Goal: Information Seeking & Learning: Learn about a topic

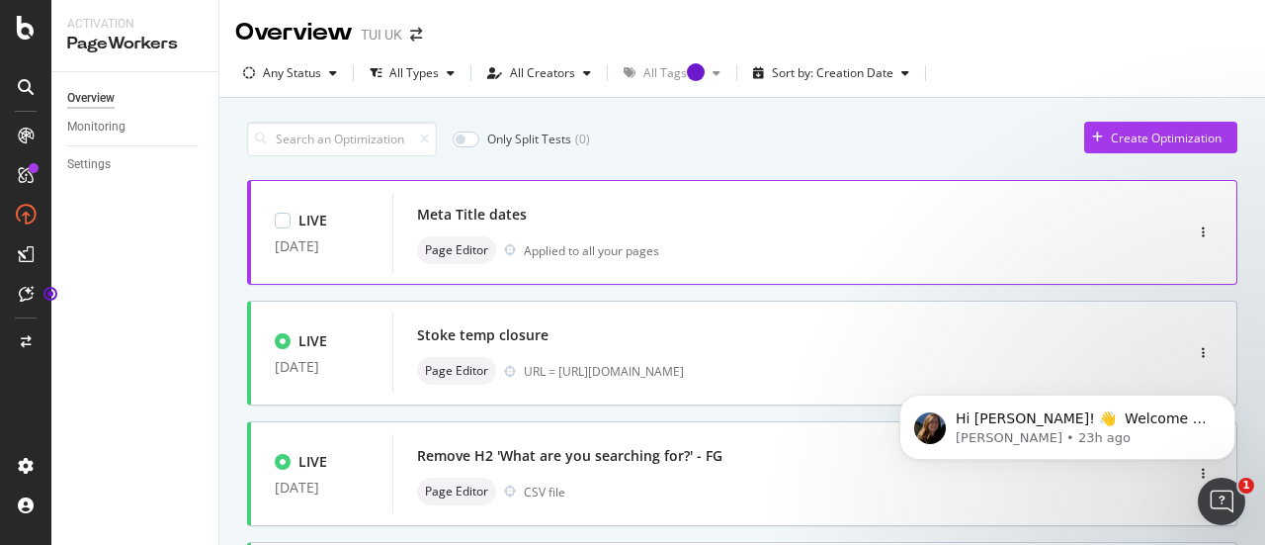
click at [487, 188] on div "LIVE 16 Dec. 2024 Meta Title dates Page Editor Applied to all your pages" at bounding box center [742, 232] width 991 height 105
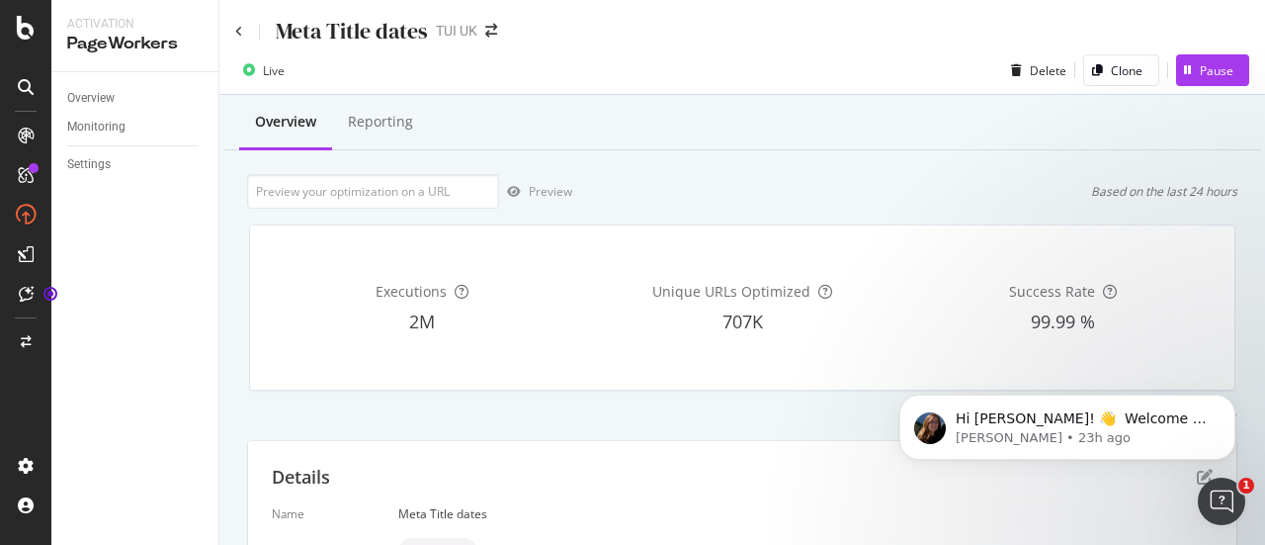
click at [726, 343] on div "Unique URLs Optimized 707K" at bounding box center [742, 307] width 312 height 132
click at [338, 110] on div "Reporting" at bounding box center [380, 123] width 97 height 54
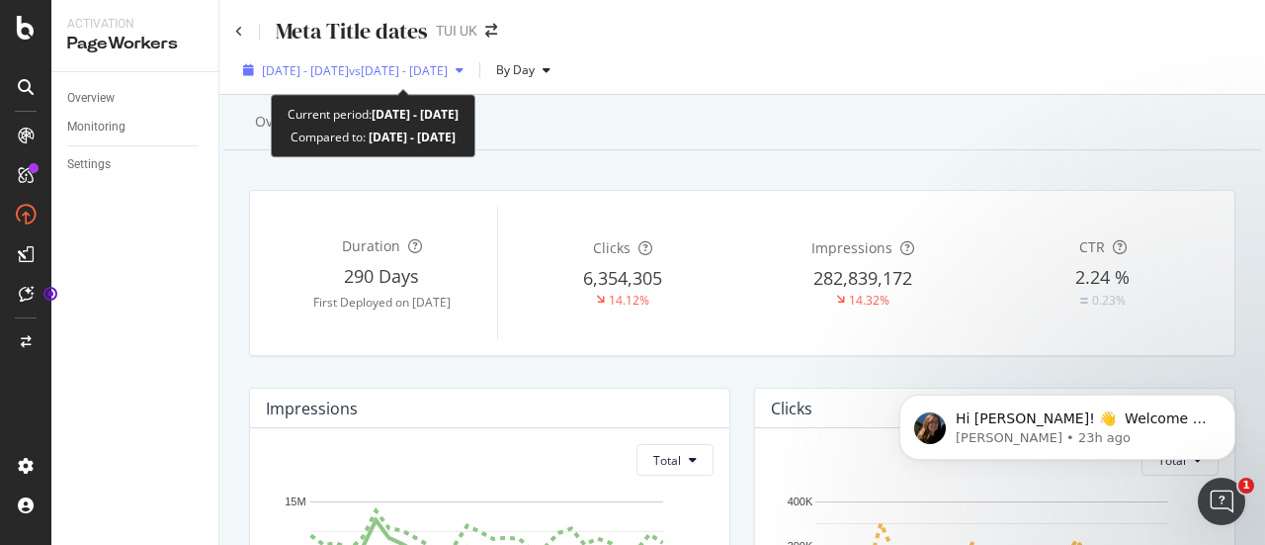
click at [472, 77] on div "2025 Sep. 2nd - Sep. 29th vs 2025 Aug. 5th - Sep. 1st" at bounding box center [353, 70] width 236 height 30
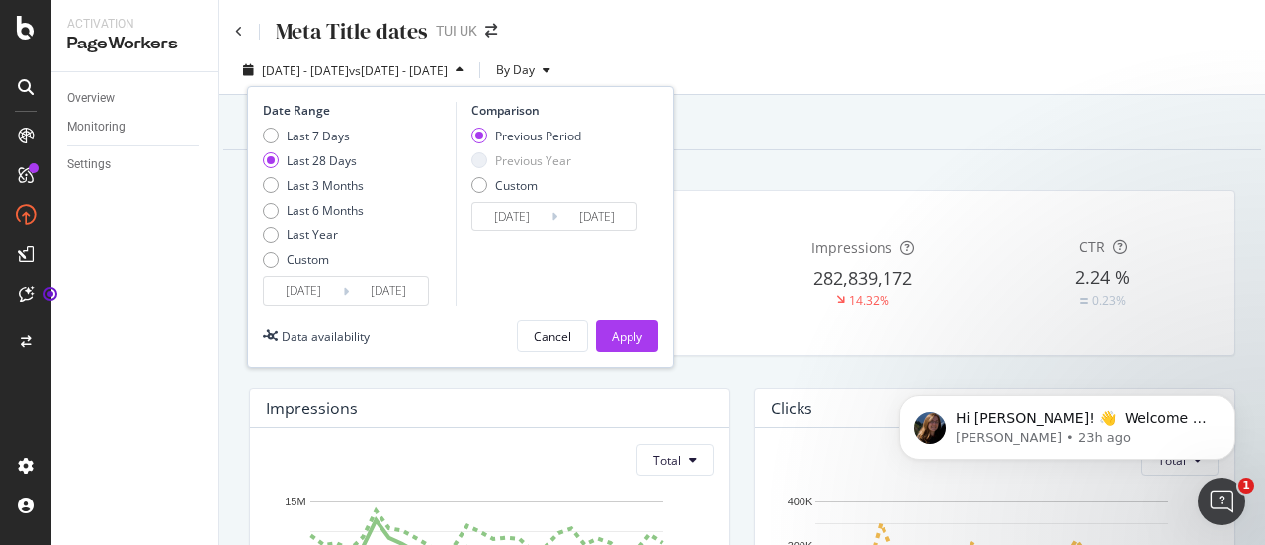
click at [697, 118] on div "Overview Reporting" at bounding box center [742, 123] width 1038 height 53
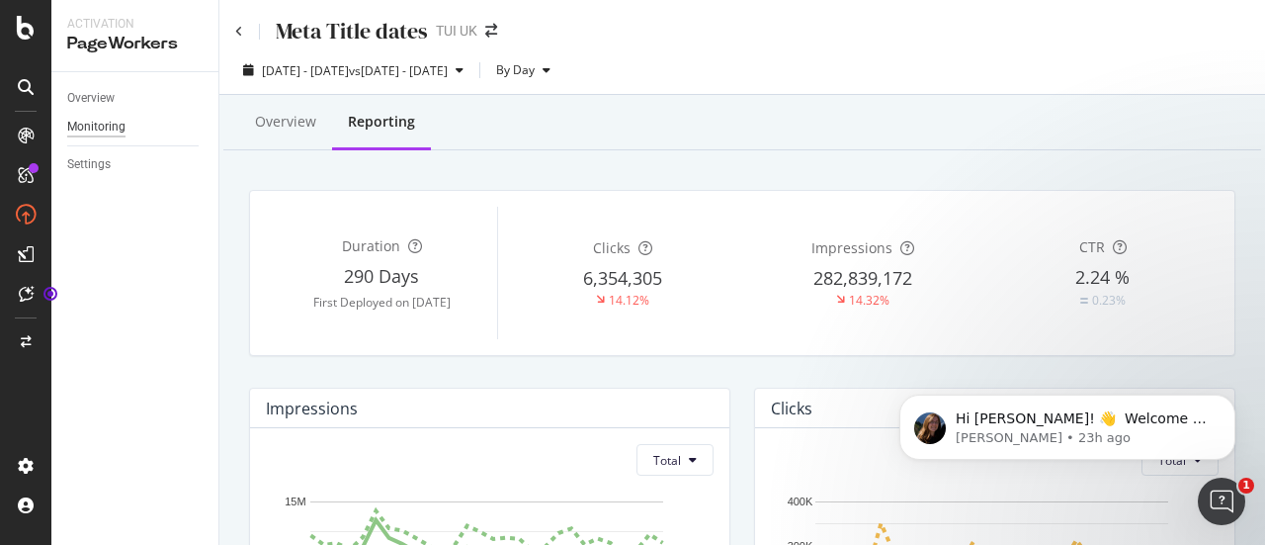
click at [77, 125] on div "Monitoring" at bounding box center [96, 127] width 58 height 21
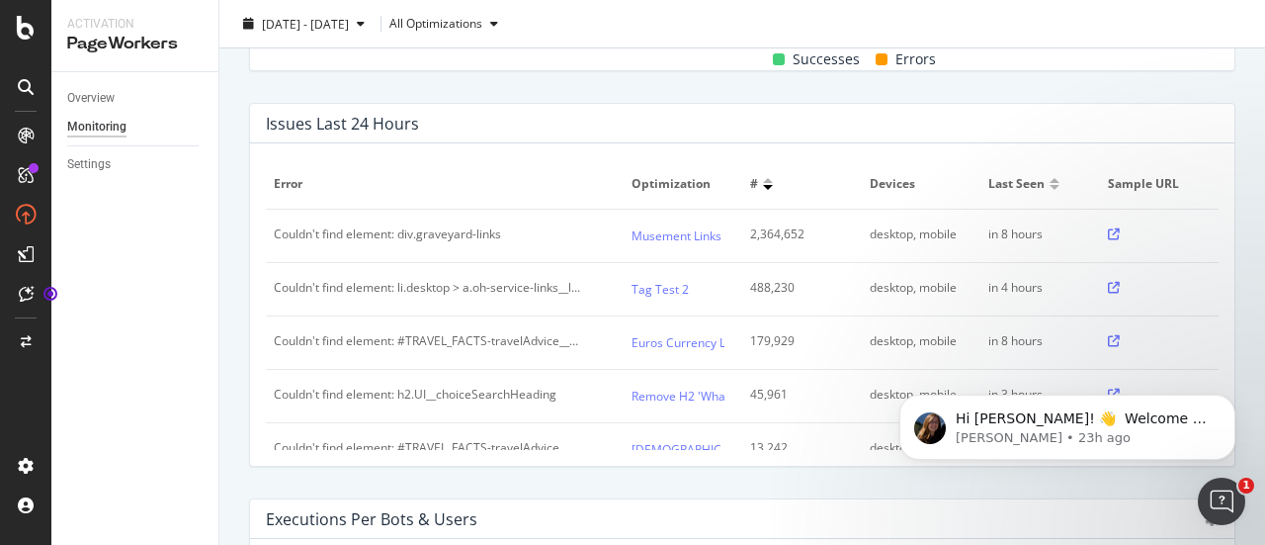
scroll to position [1019, 0]
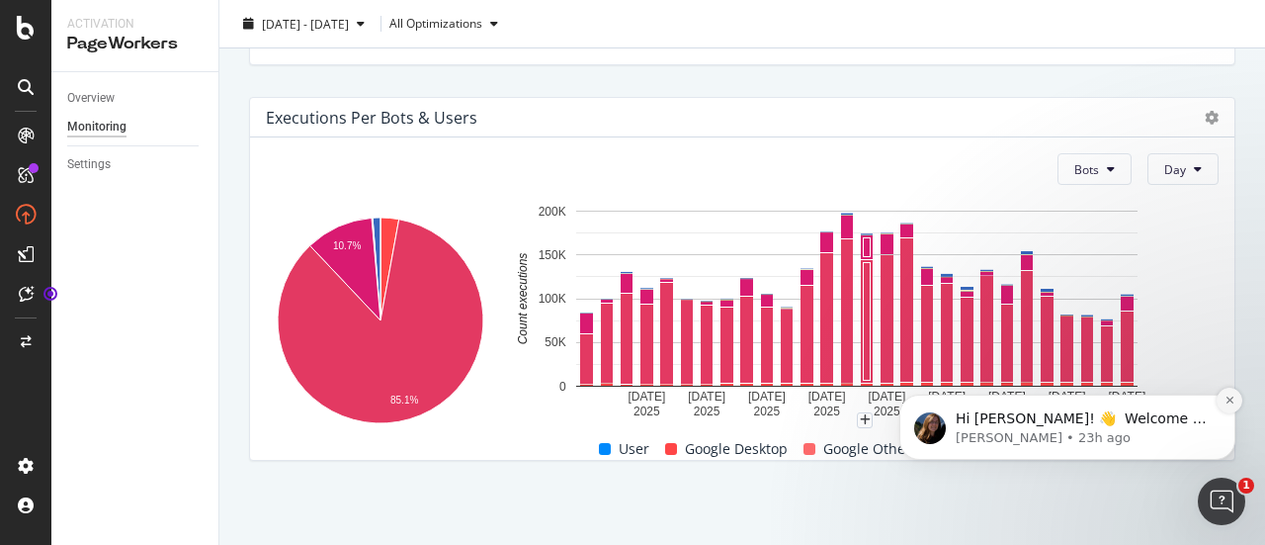
click at [1229, 399] on icon "Dismiss notification" at bounding box center [1229, 399] width 7 height 7
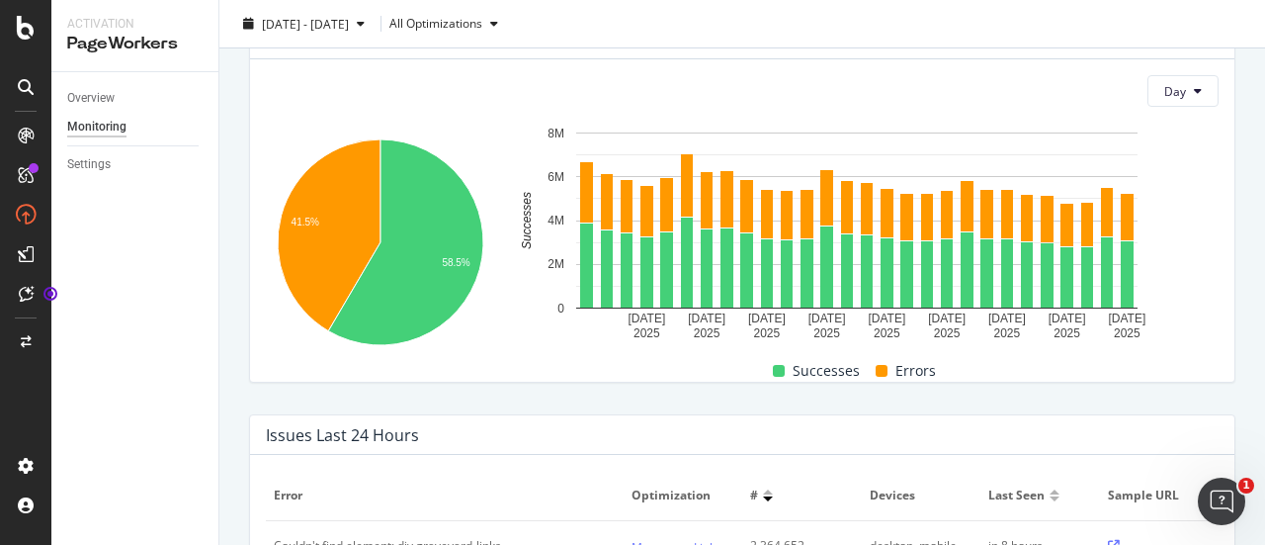
scroll to position [0, 0]
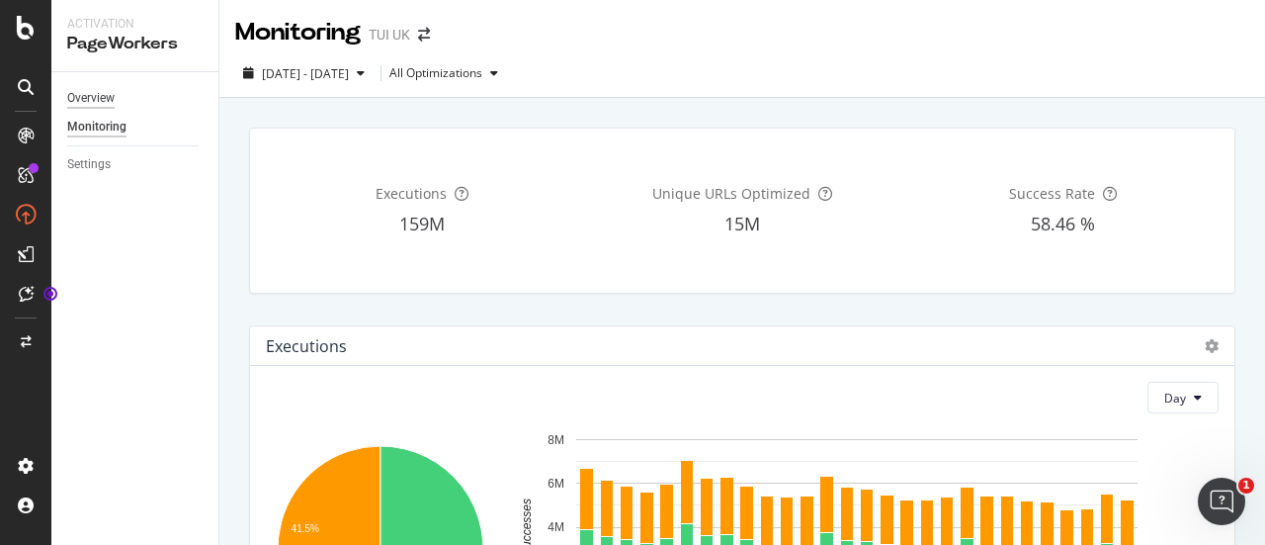
click at [78, 94] on div "Overview" at bounding box center [90, 98] width 47 height 21
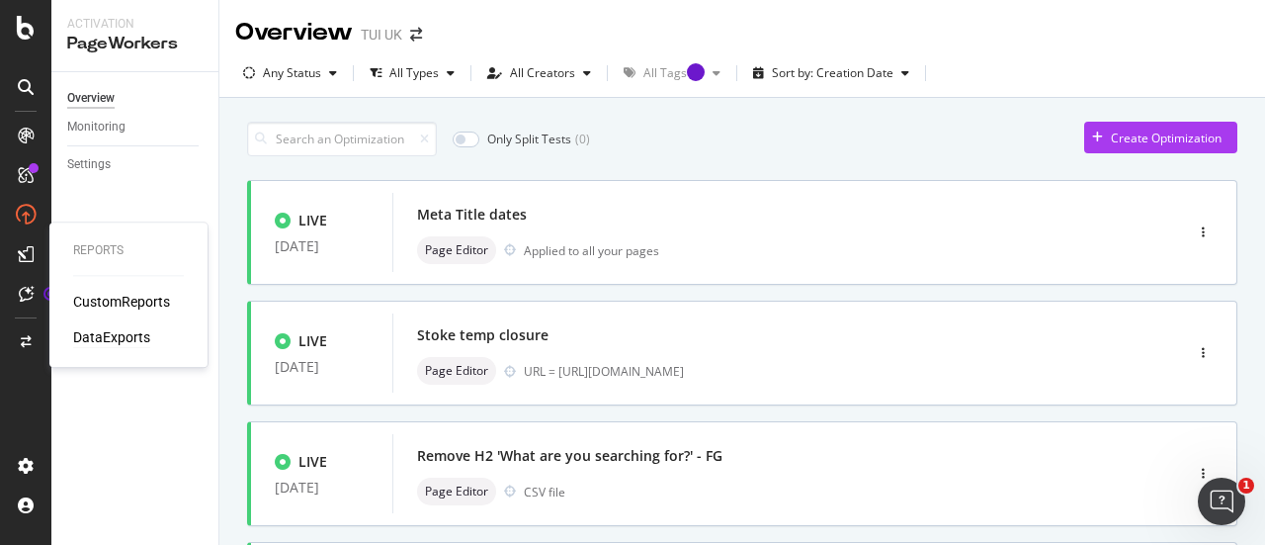
click at [112, 340] on div "DataExports" at bounding box center [111, 337] width 77 height 20
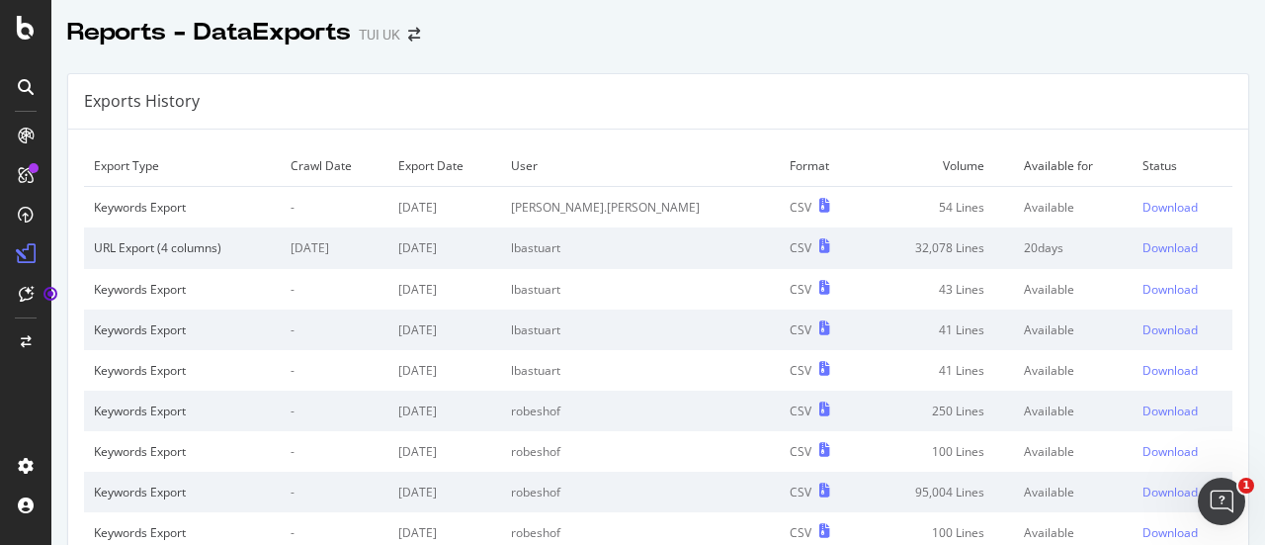
click at [113, 340] on td "Keywords Export" at bounding box center [182, 329] width 197 height 41
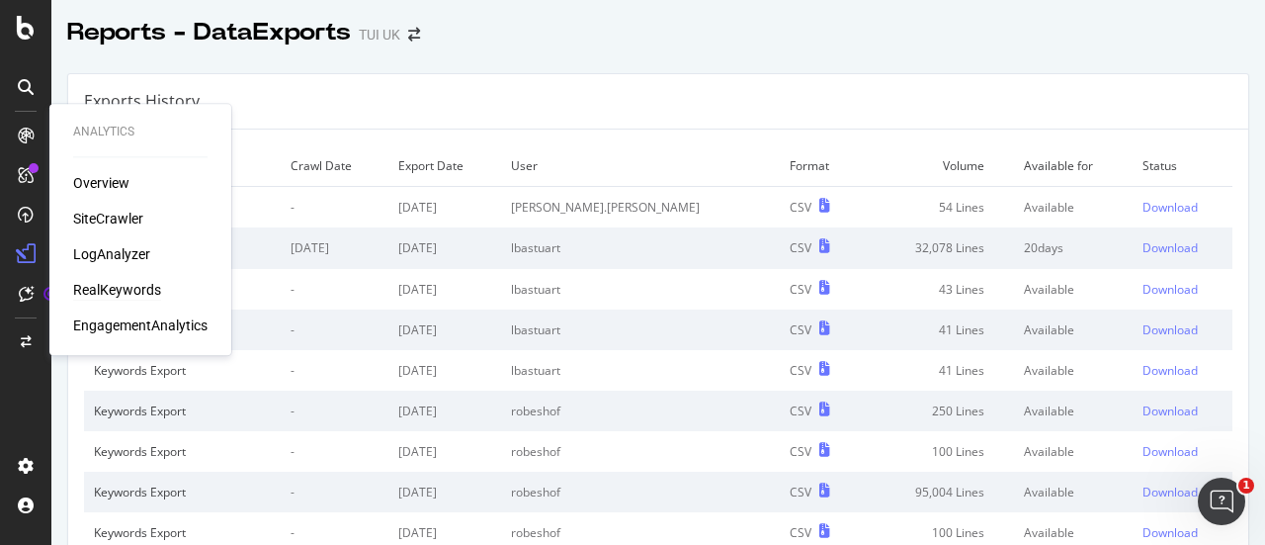
click at [131, 288] on div "RealKeywords" at bounding box center [117, 290] width 88 height 20
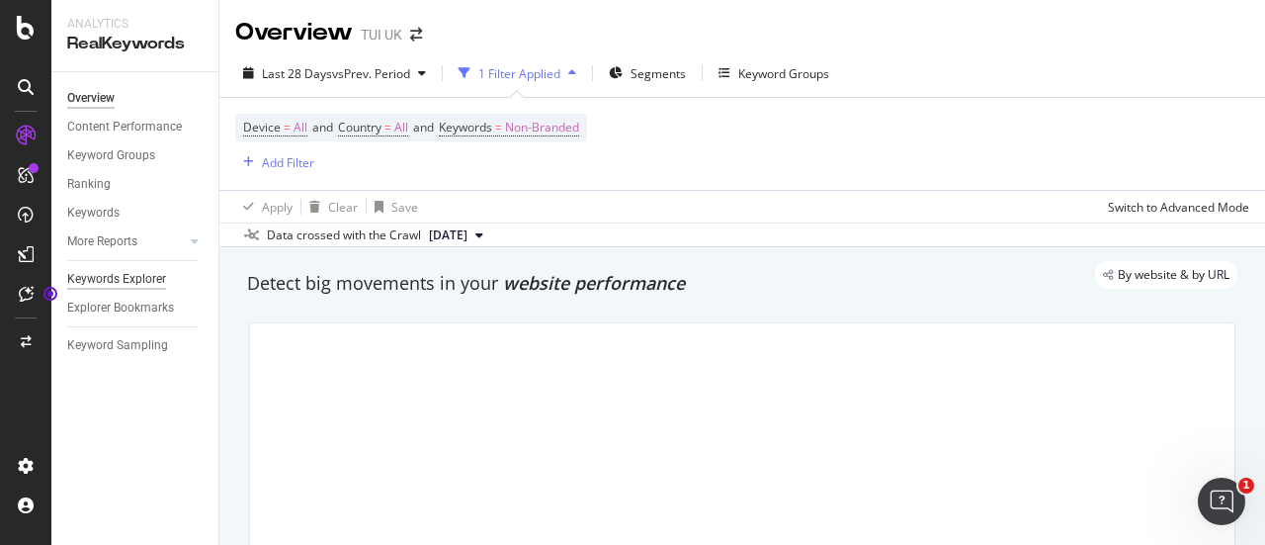
click at [122, 280] on div "Keywords Explorer" at bounding box center [116, 279] width 99 height 21
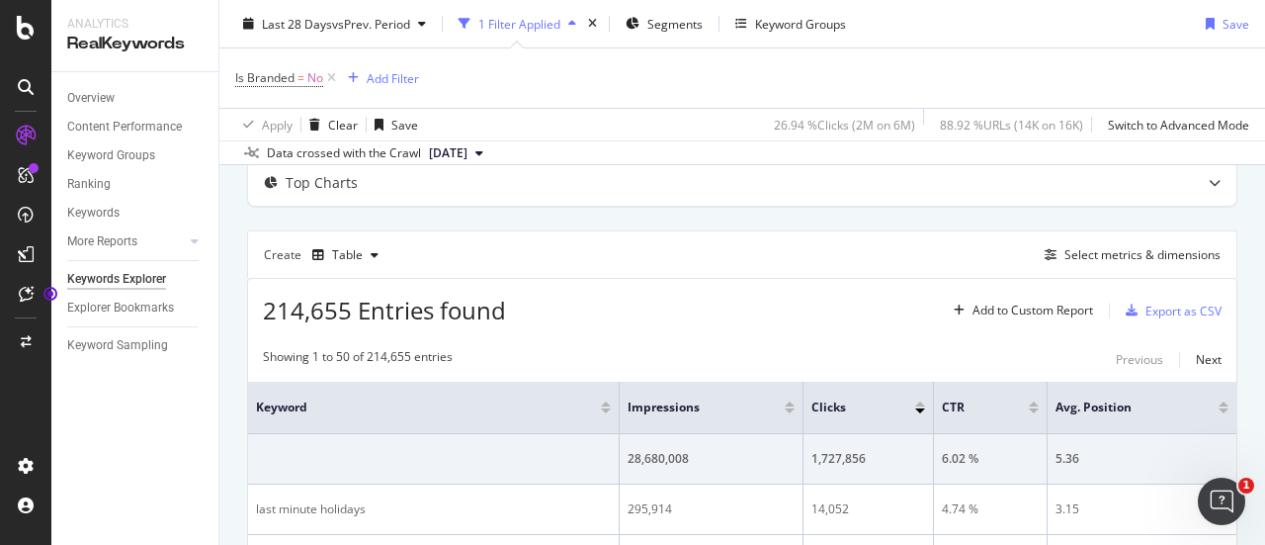
scroll to position [106, 0]
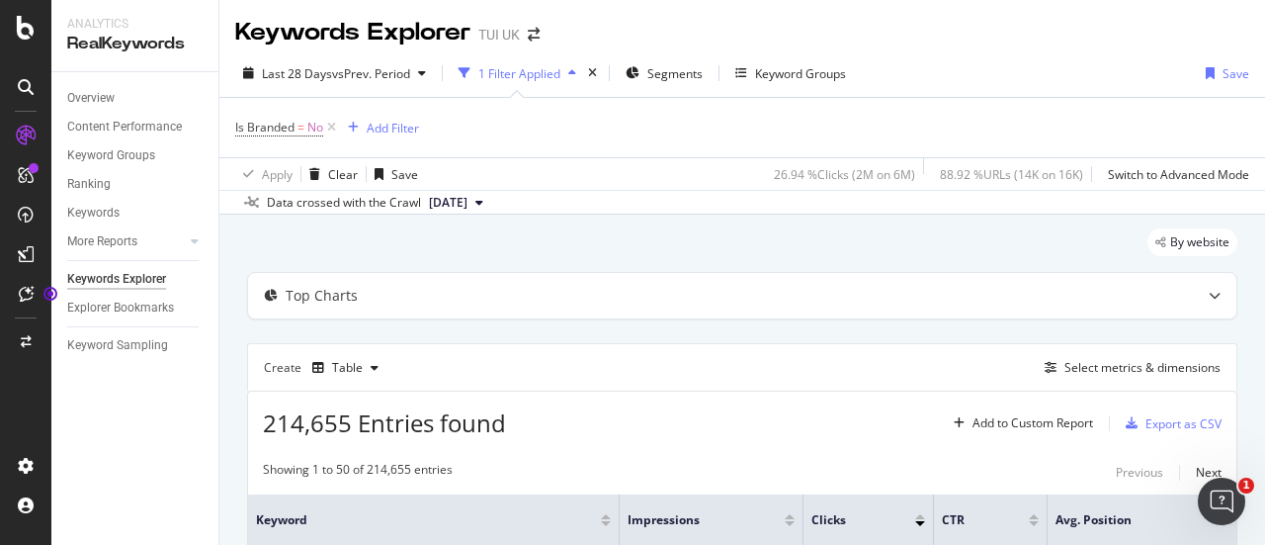
click at [483, 199] on icon at bounding box center [479, 203] width 8 height 12
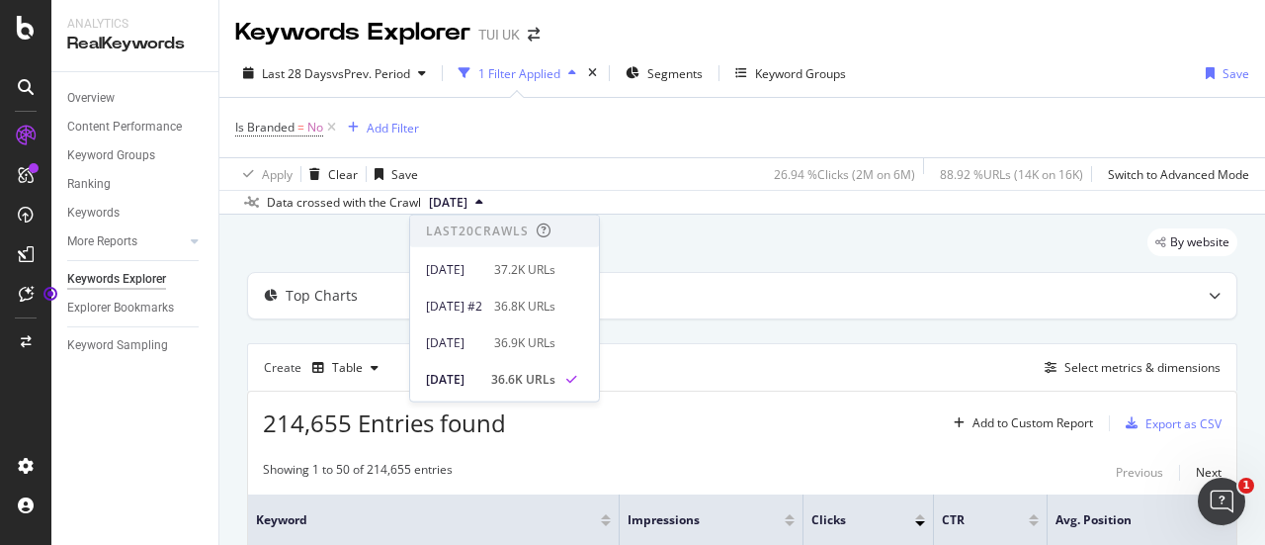
click at [483, 199] on icon at bounding box center [479, 203] width 8 height 12
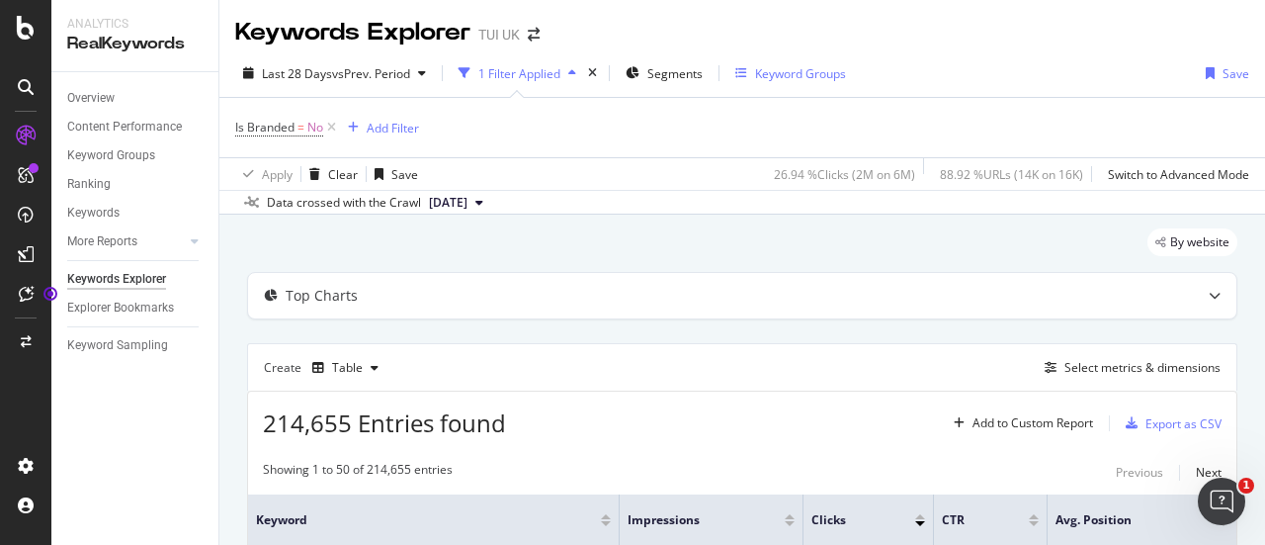
click at [745, 72] on icon "button" at bounding box center [741, 73] width 12 height 12
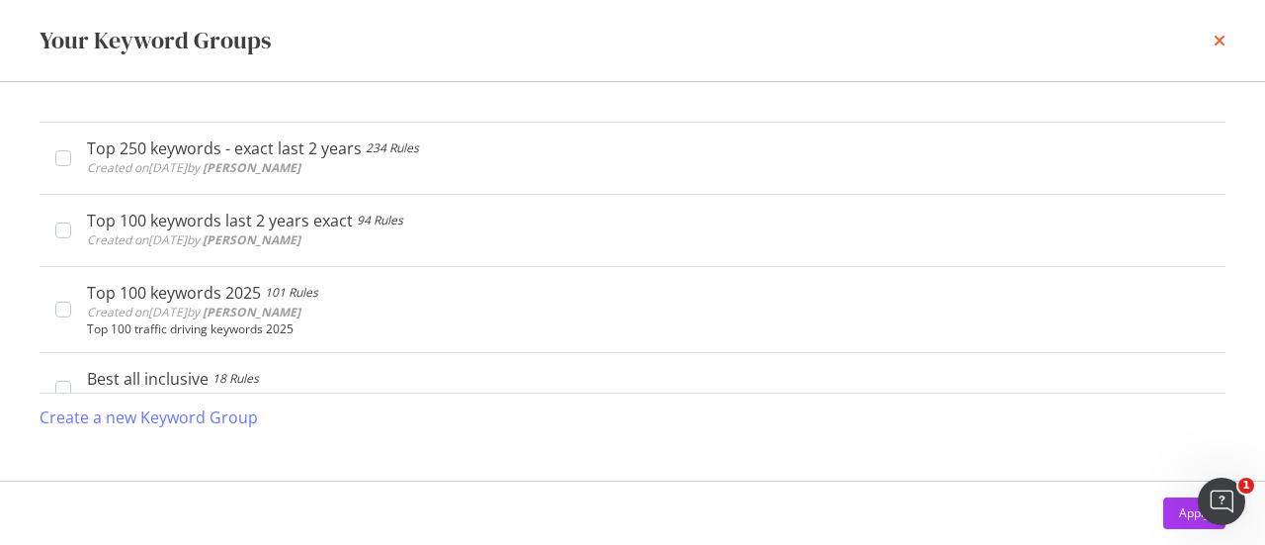
click at [1222, 47] on icon "times" at bounding box center [1220, 41] width 12 height 16
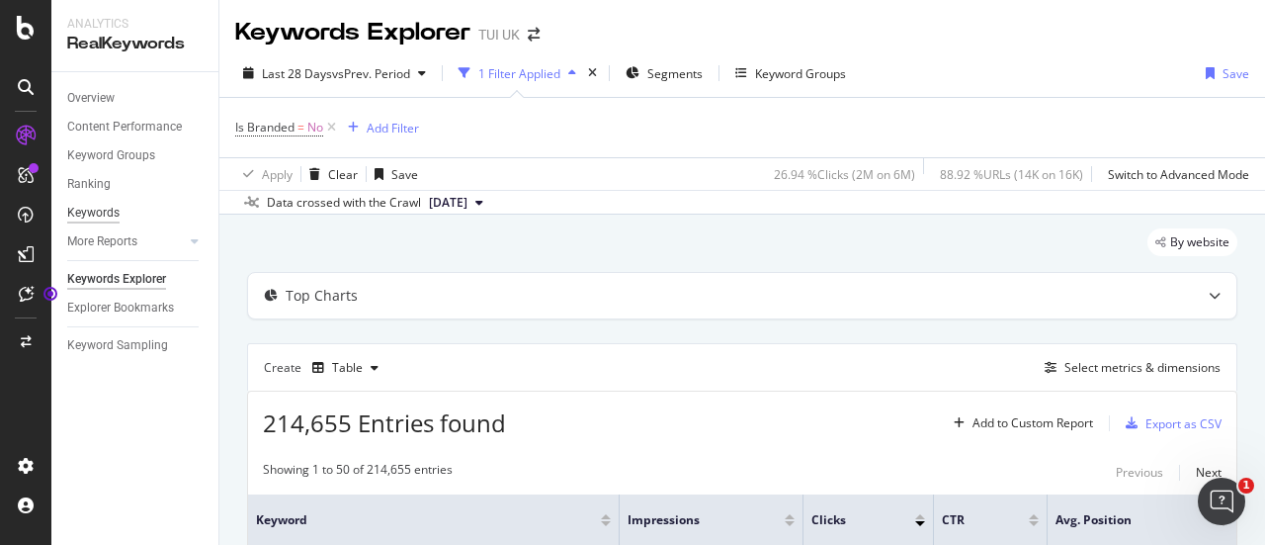
click at [98, 210] on div "Keywords" at bounding box center [93, 213] width 52 height 21
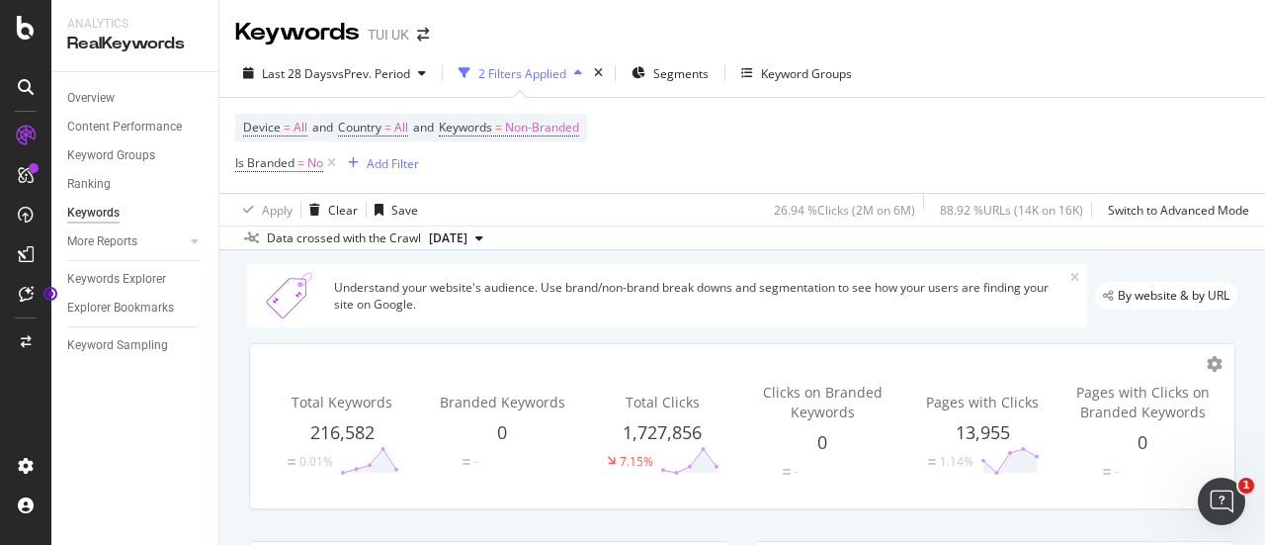
click at [686, 309] on div "Understand your website's audience. Use brand/non-brand break downs and segment…" at bounding box center [702, 296] width 736 height 34
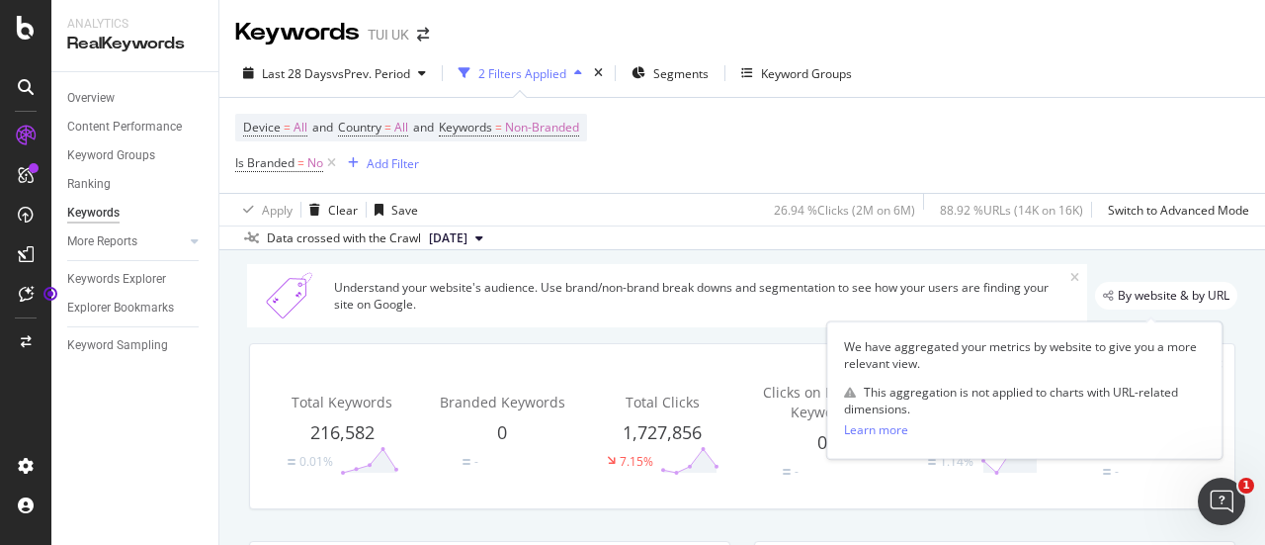
click at [1118, 292] on span "By website & by URL" at bounding box center [1174, 296] width 112 height 12
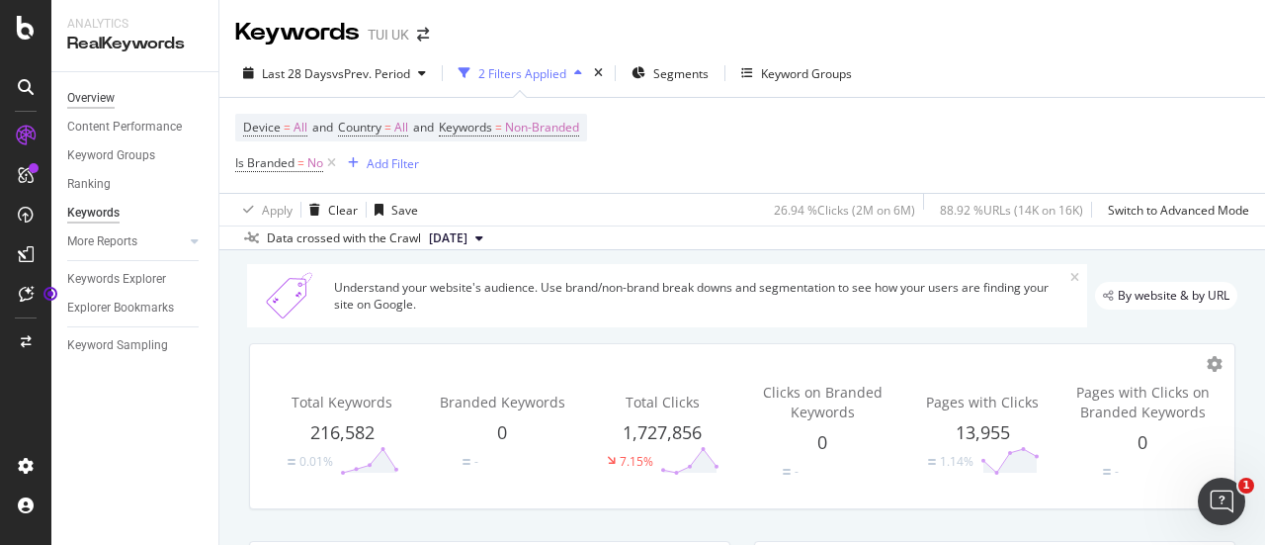
click at [99, 102] on div "Overview" at bounding box center [90, 98] width 47 height 21
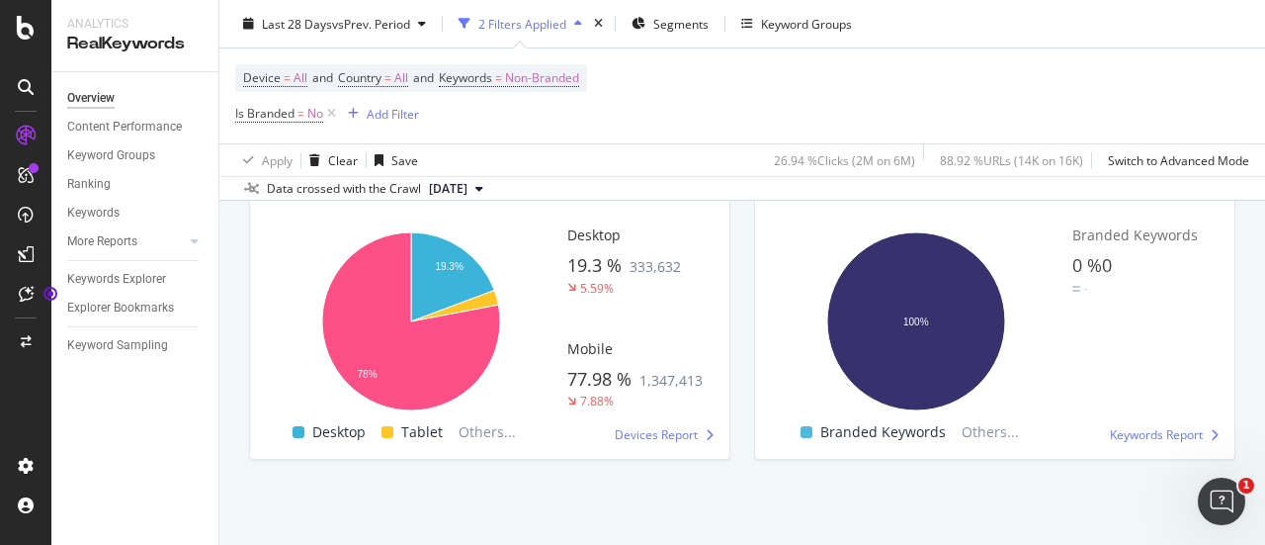
scroll to position [3497, 0]
click at [194, 245] on icon at bounding box center [195, 241] width 8 height 12
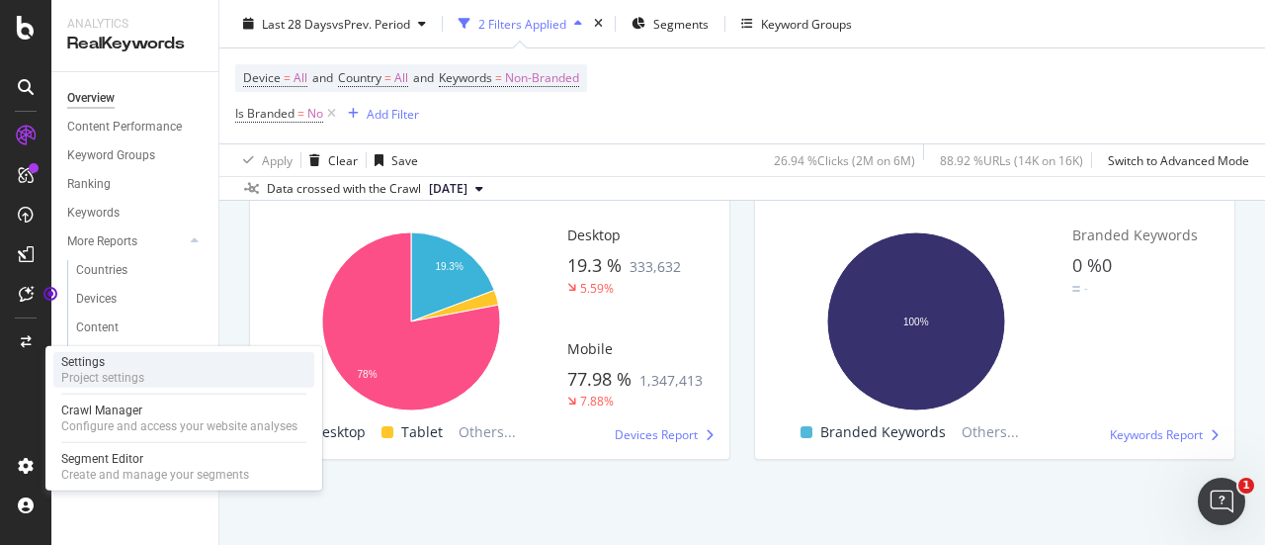
click at [130, 374] on div "Project settings" at bounding box center [102, 378] width 83 height 16
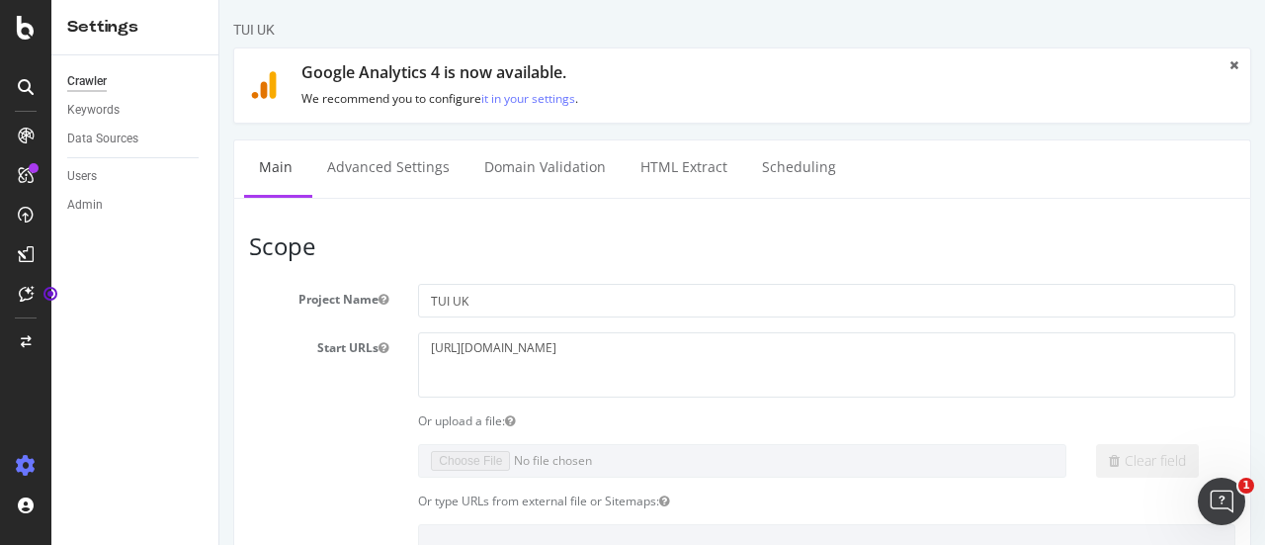
click at [422, 175] on link "Advanced Settings" at bounding box center [388, 167] width 152 height 54
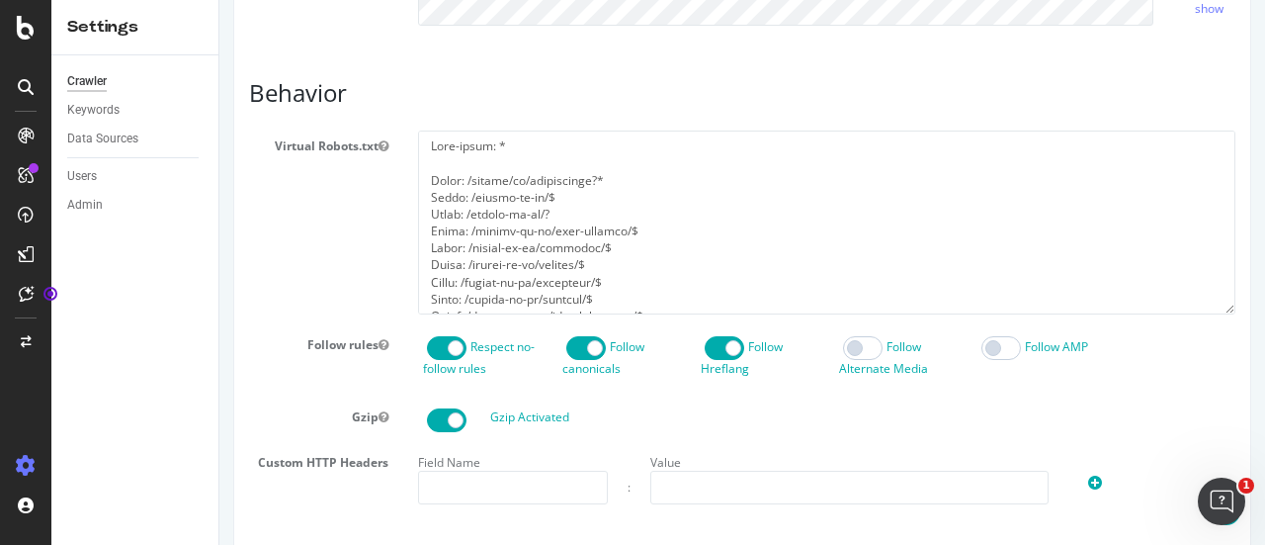
scroll to position [822, 0]
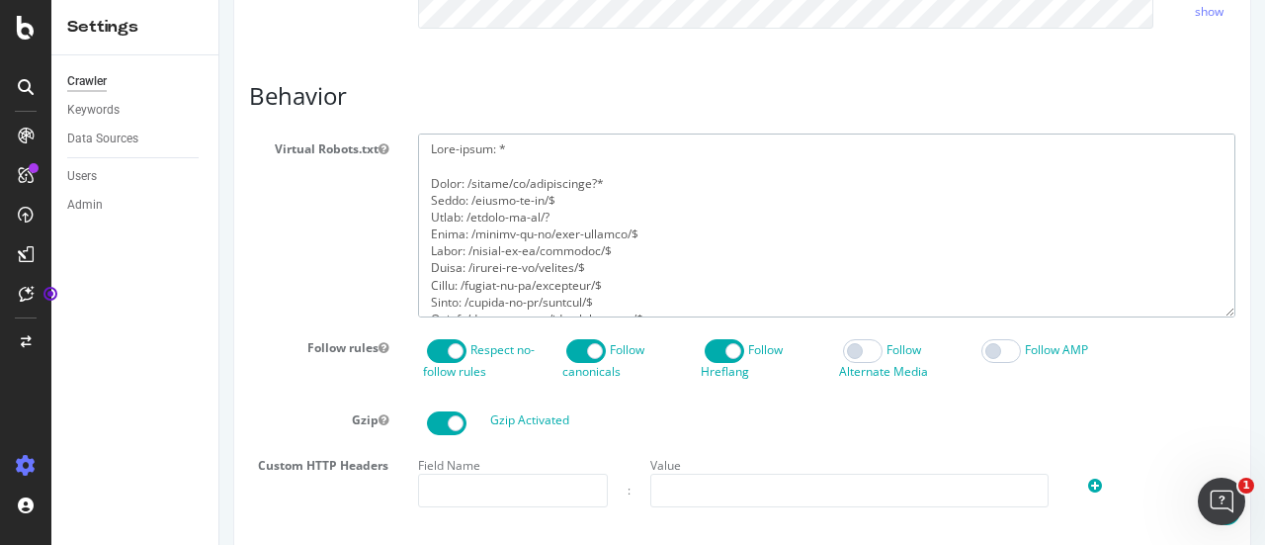
click at [529, 239] on textarea at bounding box center [827, 224] width 818 height 183
drag, startPoint x: 529, startPoint y: 239, endPoint x: 498, endPoint y: 256, distance: 35.0
click at [498, 256] on textarea at bounding box center [827, 224] width 818 height 183
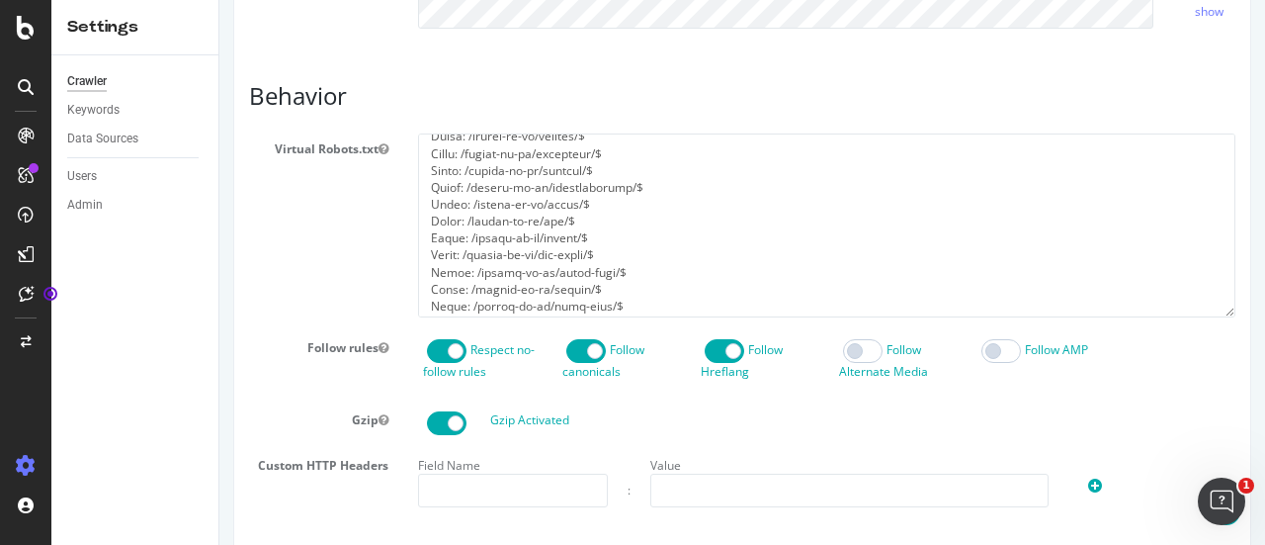
click at [629, 472] on section "Virtual Robots.txt Follow rules Respect no-follow rules Follow canonicals Follo…" at bounding box center [742, 467] width 987 height 669
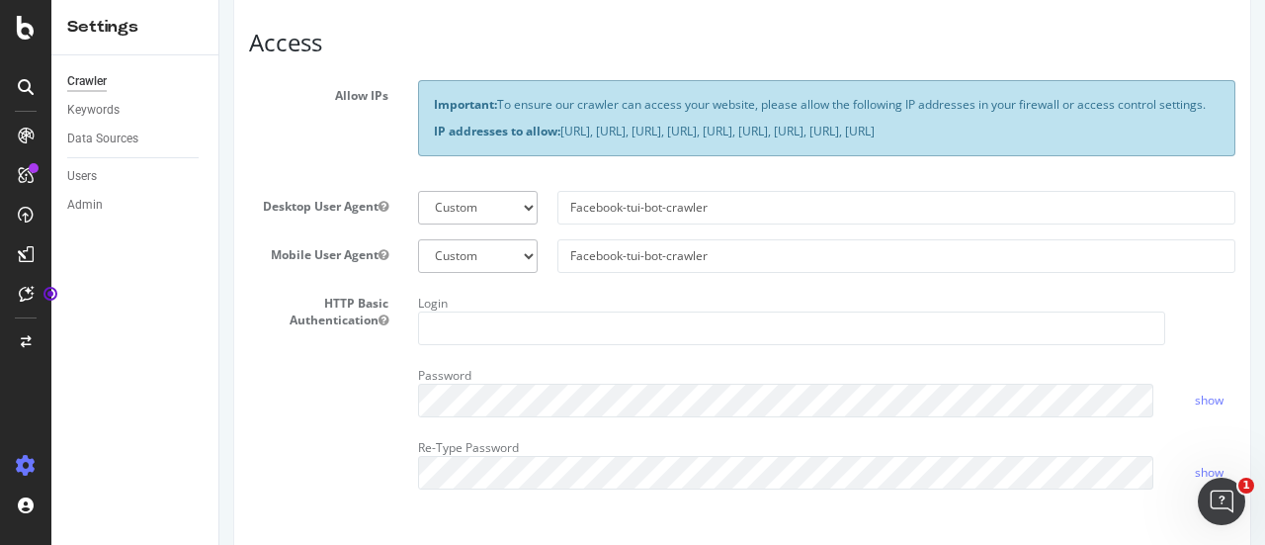
scroll to position [0, 0]
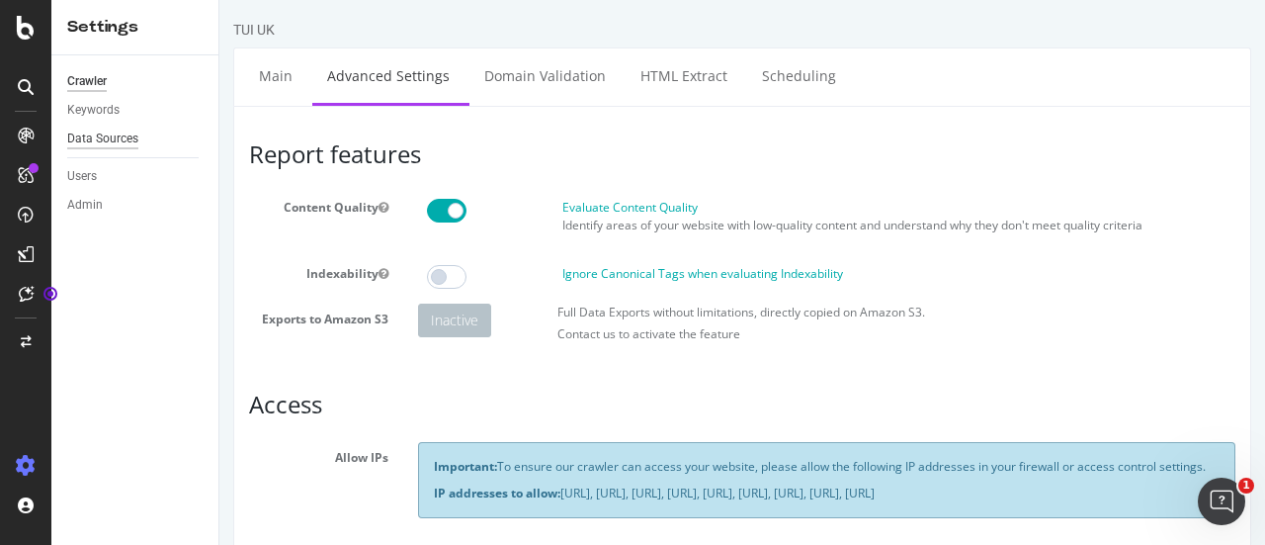
click at [118, 136] on div "Data Sources" at bounding box center [102, 139] width 71 height 21
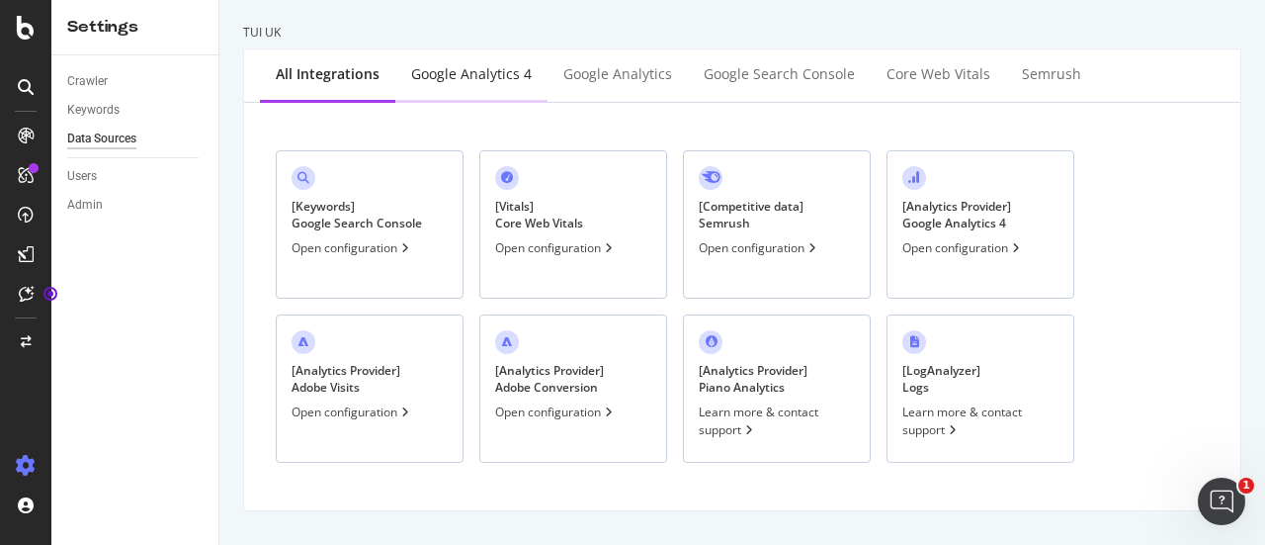
click at [498, 74] on div "Google Analytics 4" at bounding box center [471, 74] width 121 height 20
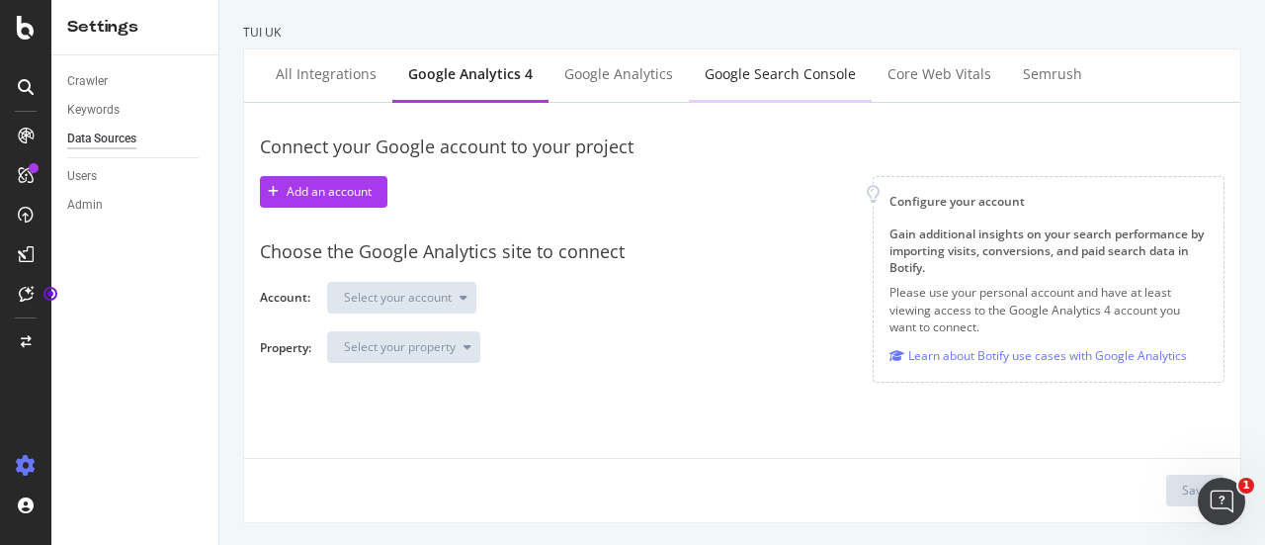
click at [743, 65] on div "Google Search Console" at bounding box center [780, 74] width 151 height 20
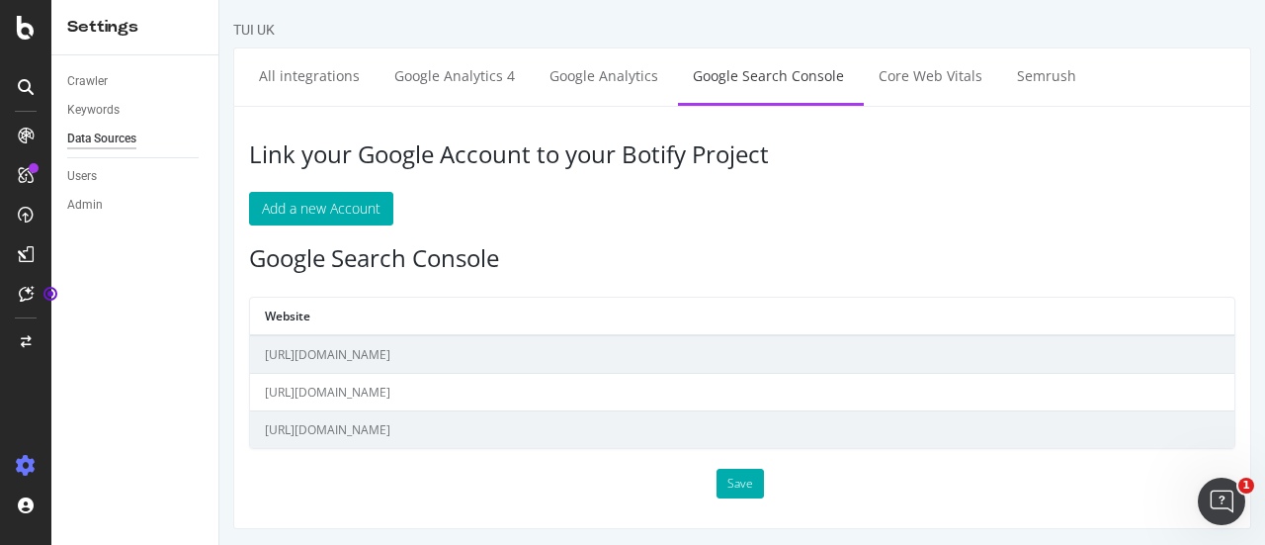
click at [407, 352] on td "[URL][DOMAIN_NAME]" at bounding box center [742, 354] width 985 height 39
click at [427, 379] on td "https://www.tui.co.uk/press/" at bounding box center [742, 393] width 985 height 38
click at [464, 445] on td "https://www.tui.co.uk/things-to-do/" at bounding box center [742, 430] width 985 height 38
click at [443, 418] on td "https://www.tui.co.uk/things-to-do/" at bounding box center [742, 430] width 985 height 38
click at [931, 72] on link "Core Web Vitals" at bounding box center [930, 75] width 133 height 54
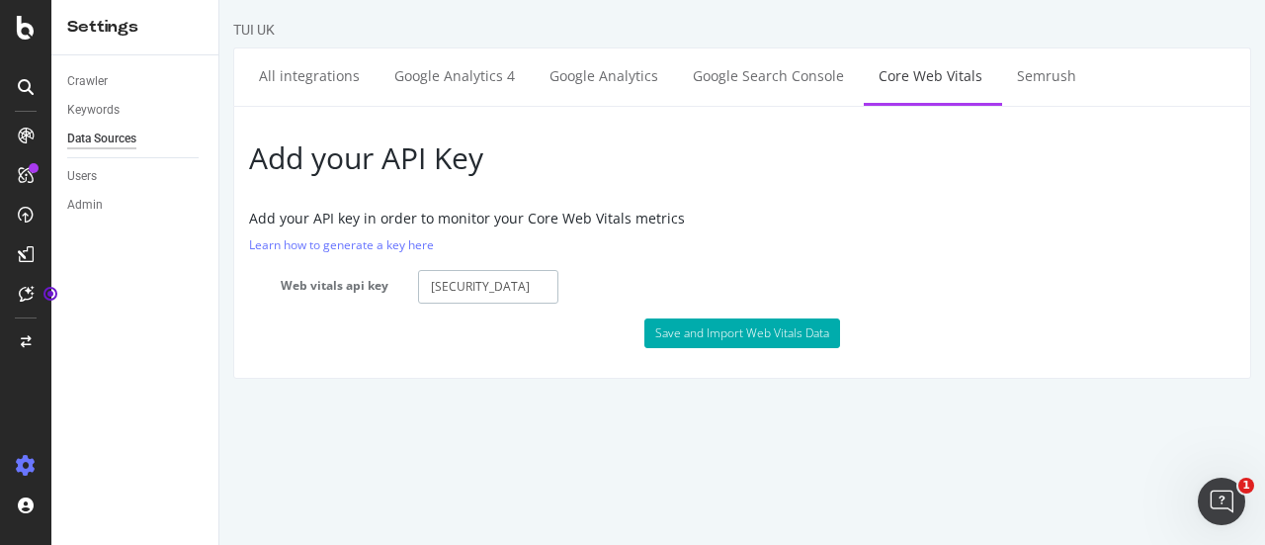
click at [492, 285] on input "AIzaSyBkwgtUr5CCRdvj-ol3zK-csWA1gmbqu2Q" at bounding box center [487, 287] width 139 height 34
click at [728, 223] on h5 "Add your API key in order to monitor your Core Web Vitals metrics" at bounding box center [742, 218] width 987 height 15
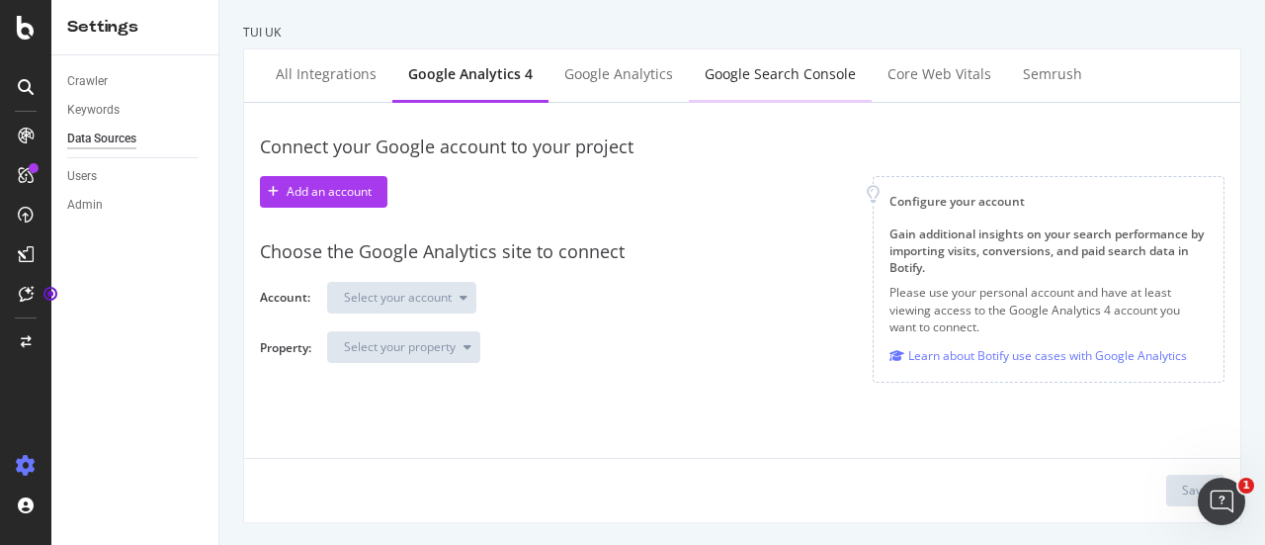
click at [760, 84] on div "Google Search Console" at bounding box center [780, 75] width 183 height 54
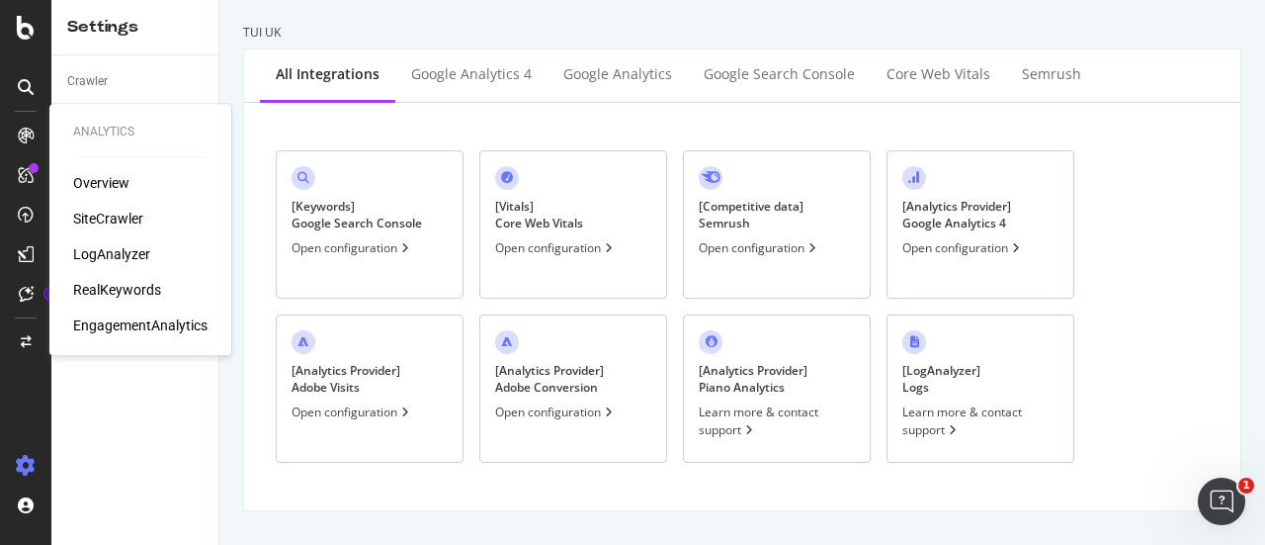
click at [91, 172] on div "Analytics Overview SiteCrawler LogAnalyzer RealKeywords EngagementAnalytics" at bounding box center [140, 229] width 166 height 243
click at [91, 182] on div "Overview" at bounding box center [101, 183] width 56 height 20
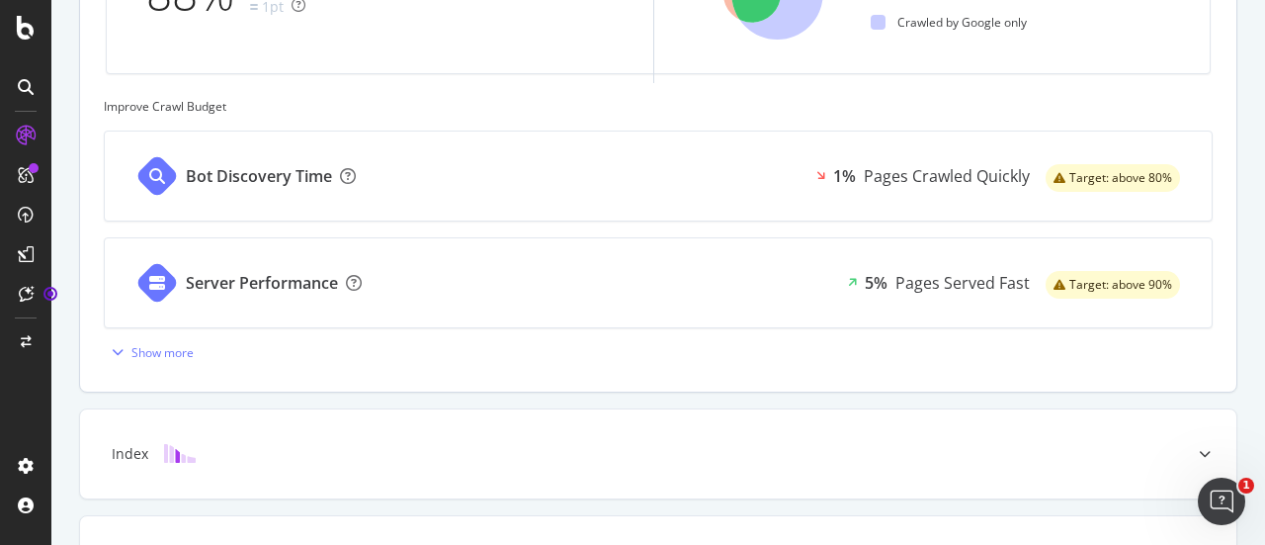
scroll to position [880, 0]
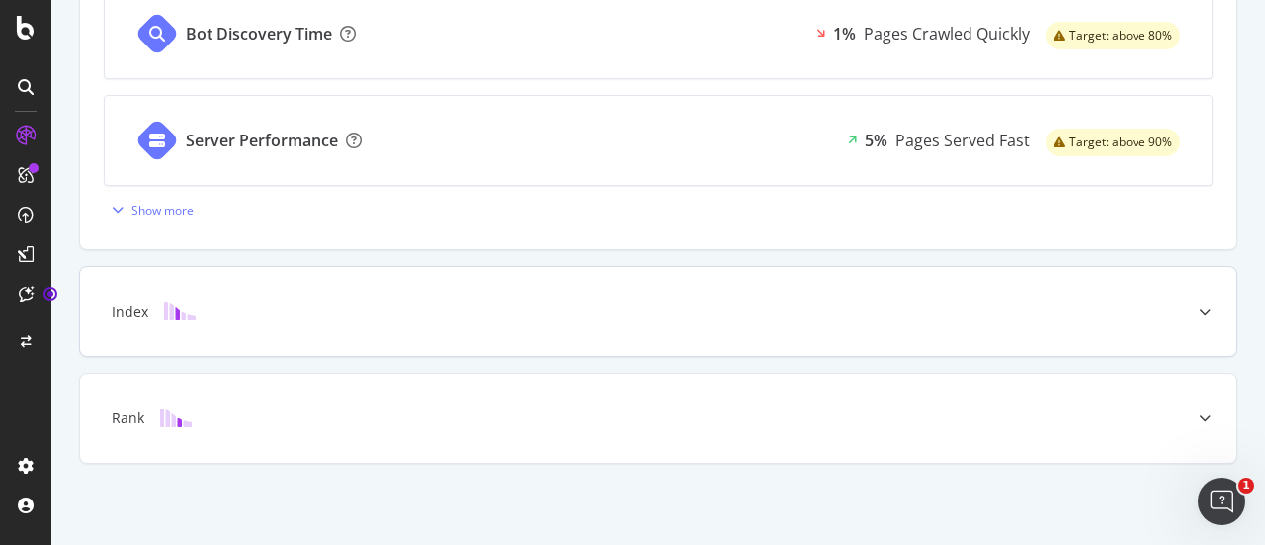
click at [383, 331] on div "Index" at bounding box center [658, 311] width 1157 height 89
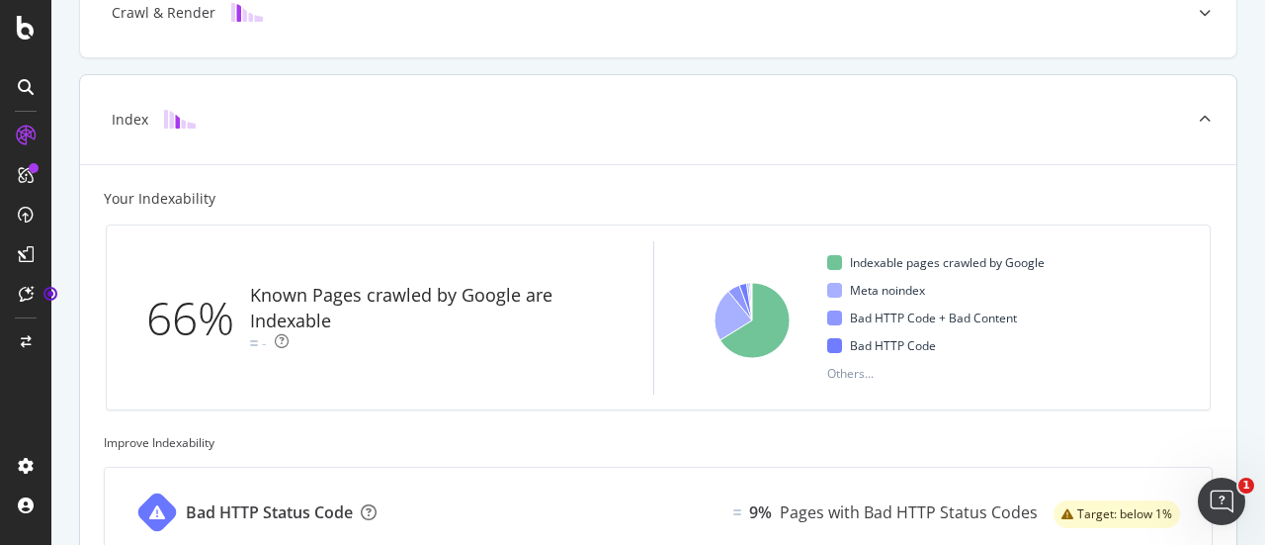
scroll to position [0, 0]
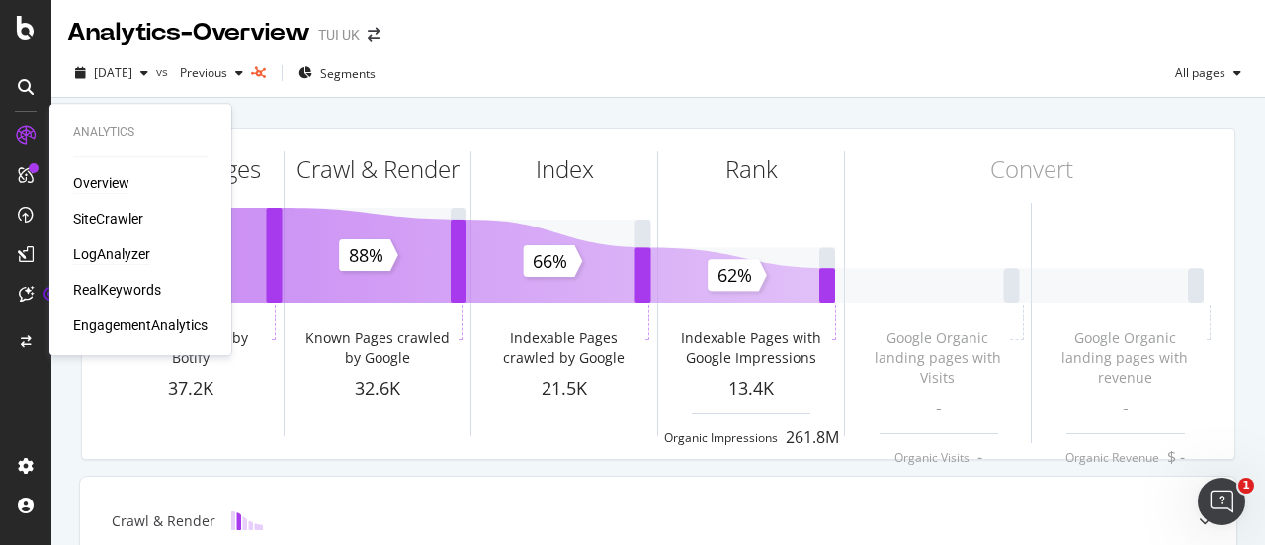
click at [127, 254] on div "LogAnalyzer" at bounding box center [111, 254] width 77 height 20
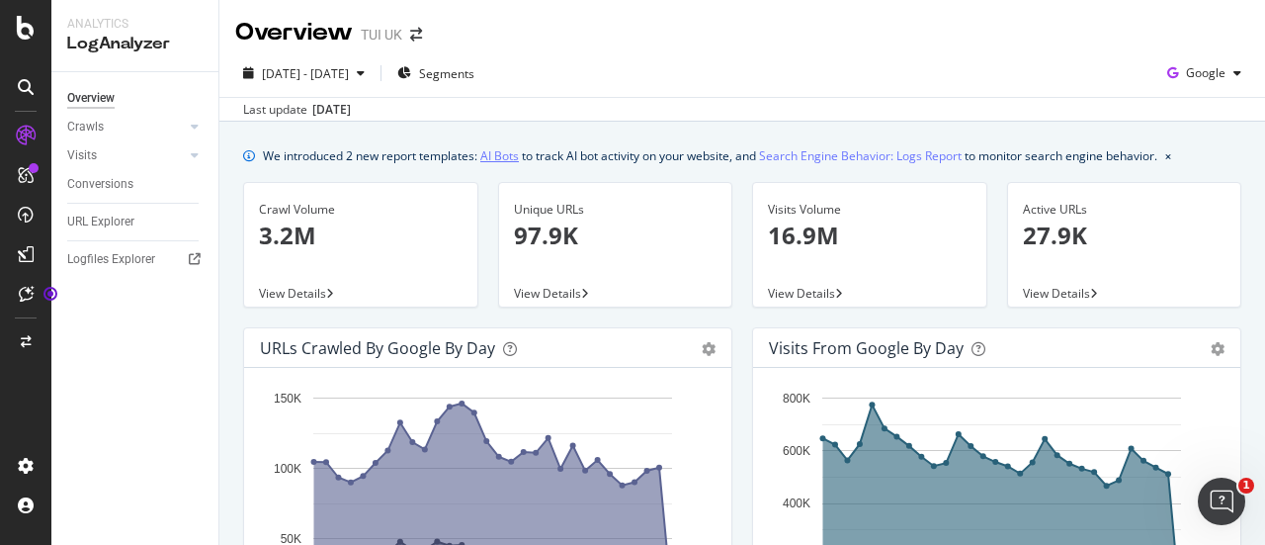
click at [492, 158] on link "AI Bots" at bounding box center [499, 155] width 39 height 21
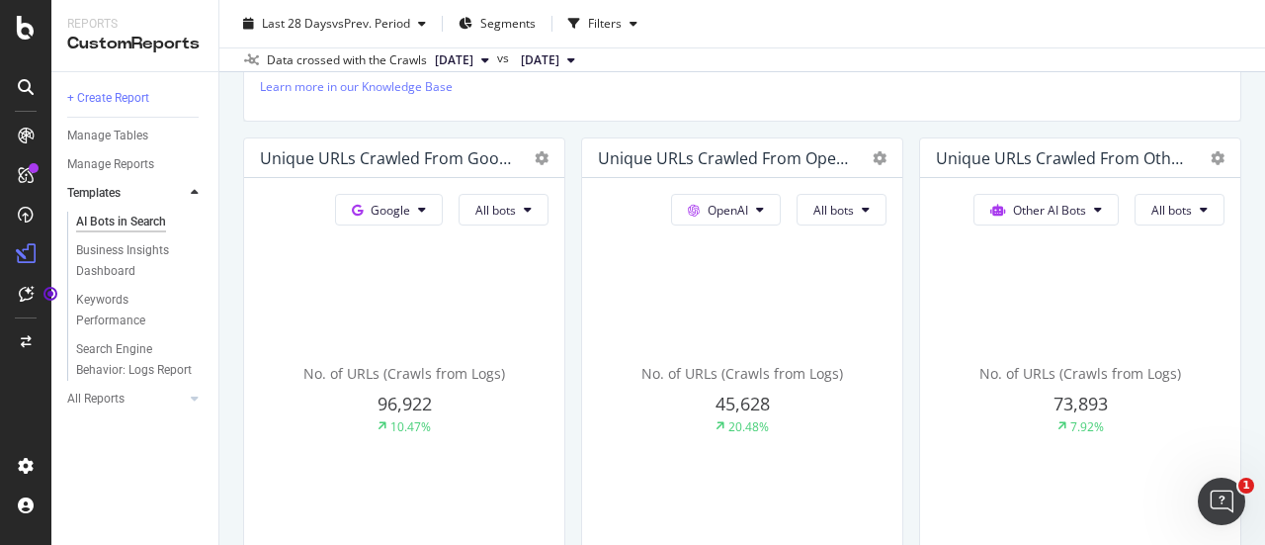
scroll to position [459, 0]
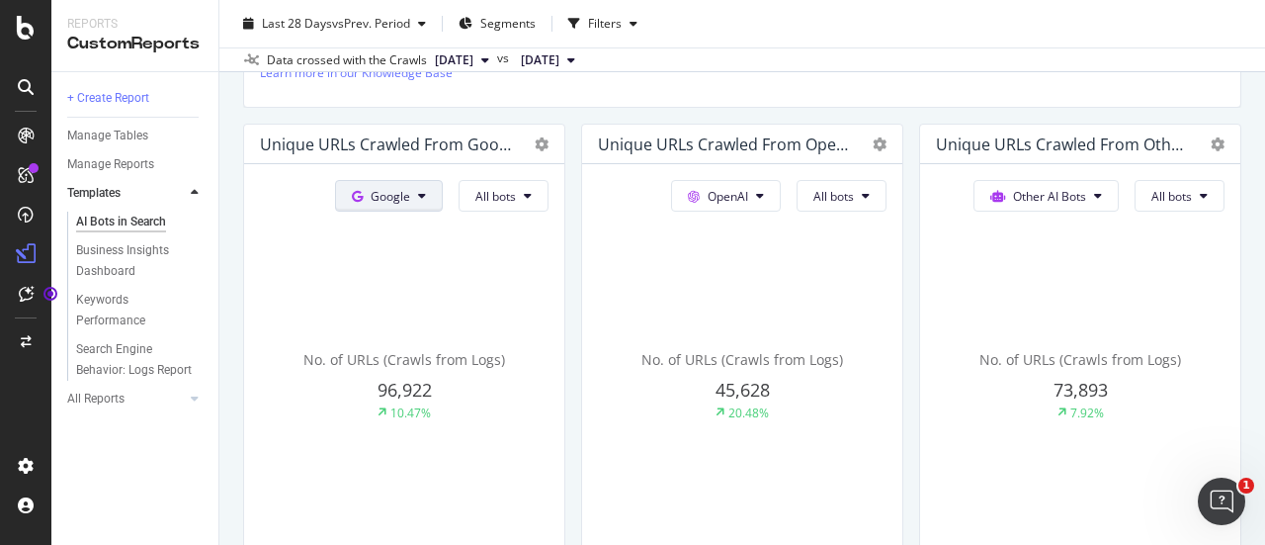
click at [405, 201] on span "Google" at bounding box center [391, 196] width 40 height 17
click at [408, 193] on button "Google" at bounding box center [389, 196] width 108 height 32
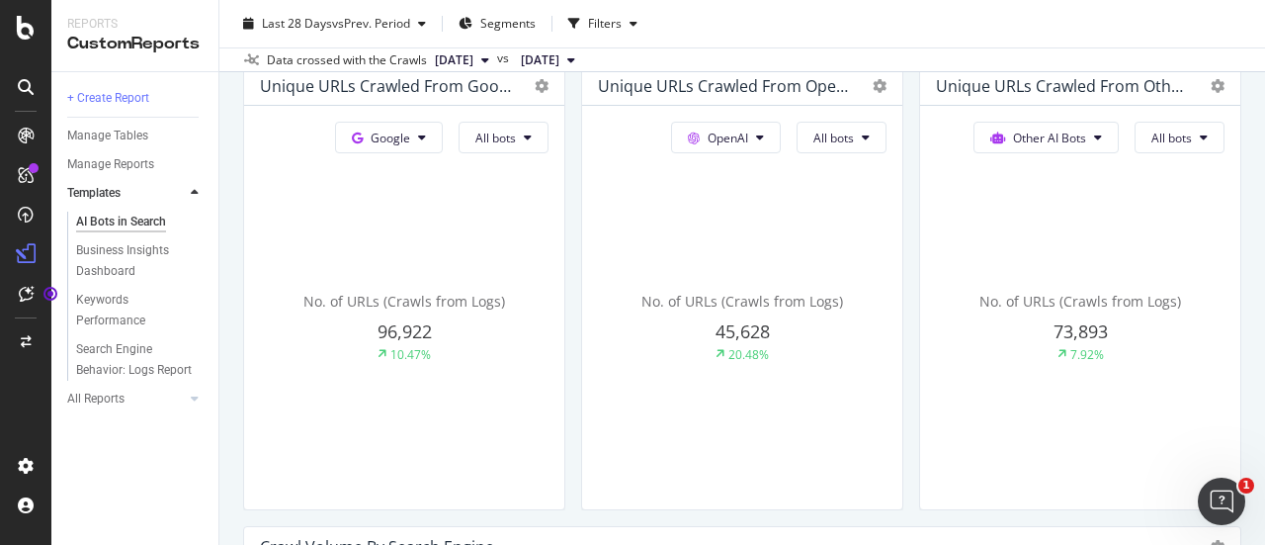
scroll to position [466, 0]
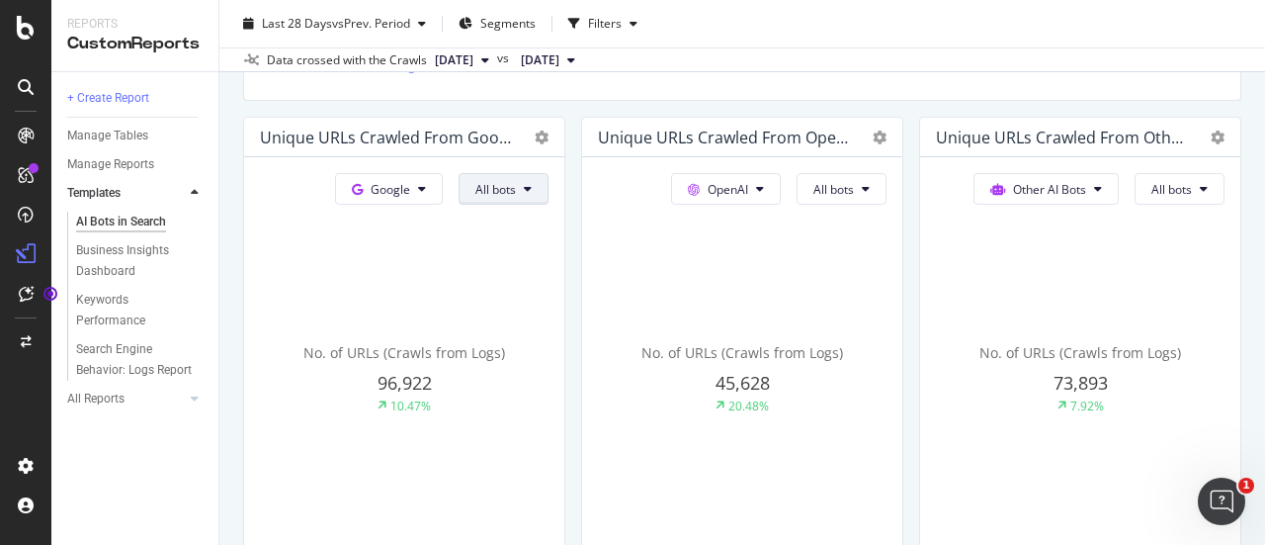
click at [536, 180] on button "All bots" at bounding box center [504, 189] width 90 height 32
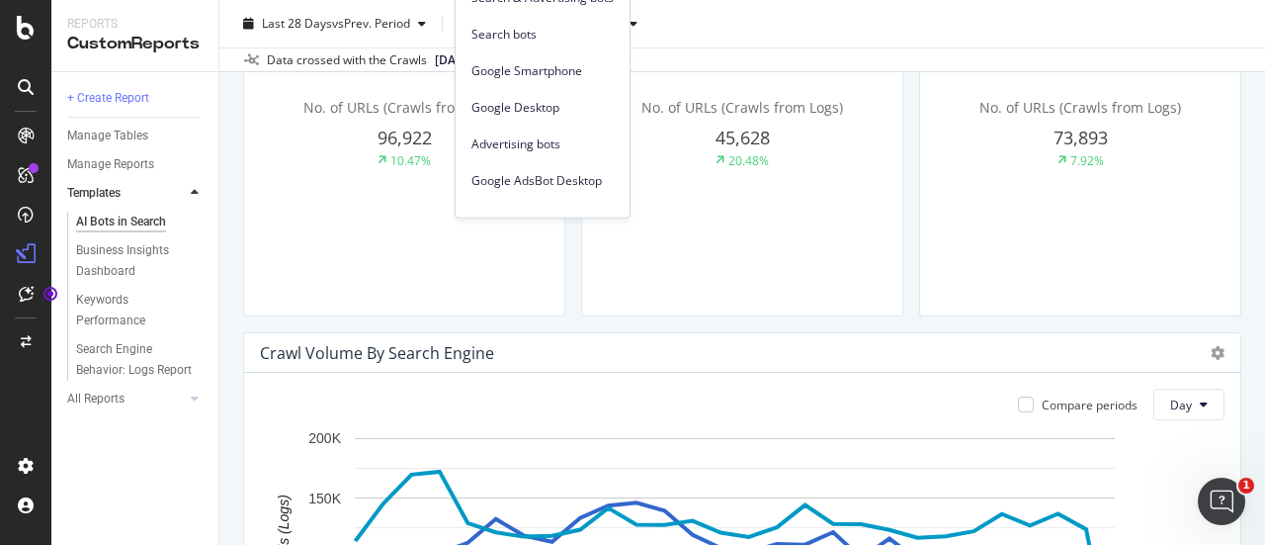
scroll to position [731, 0]
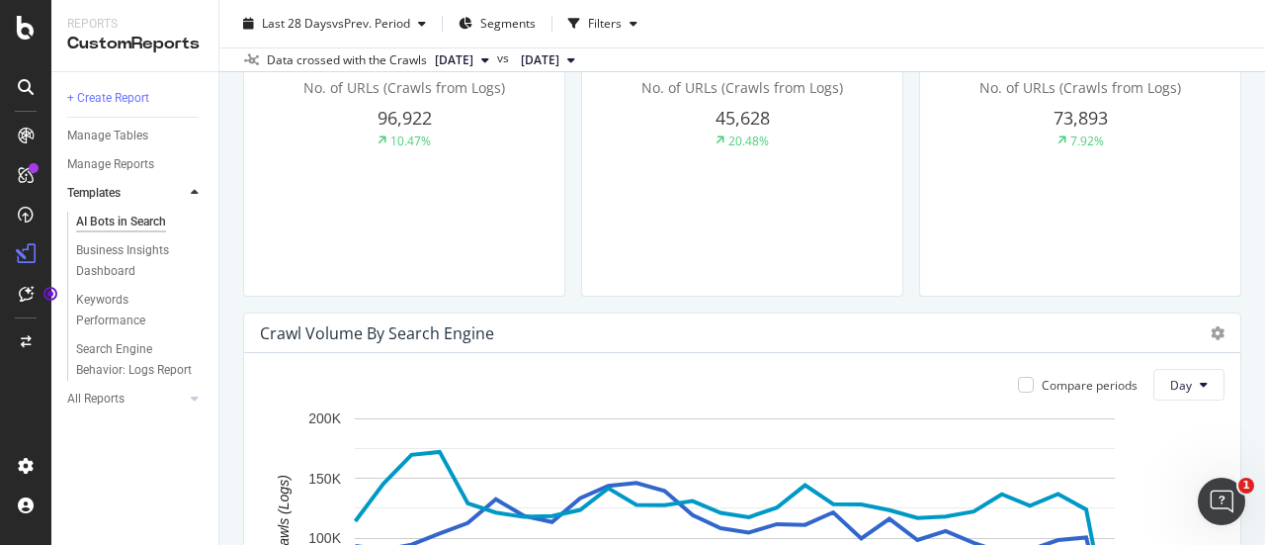
click at [660, 327] on div "Crawl Volume By Search Engine" at bounding box center [725, 333] width 931 height 20
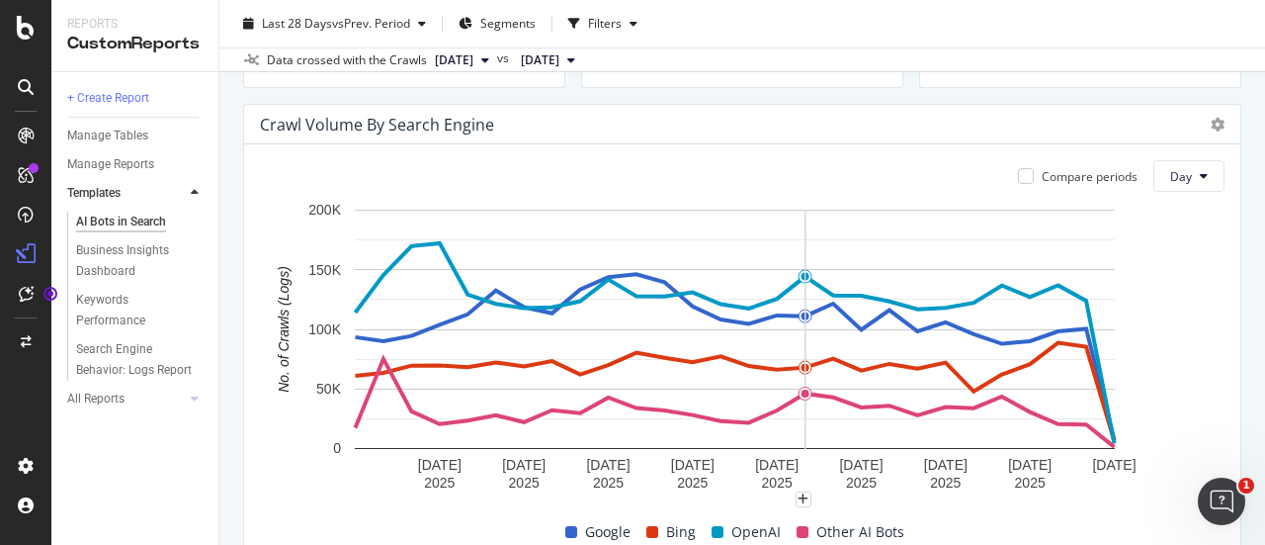
scroll to position [970, 0]
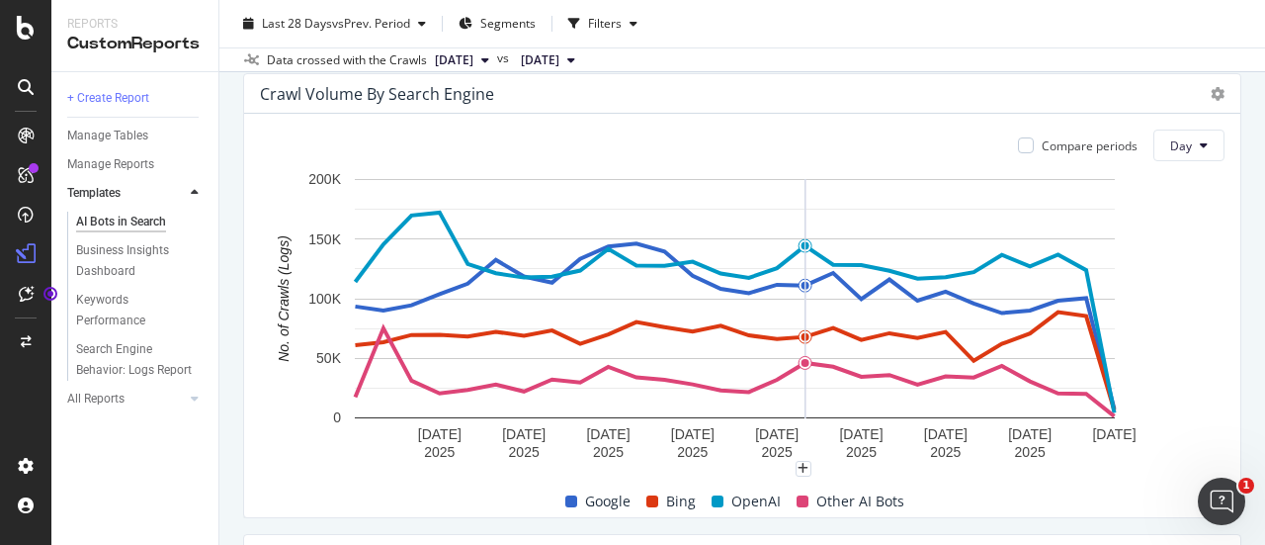
drag, startPoint x: 816, startPoint y: 335, endPoint x: 851, endPoint y: 280, distance: 65.8
click at [851, 280] on rect "A chart." at bounding box center [735, 298] width 760 height 239
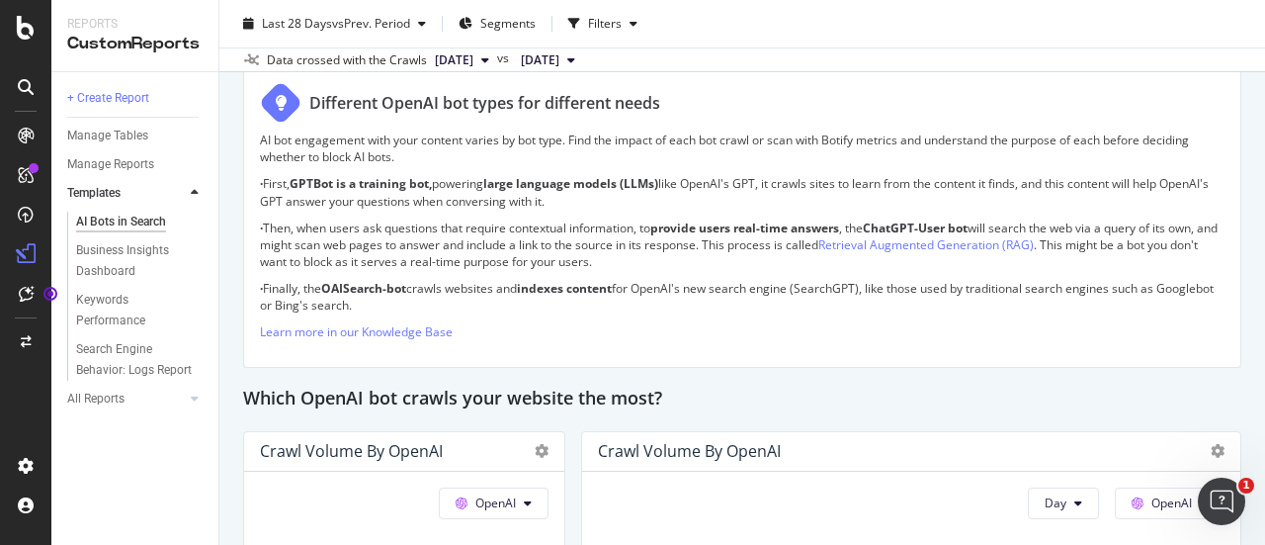
scroll to position [1712, 0]
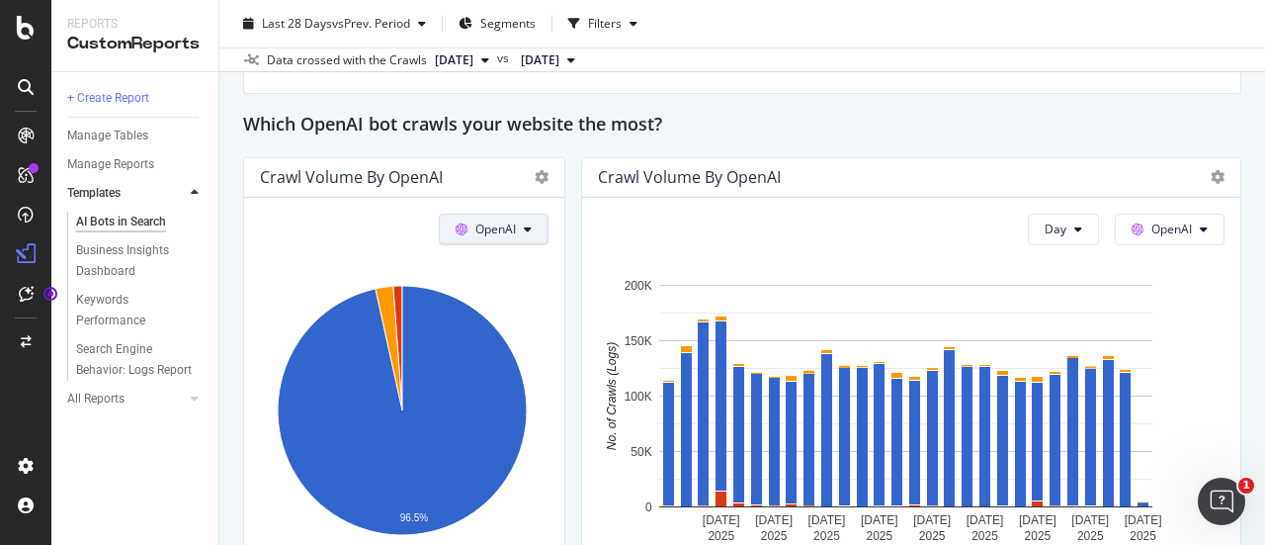
click at [516, 226] on button "OpenAI" at bounding box center [494, 230] width 110 height 32
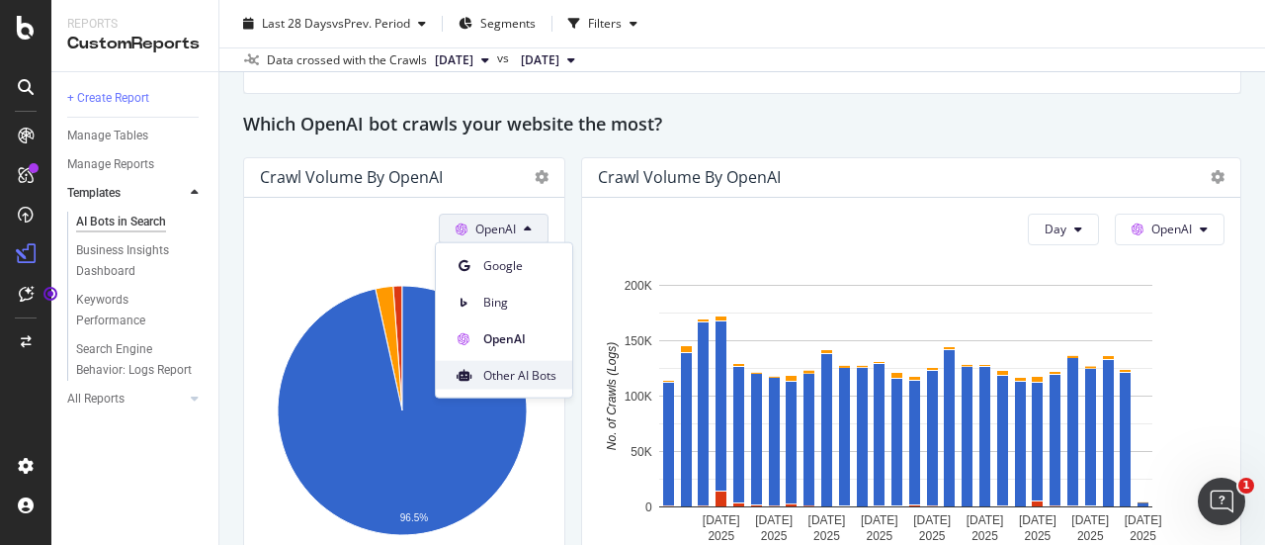
click at [538, 379] on span "Other AI Bots" at bounding box center [519, 375] width 73 height 18
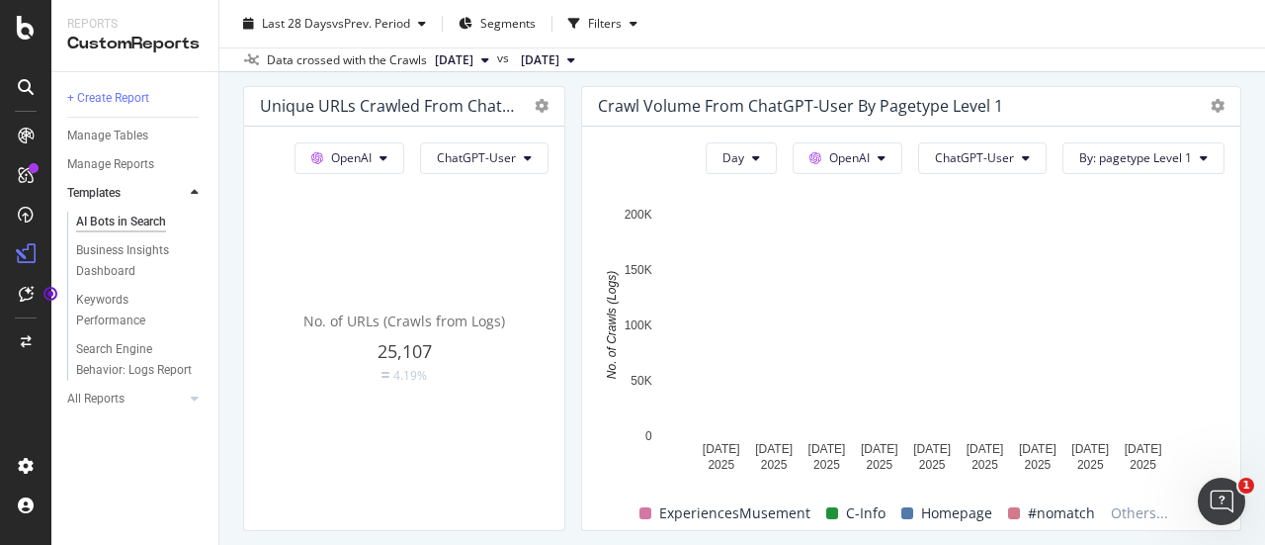
scroll to position [2151, 0]
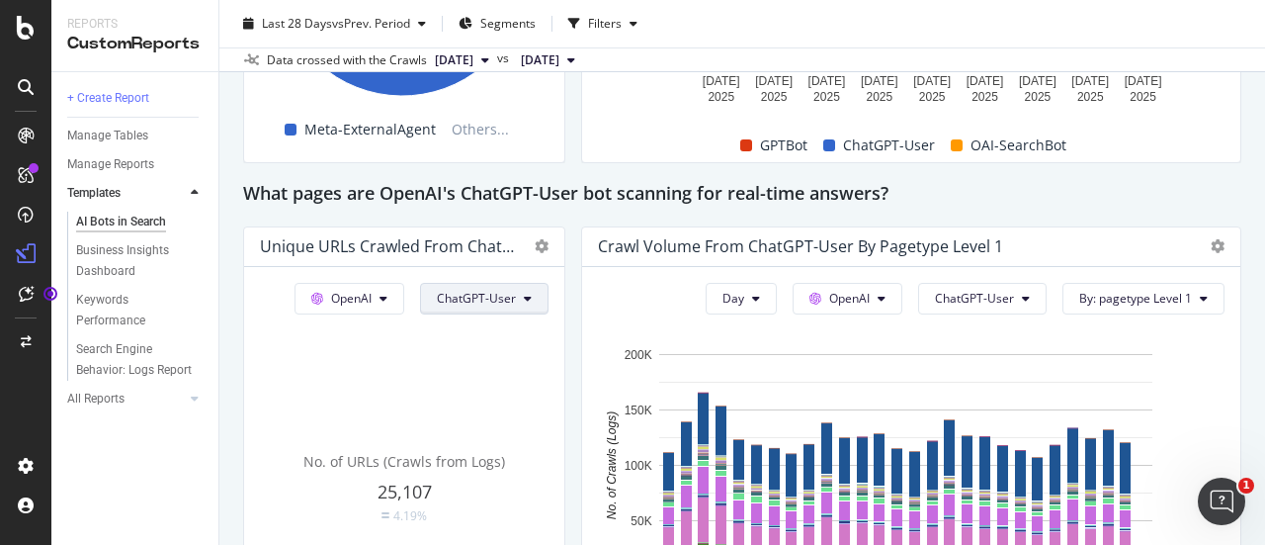
click at [494, 292] on span "ChatGPT-User" at bounding box center [476, 298] width 79 height 17
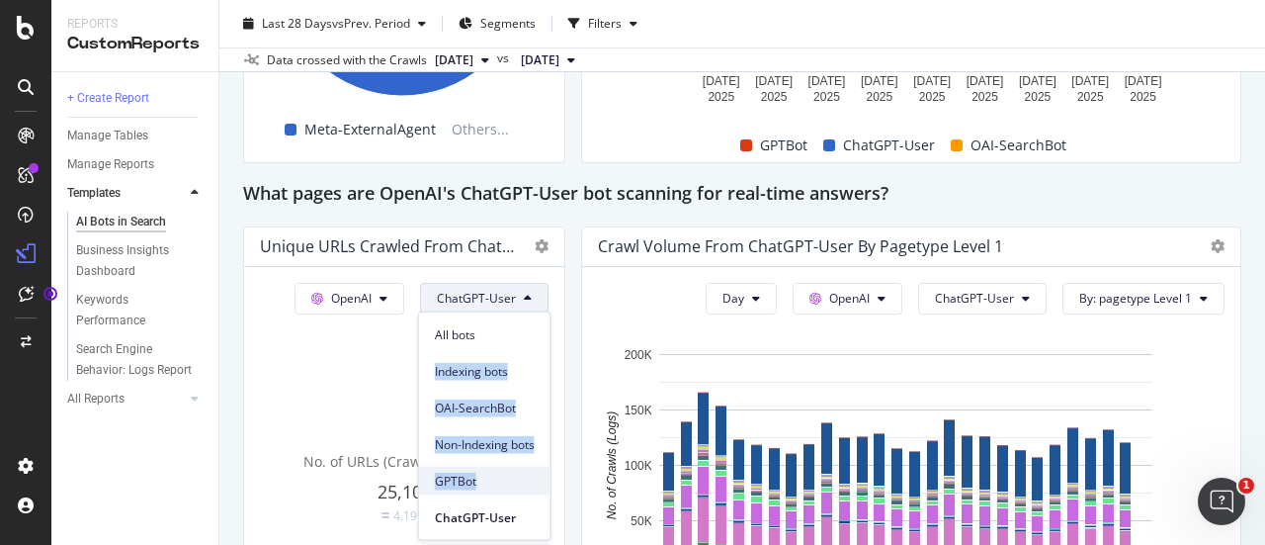
drag, startPoint x: 494, startPoint y: 317, endPoint x: 494, endPoint y: 486, distance: 169.0
click at [494, 486] on div "All bots Indexing bots OAI-SearchBot Non-Indexing bots GPTBot ChatGPT-User" at bounding box center [484, 421] width 131 height 219
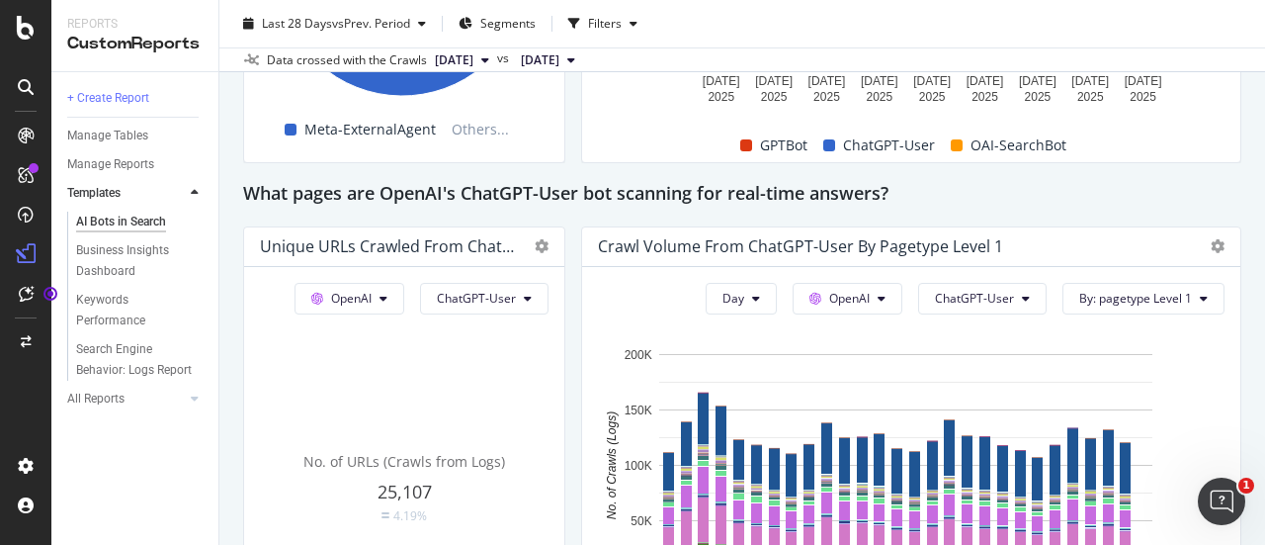
click at [573, 310] on div "This report shows AI bot interaction with your website and its impact on your o…" at bounding box center [742, 12] width 998 height 3947
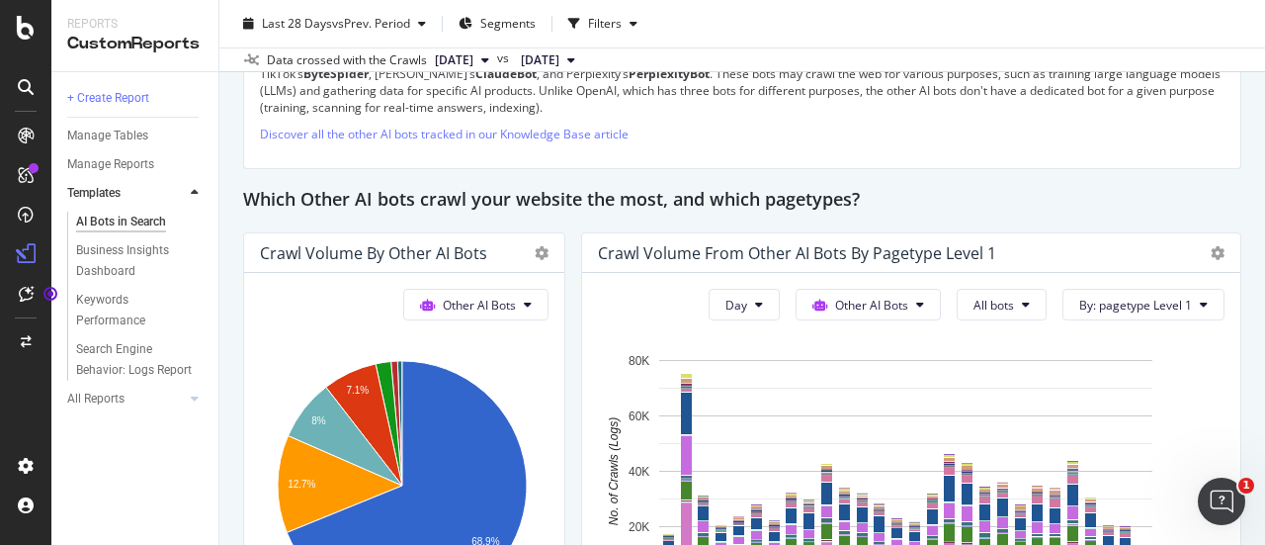
scroll to position [2923, 0]
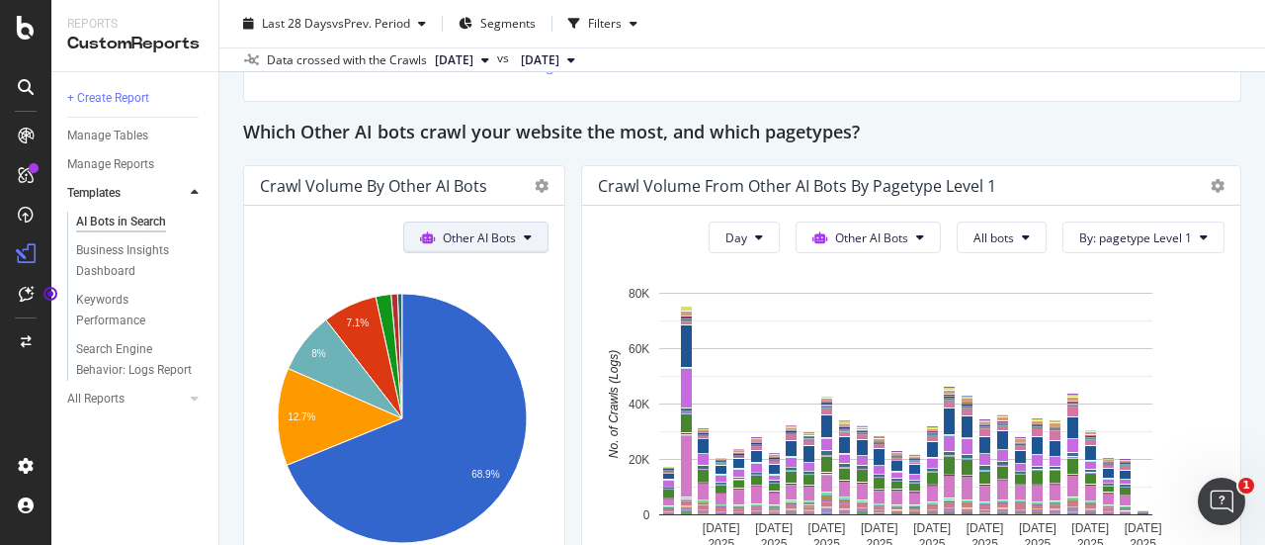
click at [487, 233] on span "Other AI Bots" at bounding box center [479, 237] width 73 height 17
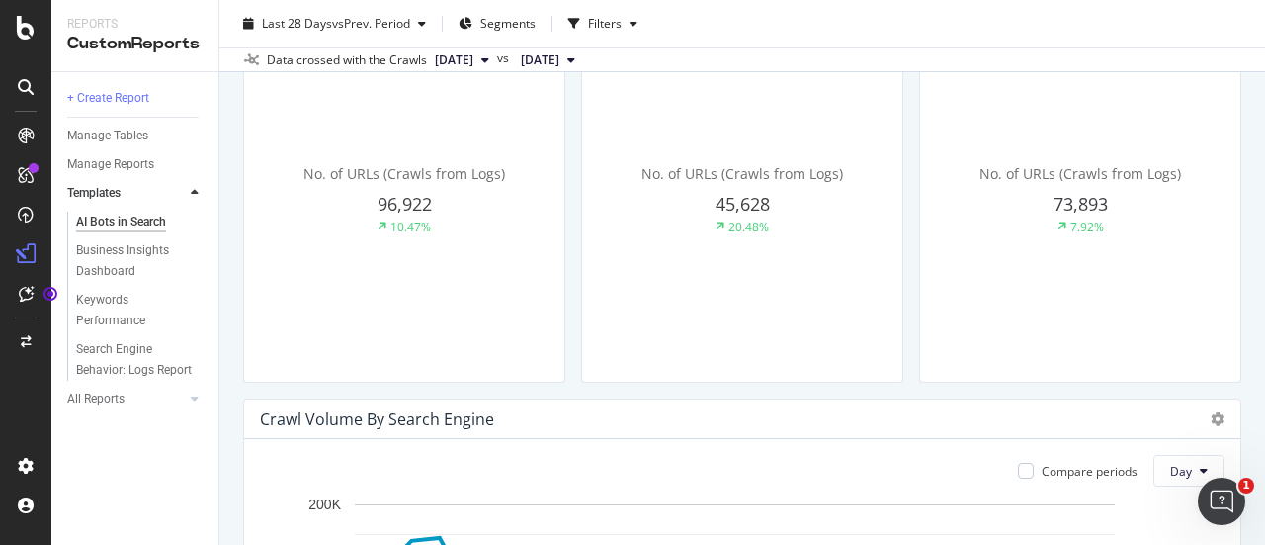
scroll to position [0, 0]
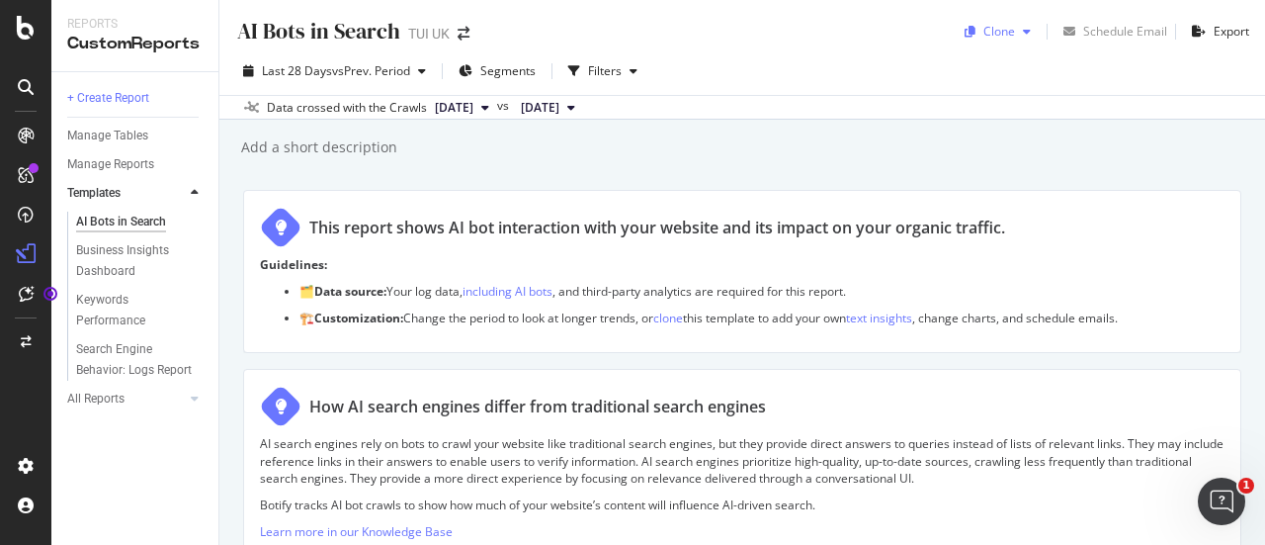
click at [1023, 36] on icon "button" at bounding box center [1027, 32] width 8 height 12
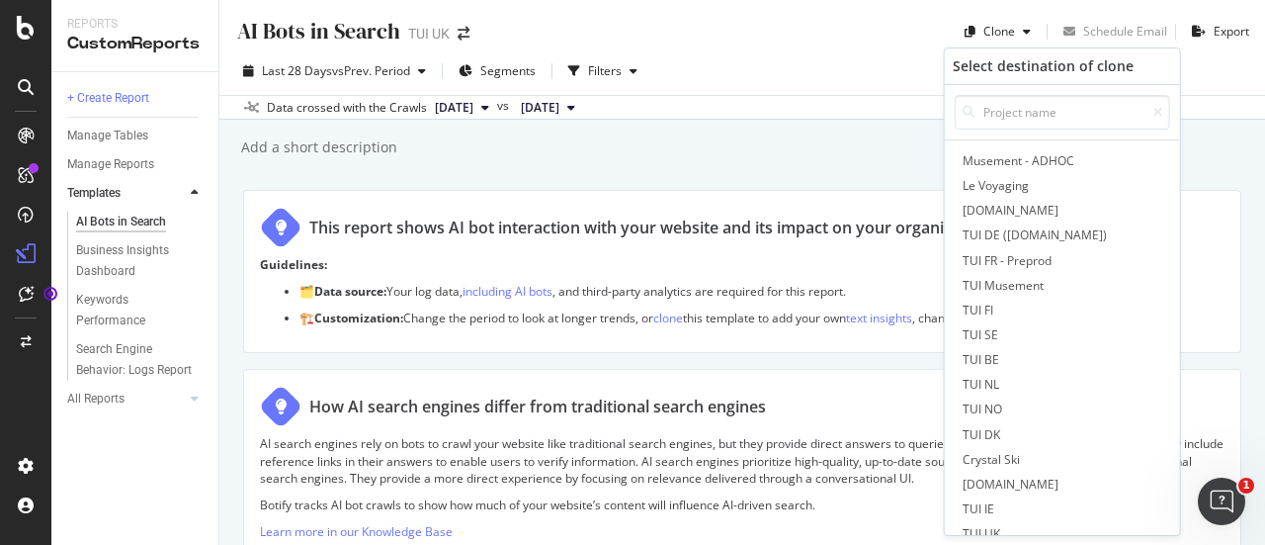
click at [779, 62] on div "Last 28 Days vs Prev. Period Segments Filters" at bounding box center [742, 75] width 1046 height 40
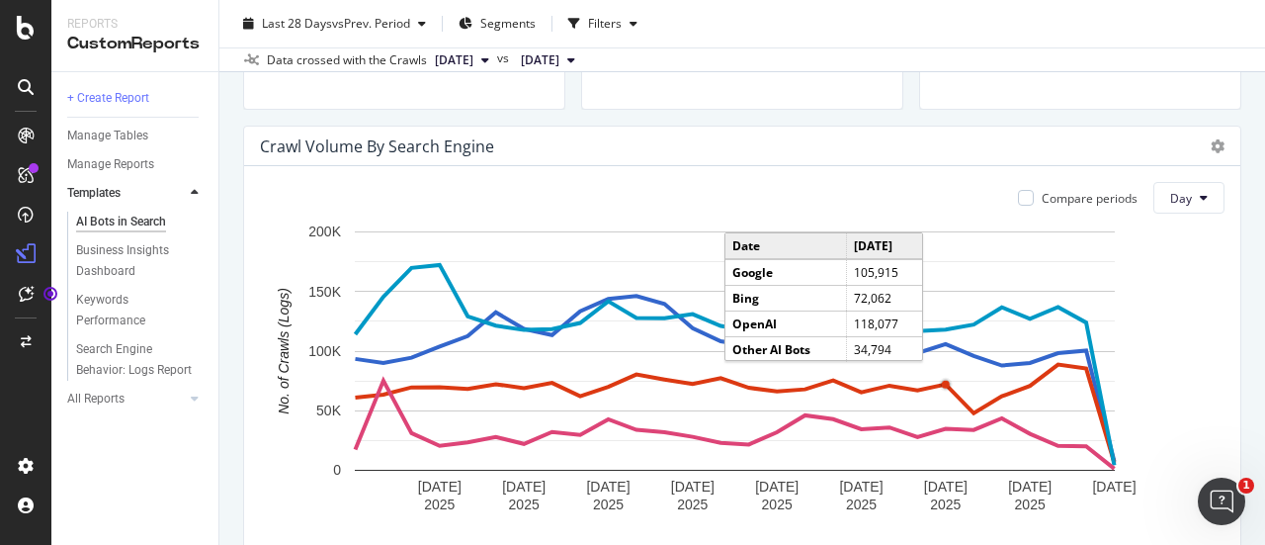
scroll to position [913, 0]
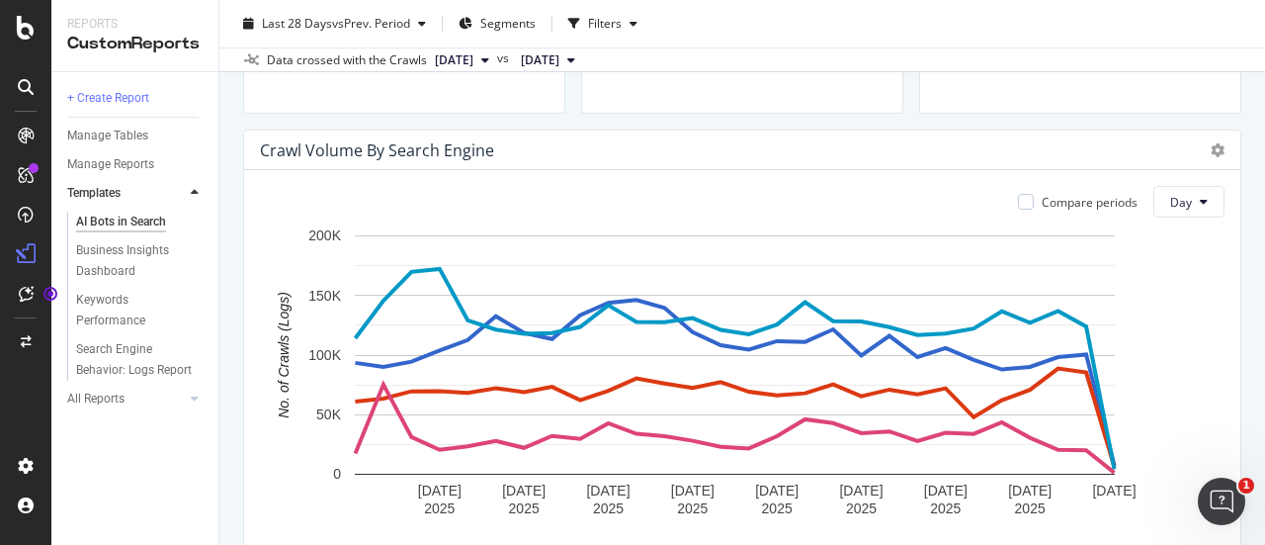
click at [1201, 146] on div at bounding box center [1213, 150] width 24 height 20
click at [1211, 148] on icon at bounding box center [1218, 150] width 14 height 14
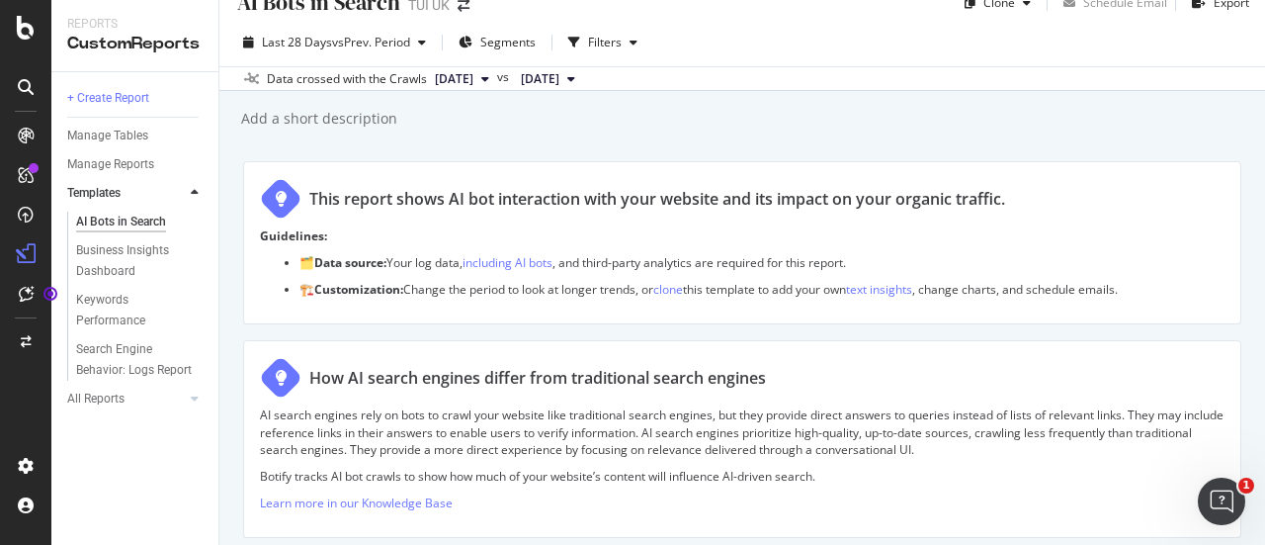
scroll to position [0, 0]
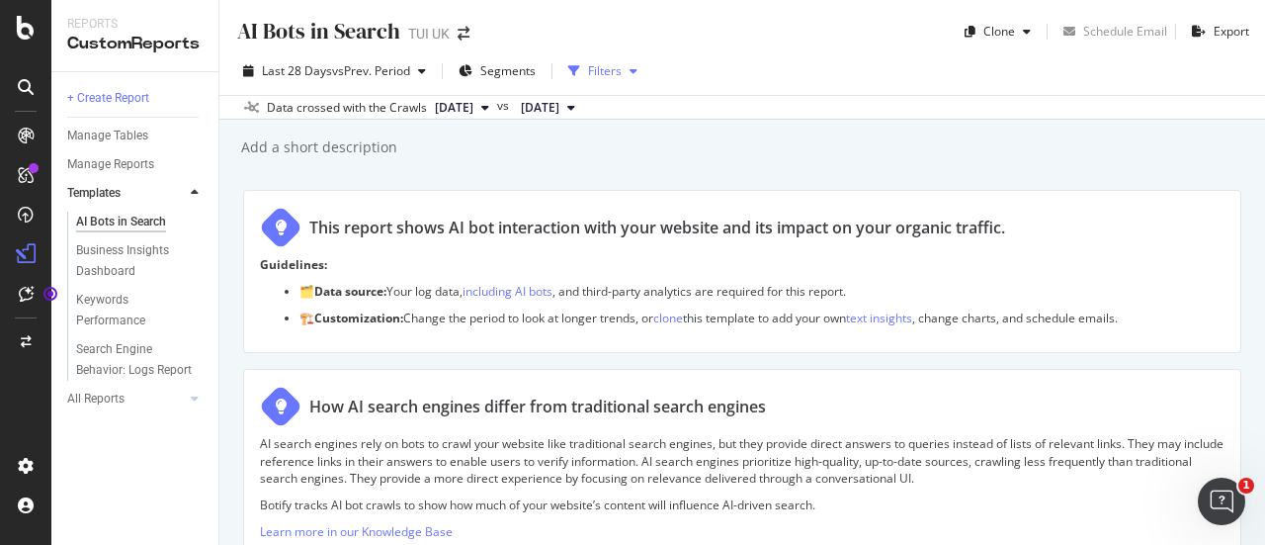
click at [610, 68] on div "Filters" at bounding box center [605, 70] width 34 height 17
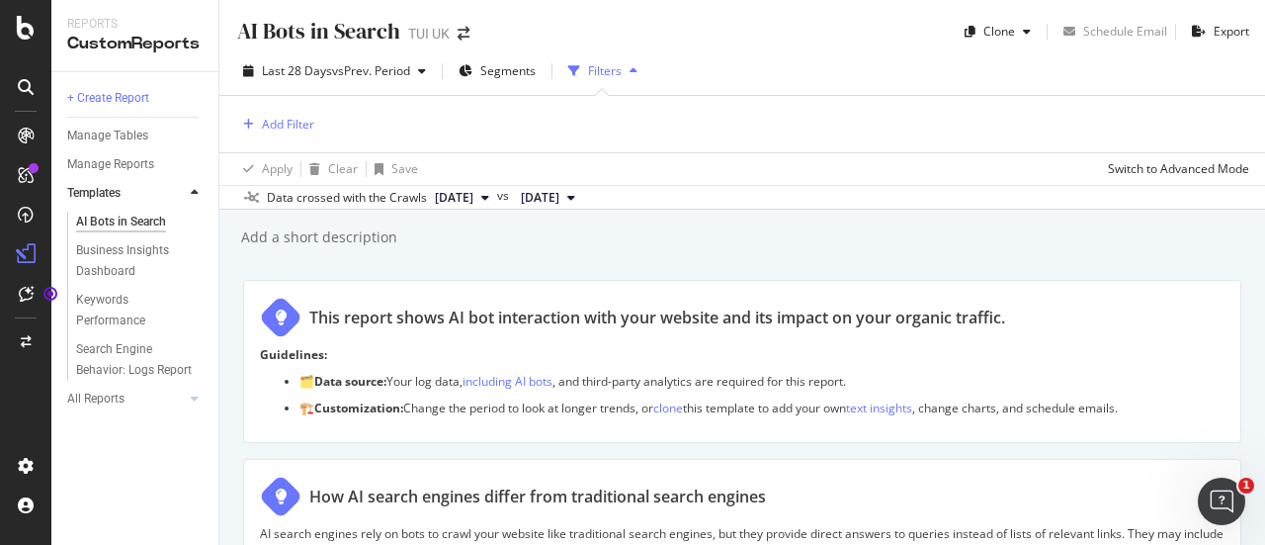
click at [610, 68] on div "Filters" at bounding box center [605, 70] width 34 height 17
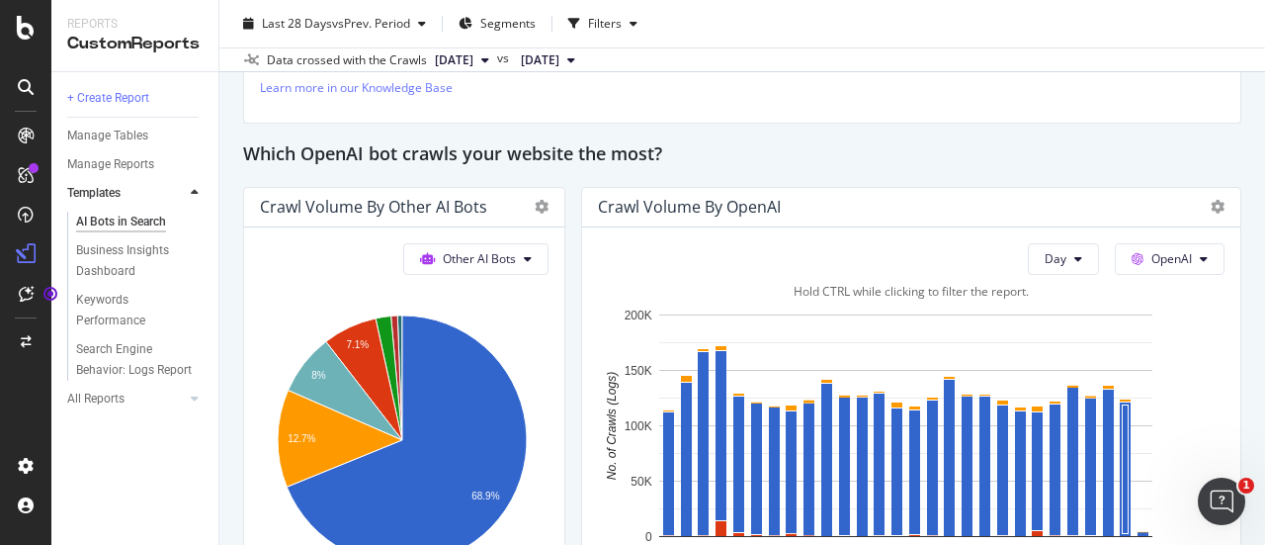
scroll to position [1681, 0]
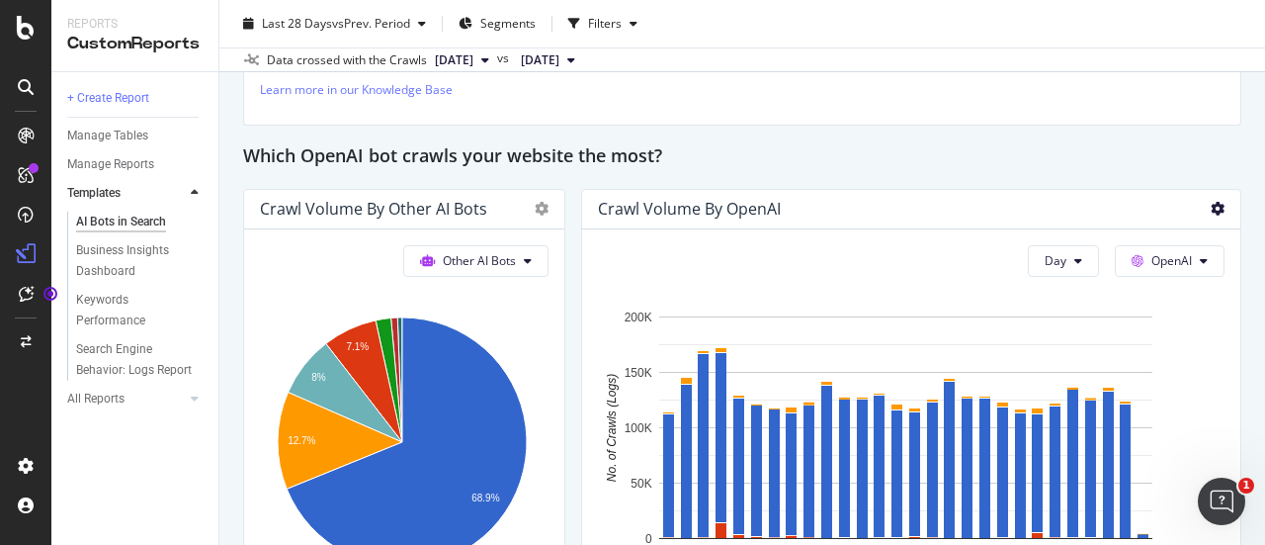
click at [1211, 205] on icon at bounding box center [1218, 209] width 14 height 14
click at [133, 363] on div "Search Engine Behavior: Logs Report" at bounding box center [134, 360] width 117 height 42
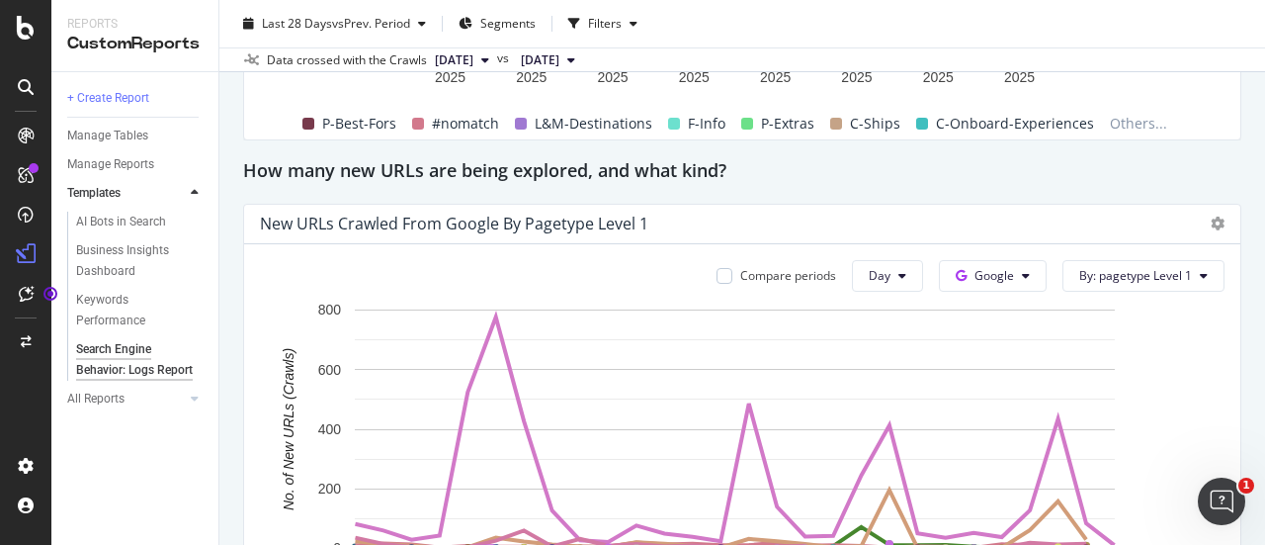
scroll to position [1855, 0]
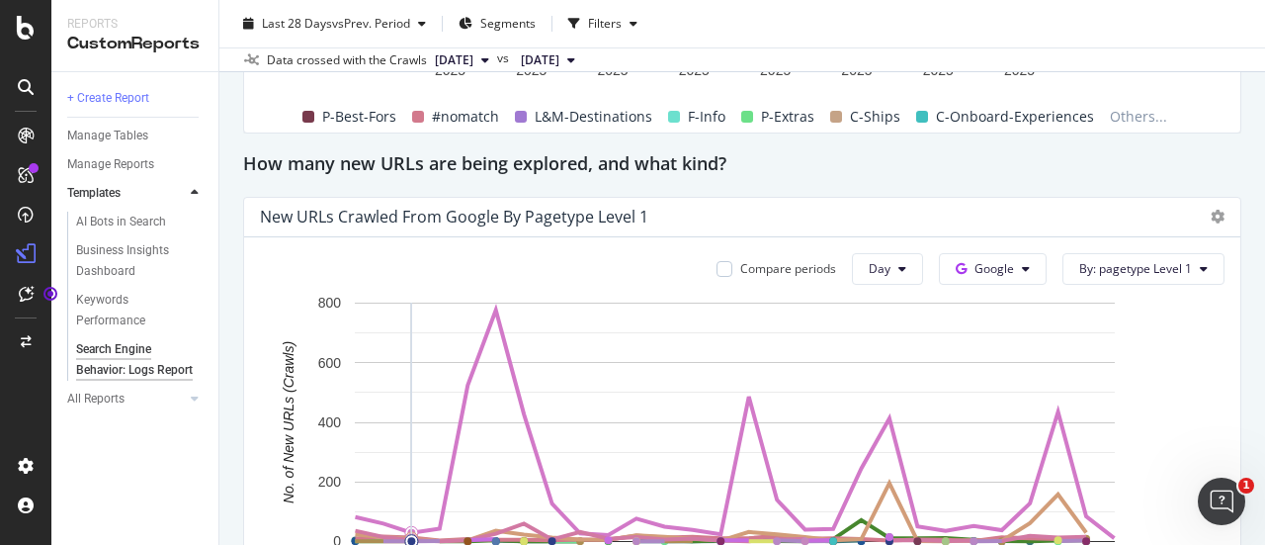
drag, startPoint x: 534, startPoint y: 394, endPoint x: 397, endPoint y: 400, distance: 136.5
click at [397, 400] on rect "A chart." at bounding box center [735, 421] width 760 height 239
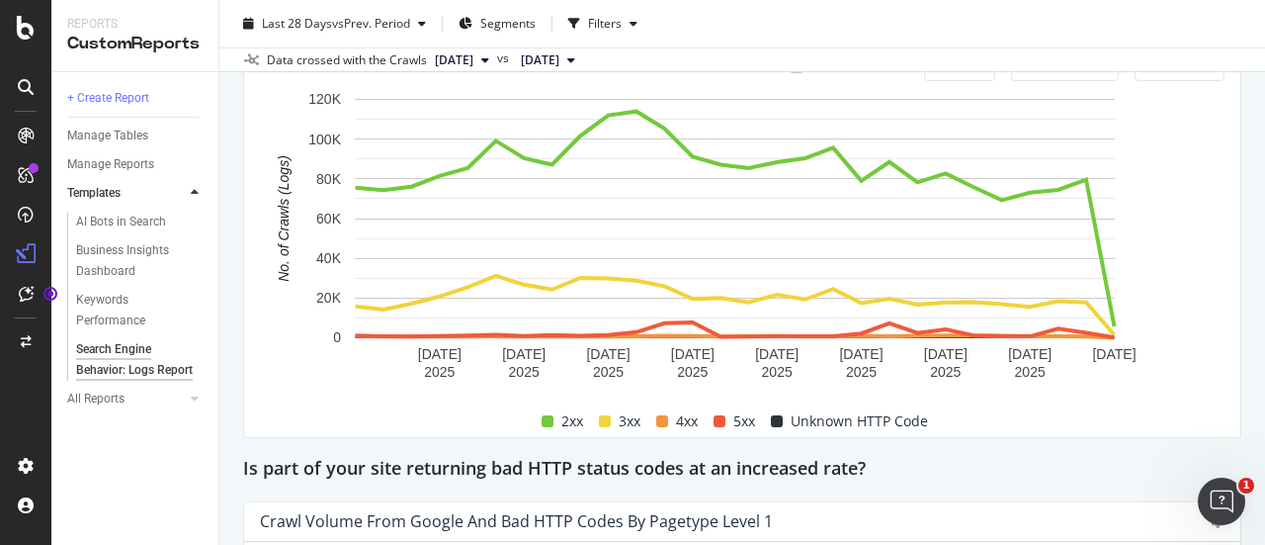
scroll to position [2565, 0]
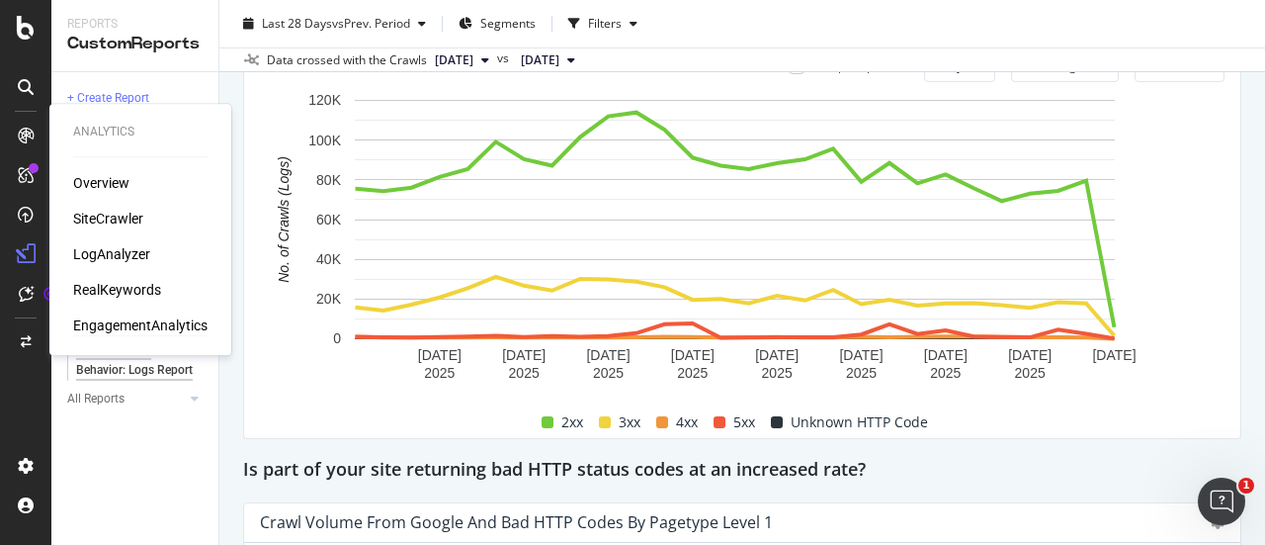
click at [135, 327] on div "EngagementAnalytics" at bounding box center [140, 325] width 134 height 20
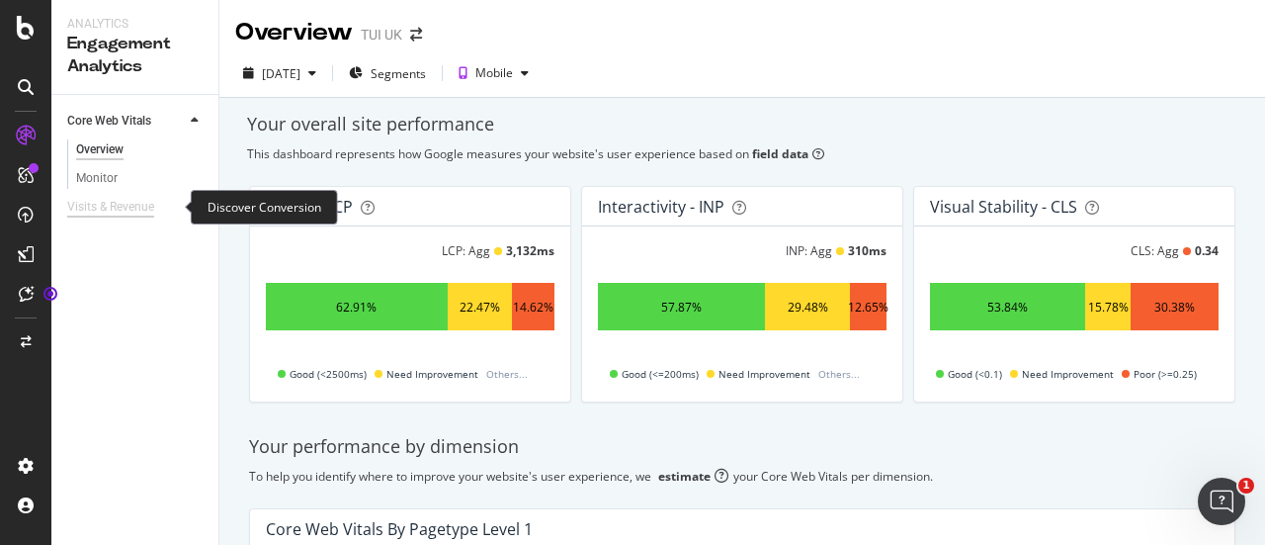
click at [136, 216] on div "Visits & Revenue" at bounding box center [110, 207] width 87 height 21
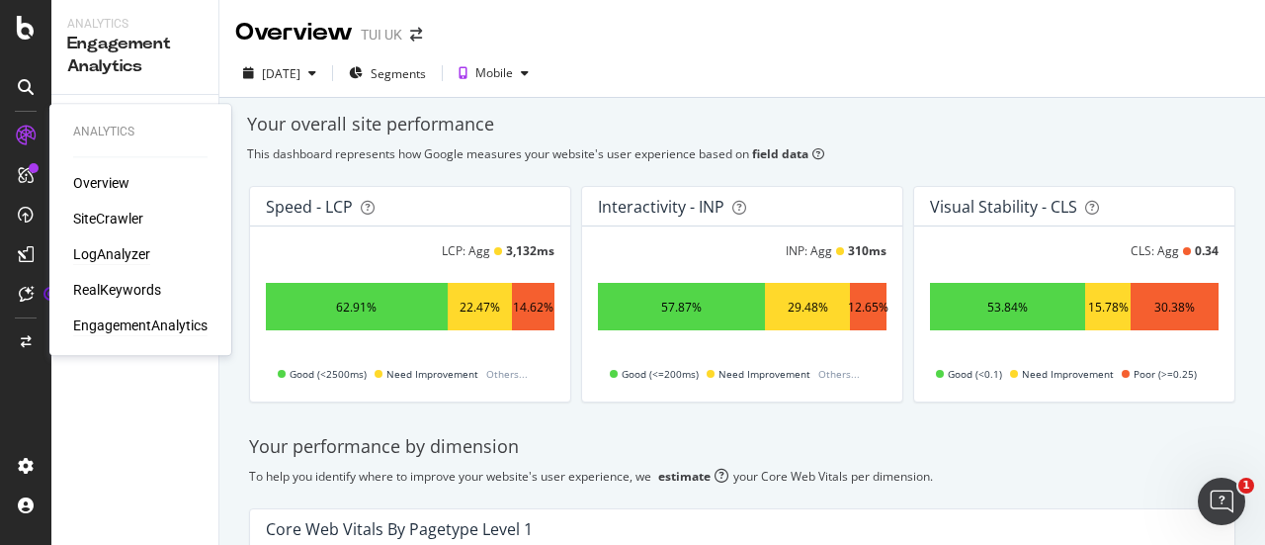
click at [106, 251] on div "LogAnalyzer" at bounding box center [111, 254] width 77 height 20
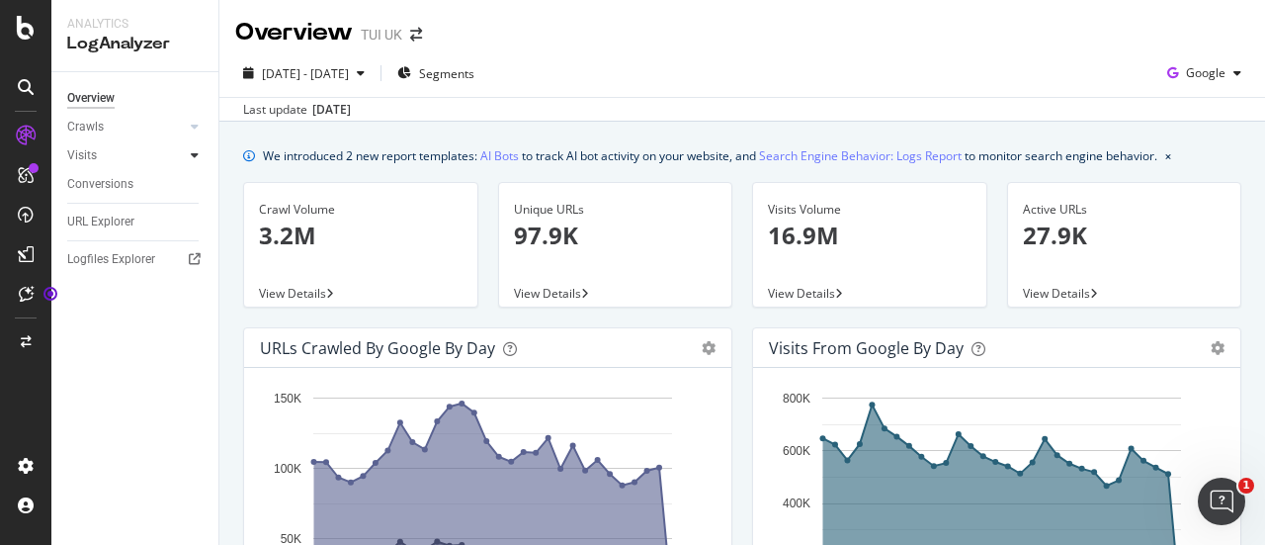
click at [195, 154] on icon at bounding box center [195, 155] width 8 height 12
click at [121, 261] on div "HTTP Codes" at bounding box center [109, 262] width 67 height 21
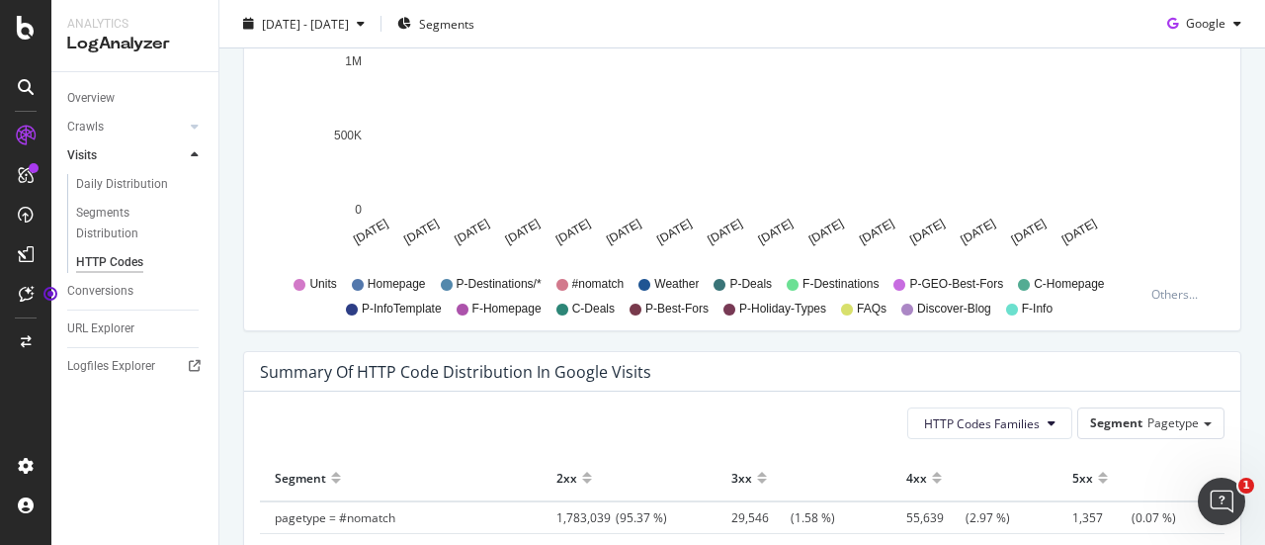
scroll to position [1497, 0]
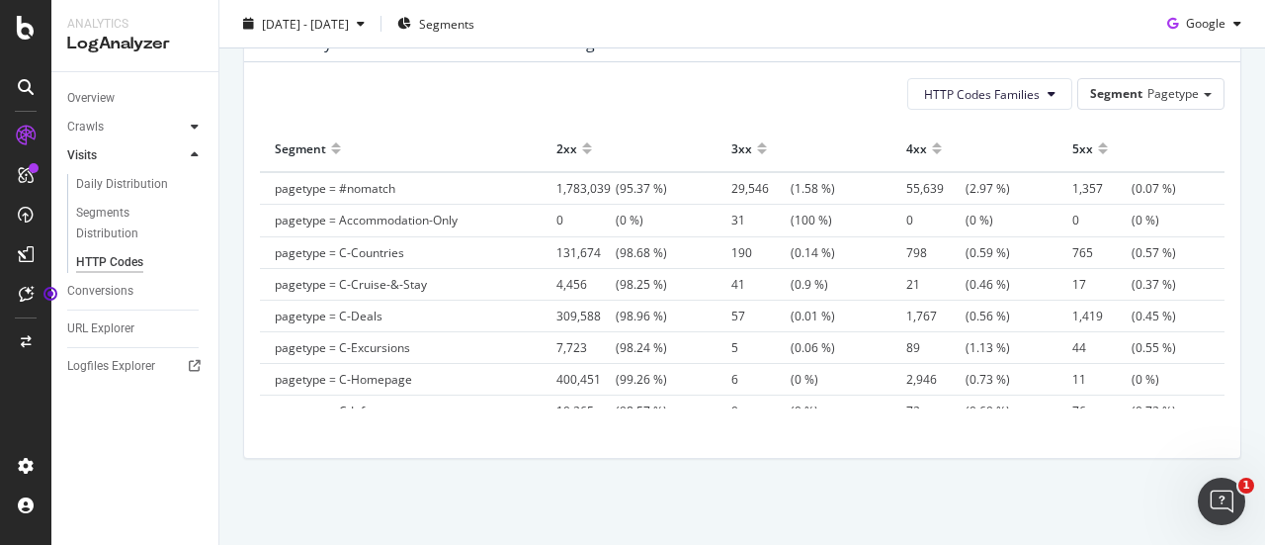
click at [200, 128] on div at bounding box center [195, 127] width 20 height 20
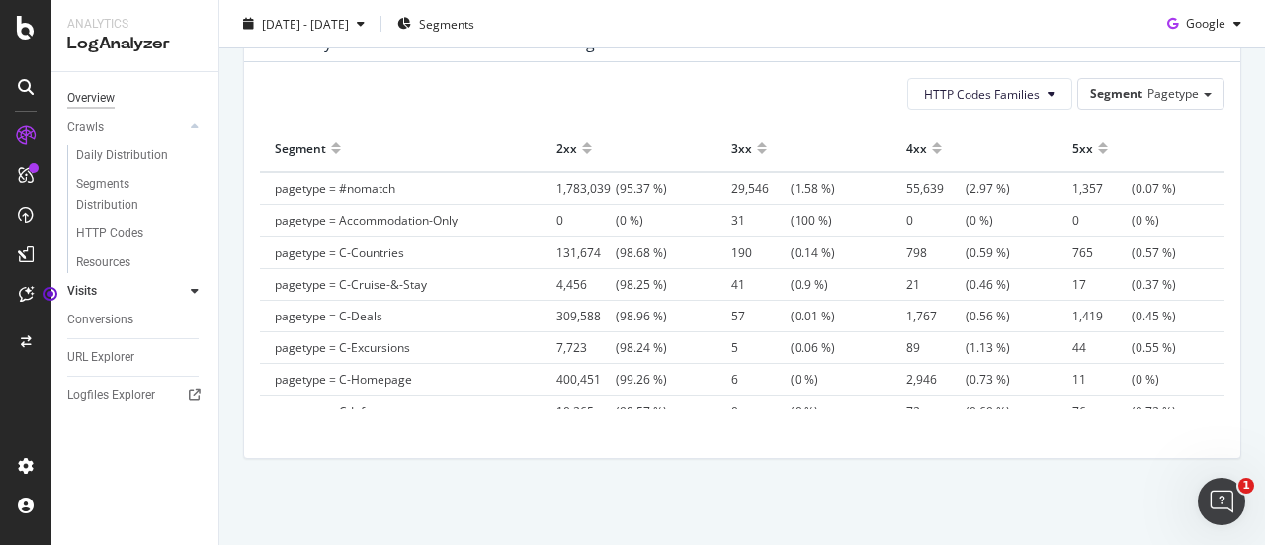
click at [92, 93] on div "Overview" at bounding box center [90, 98] width 47 height 21
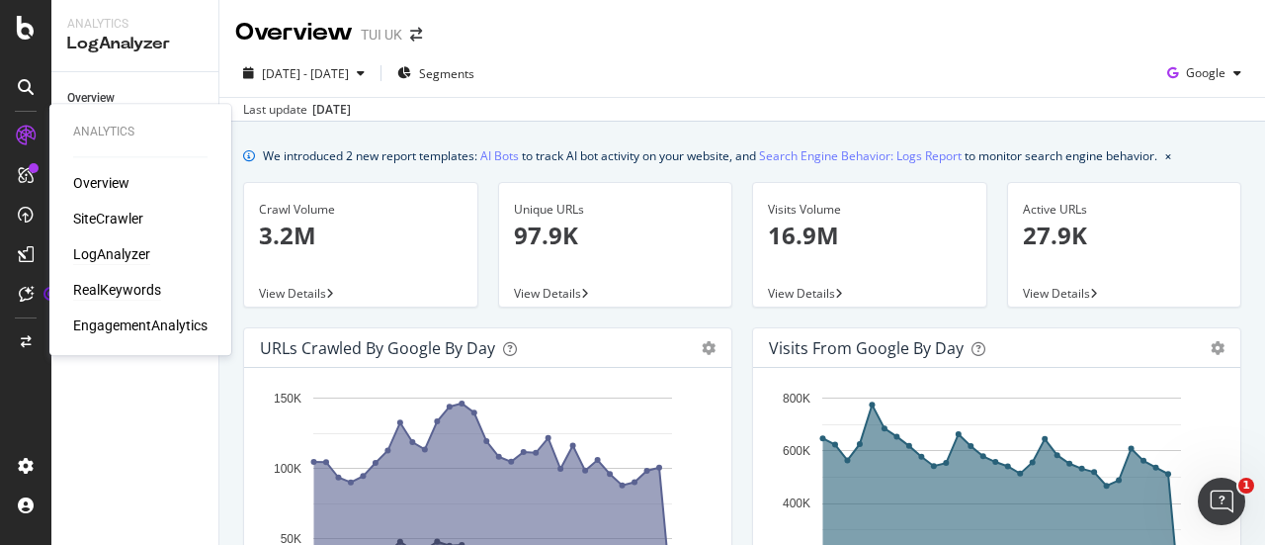
click at [121, 282] on div "RealKeywords" at bounding box center [117, 290] width 88 height 20
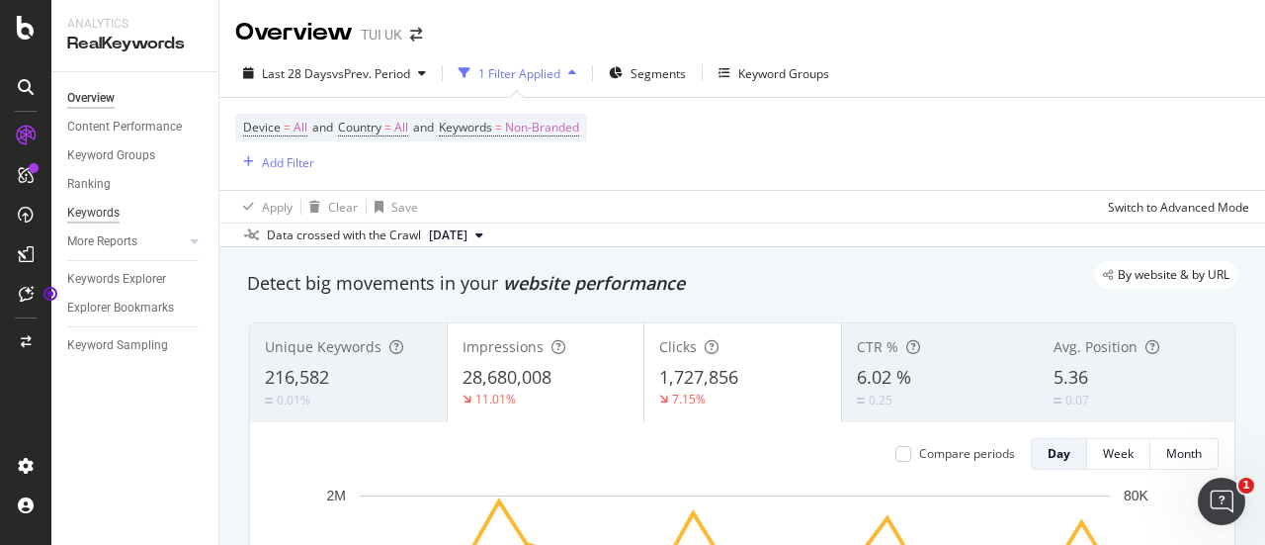
click at [104, 208] on div "Keywords" at bounding box center [93, 213] width 52 height 21
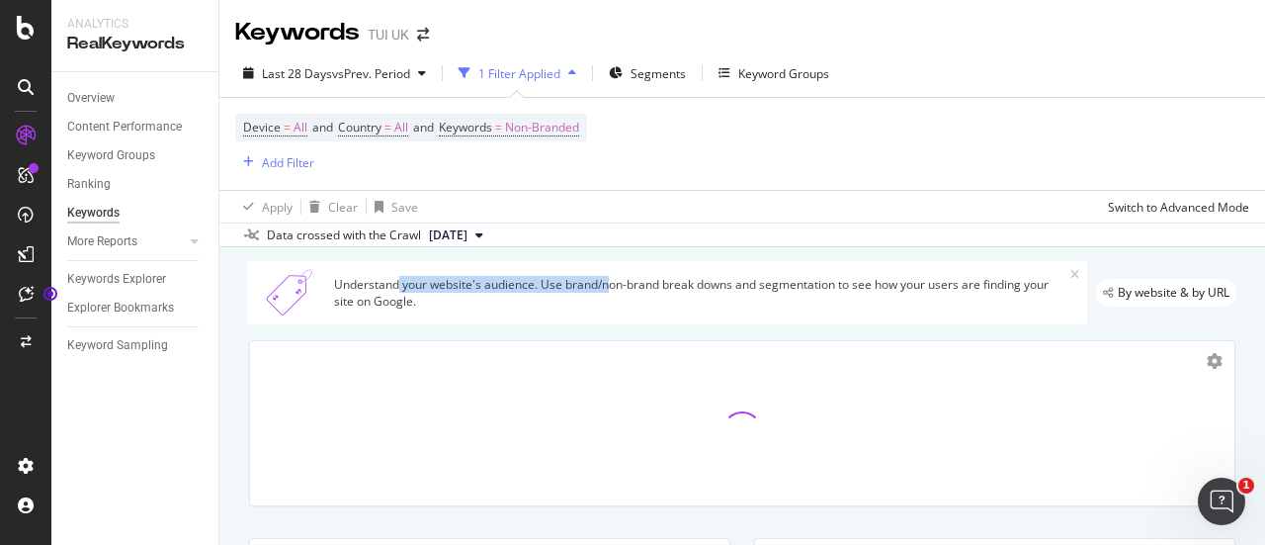
drag, startPoint x: 397, startPoint y: 285, endPoint x: 611, endPoint y: 282, distance: 213.5
click at [611, 282] on div "Understand your website's audience. Use brand/non-brand break downs and segment…" at bounding box center [702, 293] width 736 height 34
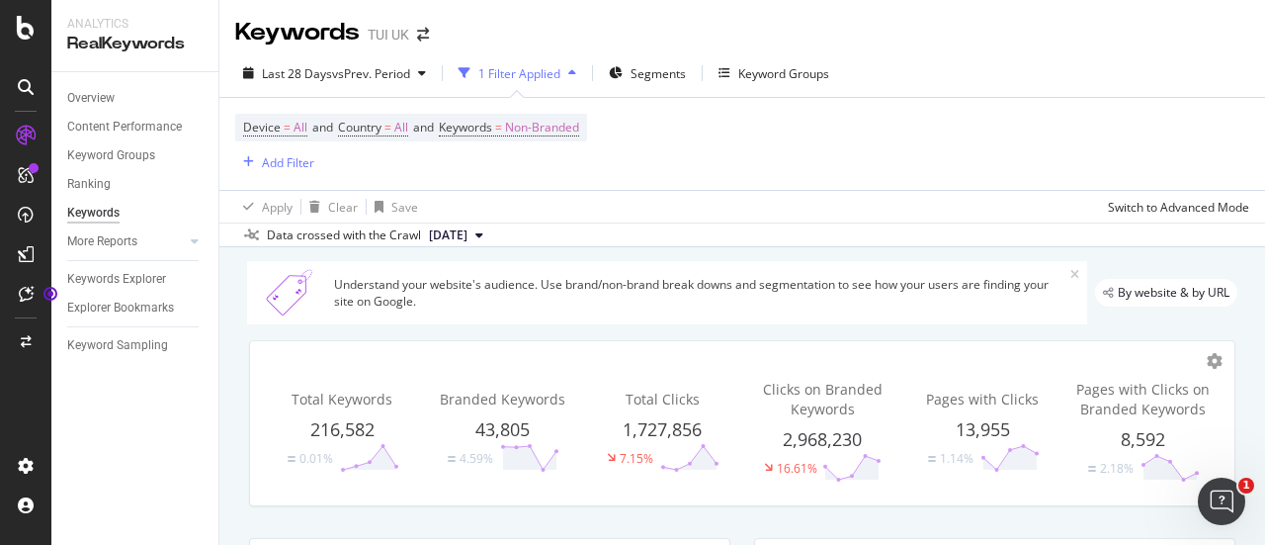
click at [648, 302] on div "Understand your website's audience. Use brand/non-brand break downs and segment…" at bounding box center [702, 293] width 736 height 34
click at [191, 240] on icon at bounding box center [195, 241] width 8 height 12
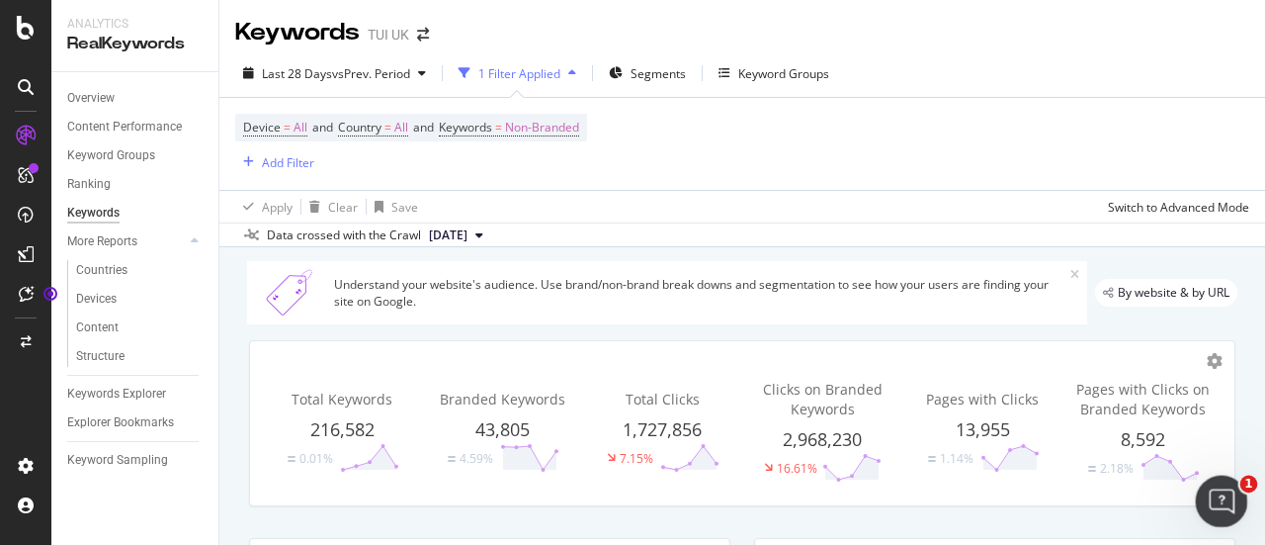
click at [1216, 505] on icon "Open Intercom Messenger" at bounding box center [1219, 498] width 33 height 33
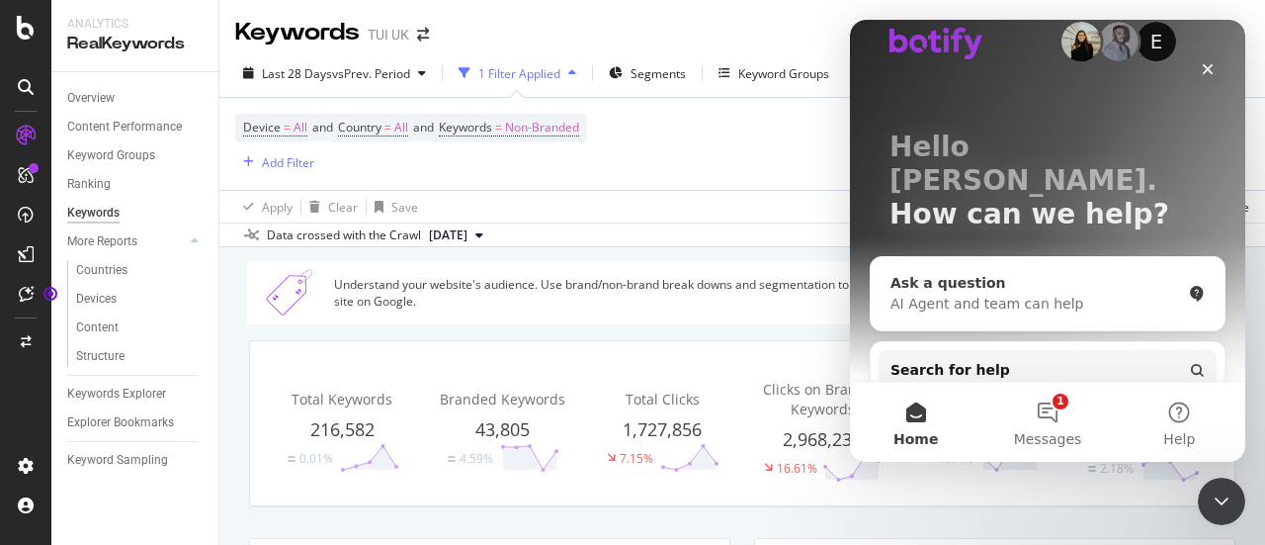
scroll to position [16, 0]
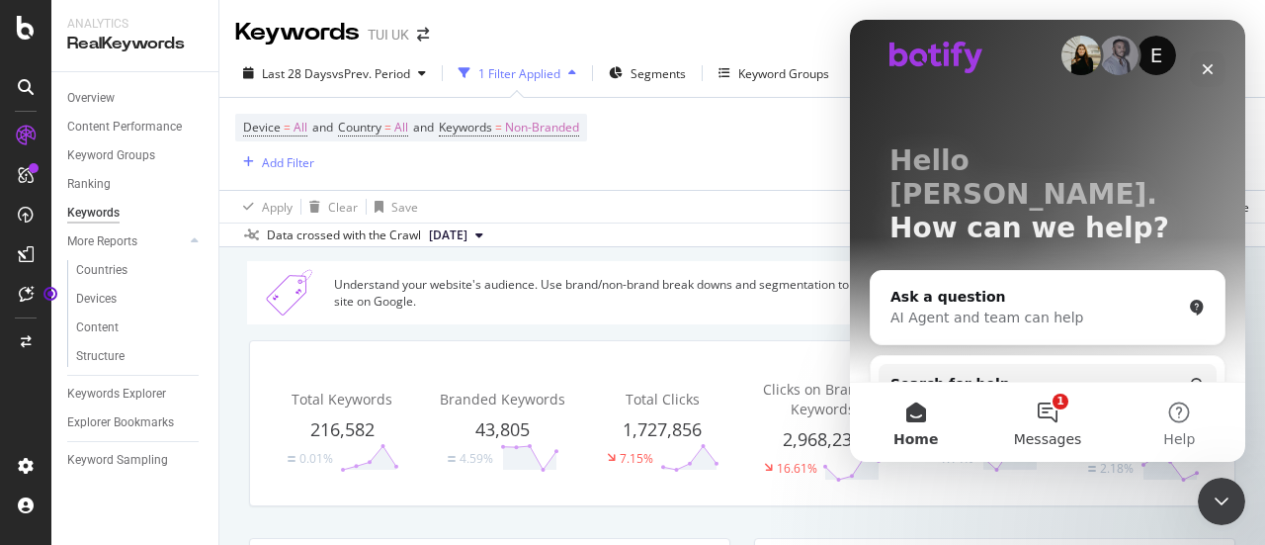
click at [1048, 404] on button "1 Messages" at bounding box center [1047, 422] width 131 height 79
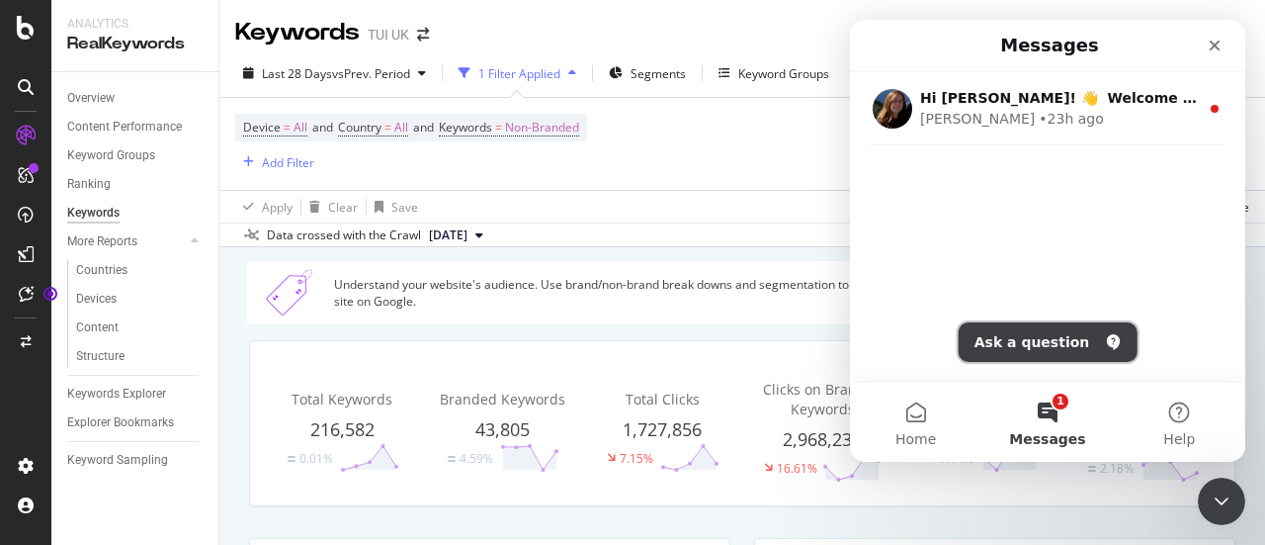
click at [1053, 340] on button "Ask a question" at bounding box center [1048, 342] width 179 height 40
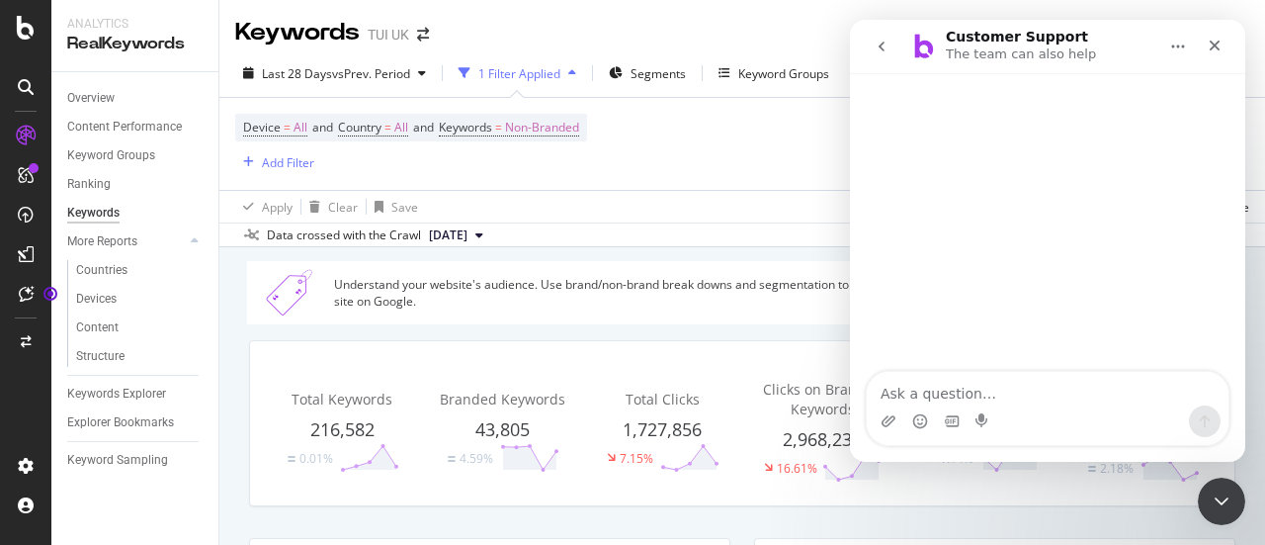
type textarea "o"
type textarea "where do this data come from?"
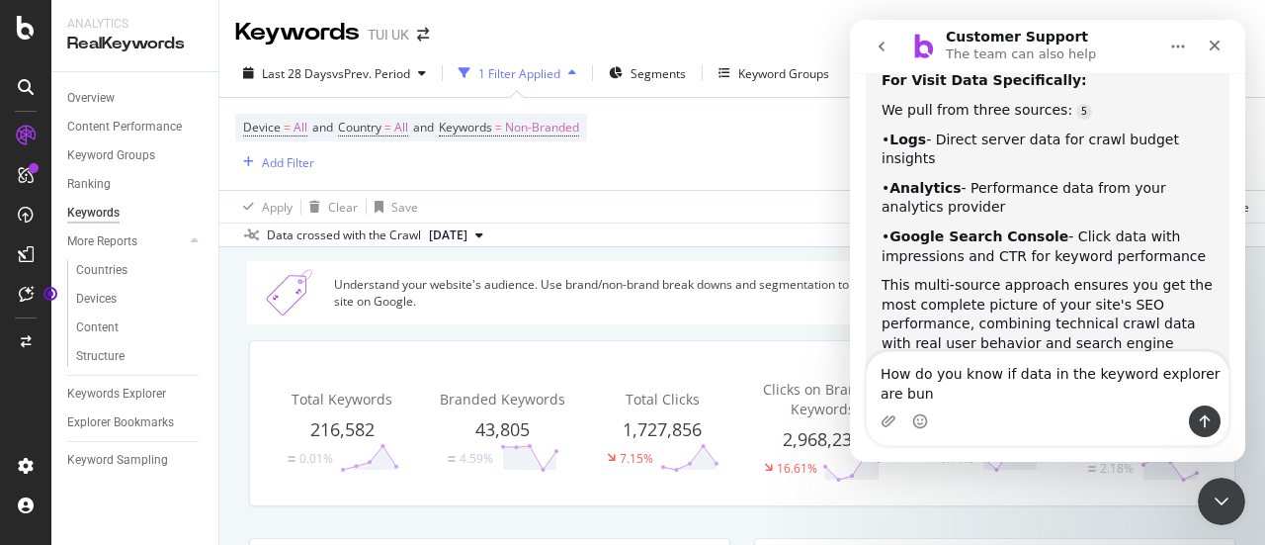
scroll to position [664, 0]
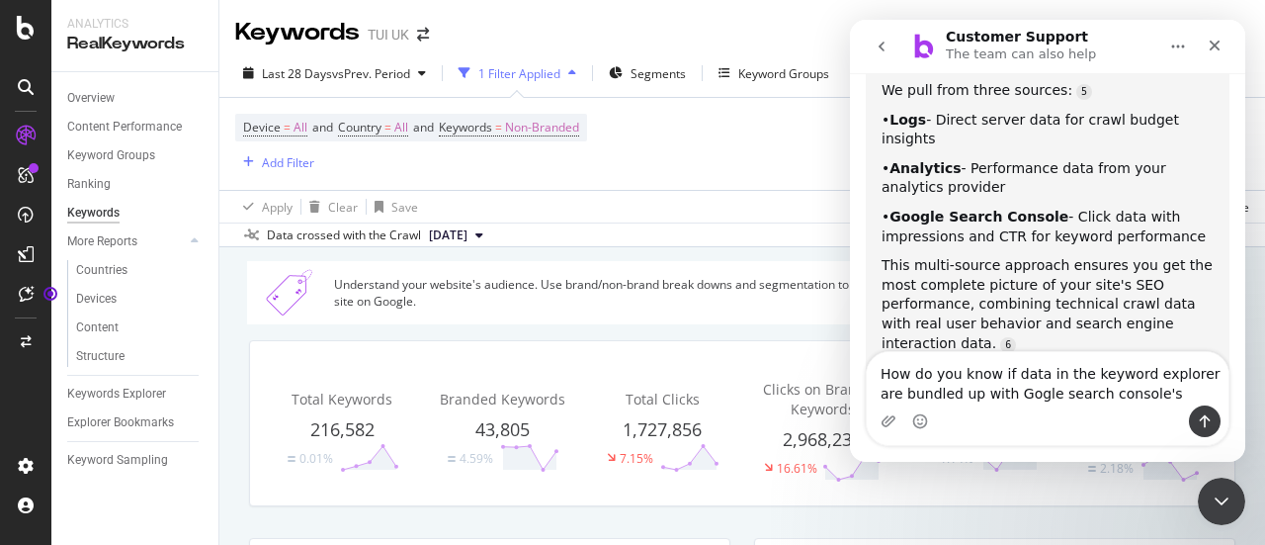
type textarea "How do you know if data in the keyword explorer are bundled up with Gogle searc…"
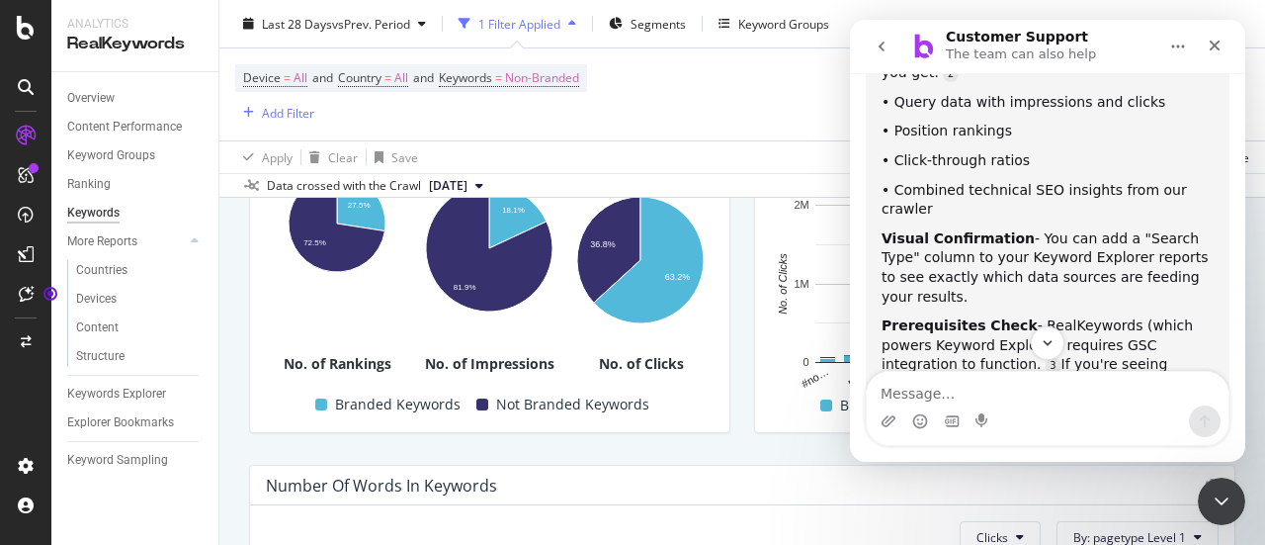
scroll to position [1412, 0]
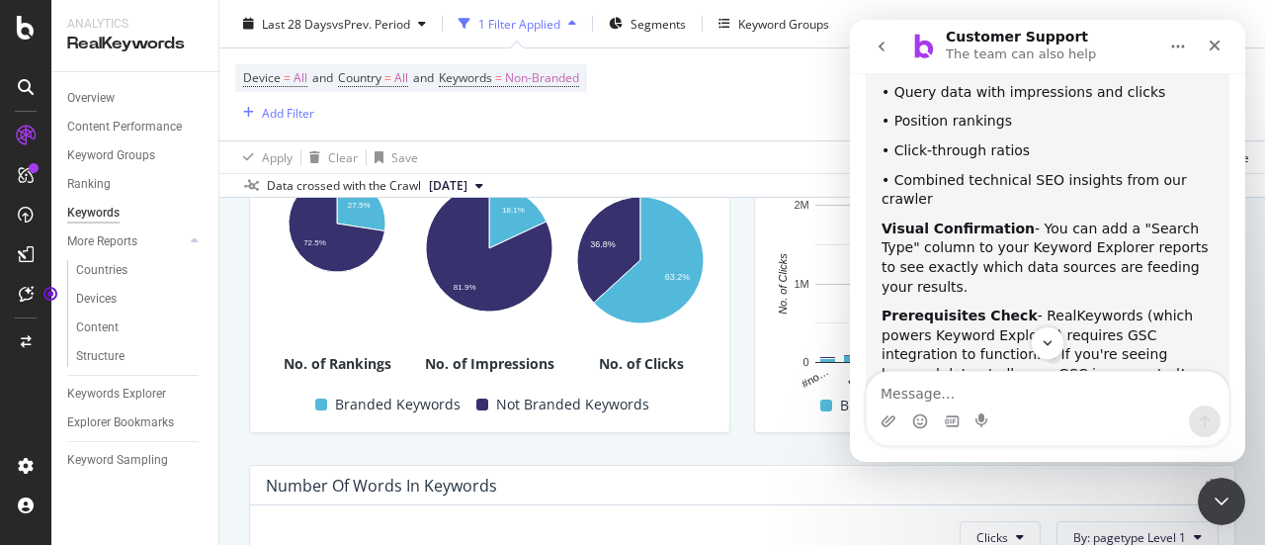
drag, startPoint x: 1020, startPoint y: 262, endPoint x: 1149, endPoint y: 286, distance: 130.7
click at [1149, 394] on div "Pro Tip: If you want unsampled data and broader search type coverage, consider …" at bounding box center [1048, 442] width 332 height 97
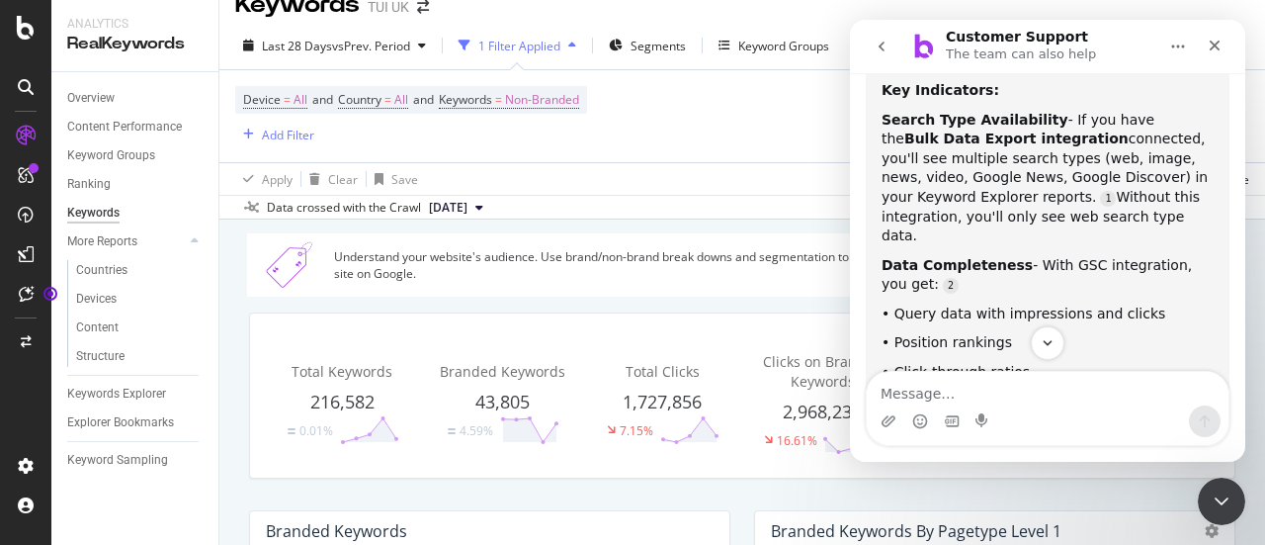
scroll to position [0, 0]
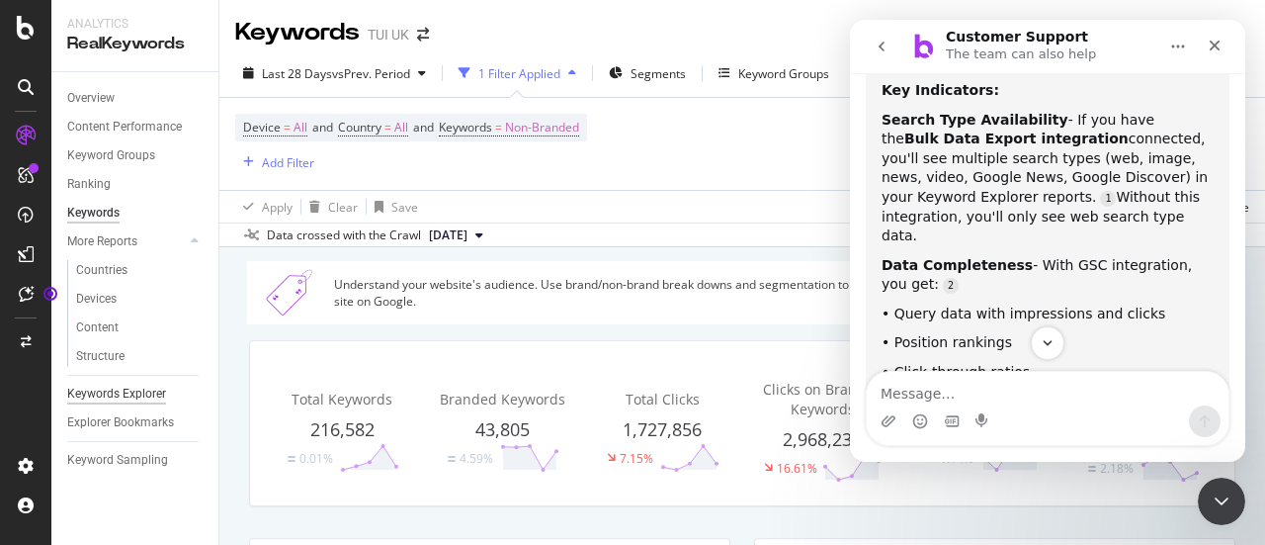
click at [128, 390] on div "Keywords Explorer" at bounding box center [116, 394] width 99 height 21
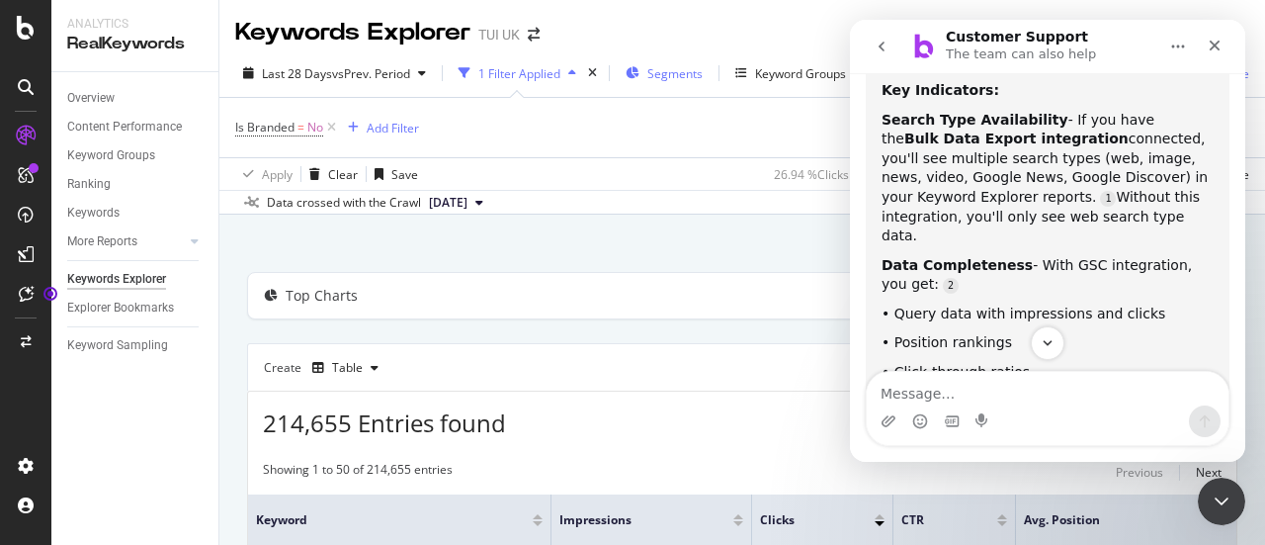
click at [687, 72] on span "Segments" at bounding box center [675, 73] width 55 height 17
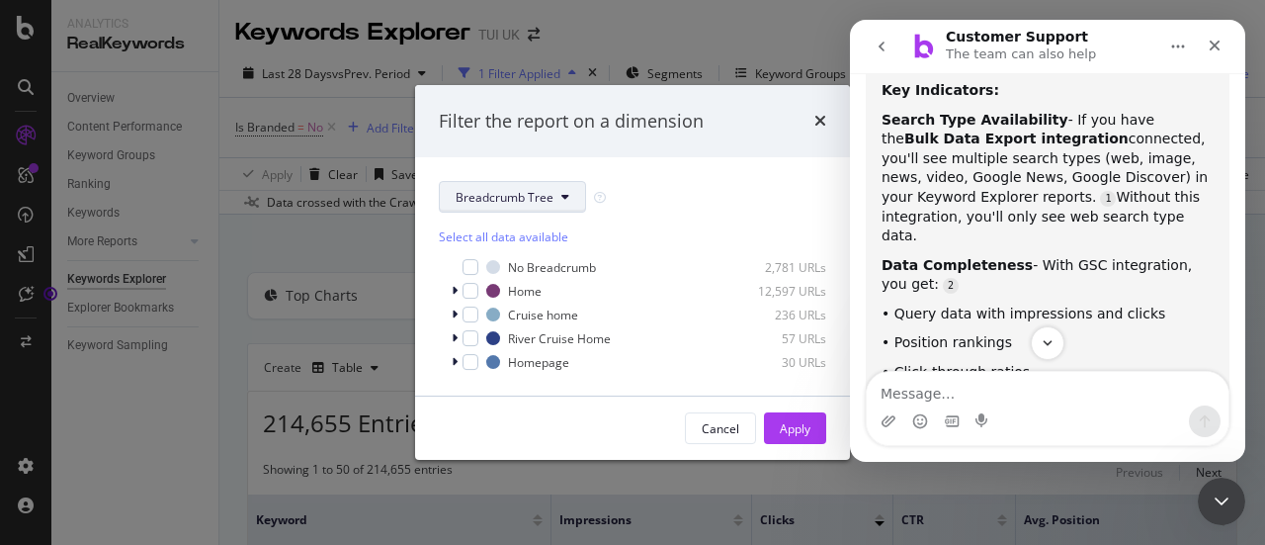
click at [534, 192] on span "Breadcrumb Tree" at bounding box center [505, 197] width 98 height 17
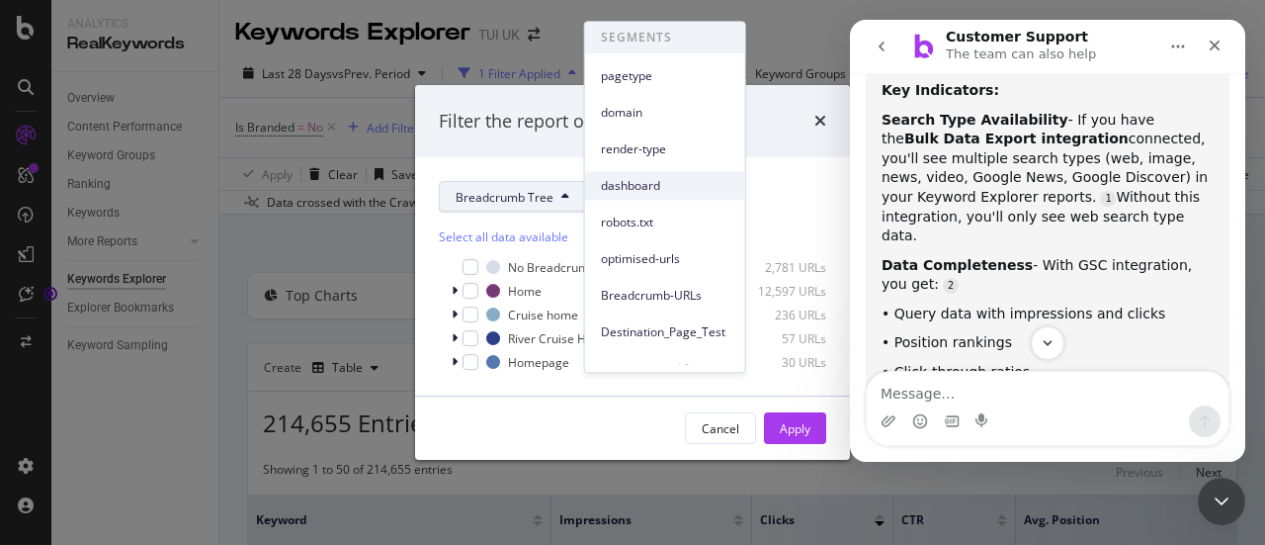
scroll to position [123, 0]
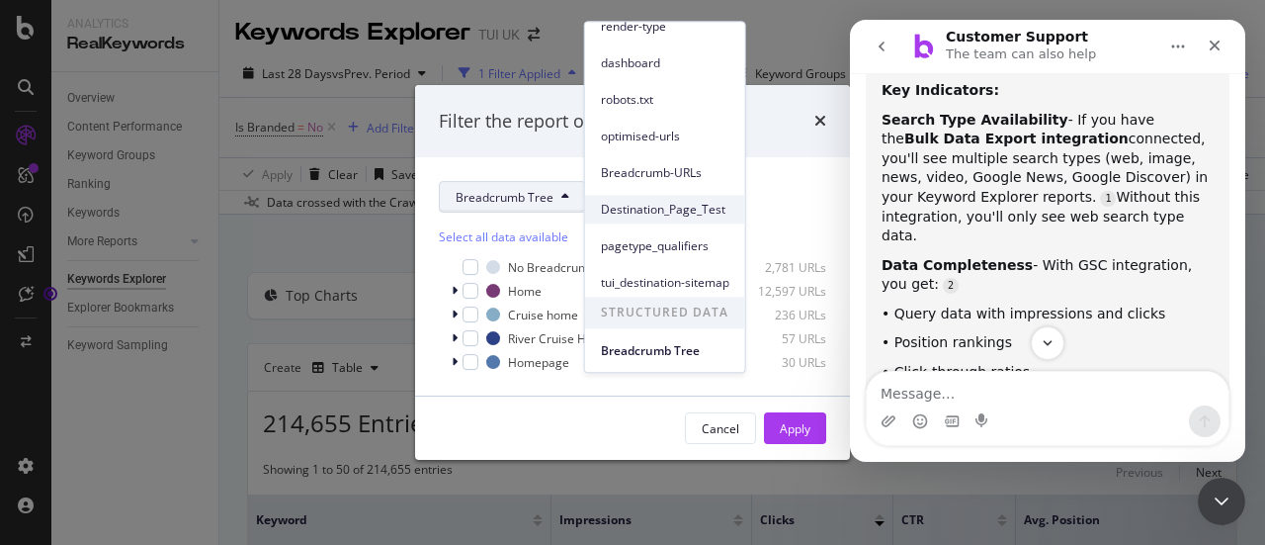
drag, startPoint x: 693, startPoint y: 172, endPoint x: 620, endPoint y: 195, distance: 76.6
click at [620, 195] on div "Destination_Page_Test" at bounding box center [665, 209] width 160 height 29
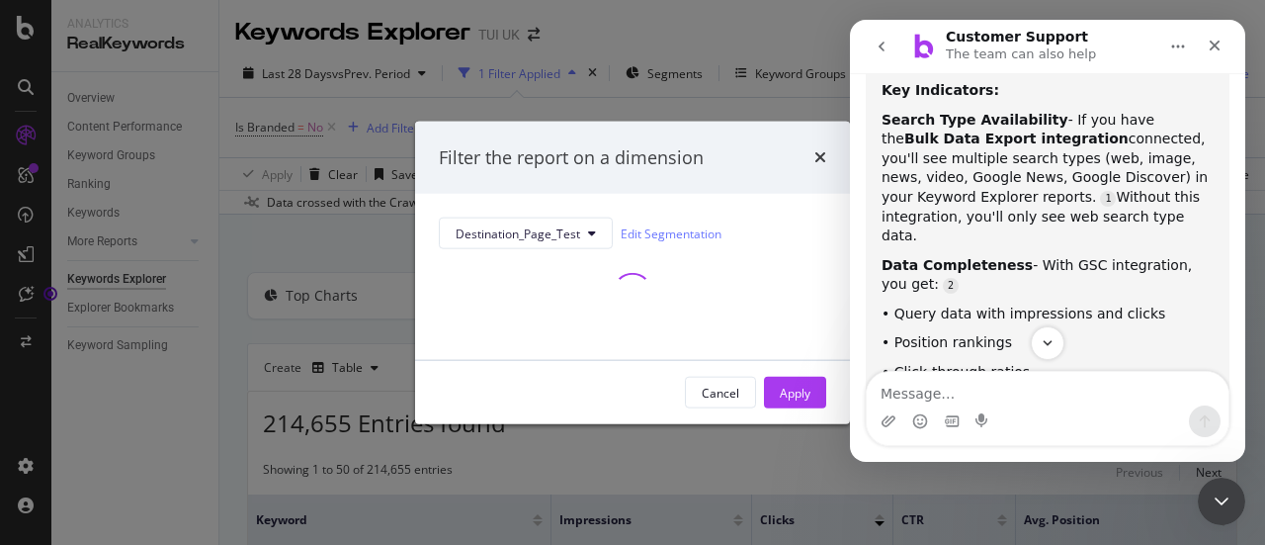
click at [826, 160] on div "Filter the report on a dimension" at bounding box center [632, 157] width 435 height 73
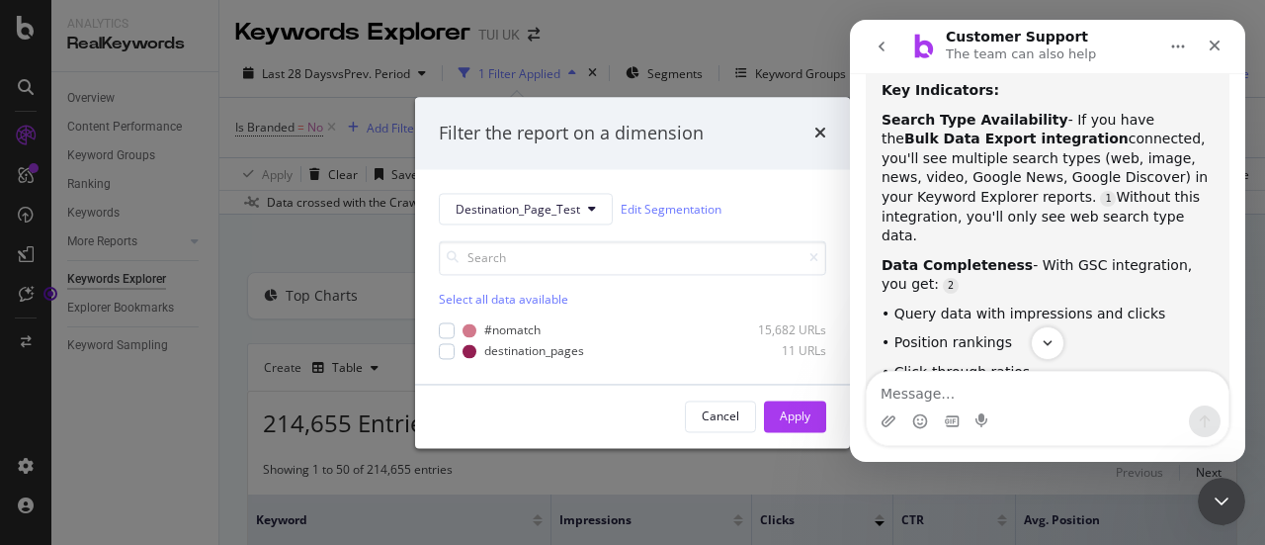
click at [824, 124] on div "times" at bounding box center [821, 134] width 12 height 26
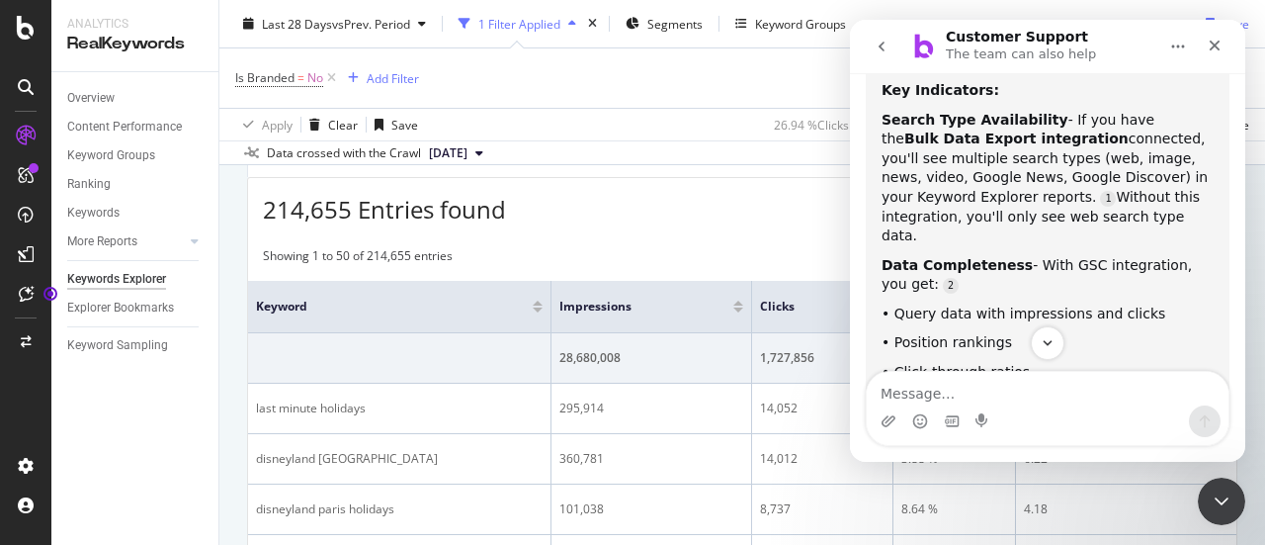
scroll to position [215, 0]
click at [1214, 45] on icon "Close" at bounding box center [1215, 46] width 11 height 11
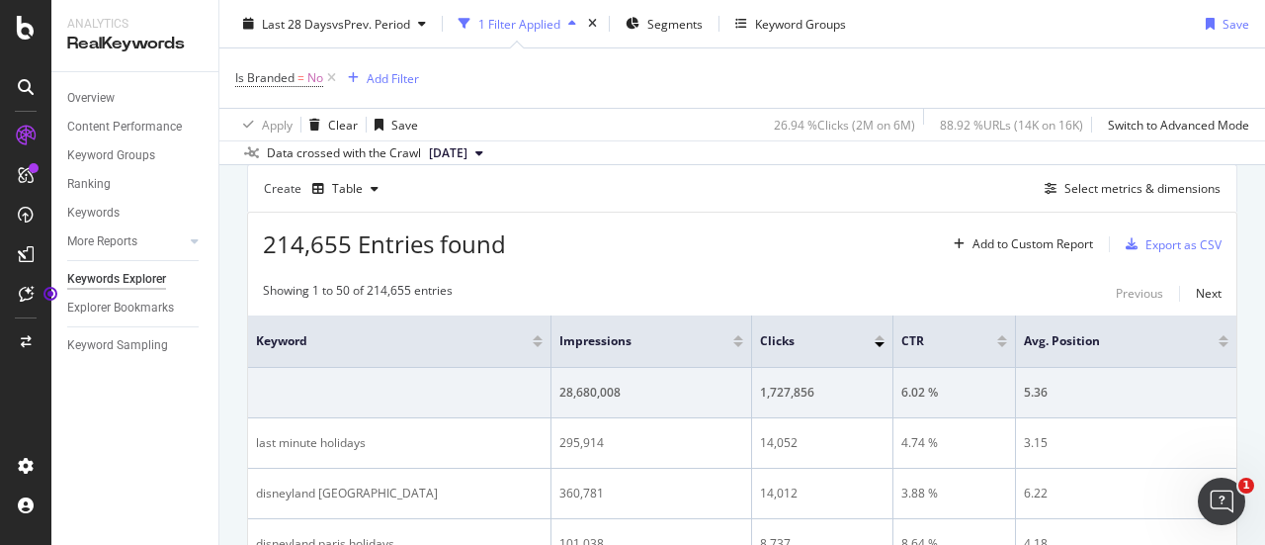
scroll to position [141, 0]
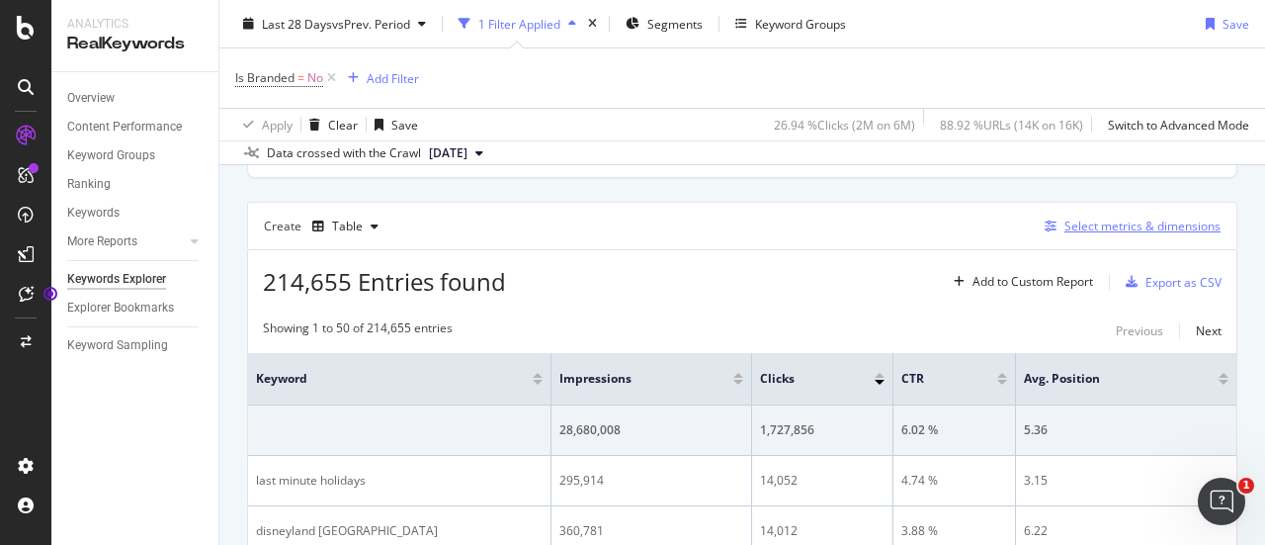
click at [1058, 233] on div "Select metrics & dimensions" at bounding box center [1129, 227] width 184 height 22
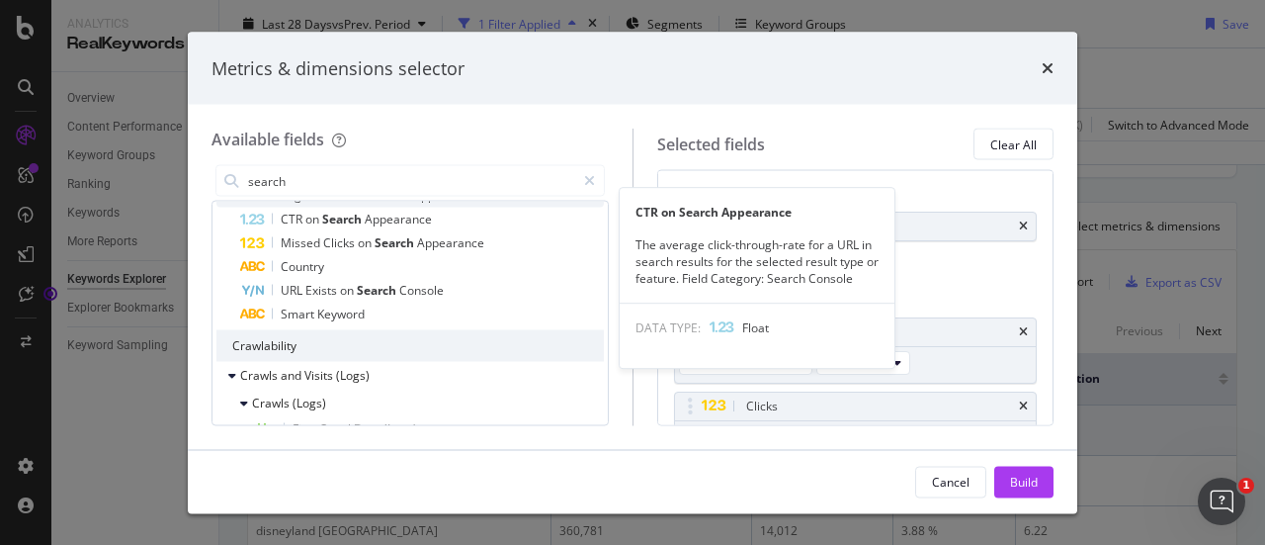
scroll to position [445, 0]
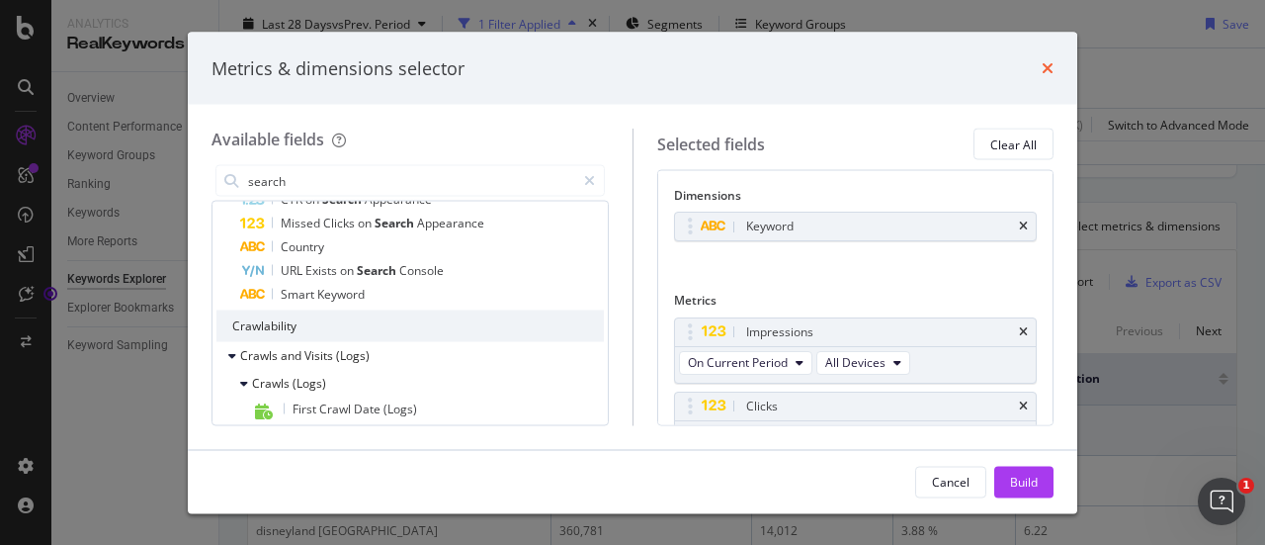
type input "search"
click at [1044, 68] on icon "times" at bounding box center [1048, 68] width 12 height 16
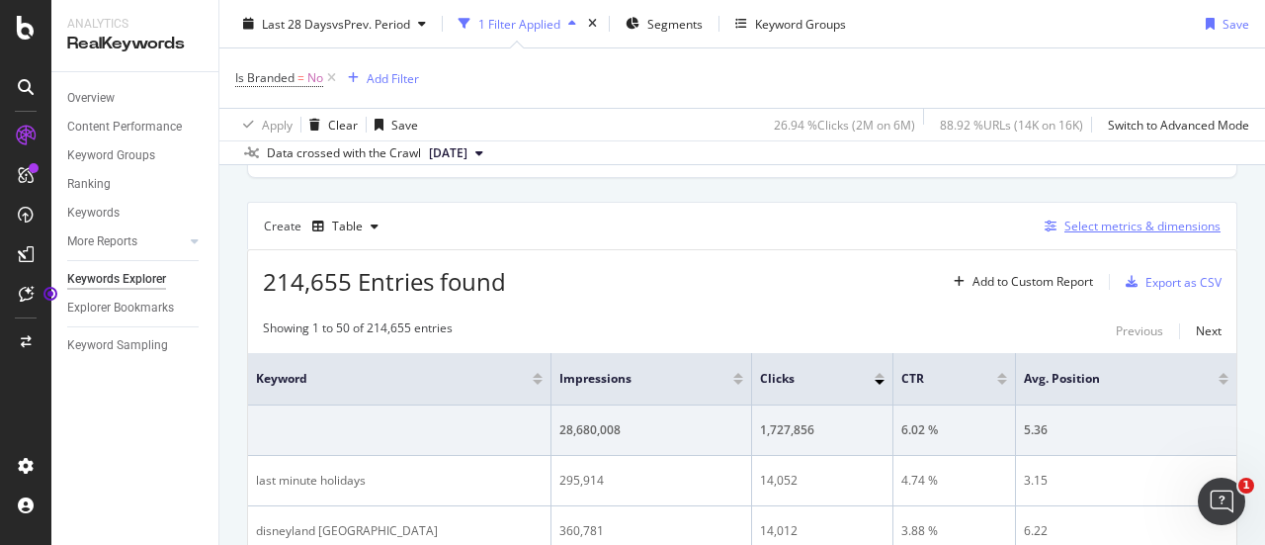
click at [1072, 225] on div "Select metrics & dimensions" at bounding box center [1143, 225] width 156 height 17
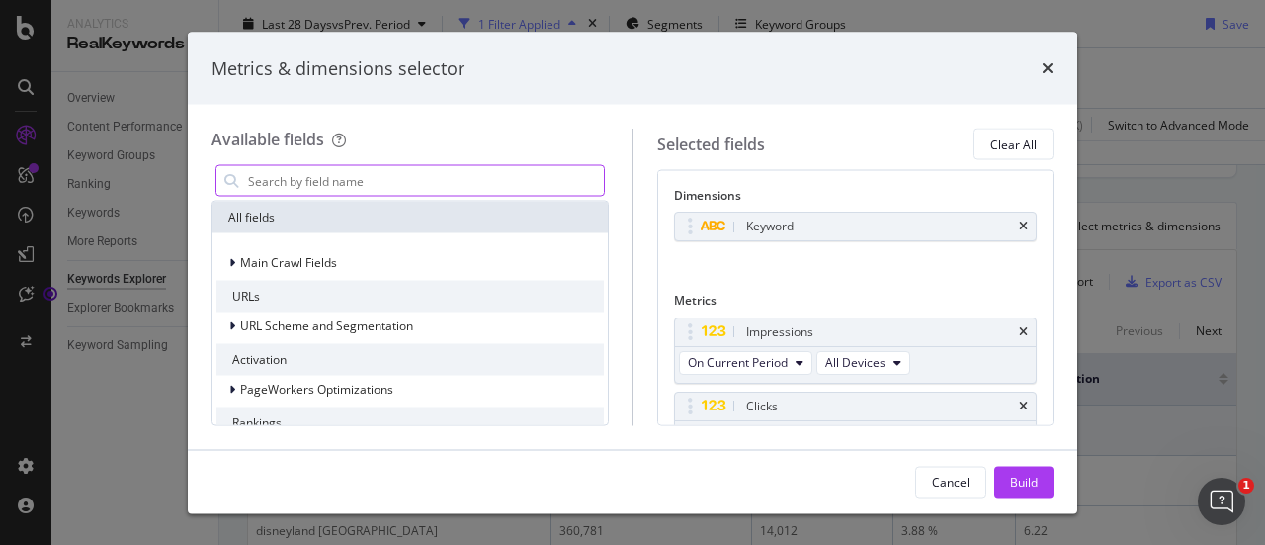
click at [399, 185] on input "modal" at bounding box center [425, 181] width 358 height 30
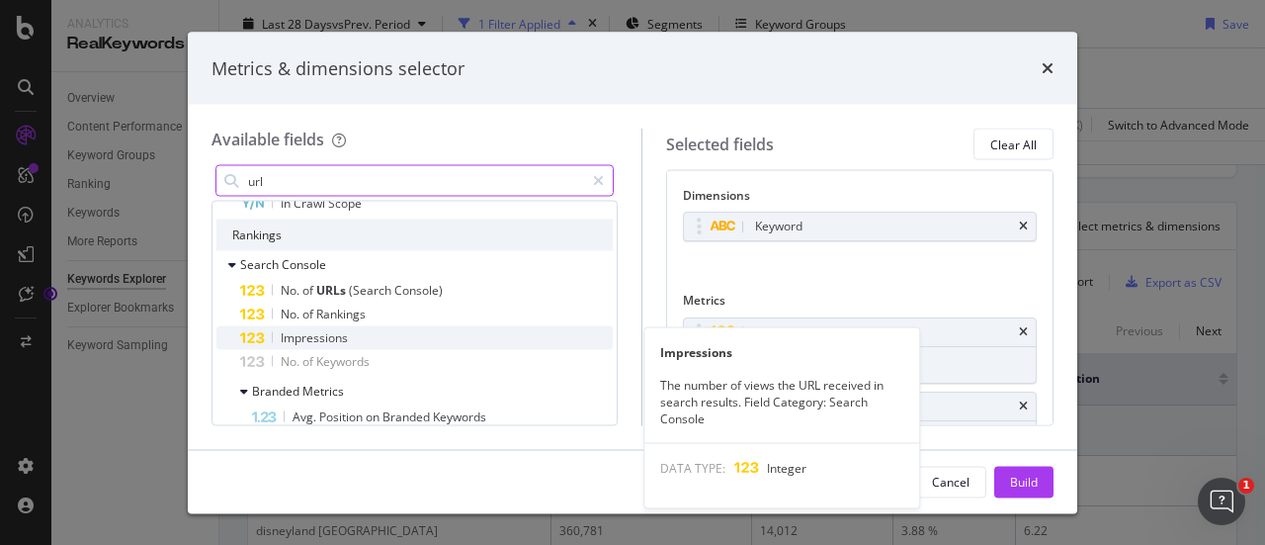
scroll to position [768, 0]
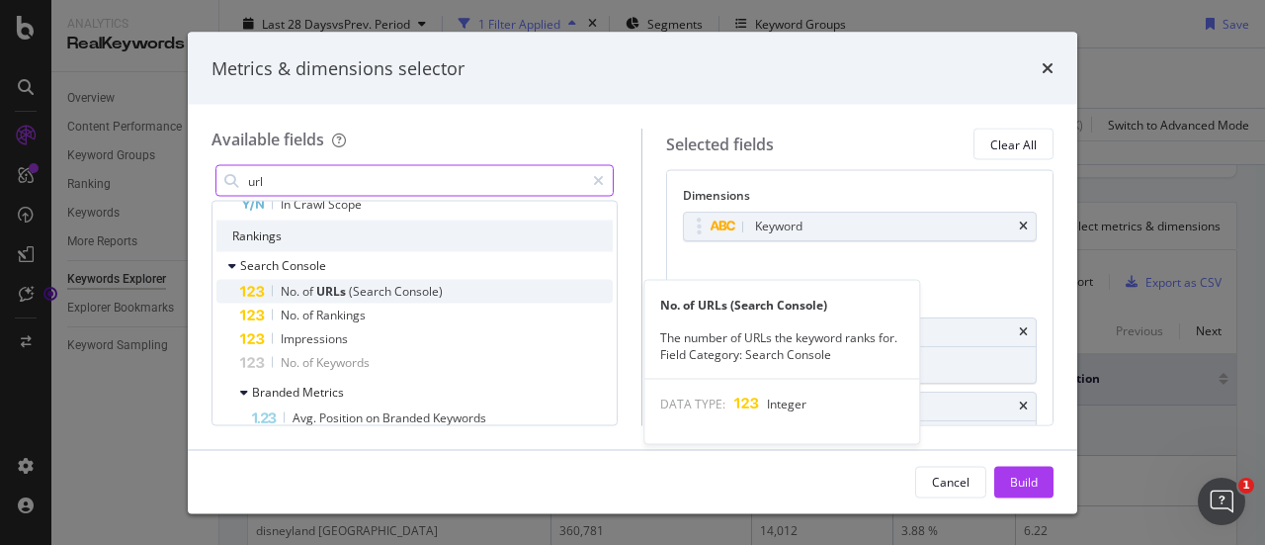
type input "url"
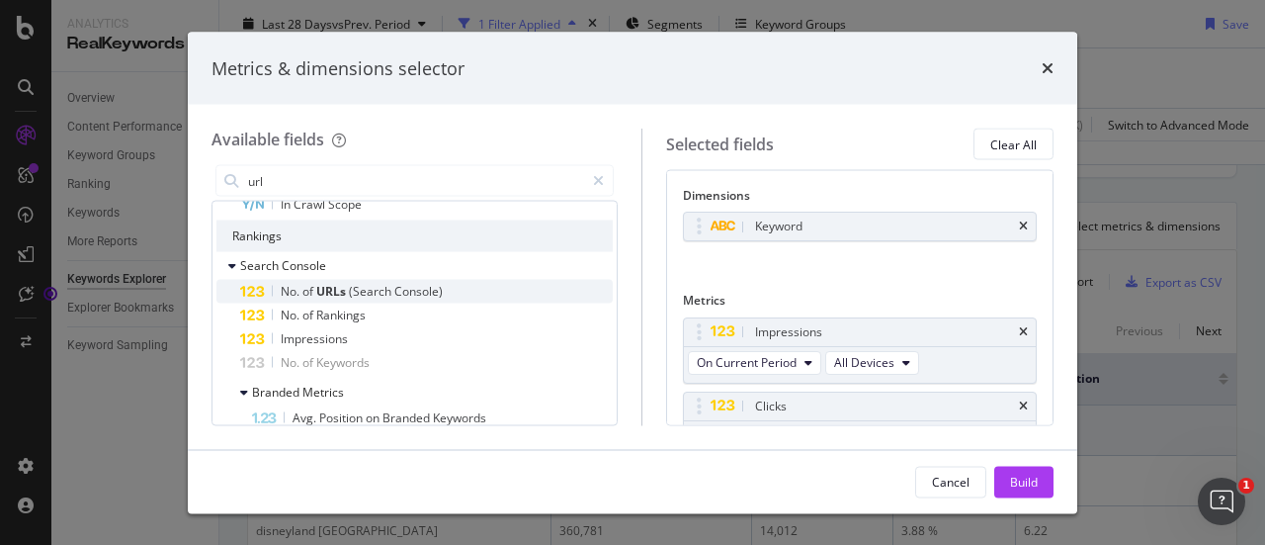
click at [304, 284] on span "of" at bounding box center [309, 291] width 14 height 17
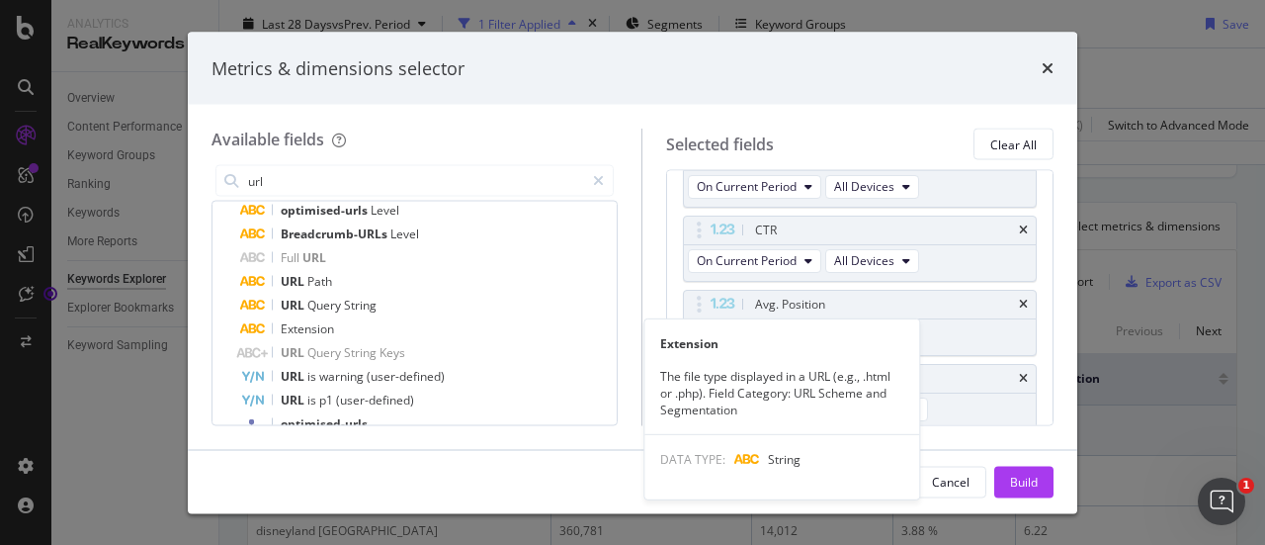
scroll to position [473, 0]
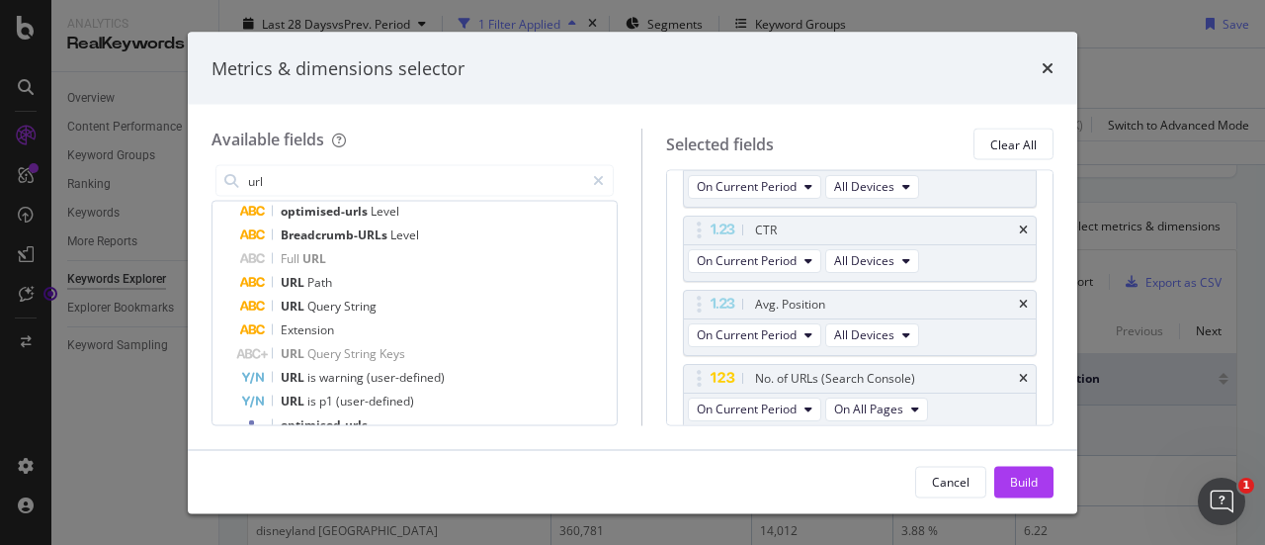
drag, startPoint x: 314, startPoint y: 283, endPoint x: 192, endPoint y: 362, distance: 145.9
click at [192, 362] on div "Available fields url All fields Main Crawl Fields Non-Indexable Main Reason Non…" at bounding box center [633, 277] width 890 height 344
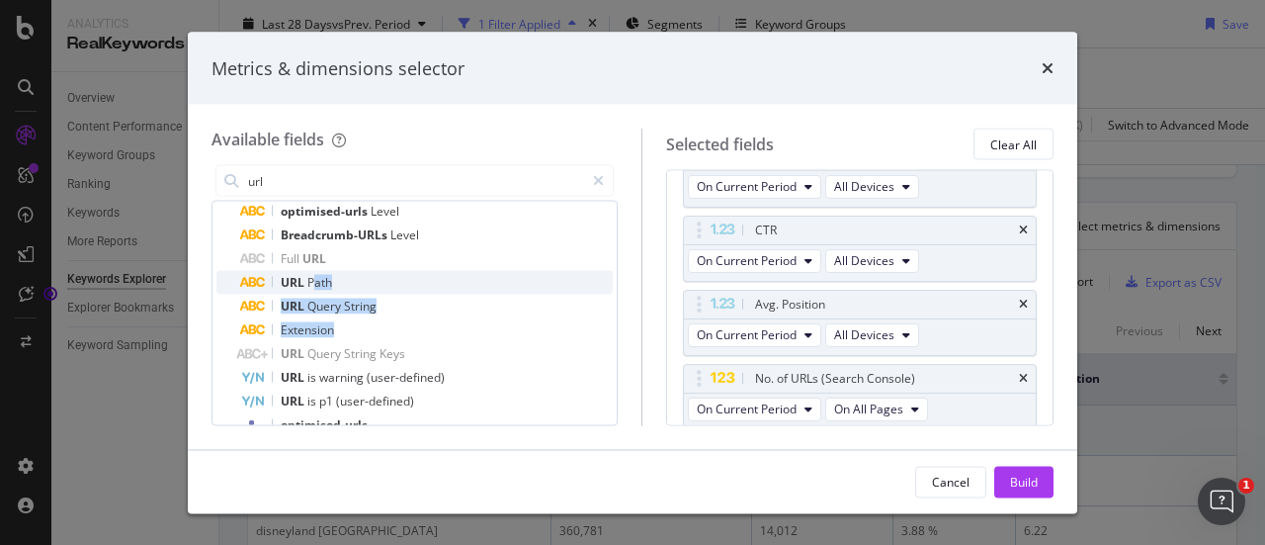
click at [325, 279] on span "Path" at bounding box center [319, 282] width 25 height 17
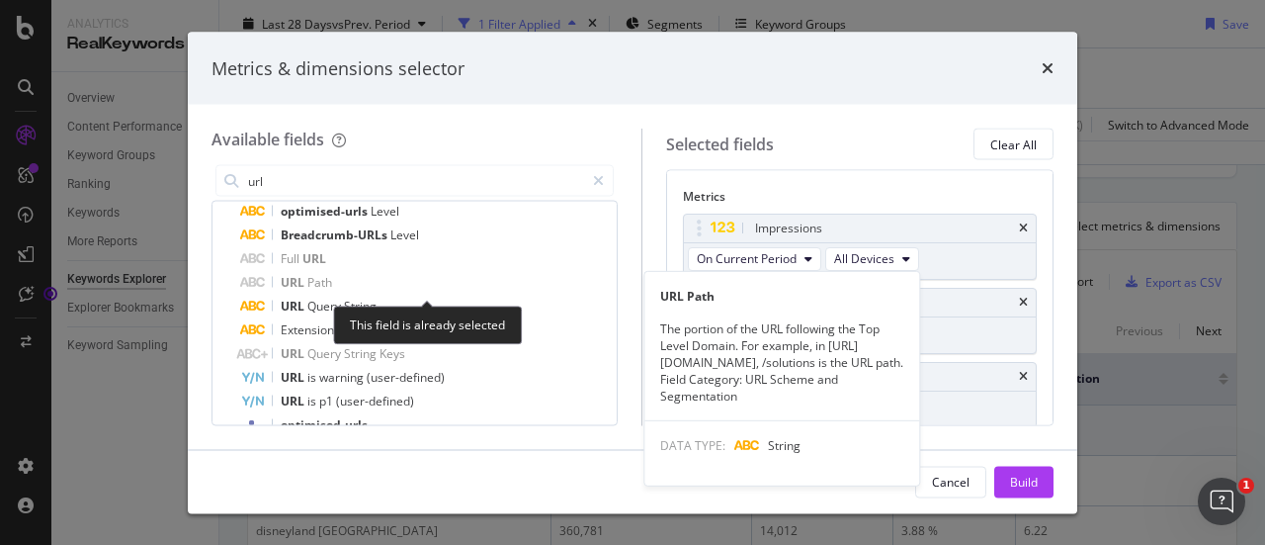
scroll to position [77, 0]
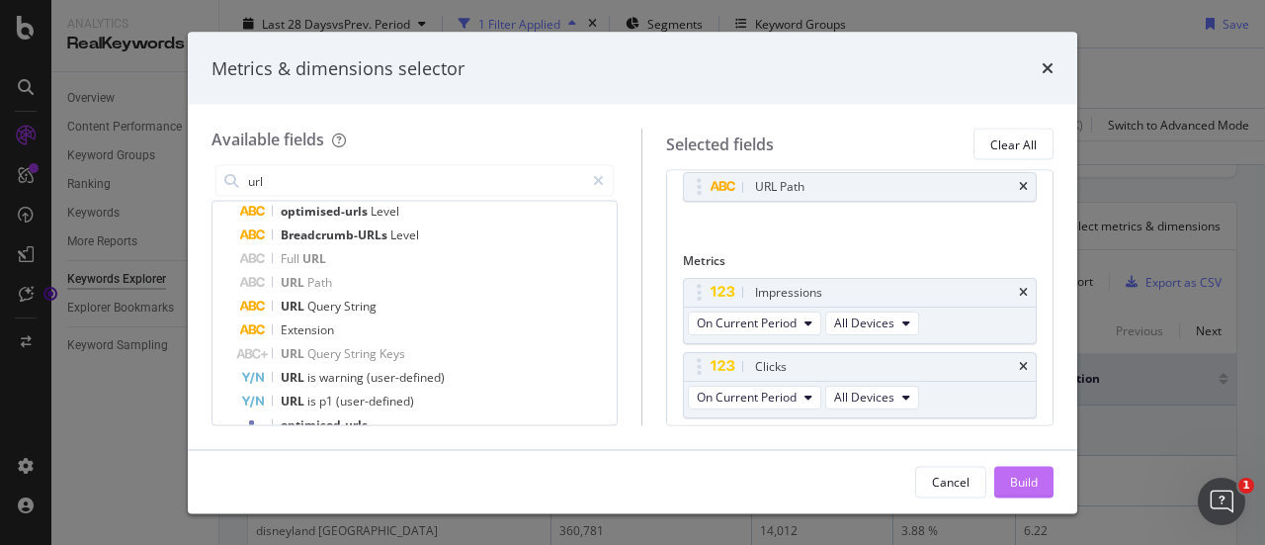
click at [1044, 487] on button "Build" at bounding box center [1023, 482] width 59 height 32
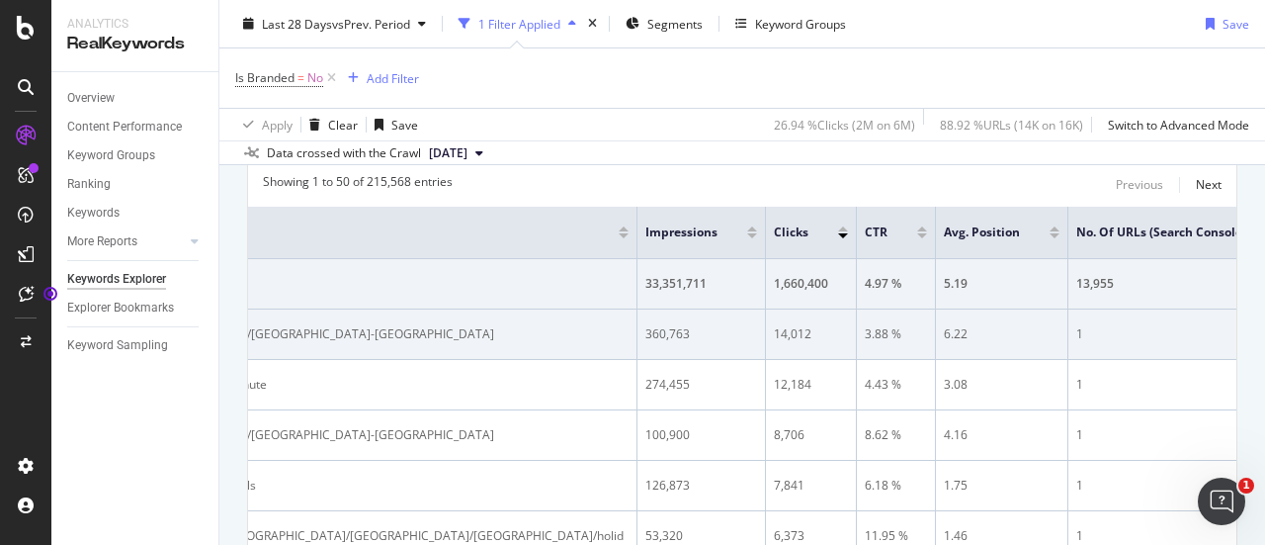
scroll to position [289, 0]
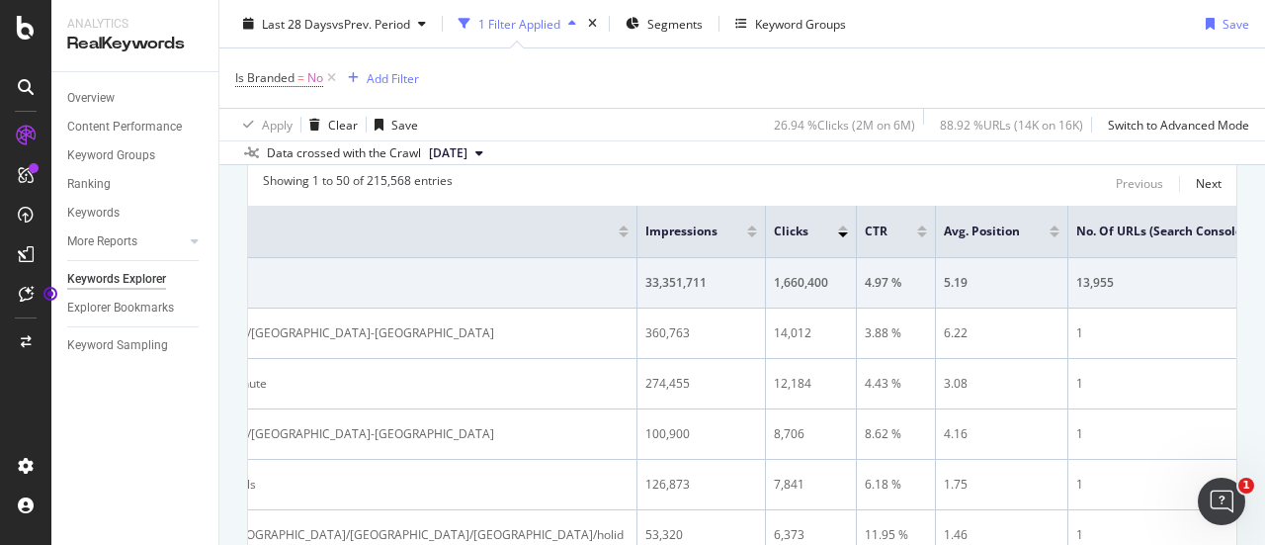
click at [1135, 222] on span "No. of URLs (Search Console)" at bounding box center [1162, 231] width 170 height 18
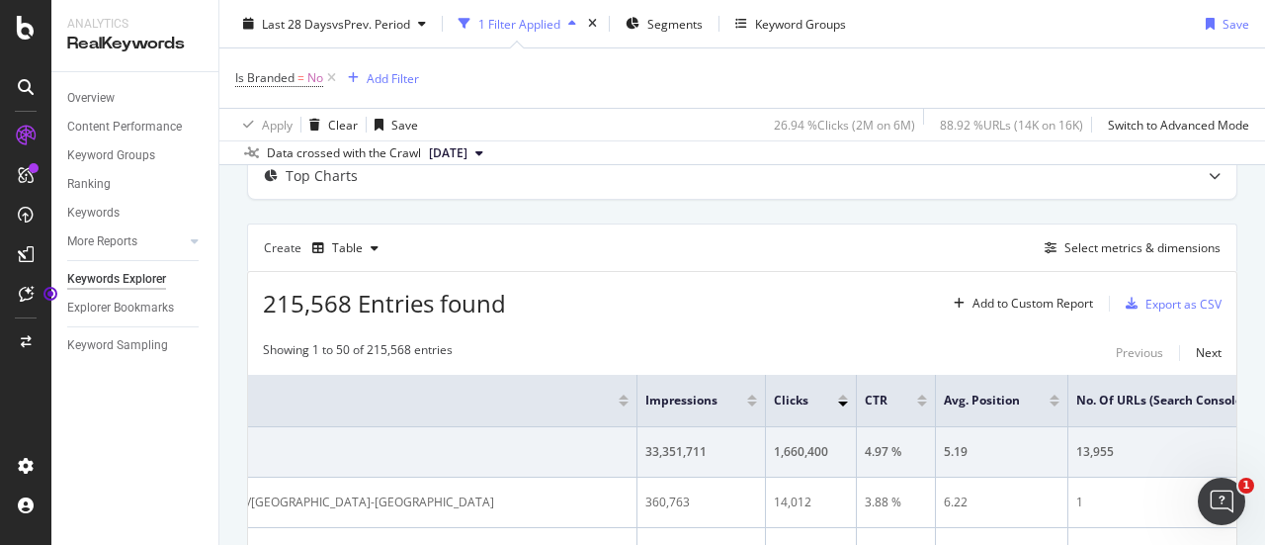
scroll to position [111, 0]
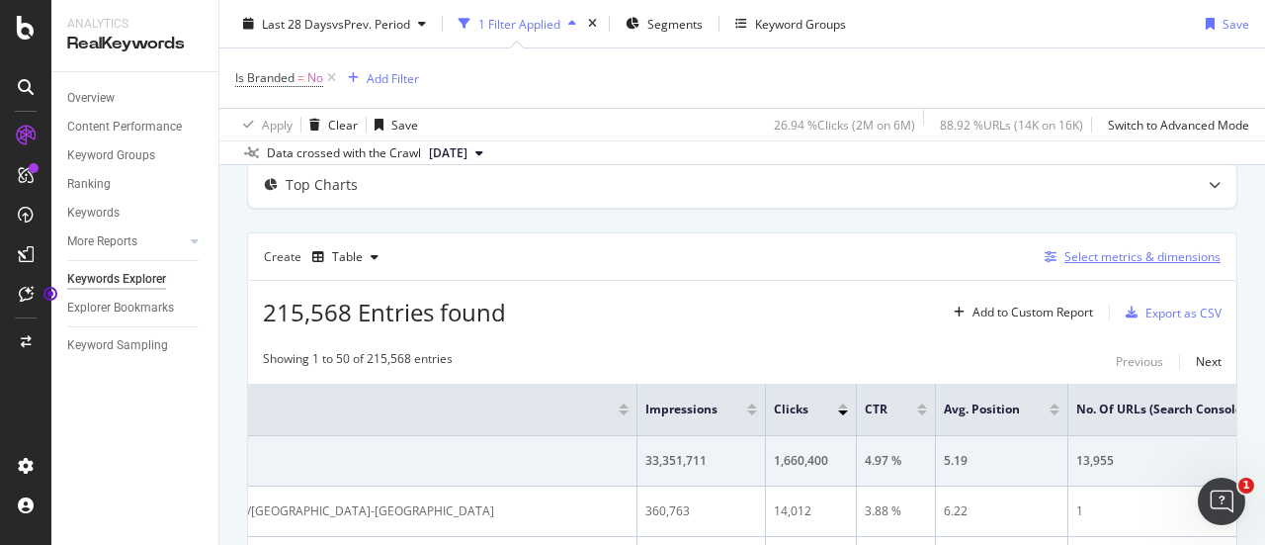
click at [1065, 252] on div "Select metrics & dimensions" at bounding box center [1143, 256] width 156 height 17
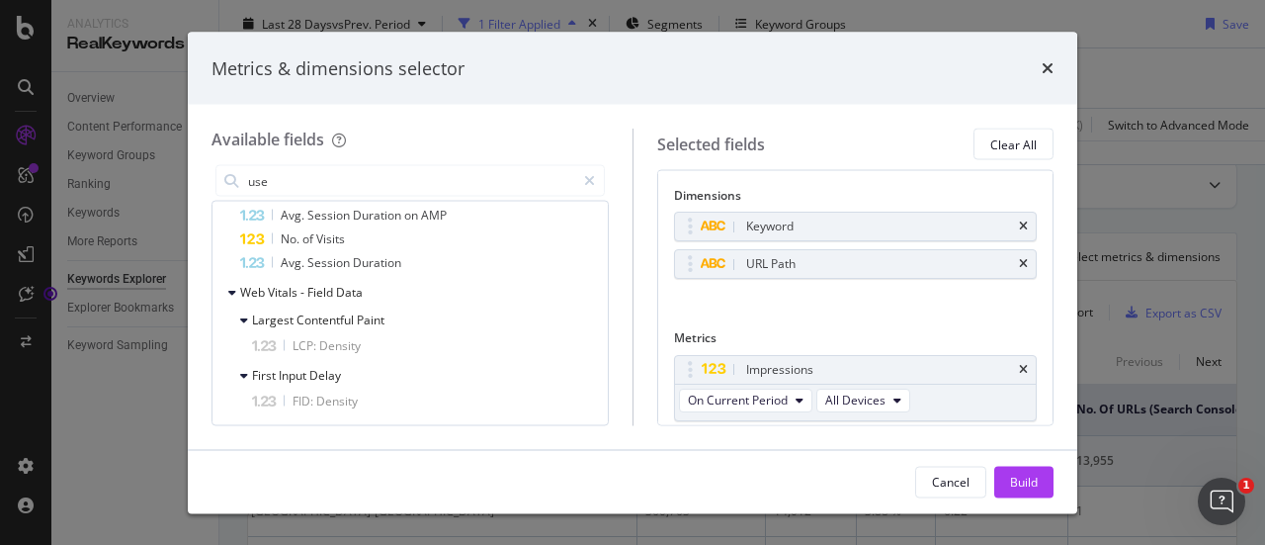
scroll to position [0, 0]
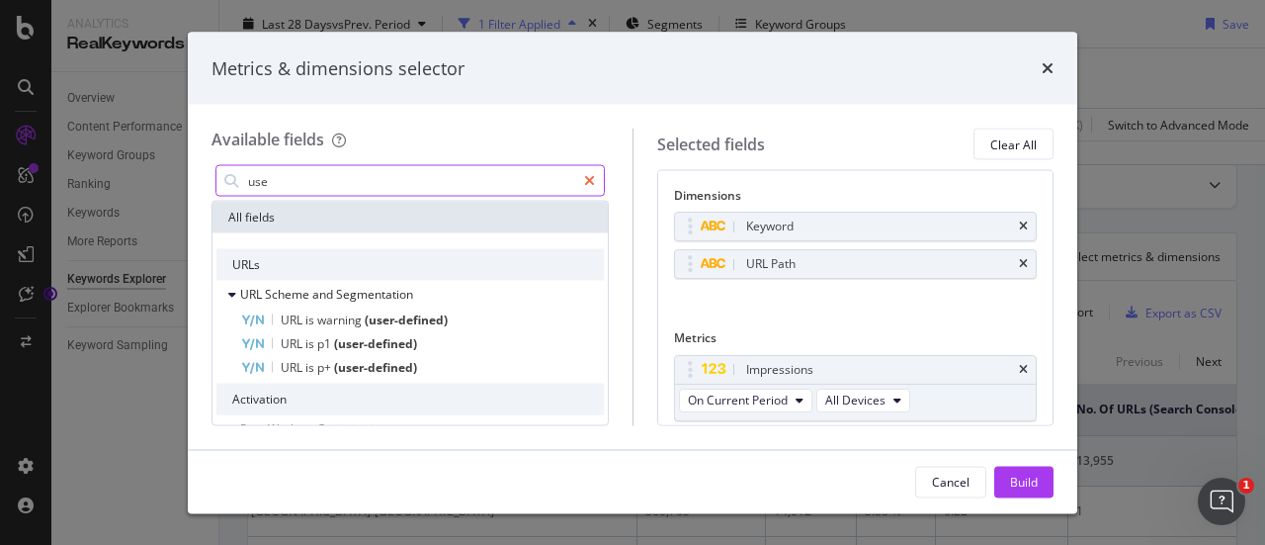
type input "use"
click at [588, 176] on icon "modal" at bounding box center [589, 181] width 11 height 14
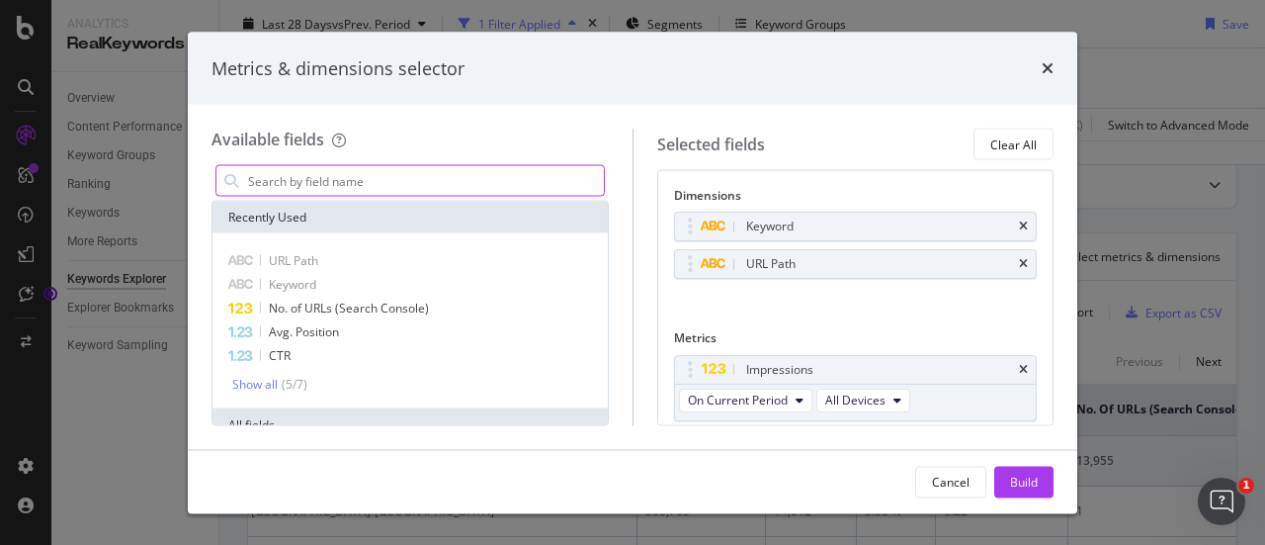
click at [456, 169] on input "modal" at bounding box center [425, 181] width 358 height 30
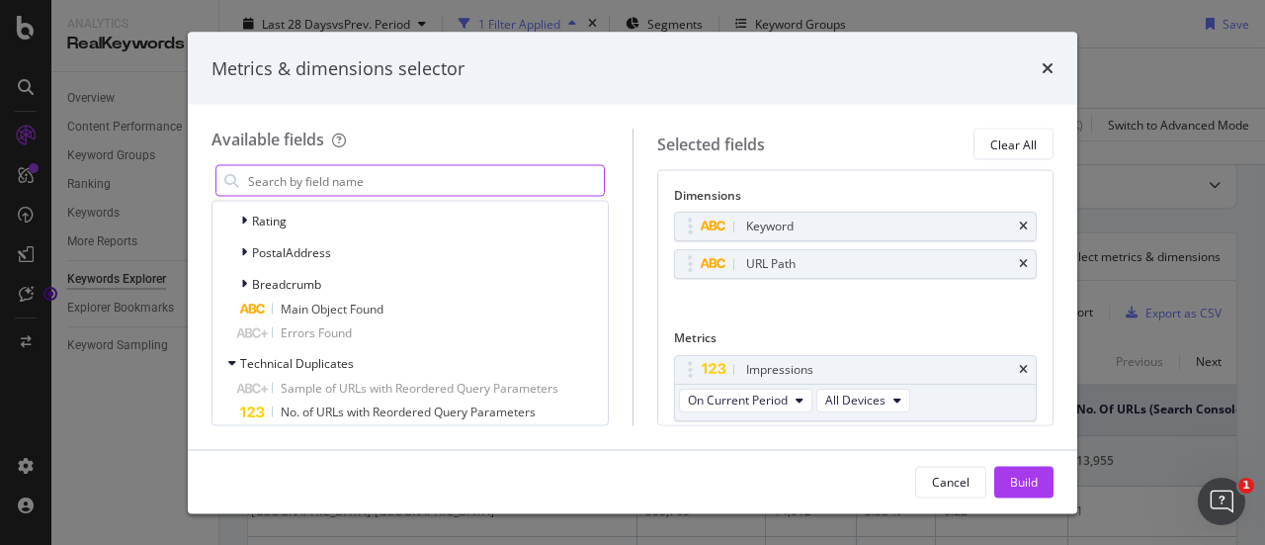
scroll to position [9316, 0]
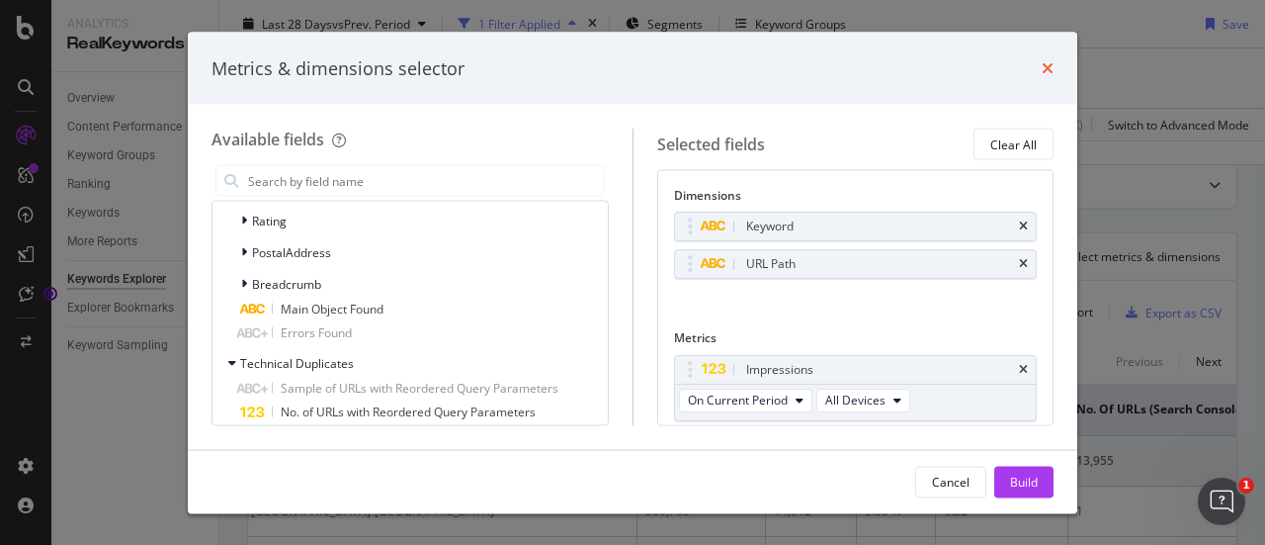
click at [1047, 72] on icon "times" at bounding box center [1048, 68] width 12 height 16
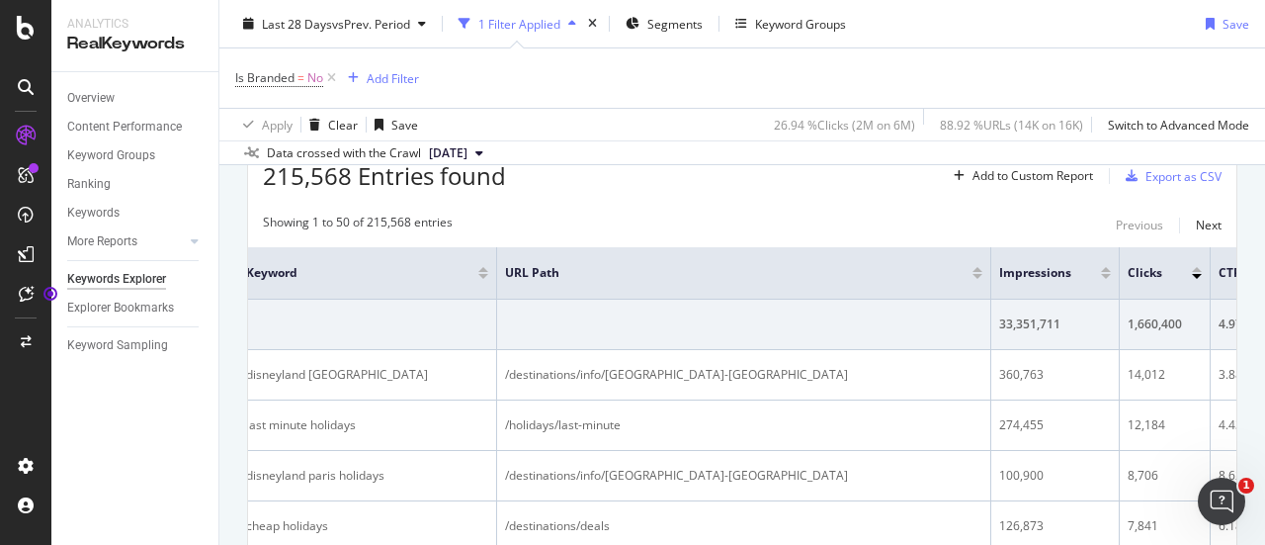
scroll to position [0, 0]
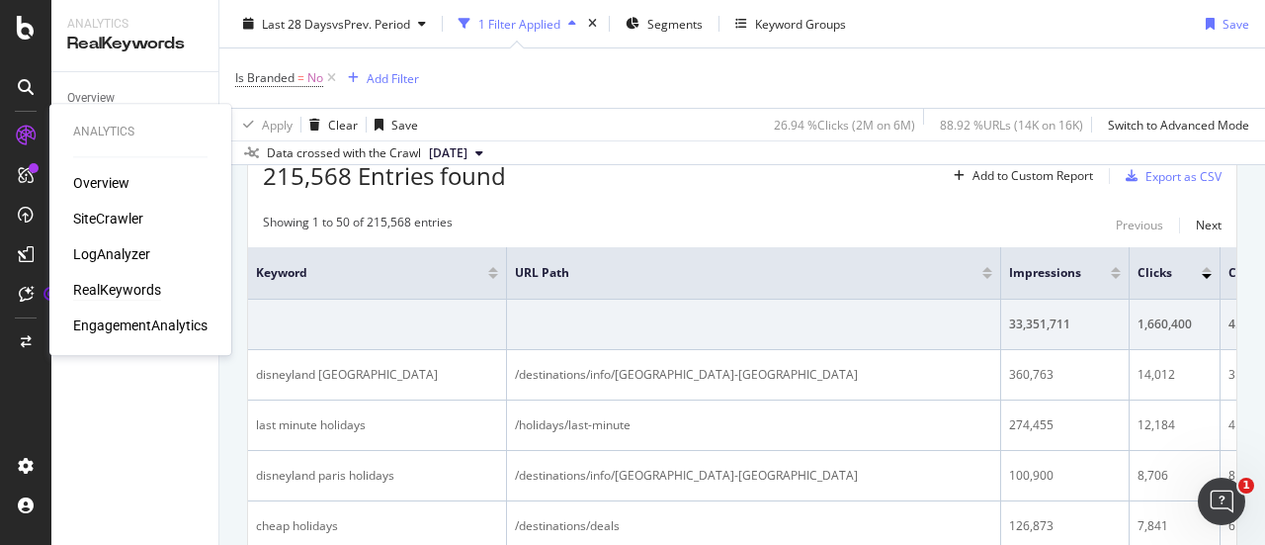
click at [115, 241] on div "Overview SiteCrawler LogAnalyzer RealKeywords EngagementAnalytics" at bounding box center [140, 254] width 134 height 162
click at [114, 250] on div "LogAnalyzer" at bounding box center [111, 254] width 77 height 20
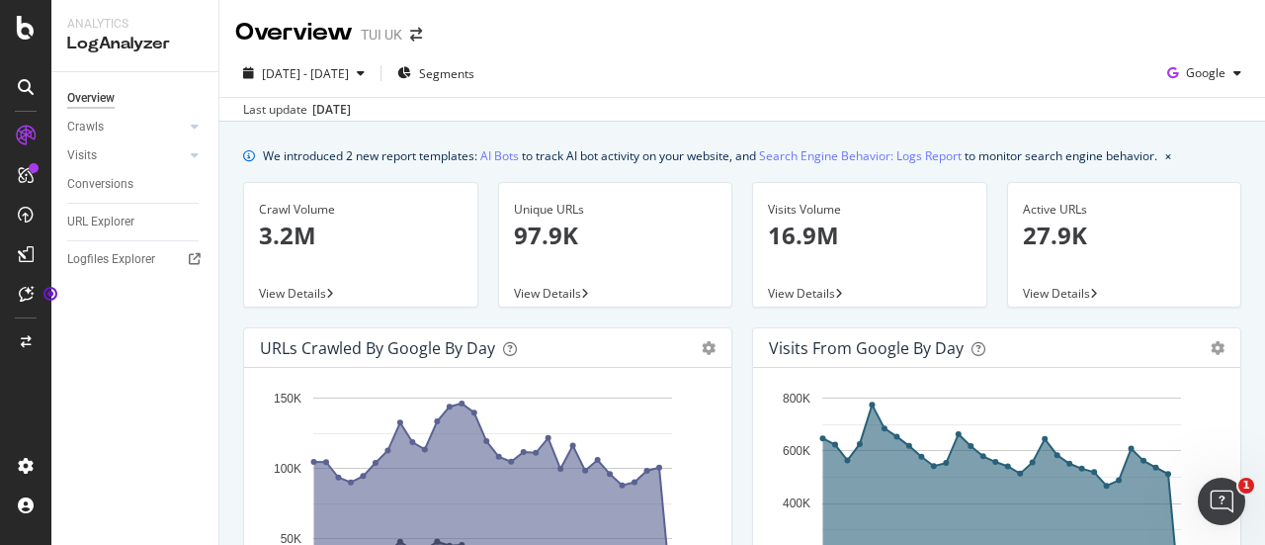
click at [111, 137] on div "Crawls" at bounding box center [142, 127] width 151 height 29
click at [115, 153] on link "Visits" at bounding box center [126, 155] width 118 height 21
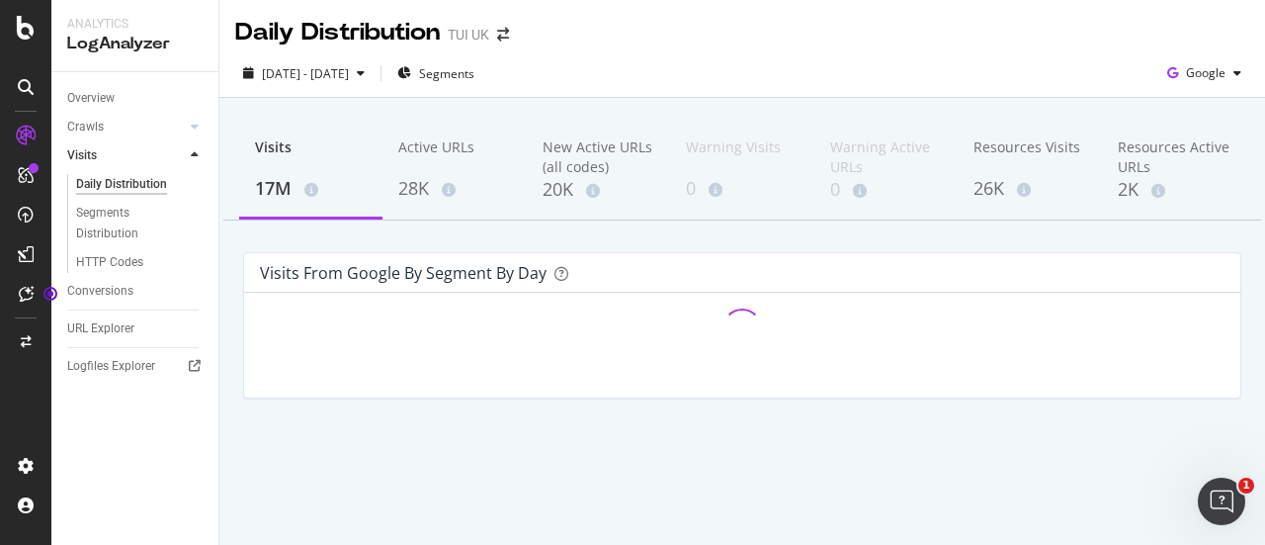
click at [185, 123] on div "Crawls" at bounding box center [142, 127] width 151 height 29
click at [190, 126] on div at bounding box center [195, 127] width 20 height 20
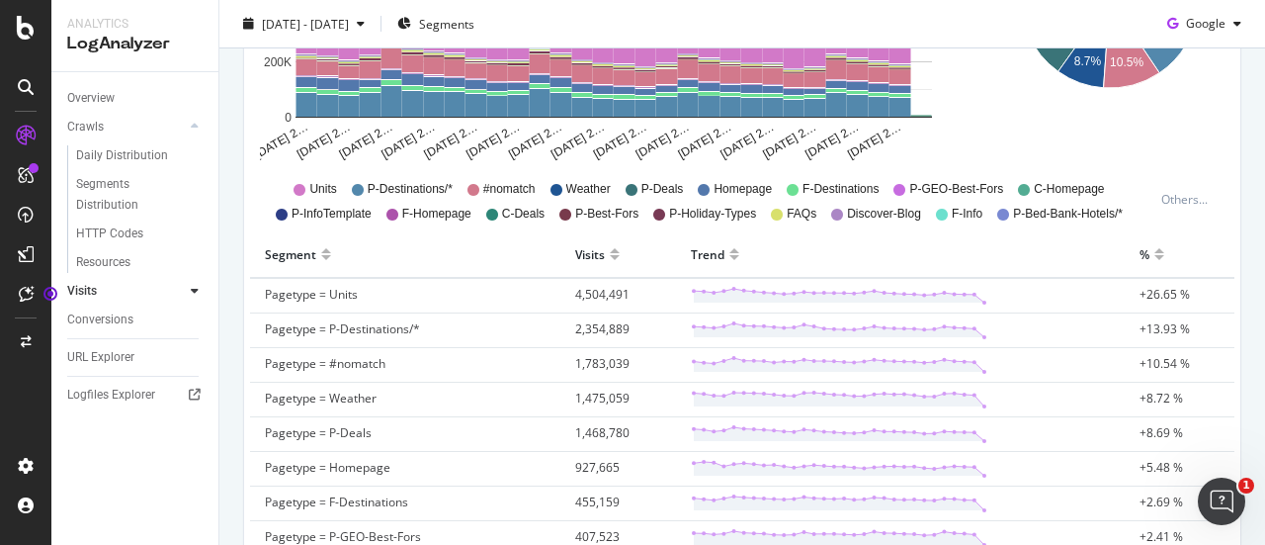
scroll to position [492, 0]
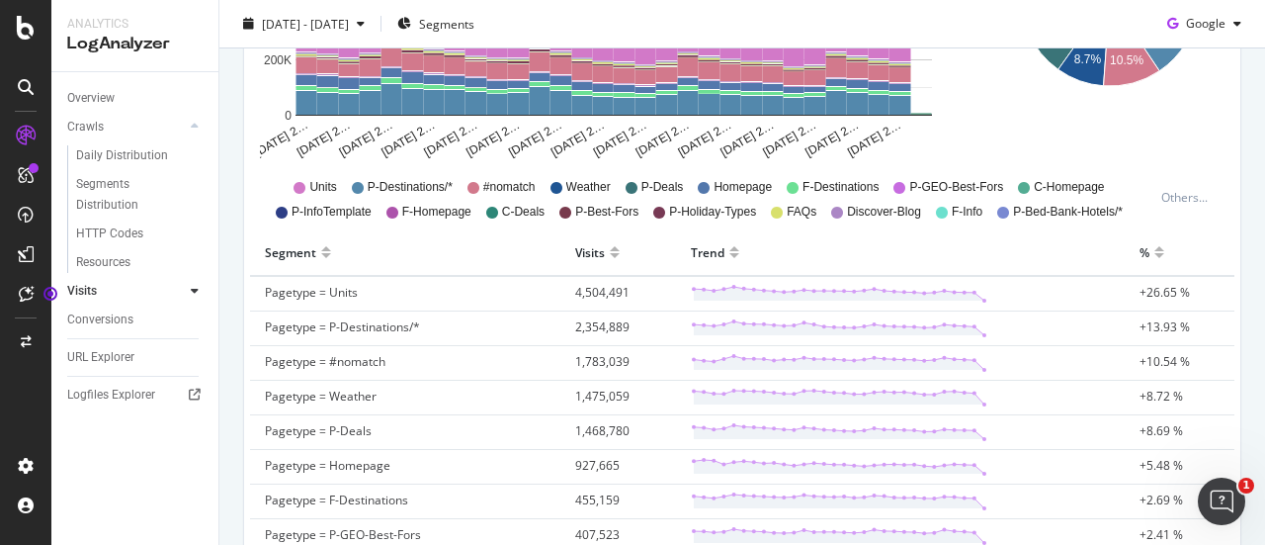
click at [186, 289] on div at bounding box center [195, 291] width 20 height 20
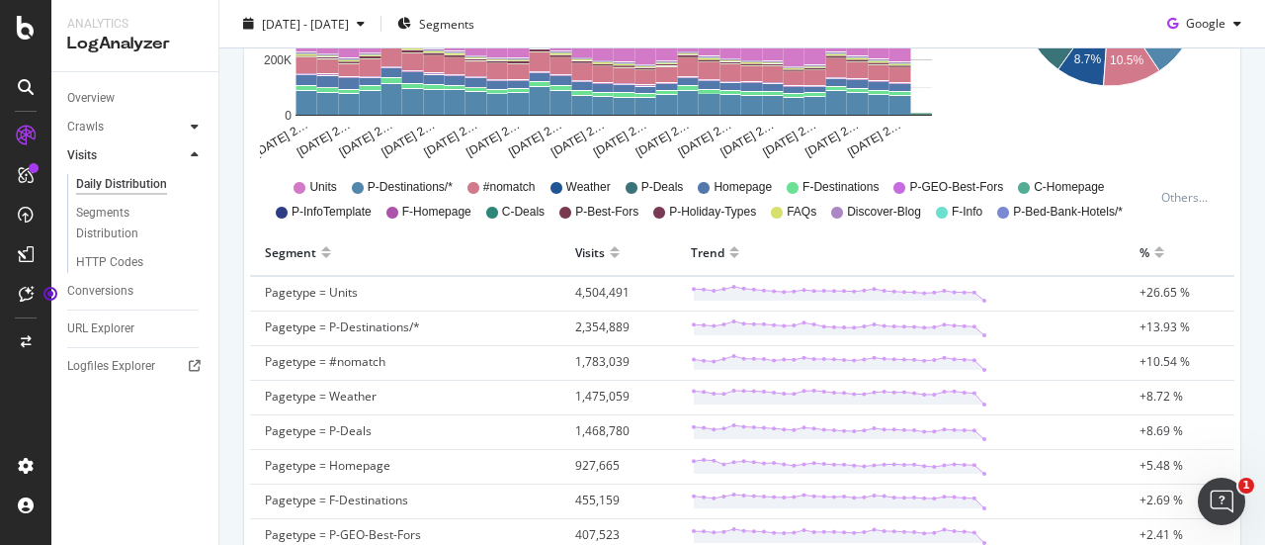
click at [192, 128] on icon at bounding box center [195, 127] width 8 height 12
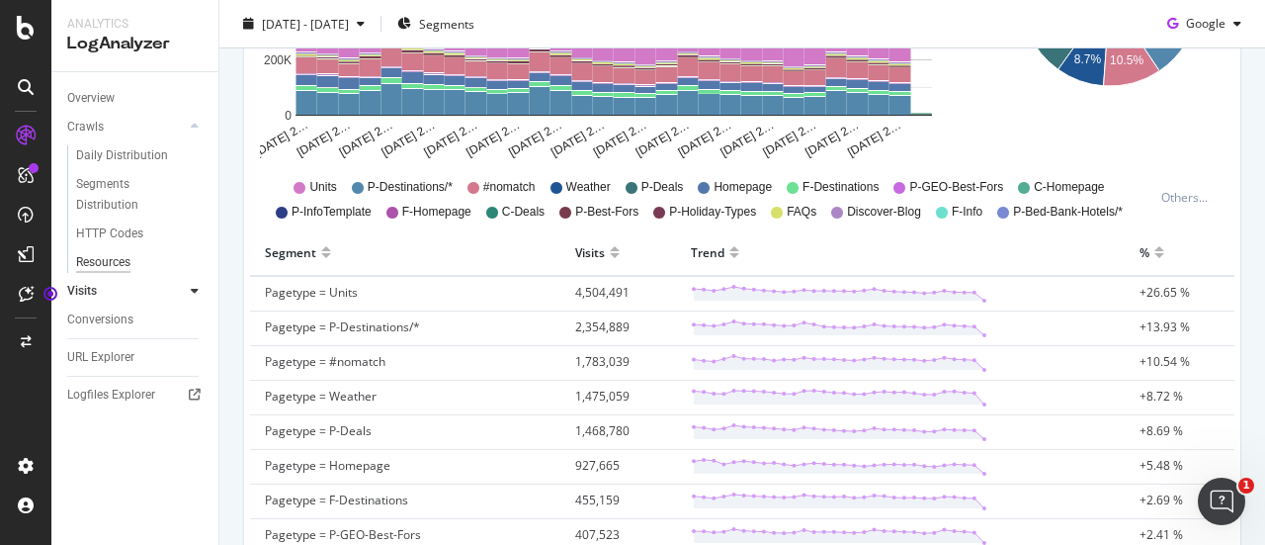
click at [125, 266] on div "Resources" at bounding box center [103, 262] width 54 height 21
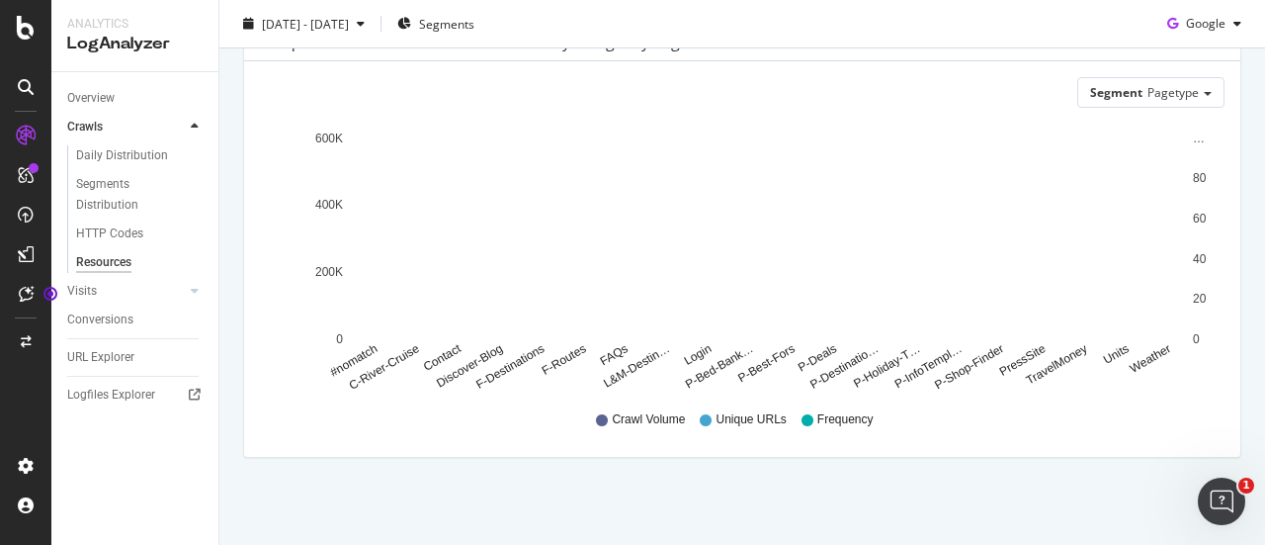
scroll to position [662, 0]
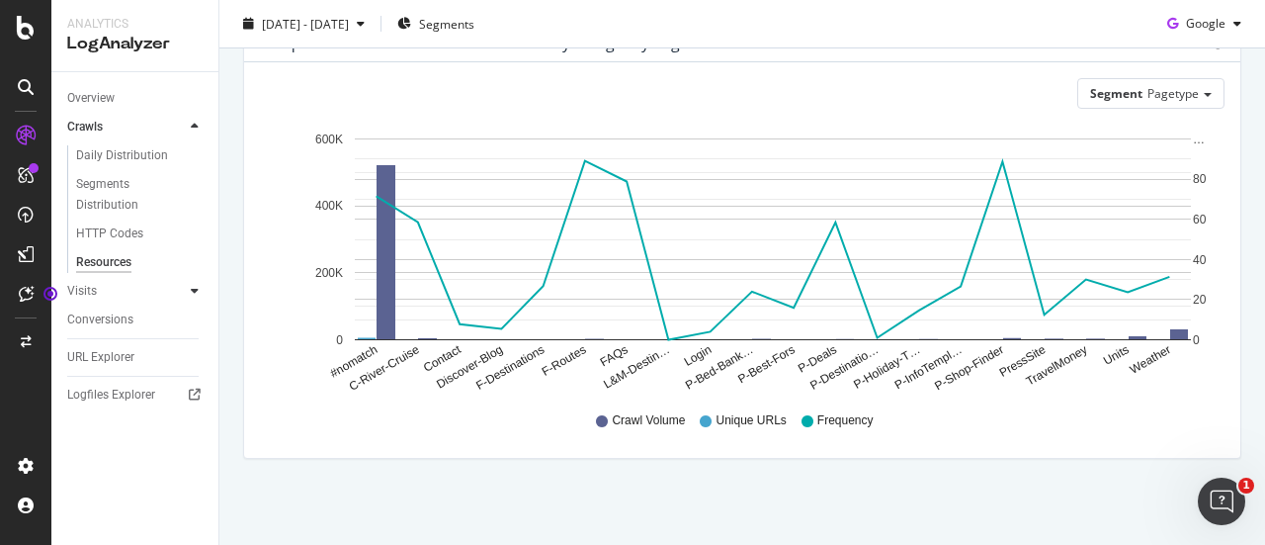
click at [196, 293] on icon at bounding box center [195, 291] width 8 height 12
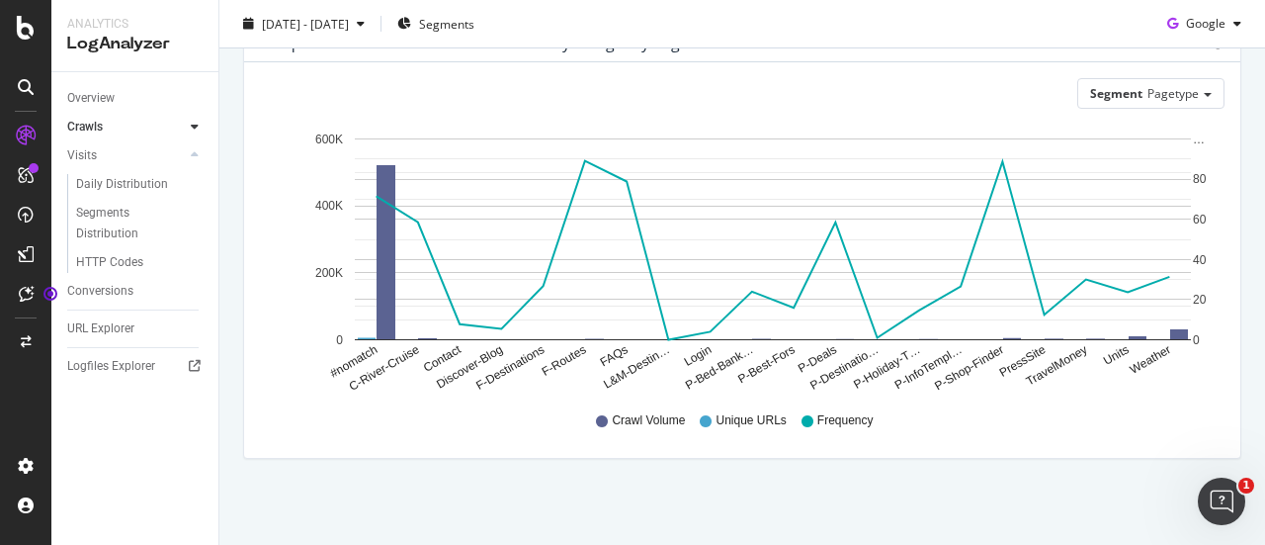
click at [192, 128] on icon at bounding box center [195, 127] width 8 height 12
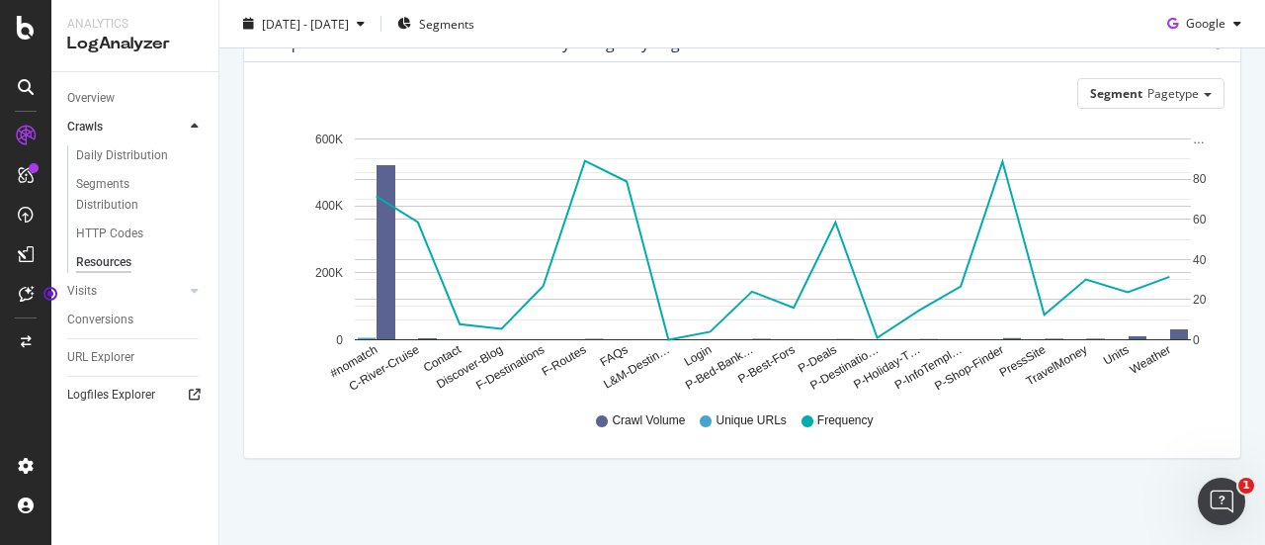
click at [197, 390] on icon at bounding box center [195, 395] width 12 height 12
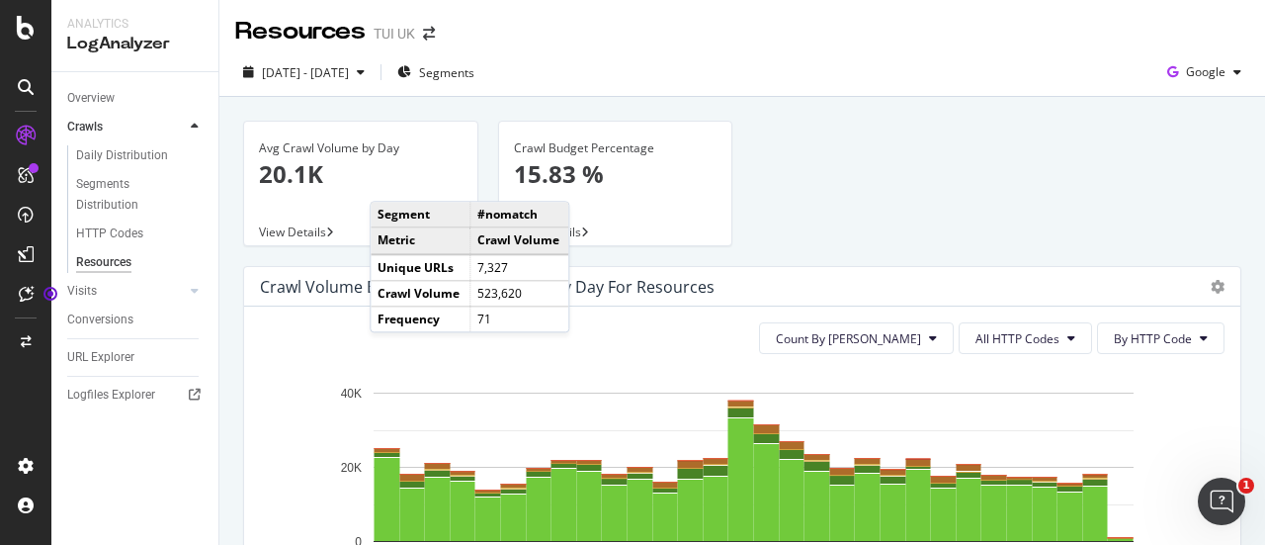
scroll to position [0, 0]
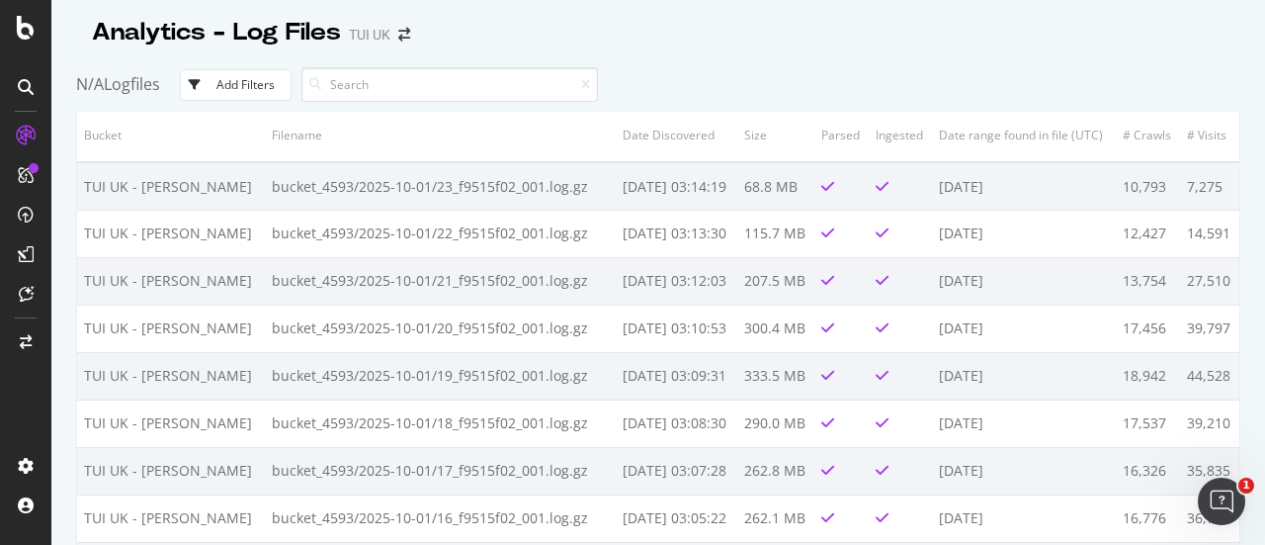
scroll to position [6, 0]
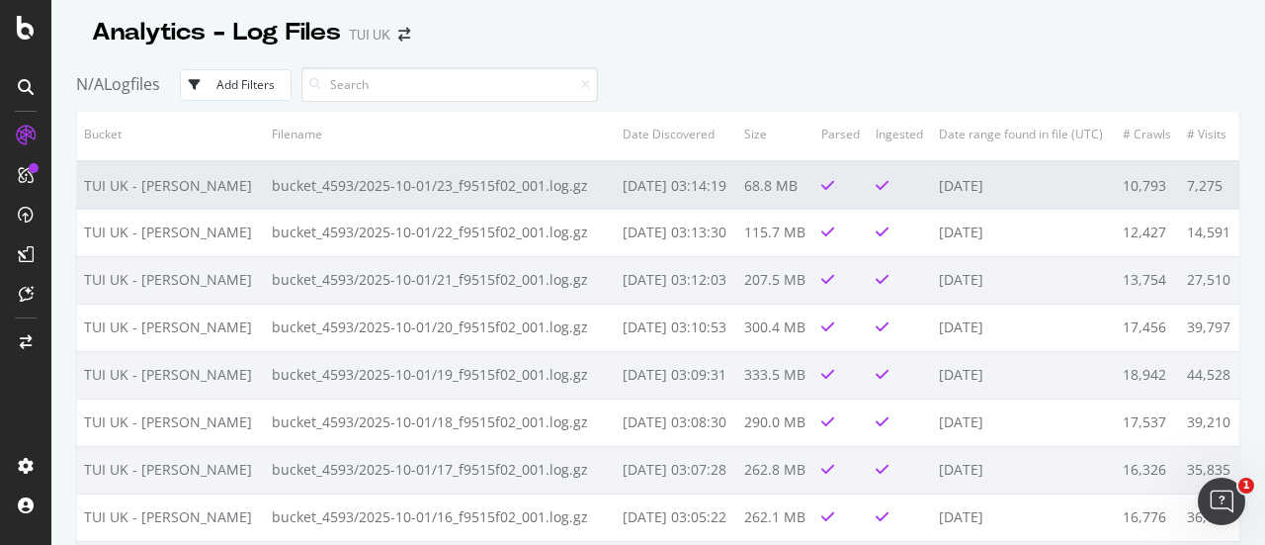
click at [514, 188] on td "bucket_4593/2025-10-01/23_f9515f02_001.log.gz" at bounding box center [440, 184] width 350 height 47
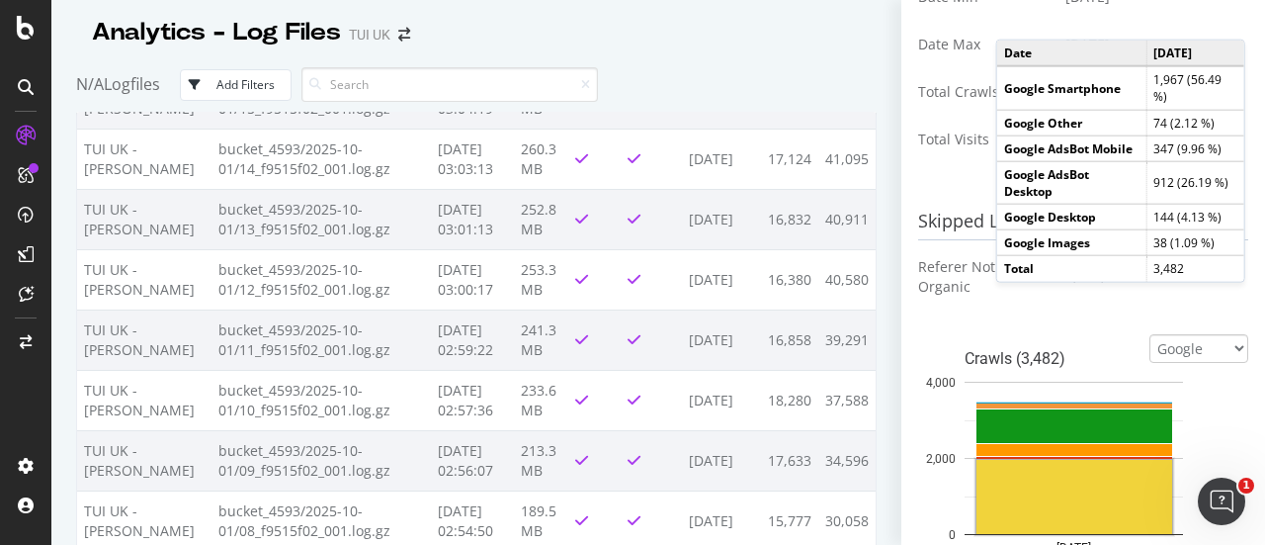
scroll to position [0, 0]
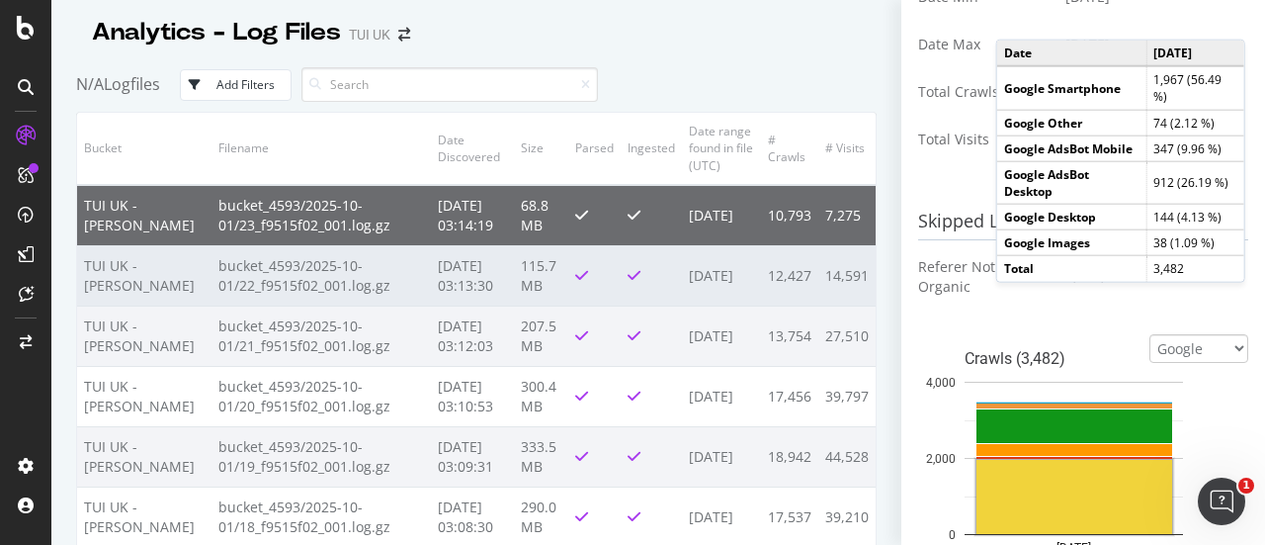
click at [302, 269] on td "bucket_4593/2025-10-01/22_f9515f02_001.log.gz" at bounding box center [321, 275] width 219 height 60
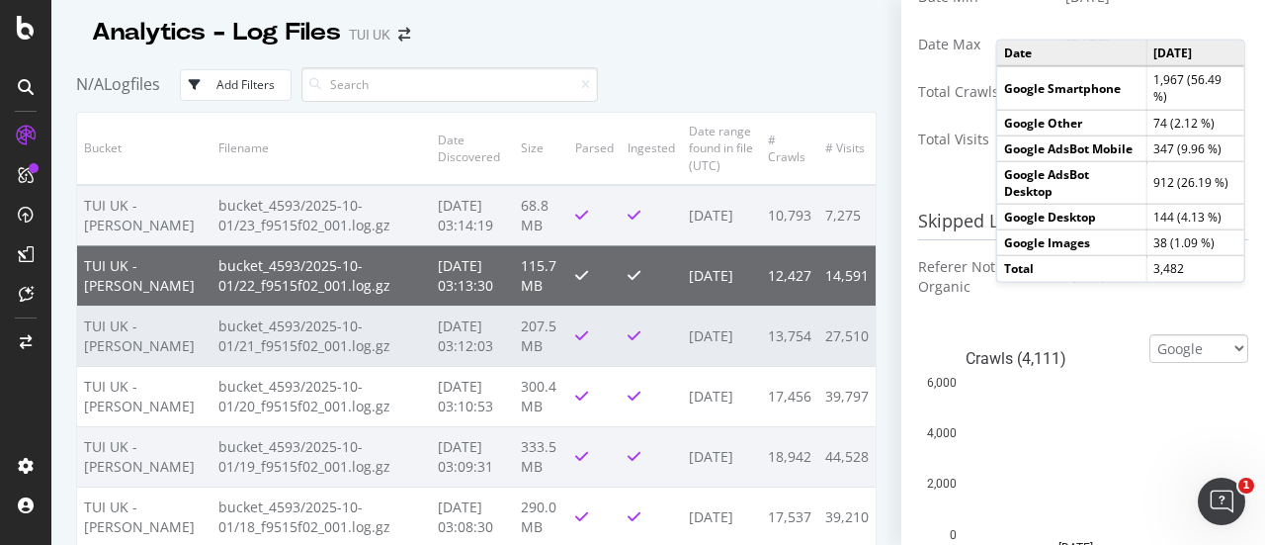
click at [347, 334] on td "bucket_4593/2025-10-01/21_f9515f02_001.log.gz" at bounding box center [321, 335] width 219 height 60
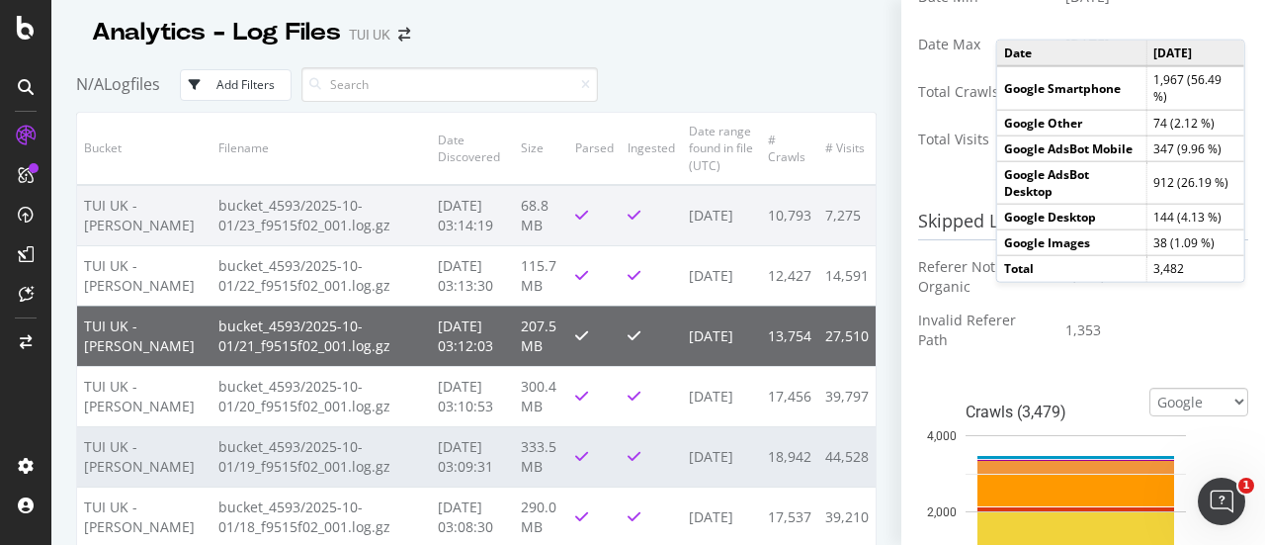
click at [621, 448] on td at bounding box center [651, 456] width 61 height 60
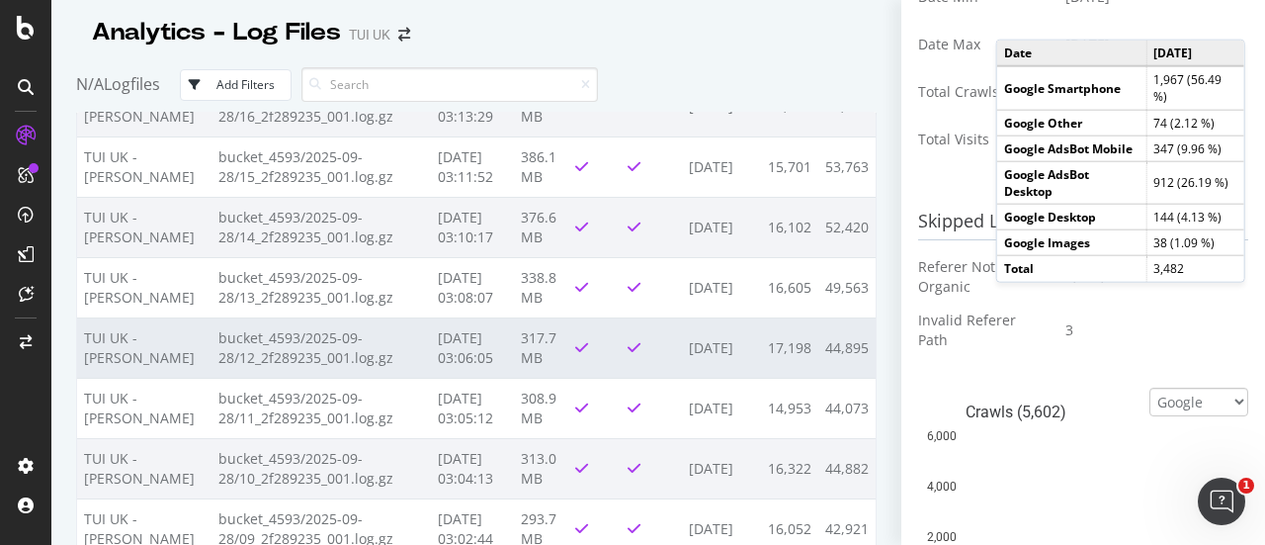
scroll to position [5102, 0]
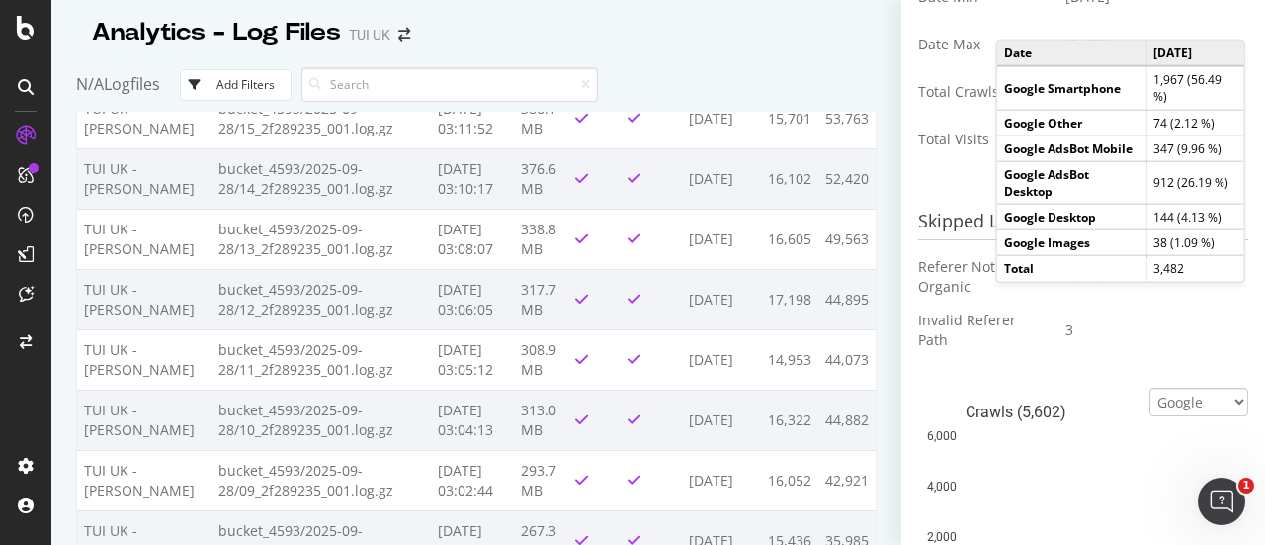
click at [230, 86] on div "Add Filters" at bounding box center [245, 84] width 58 height 17
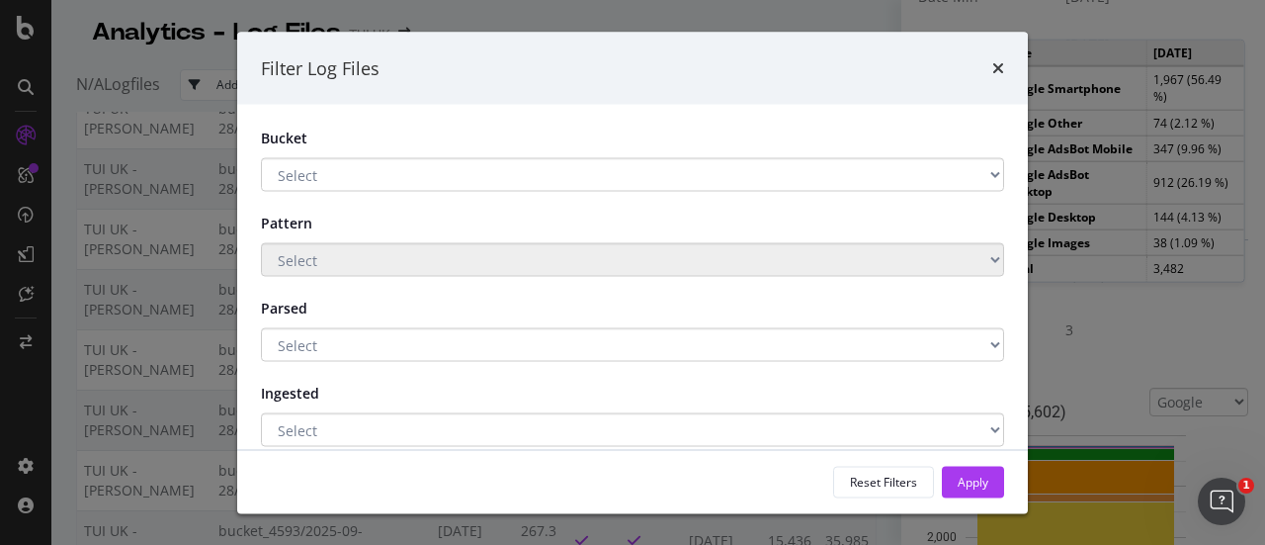
click at [206, 86] on div "Filter Log Files Bucket Select TUI UK - [PERSON_NAME] Main storage 2 Backup - S…" at bounding box center [632, 272] width 1265 height 545
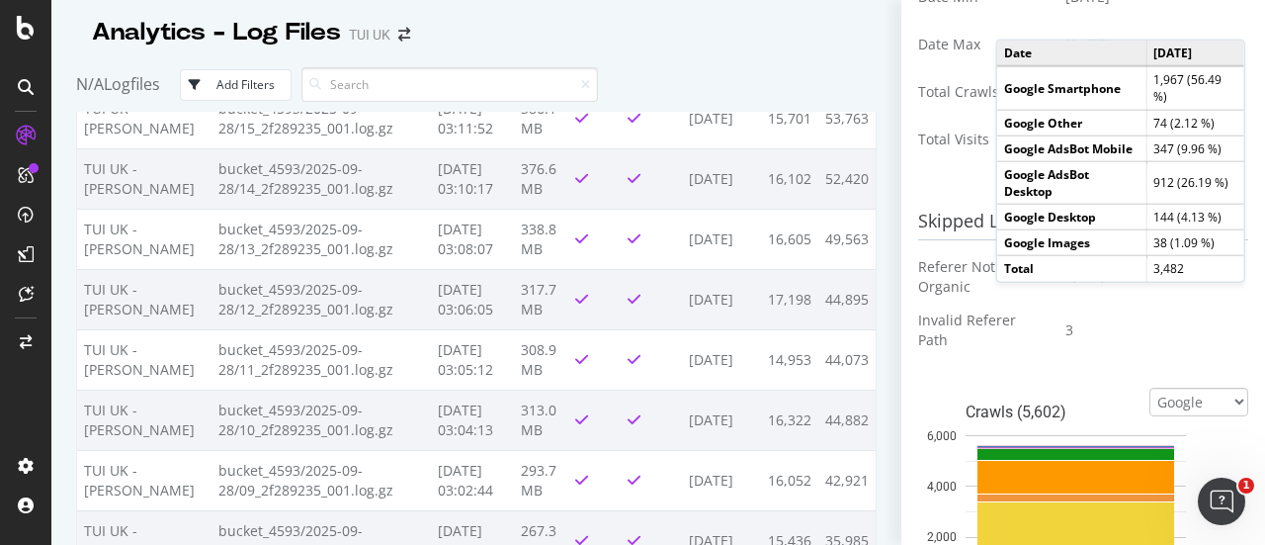
click at [119, 80] on span "Logfiles" at bounding box center [132, 84] width 56 height 22
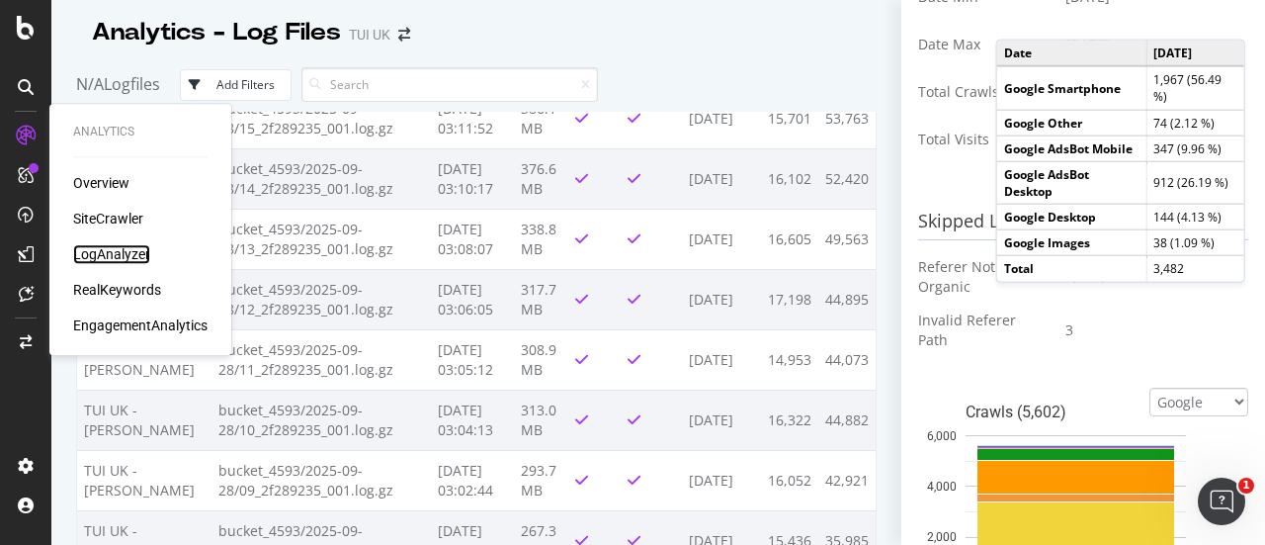
click at [123, 260] on div "LogAnalyzer" at bounding box center [111, 254] width 77 height 20
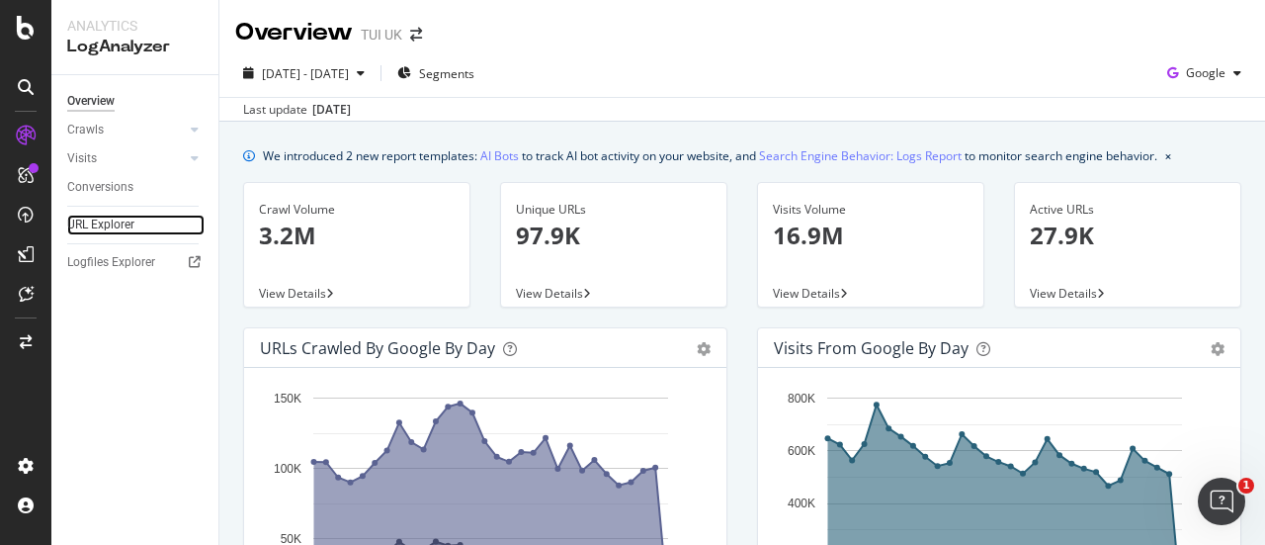
click at [136, 221] on link "URL Explorer" at bounding box center [135, 225] width 137 height 21
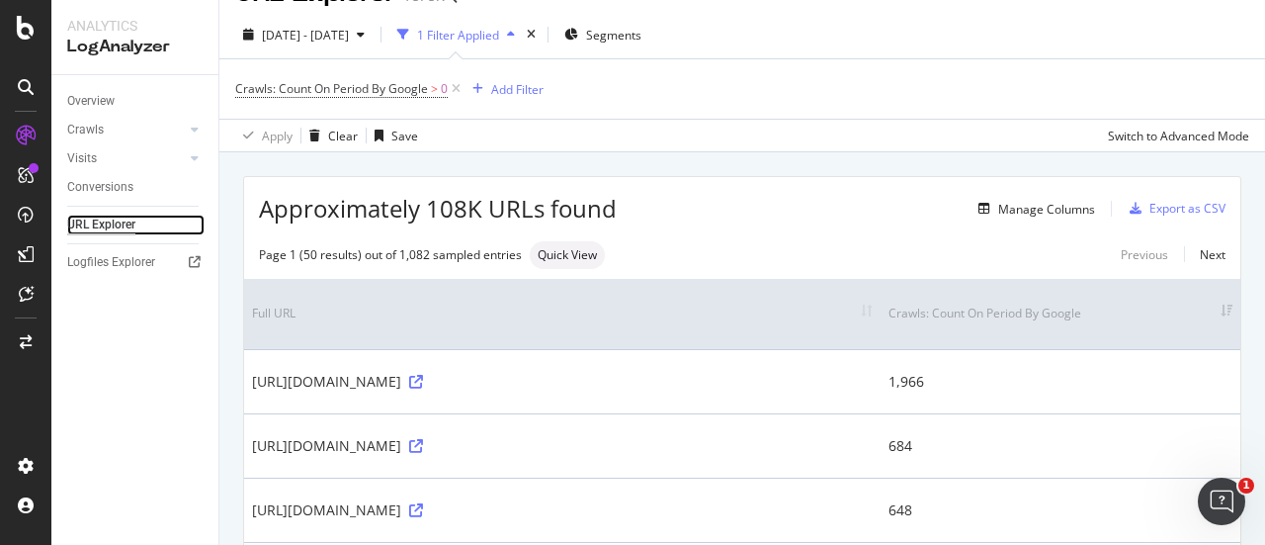
scroll to position [40, 0]
click at [1040, 197] on div "Manage Columns" at bounding box center [1033, 208] width 125 height 22
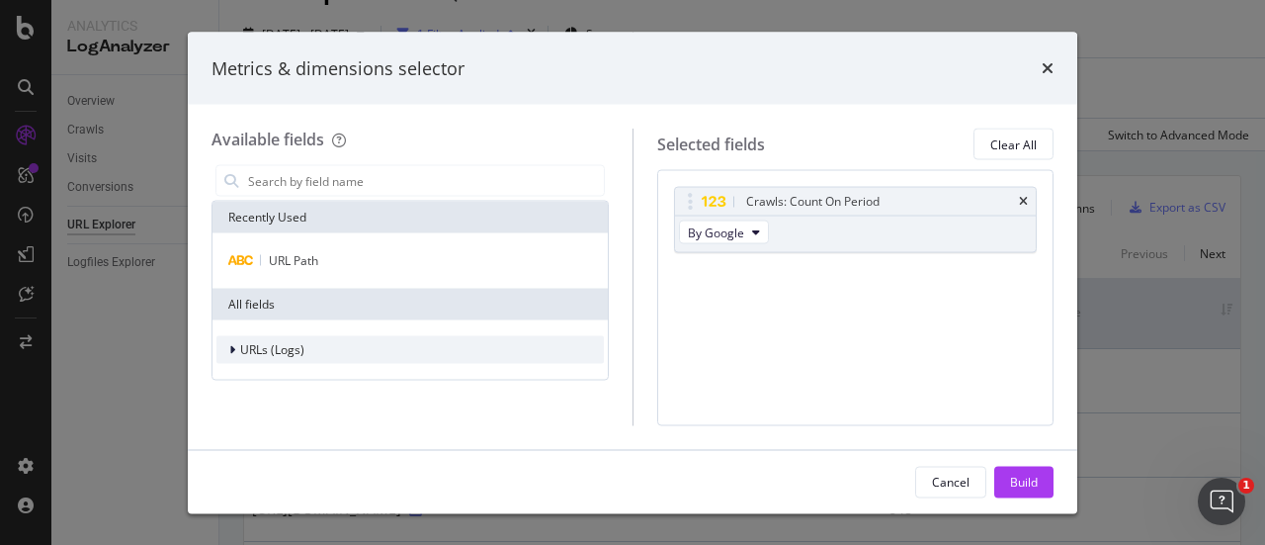
click at [229, 348] on icon "modal" at bounding box center [232, 350] width 6 height 12
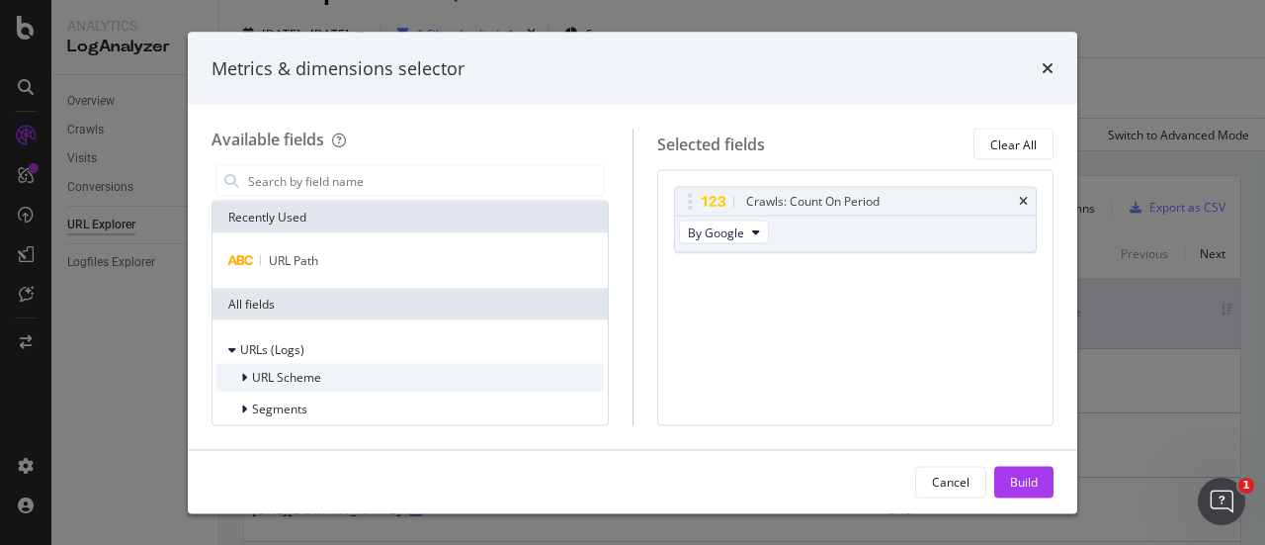
click at [245, 384] on div "modal" at bounding box center [246, 378] width 12 height 20
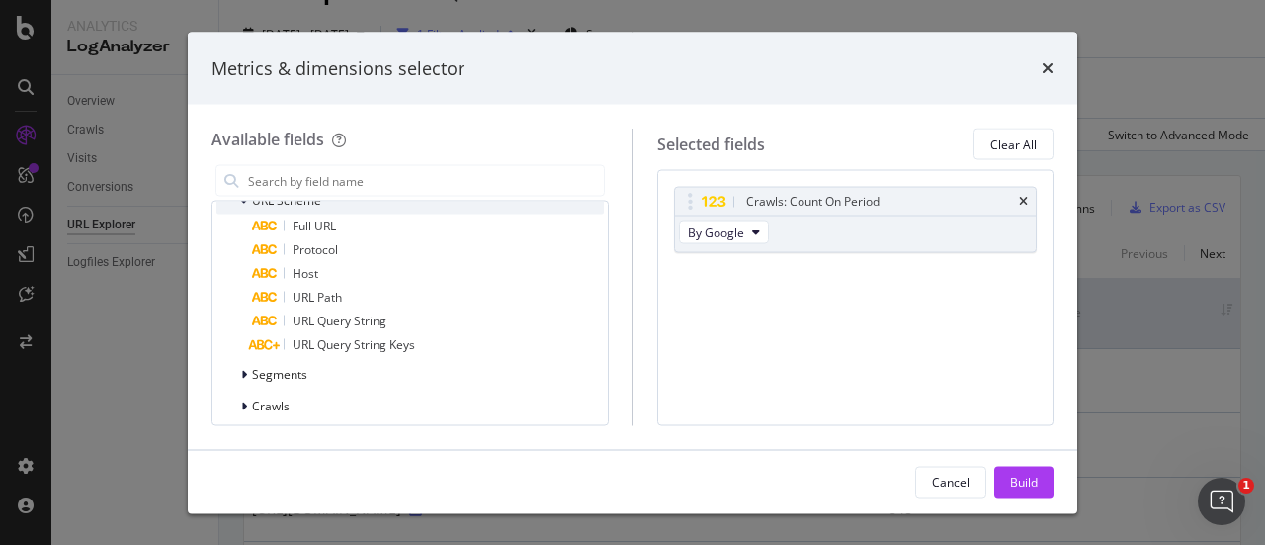
scroll to position [178, 0]
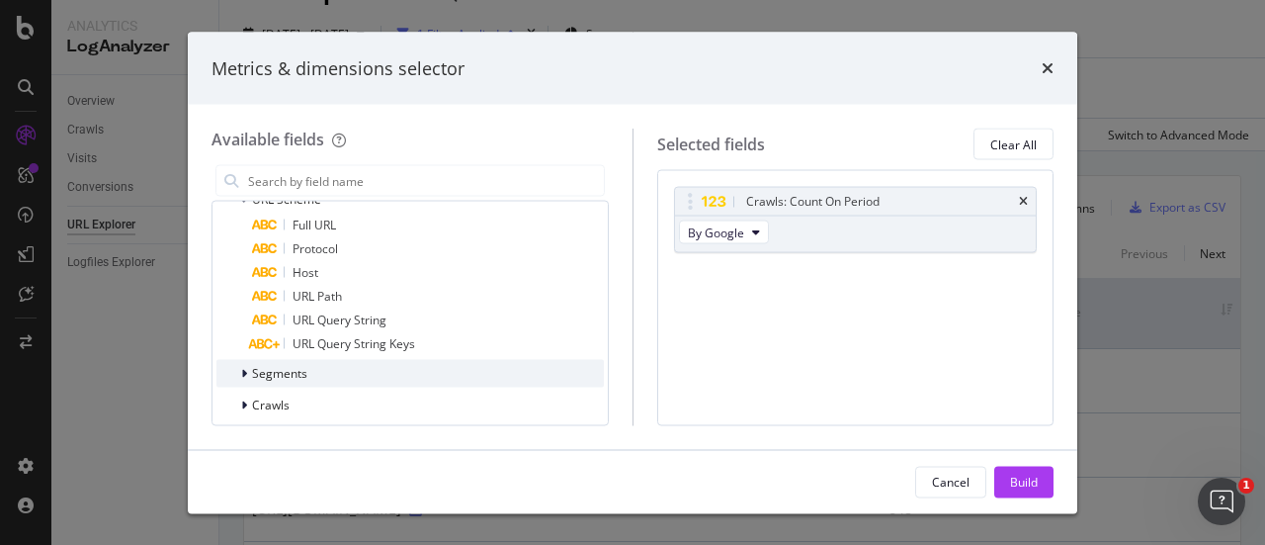
click at [243, 375] on icon "modal" at bounding box center [244, 374] width 6 height 12
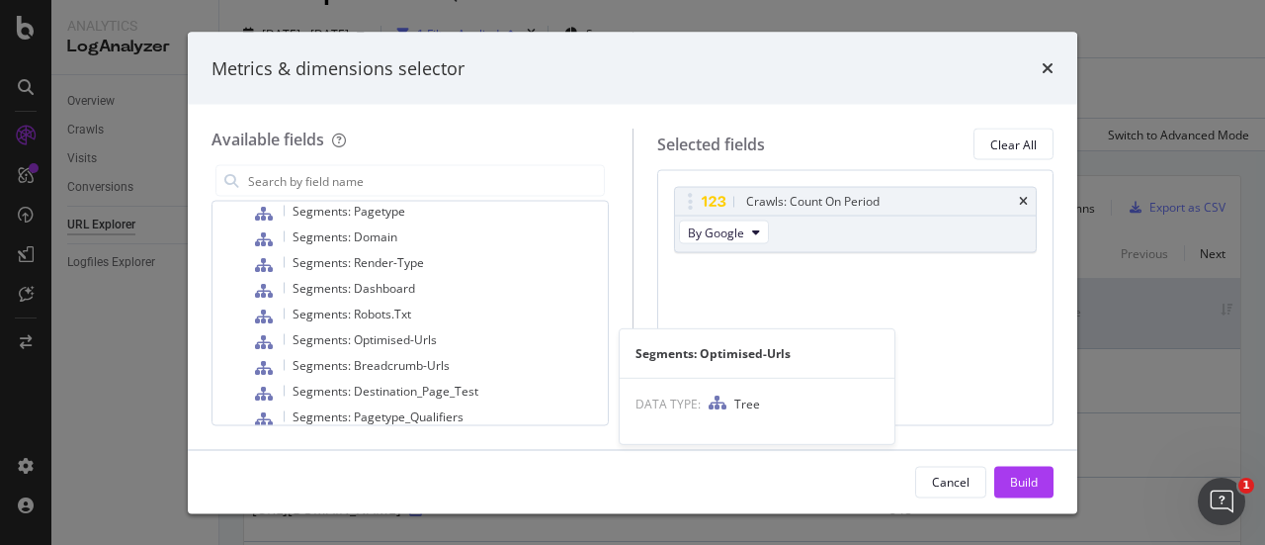
scroll to position [810, 0]
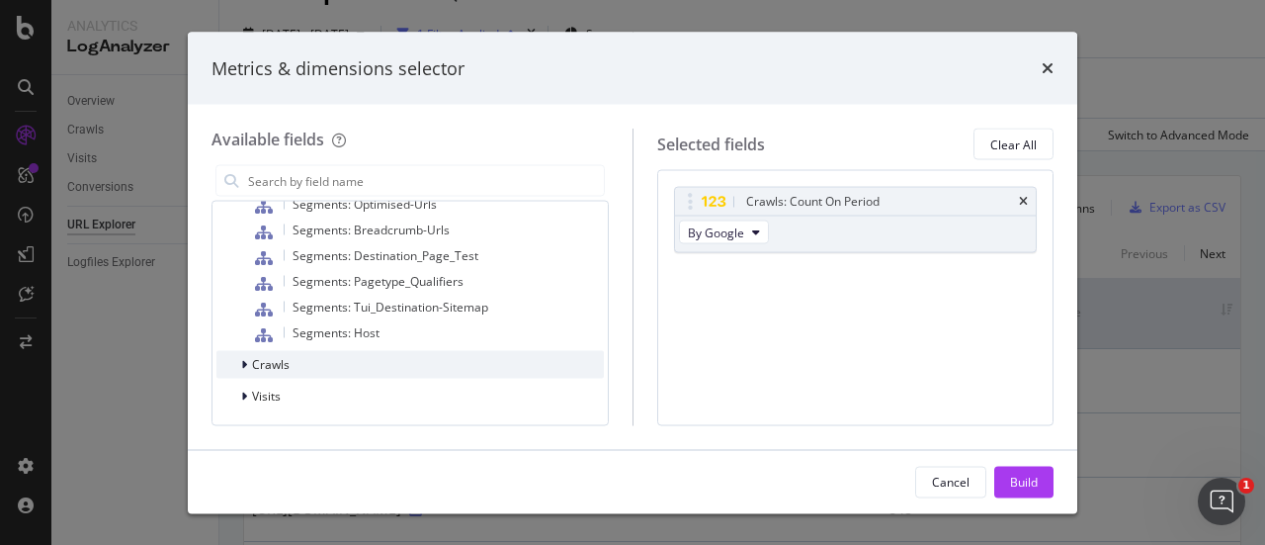
click at [245, 360] on icon "modal" at bounding box center [244, 365] width 6 height 12
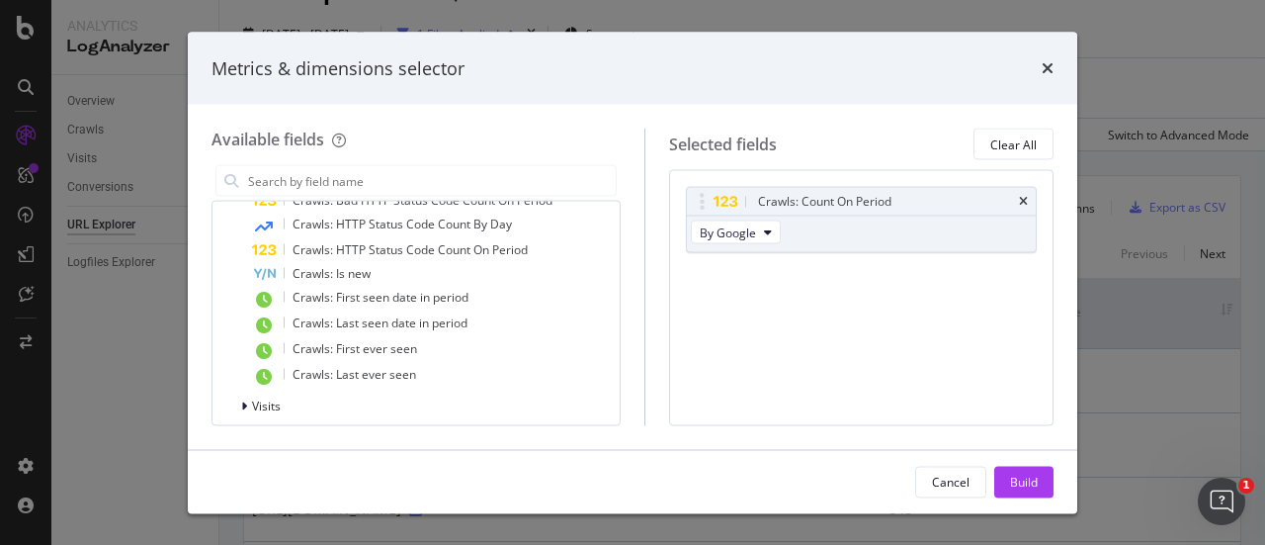
scroll to position [1181, 0]
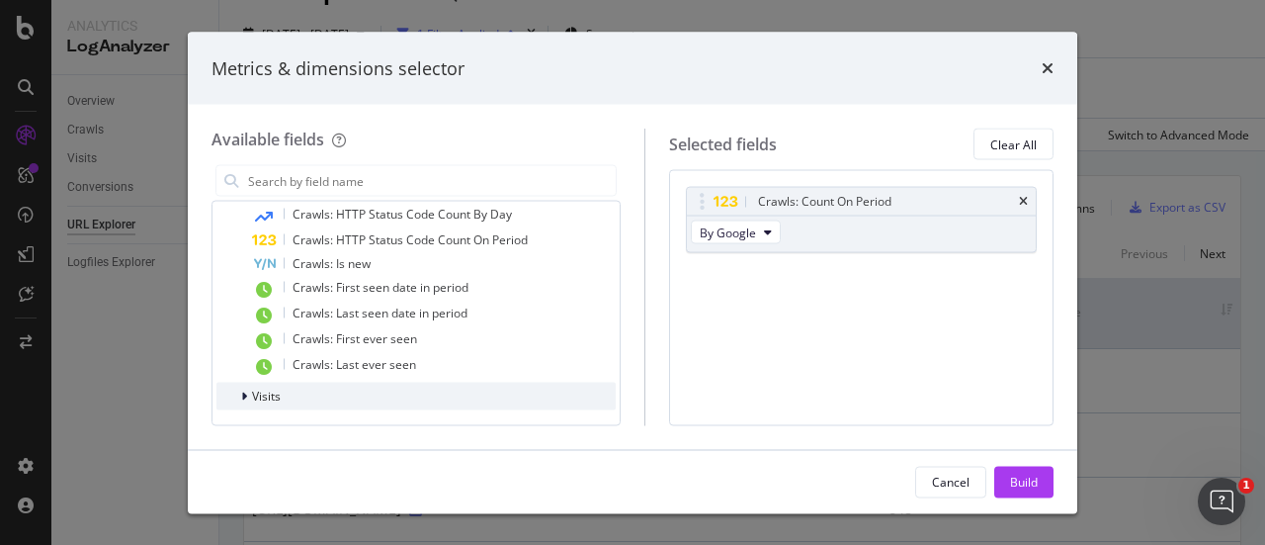
click at [244, 396] on icon "modal" at bounding box center [244, 396] width 6 height 12
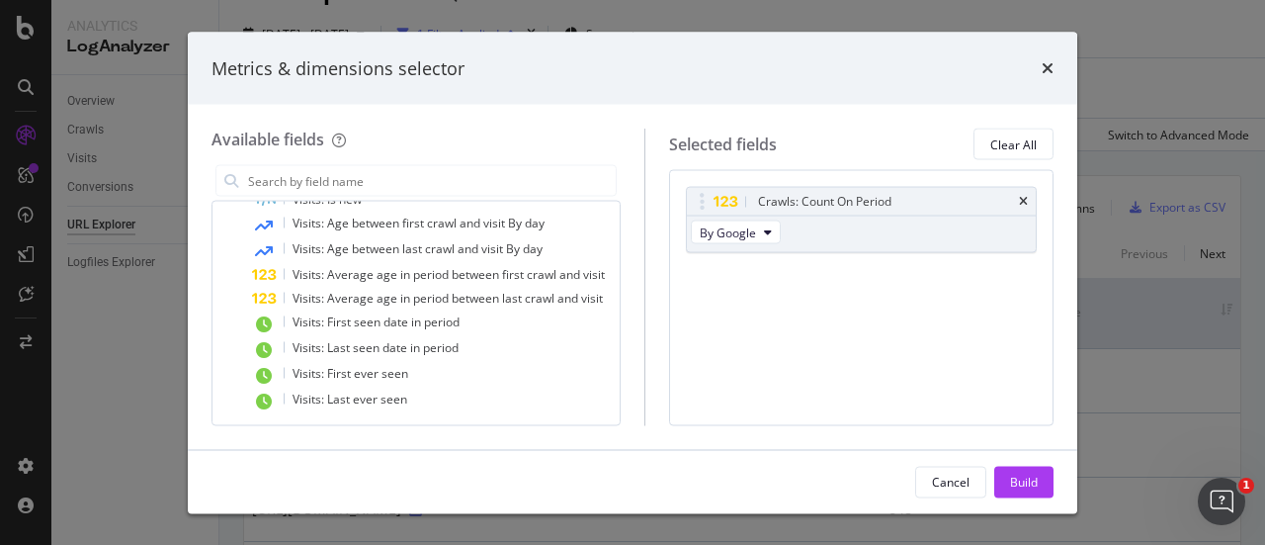
scroll to position [1701, 0]
click at [1046, 70] on icon "times" at bounding box center [1048, 68] width 12 height 16
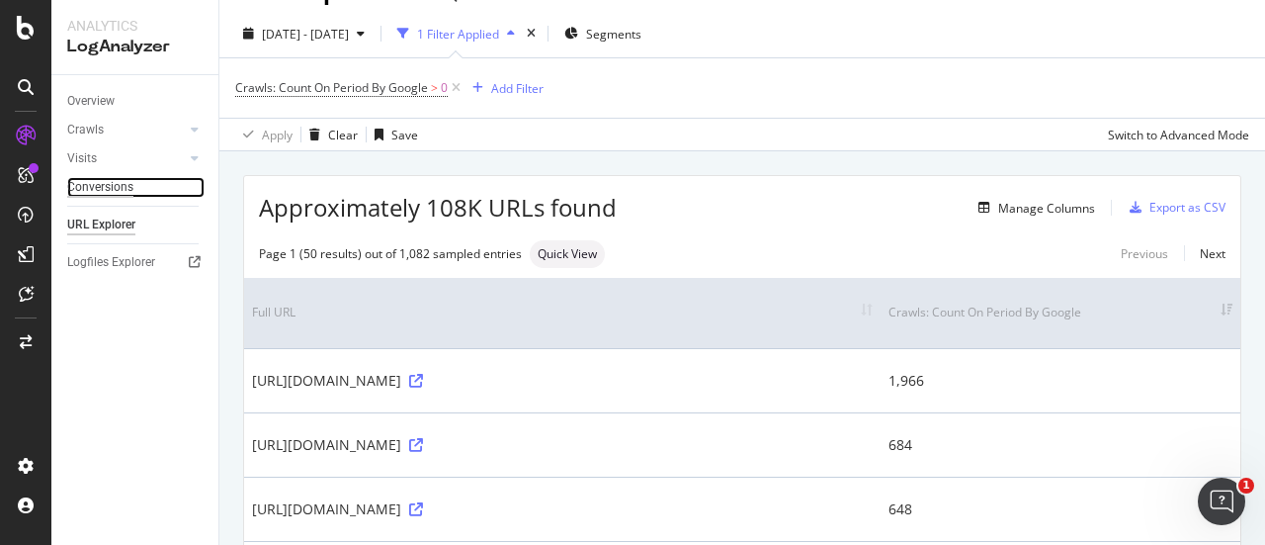
click at [101, 189] on div "Conversions" at bounding box center [100, 187] width 66 height 21
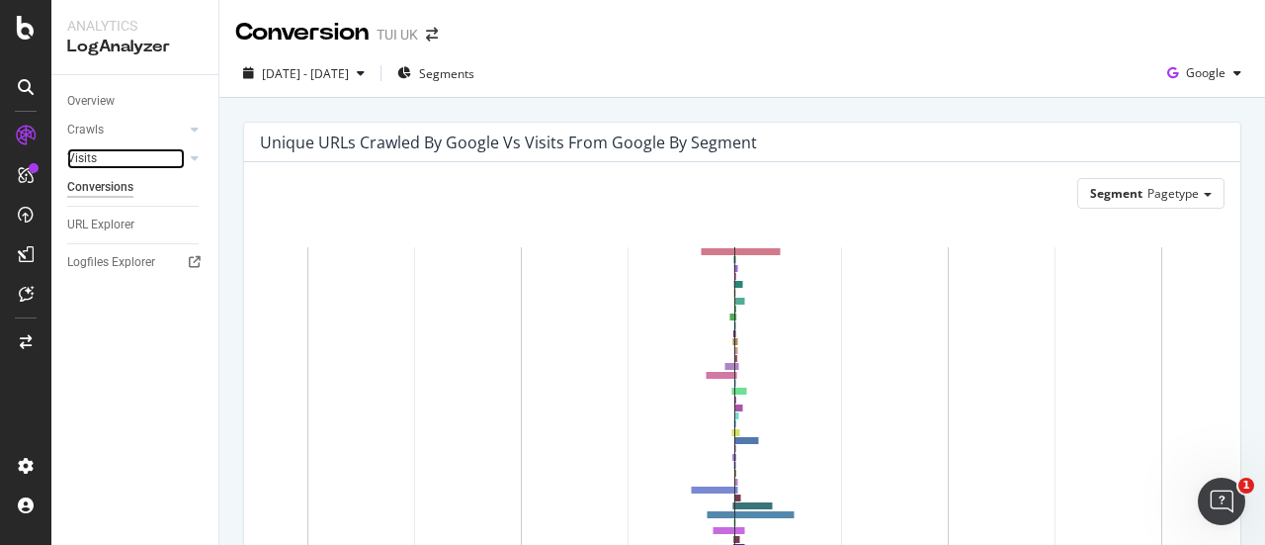
click at [101, 153] on link "Visits" at bounding box center [126, 158] width 118 height 21
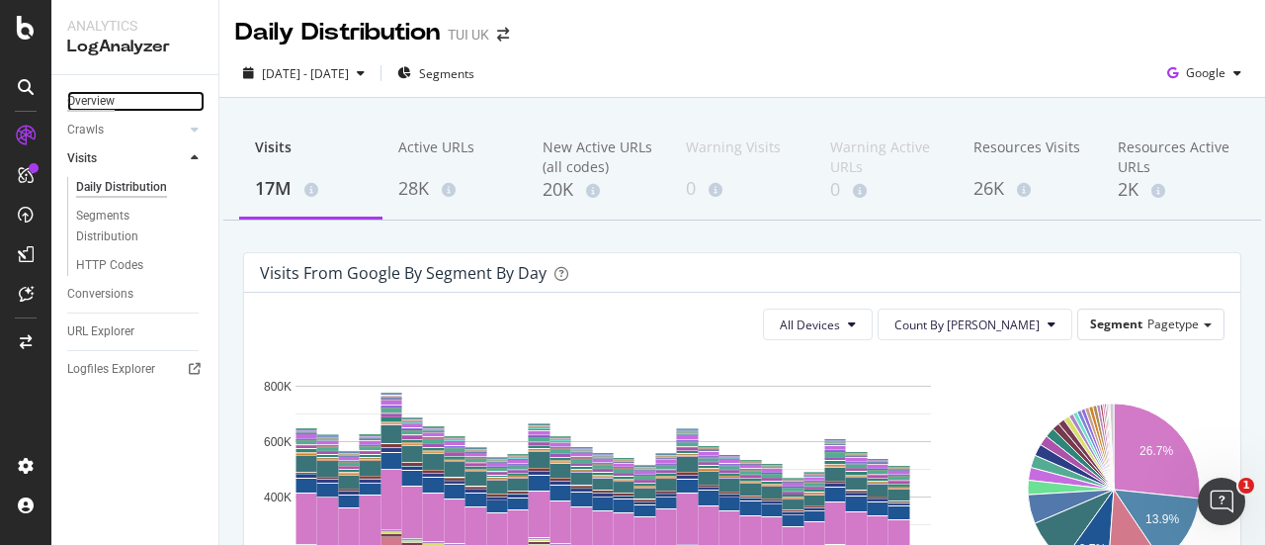
click at [88, 101] on div "Overview" at bounding box center [90, 101] width 47 height 21
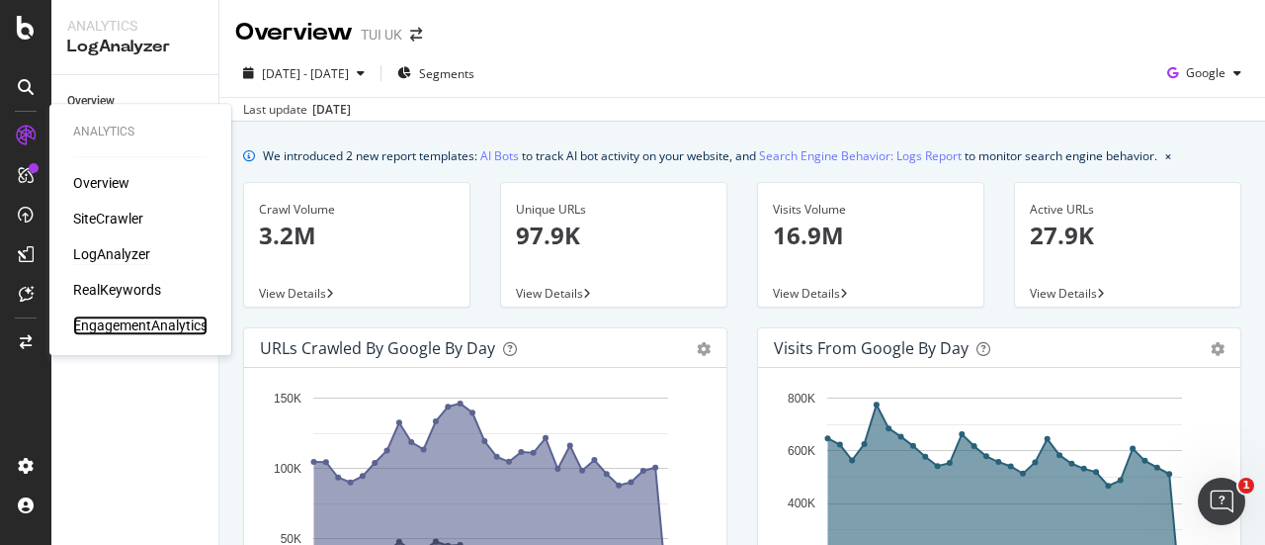
click at [130, 327] on div "EngagementAnalytics" at bounding box center [140, 325] width 134 height 20
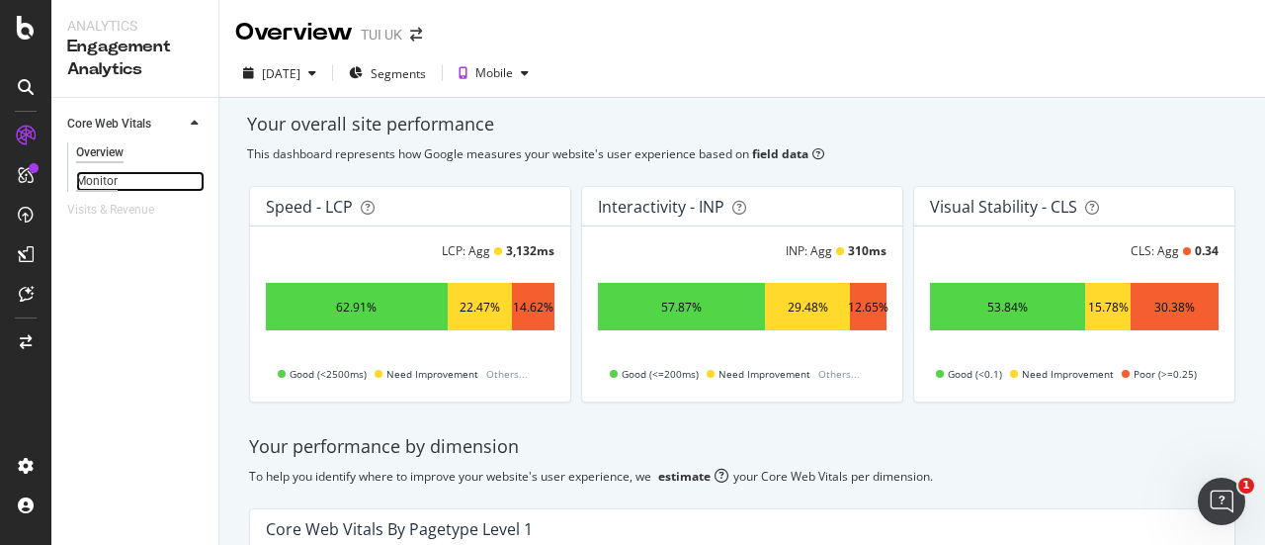
click at [107, 173] on div "Monitor" at bounding box center [97, 181] width 42 height 21
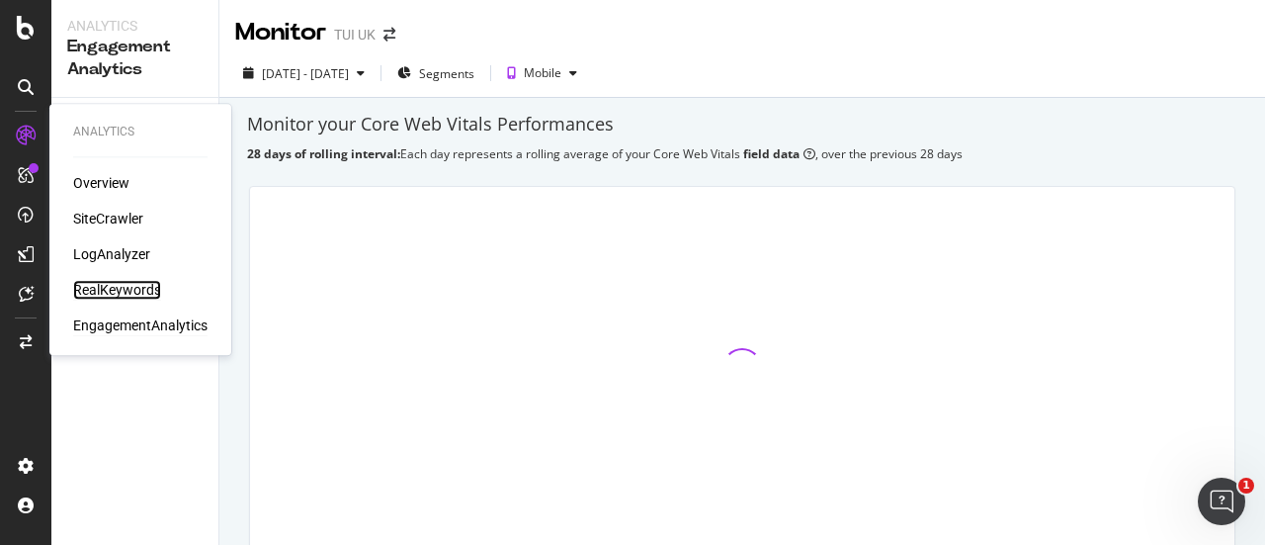
click at [134, 298] on div "RealKeywords" at bounding box center [117, 290] width 88 height 20
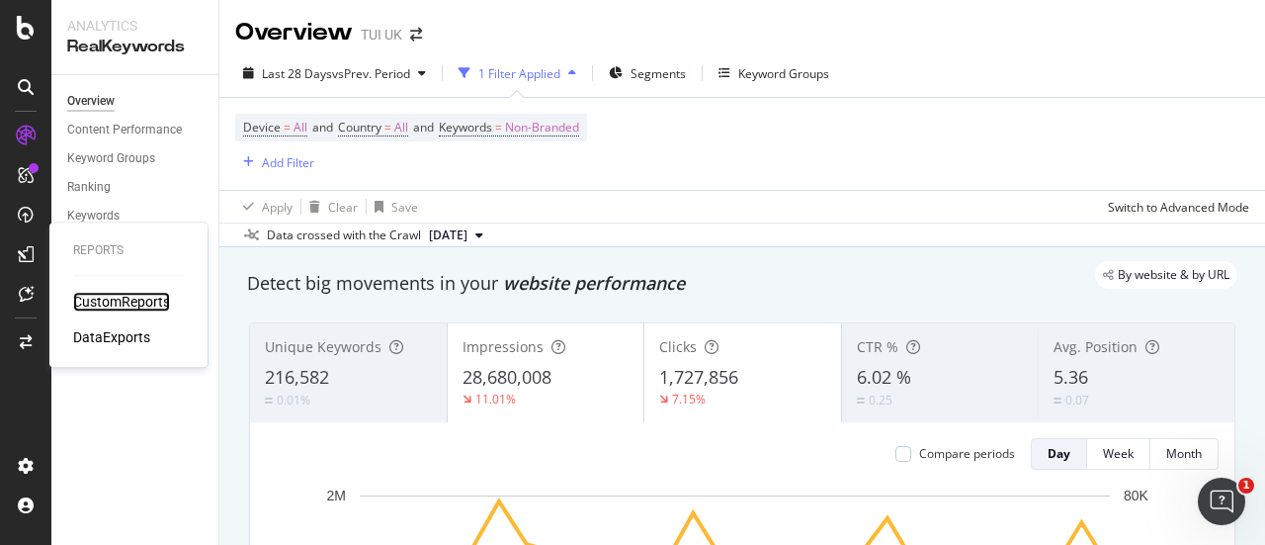
click at [88, 302] on div "CustomReports" at bounding box center [121, 302] width 97 height 20
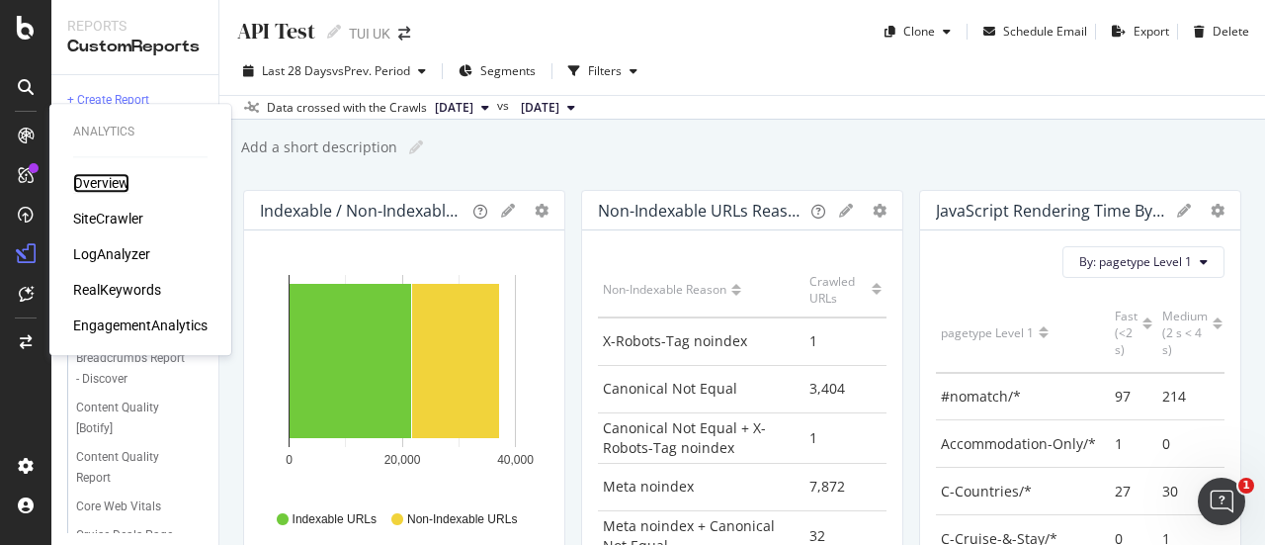
click at [80, 185] on div "Overview" at bounding box center [101, 183] width 56 height 20
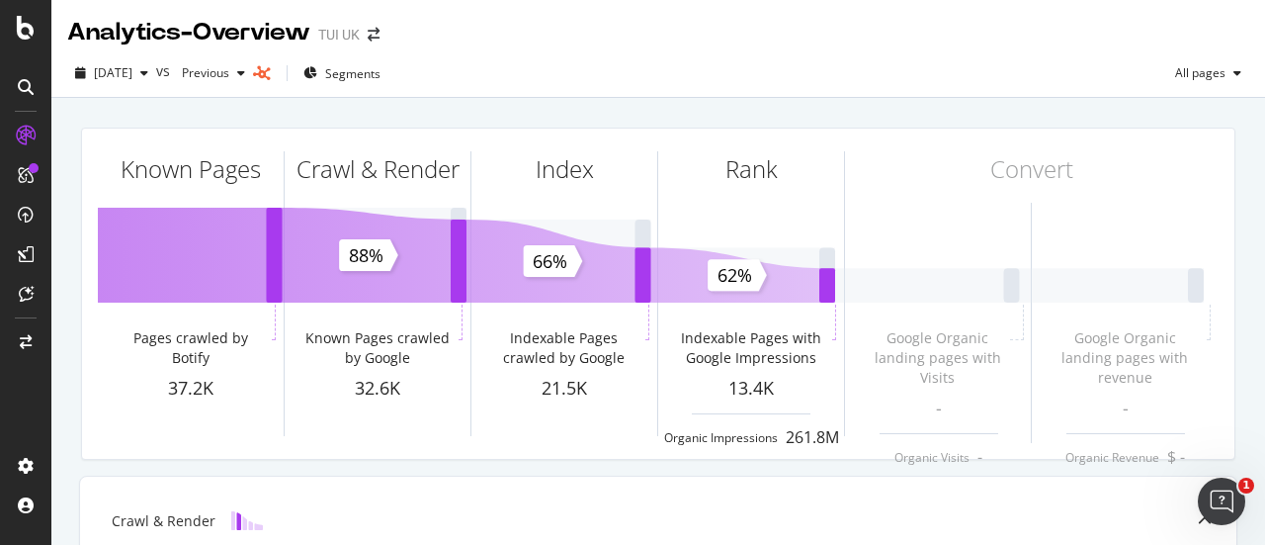
click at [271, 75] on icon at bounding box center [262, 73] width 18 height 14
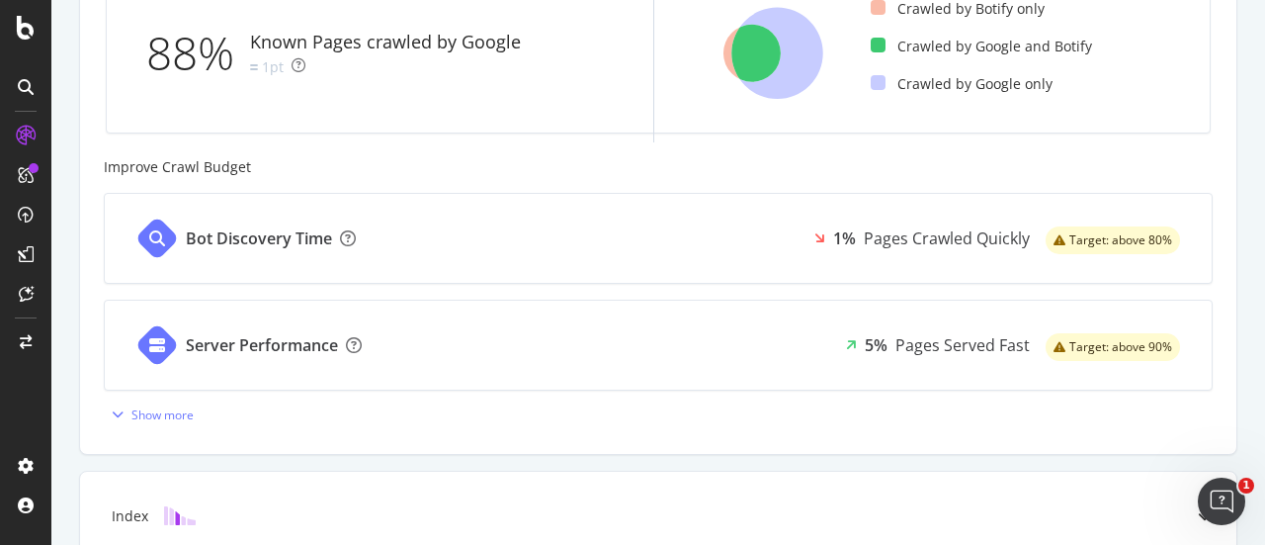
scroll to position [680, 0]
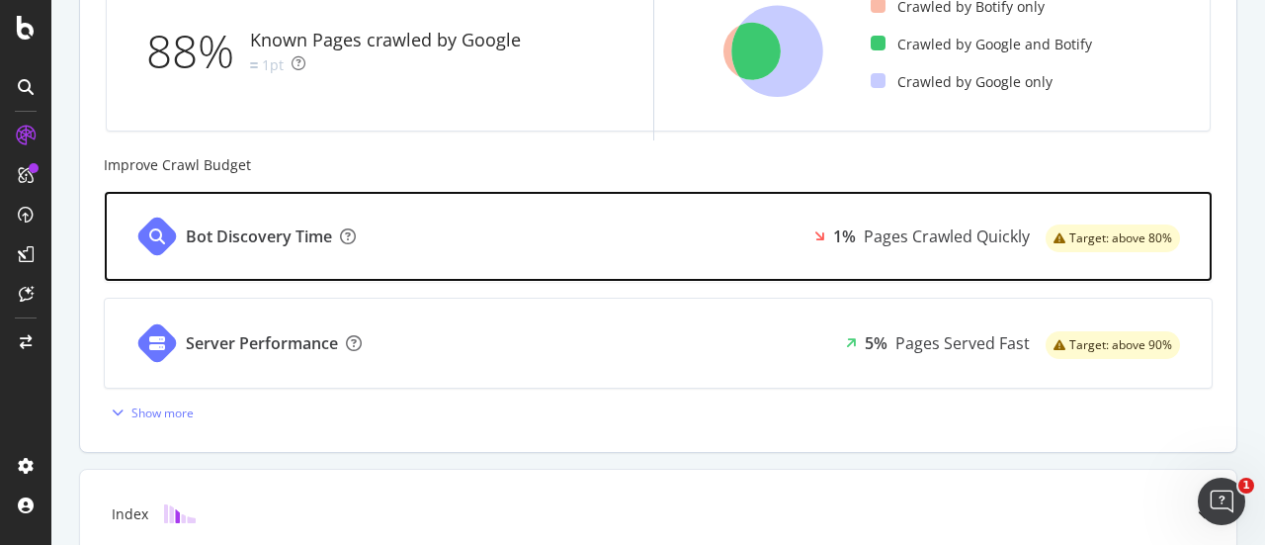
click at [395, 240] on div "Bot Discovery Time 1% Pages Crawled Quickly Target: above 80%" at bounding box center [658, 236] width 1107 height 89
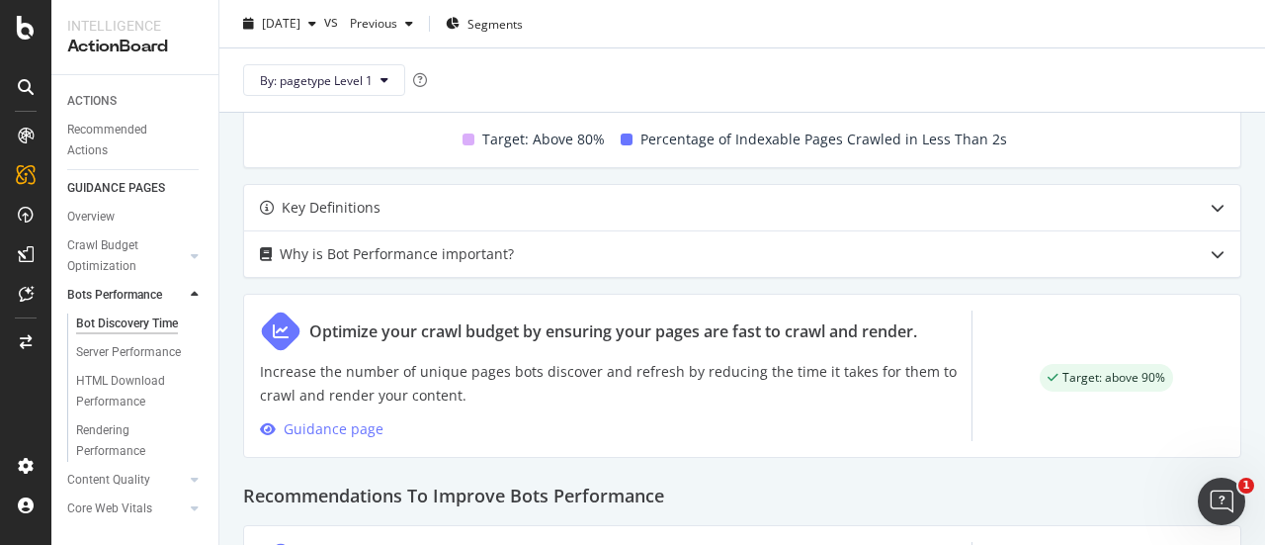
scroll to position [1275, 0]
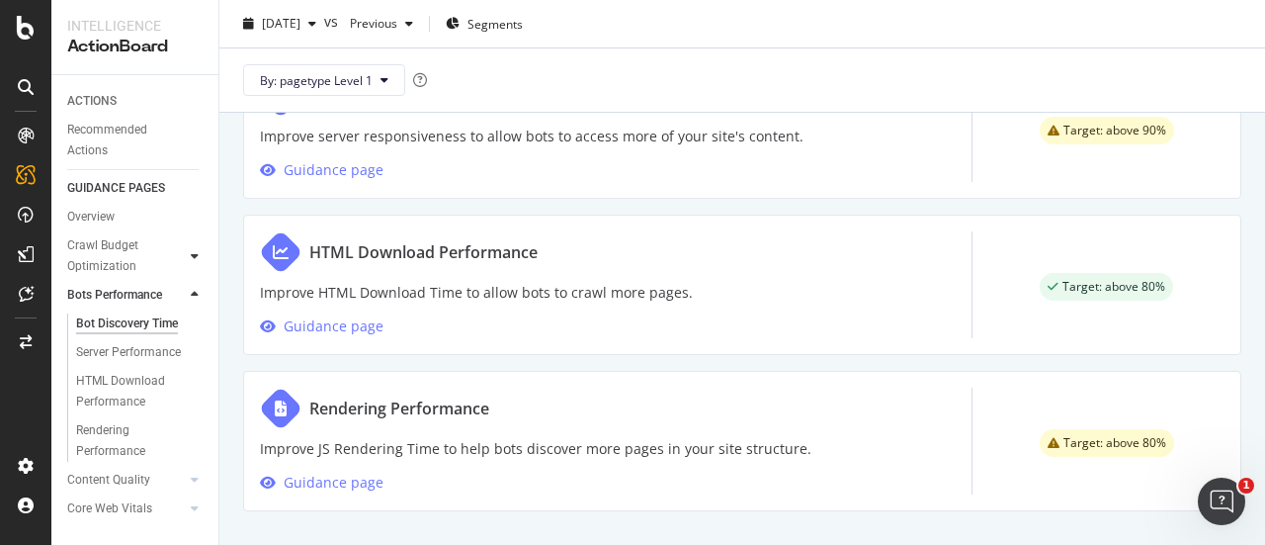
click at [193, 256] on icon at bounding box center [195, 256] width 8 height 12
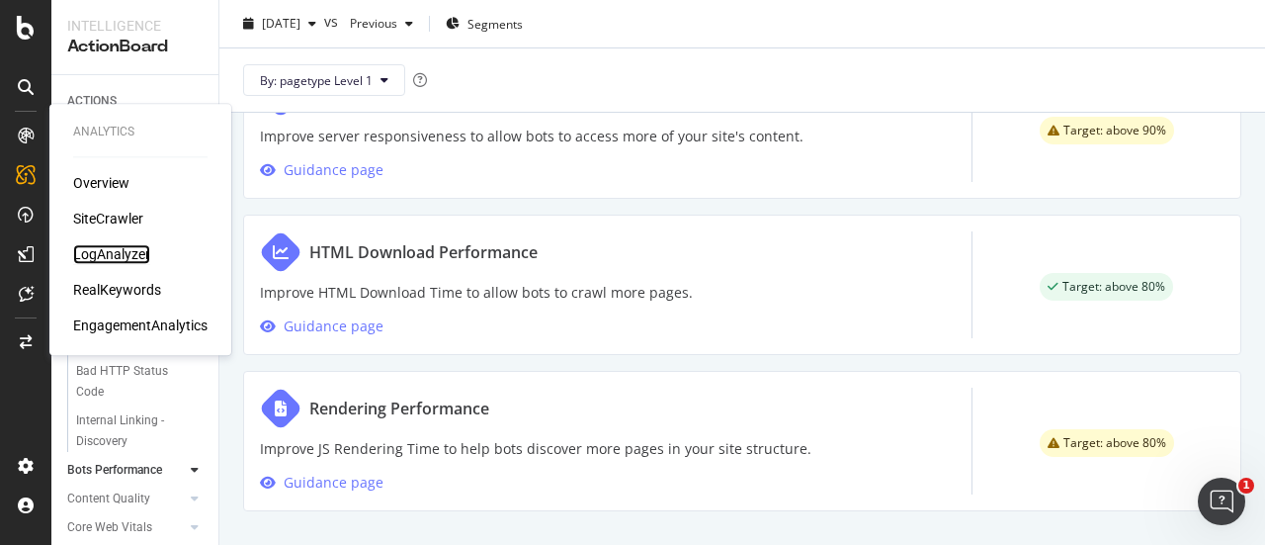
click at [121, 254] on div "LogAnalyzer" at bounding box center [111, 254] width 77 height 20
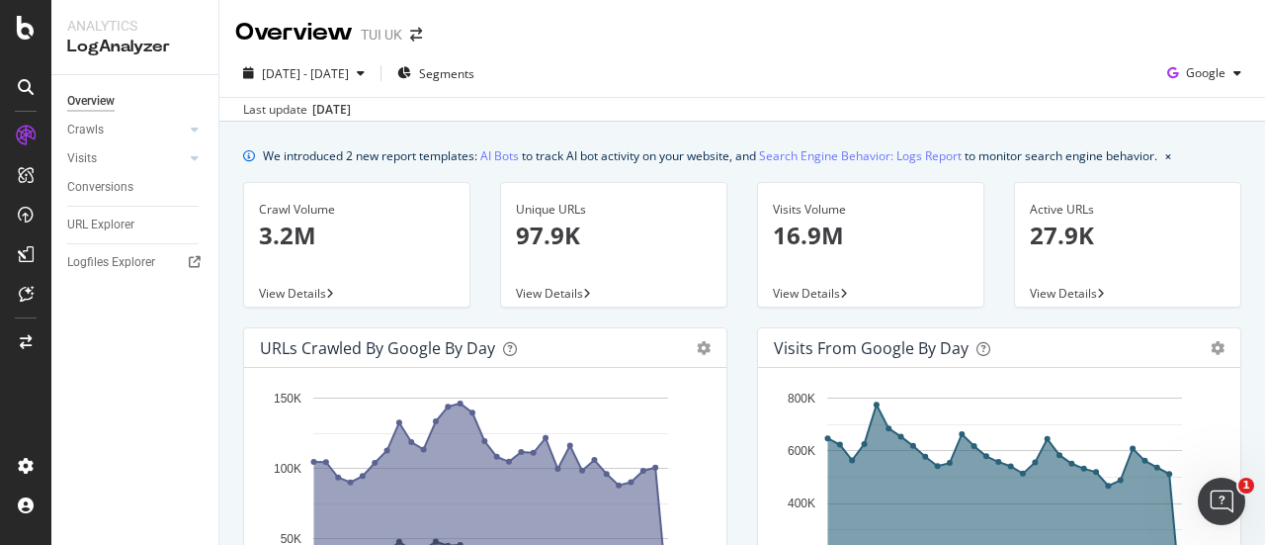
click at [119, 112] on div "Overview" at bounding box center [142, 101] width 151 height 29
click at [123, 120] on link "Crawls" at bounding box center [126, 130] width 118 height 21
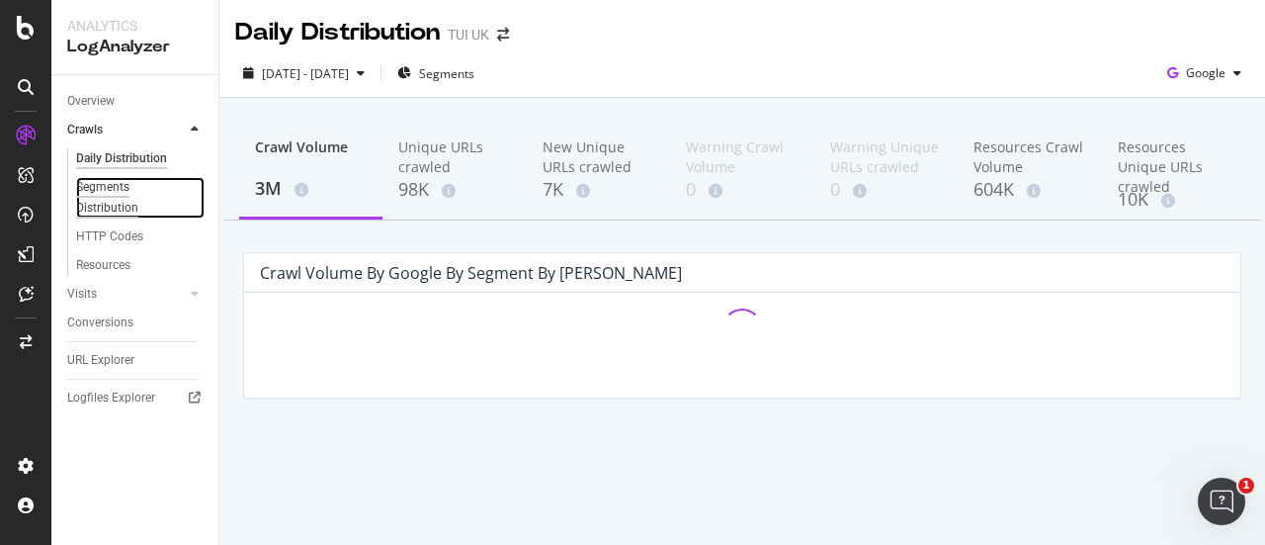
click at [115, 196] on div "Segments Distribution" at bounding box center [131, 198] width 110 height 42
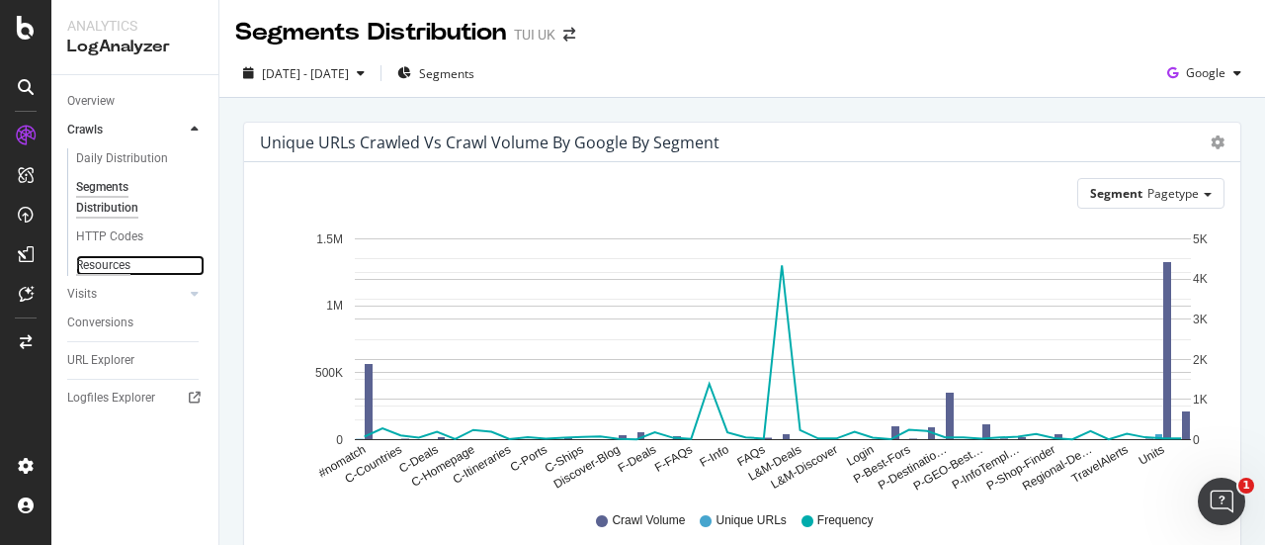
click at [108, 268] on div "Resources" at bounding box center [103, 265] width 54 height 21
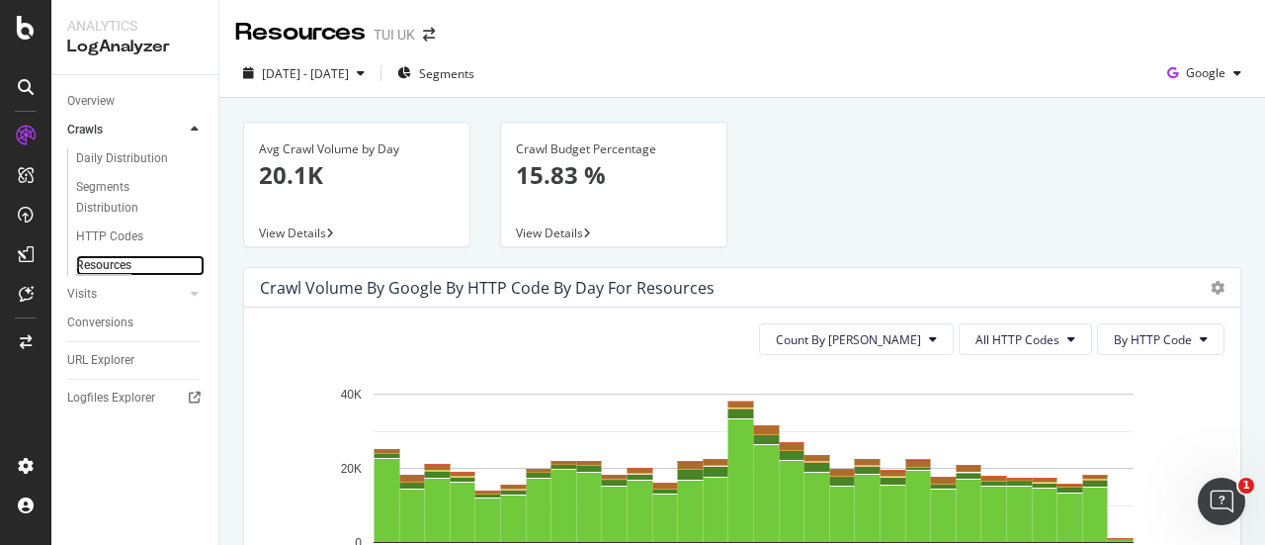
scroll to position [663, 0]
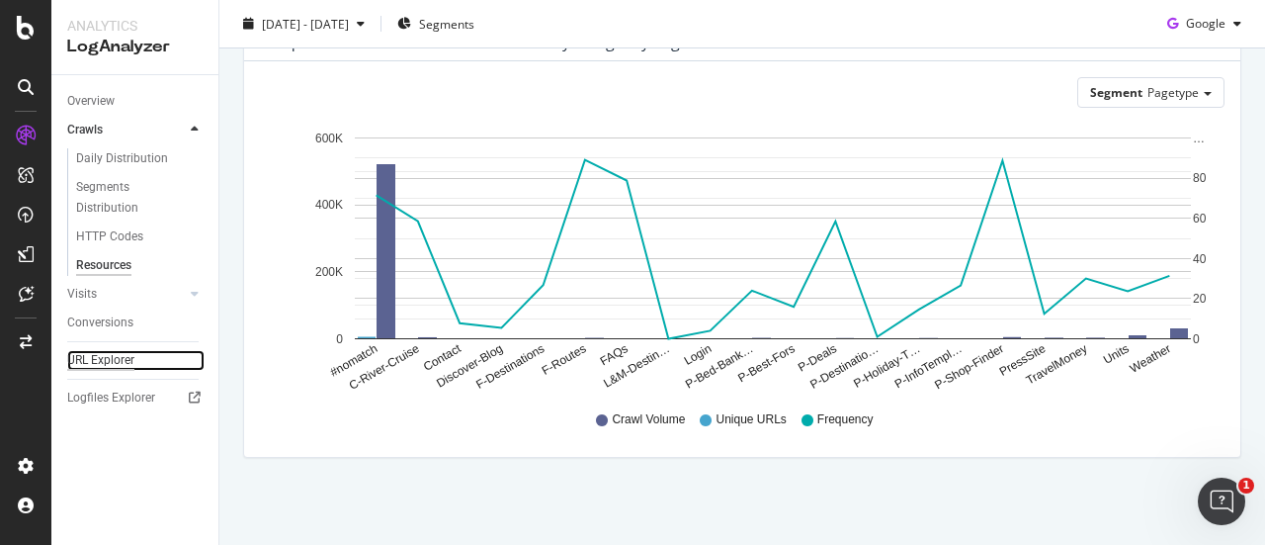
click at [121, 355] on div "URL Explorer" at bounding box center [100, 360] width 67 height 21
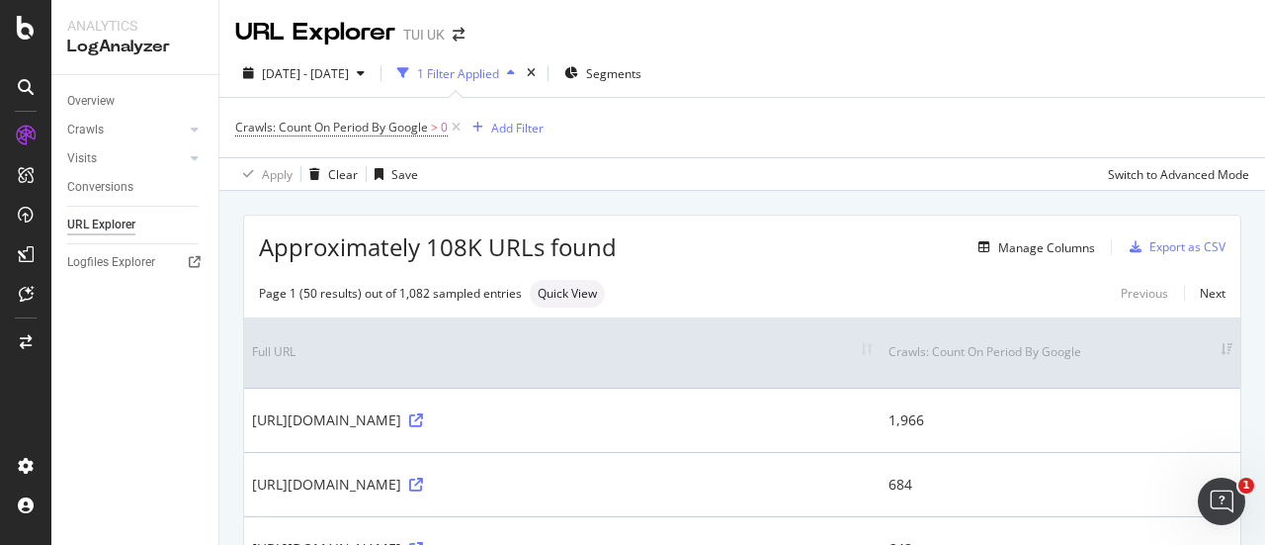
click at [28, 90] on icon at bounding box center [26, 87] width 16 height 16
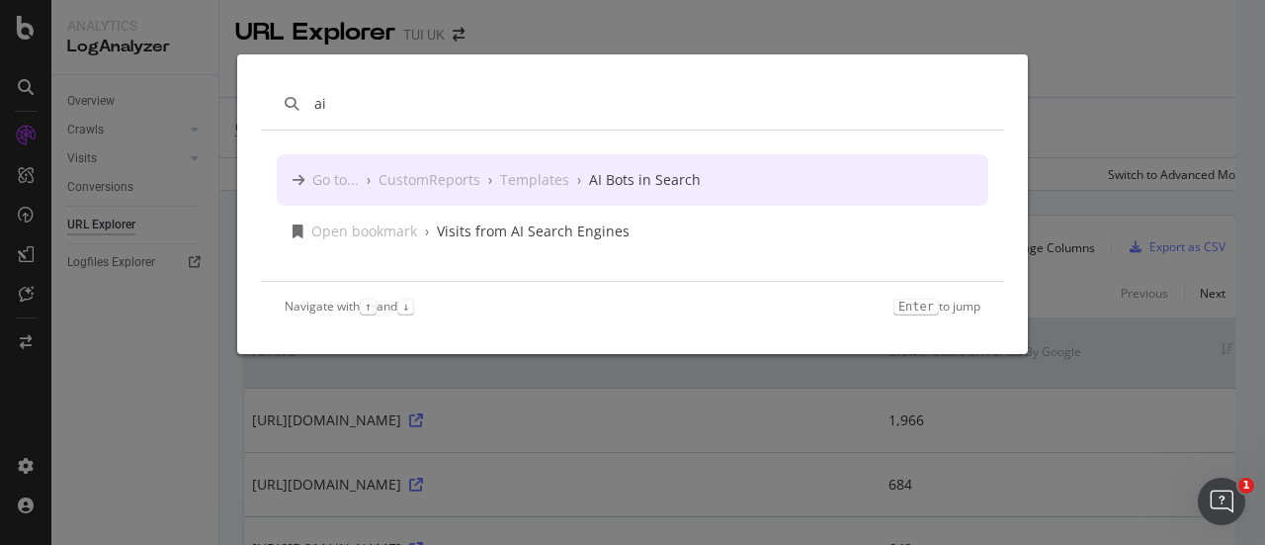
type input "ai"
click at [488, 187] on div "›" at bounding box center [490, 180] width 4 height 20
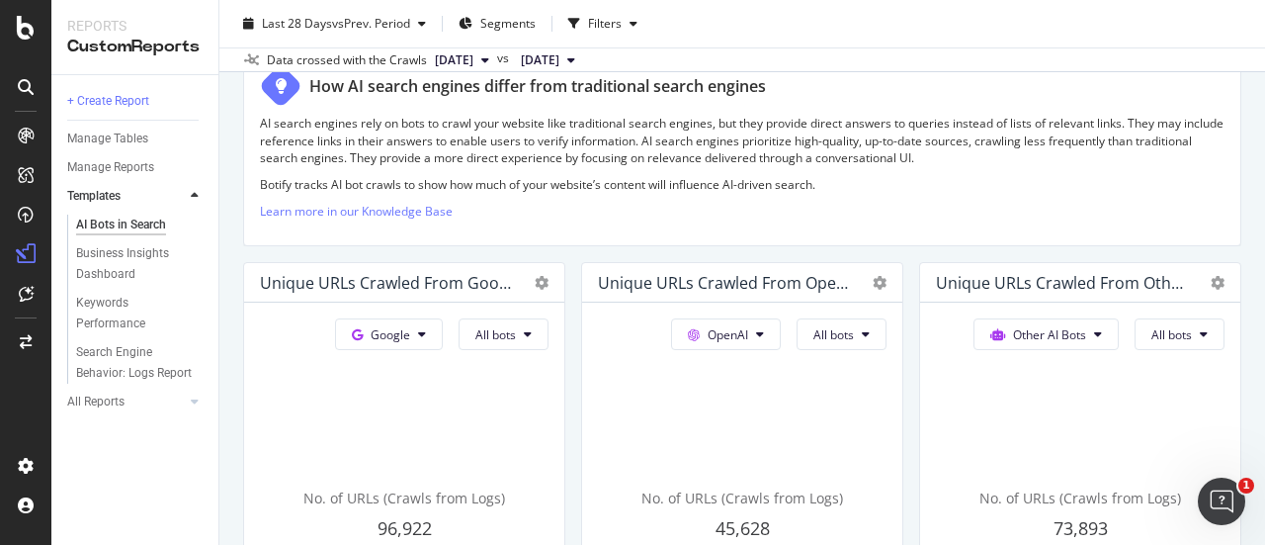
scroll to position [312, 0]
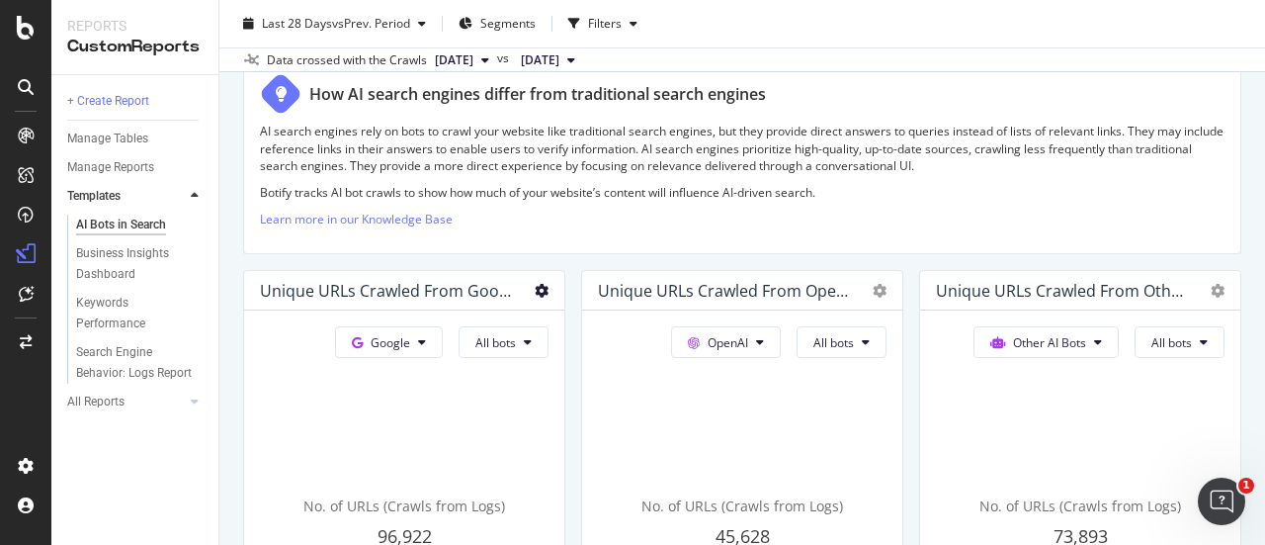
click at [535, 287] on icon at bounding box center [542, 291] width 14 height 14
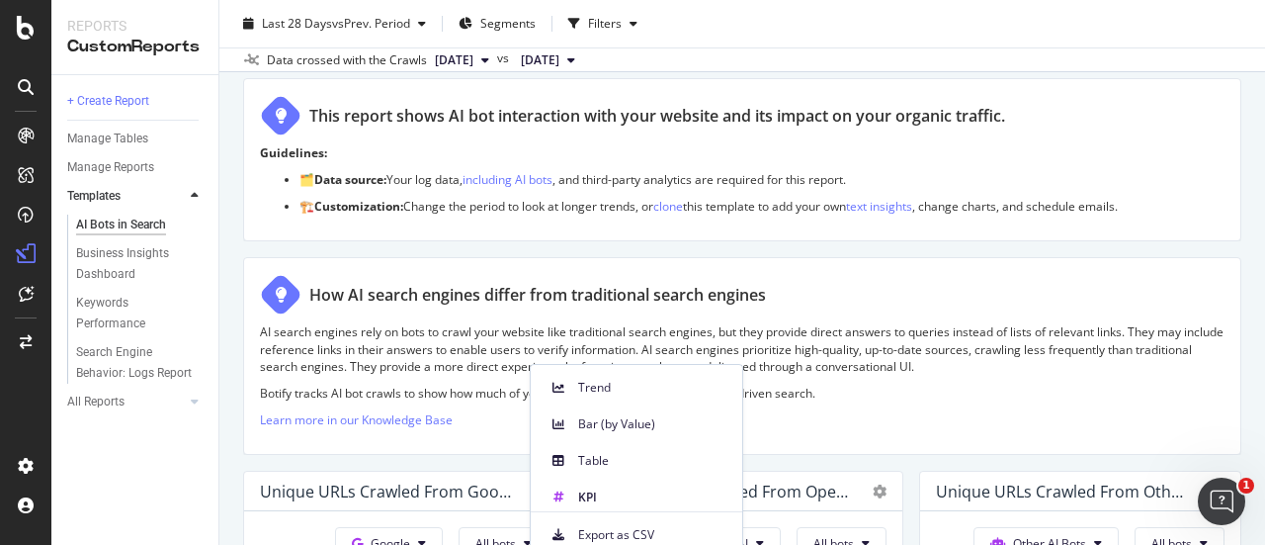
scroll to position [0, 0]
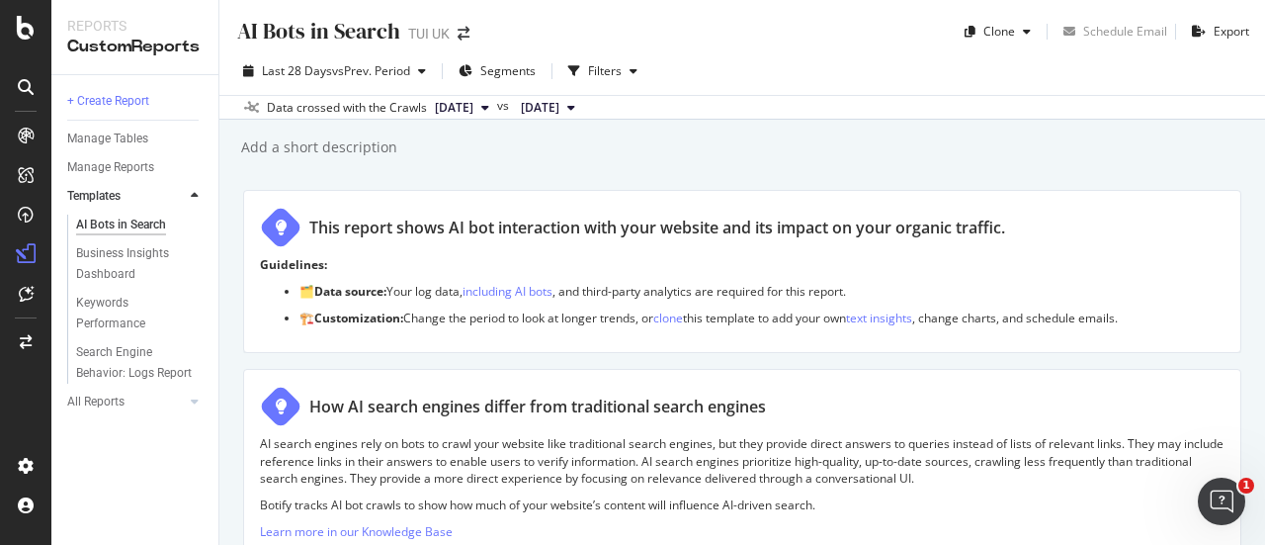
click at [588, 216] on div "This report shows AI bot interaction with your website and its impact on your o…" at bounding box center [657, 227] width 696 height 23
click at [590, 232] on div "This report shows AI bot interaction with your website and its impact on your o…" at bounding box center [657, 227] width 696 height 23
click at [588, 216] on div "This report shows AI bot interaction with your website and its impact on your o…" at bounding box center [657, 227] width 696 height 23
click at [542, 173] on div "AI Bots in Search AI Bots in Search TUI UK Clone Schedule Email Export Last 28 …" at bounding box center [742, 272] width 1046 height 545
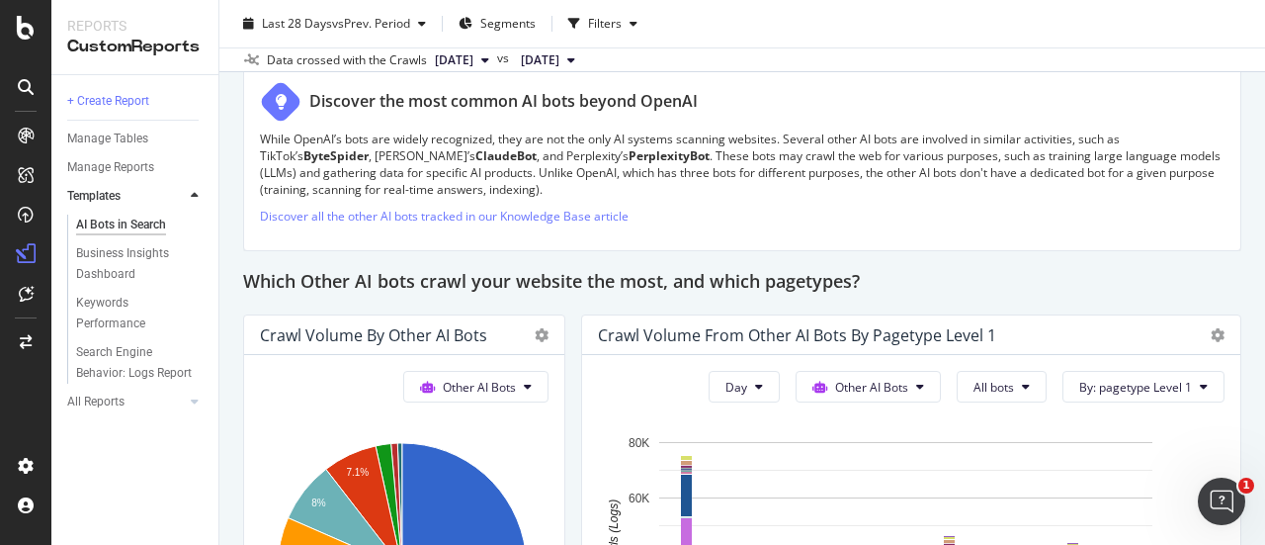
scroll to position [2838, 0]
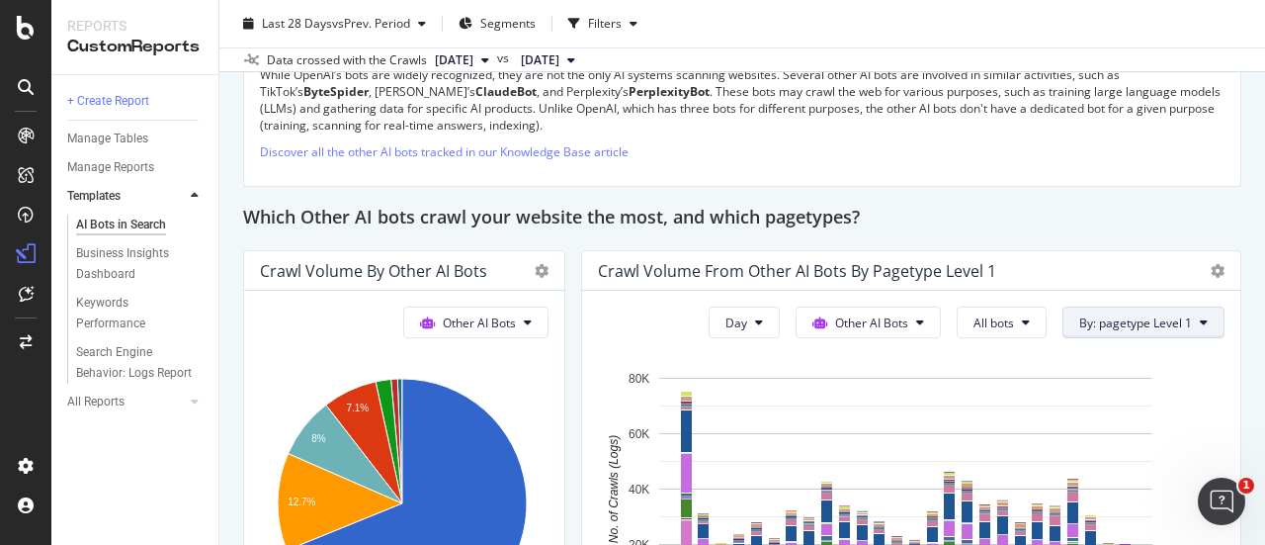
click at [1123, 314] on span "By: pagetype Level 1" at bounding box center [1136, 322] width 113 height 17
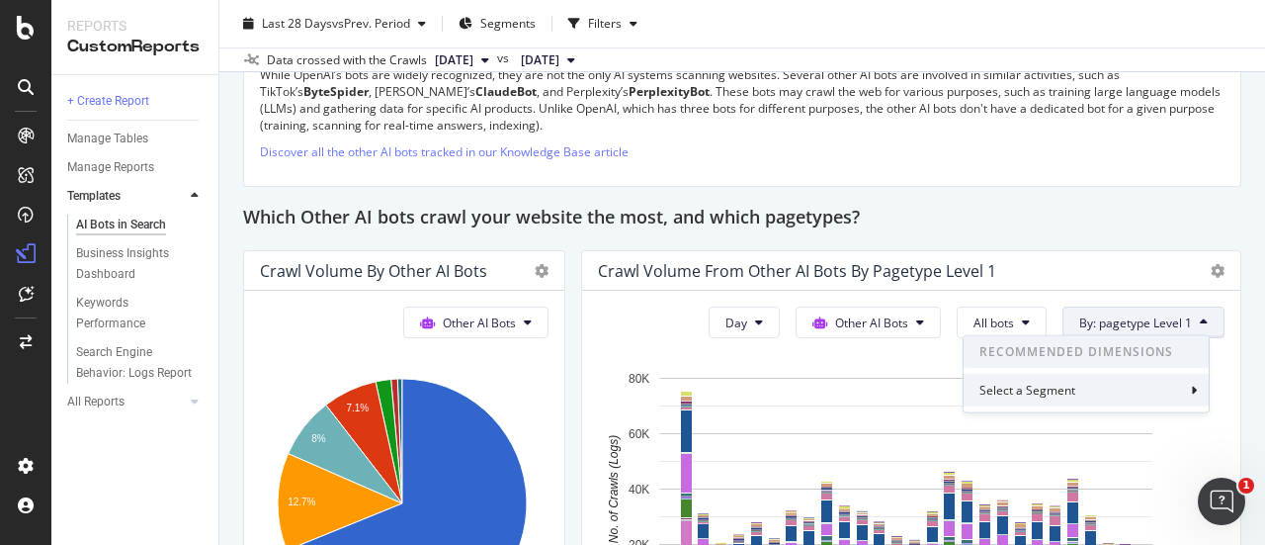
click at [1081, 395] on div "Select a Segment" at bounding box center [1086, 390] width 245 height 33
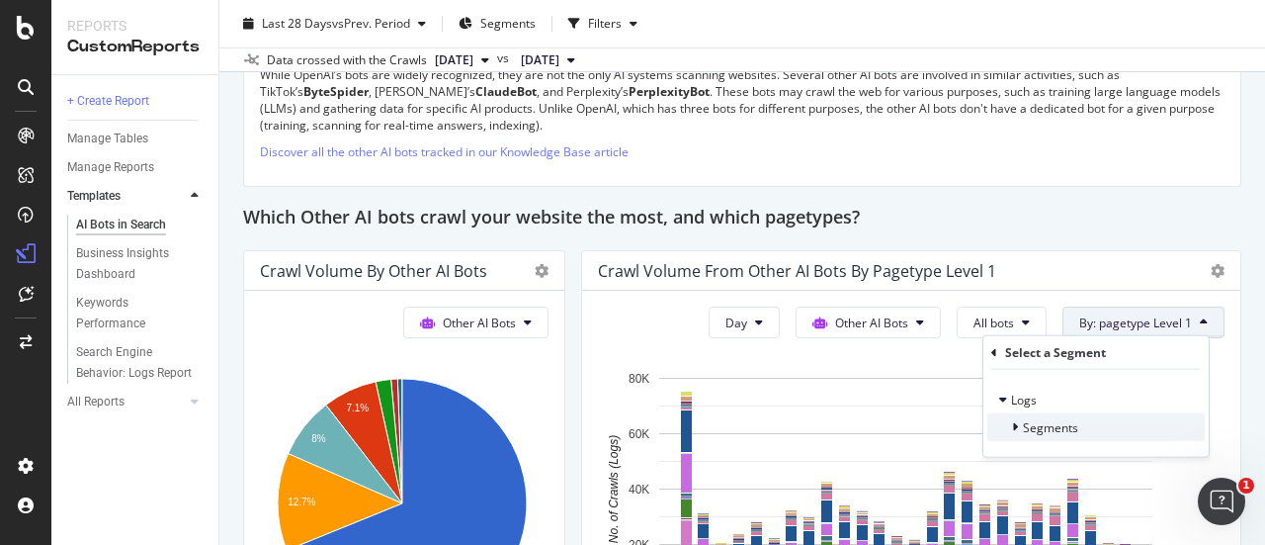
click at [1056, 435] on div "Segments" at bounding box center [1033, 427] width 91 height 20
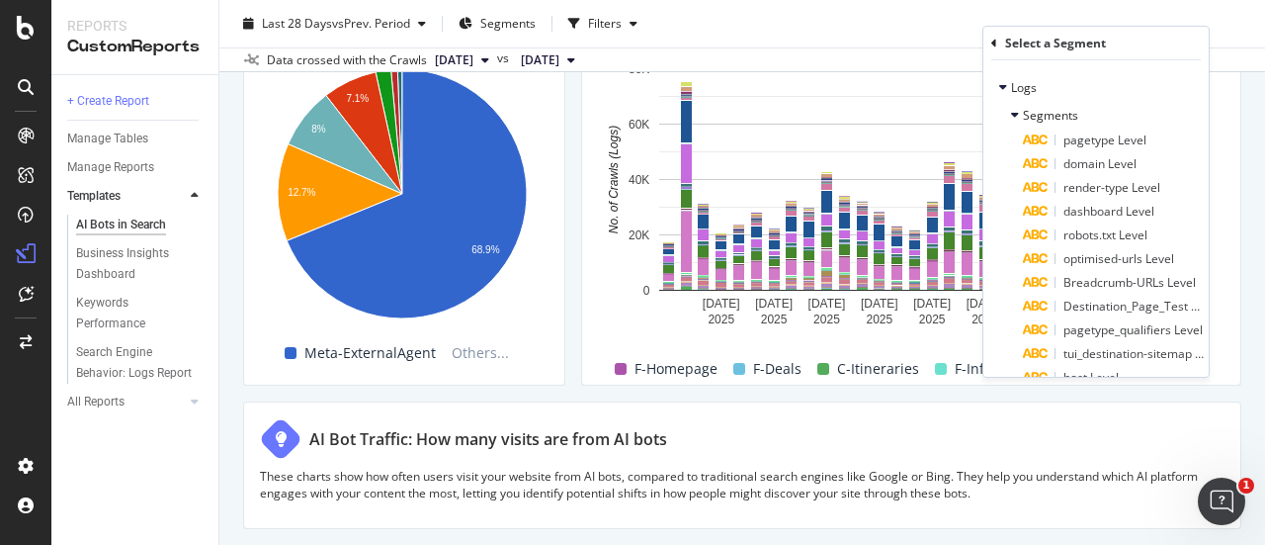
scroll to position [32, 0]
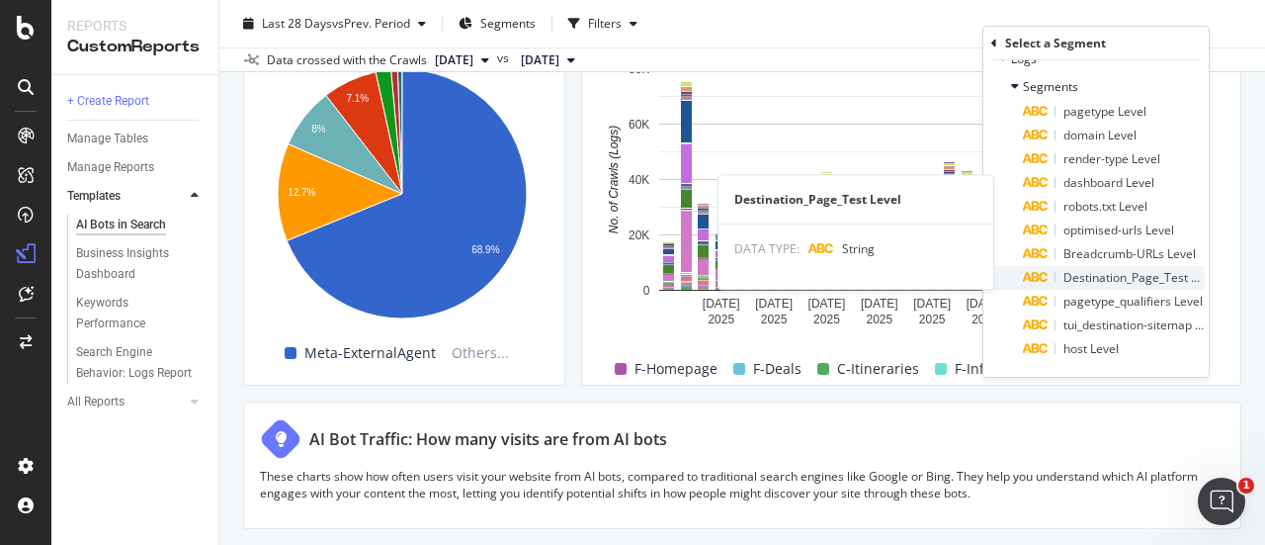
click at [1078, 272] on span "Destination_Page_Test Level" at bounding box center [1142, 277] width 156 height 17
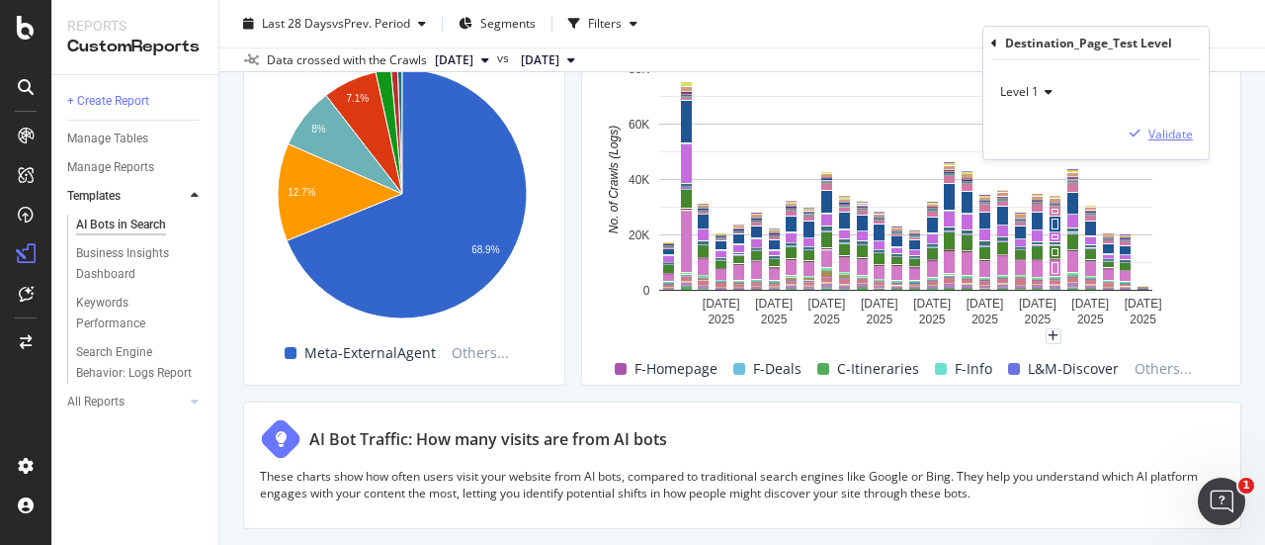
click at [1153, 140] on div "Validate" at bounding box center [1171, 134] width 44 height 17
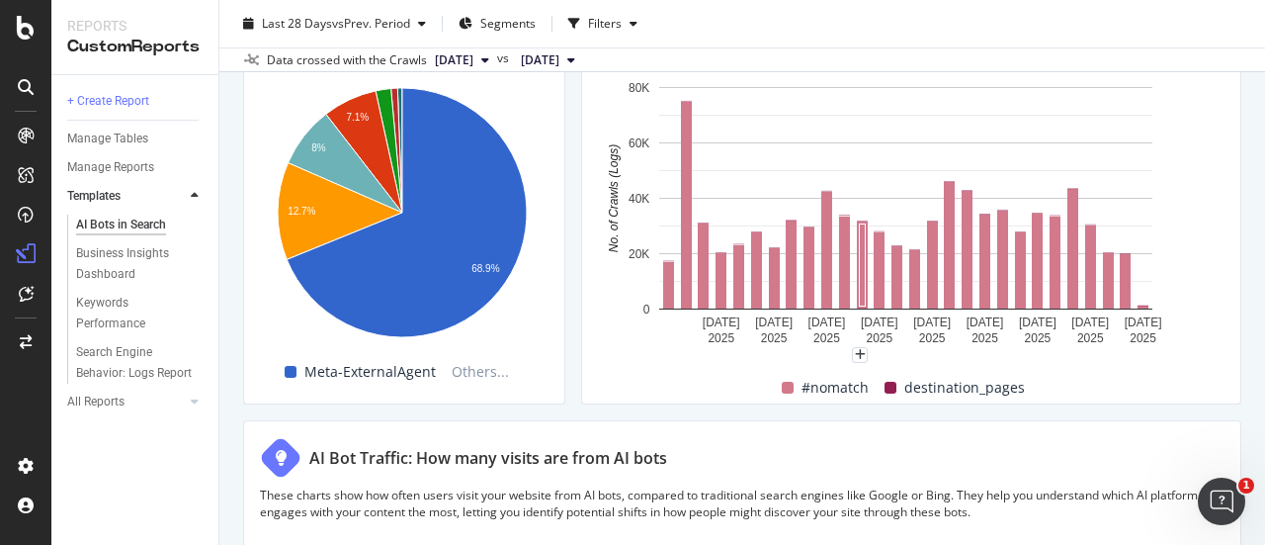
scroll to position [2784, 0]
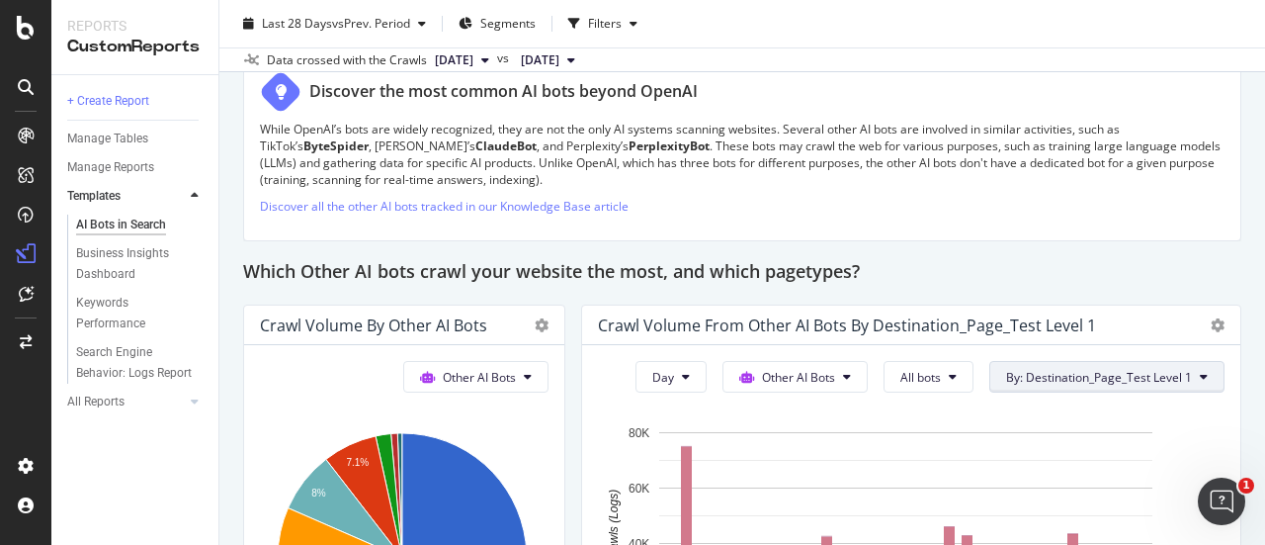
click at [1165, 376] on span "By: Destination_Page_Test Level 1" at bounding box center [1099, 377] width 186 height 17
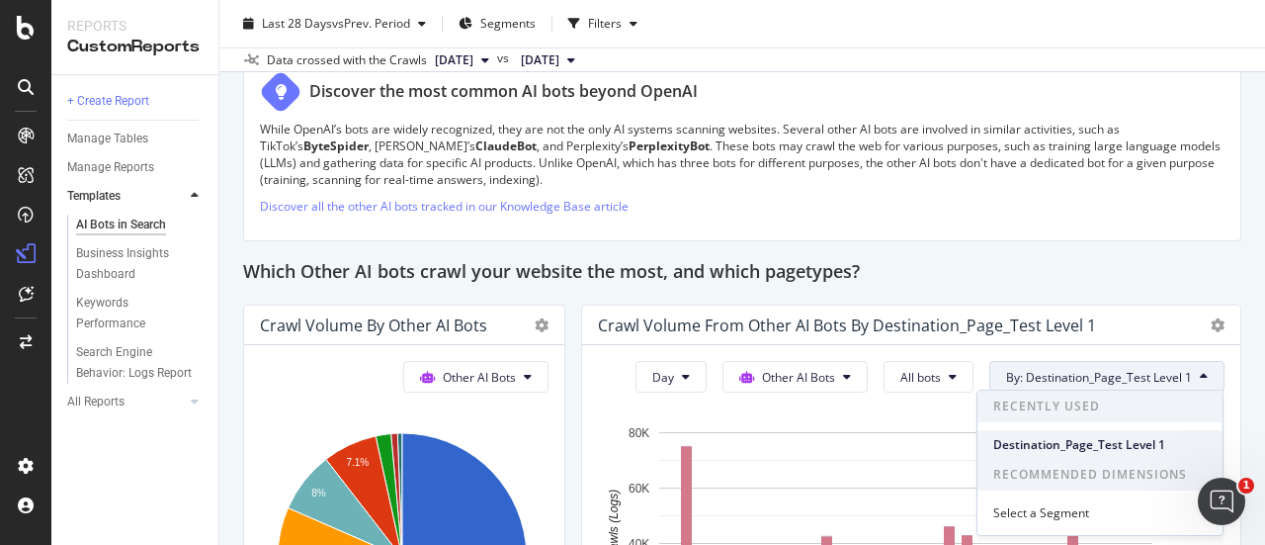
click at [1090, 446] on span "Destination_Page_Test Level 1" at bounding box center [1101, 445] width 214 height 18
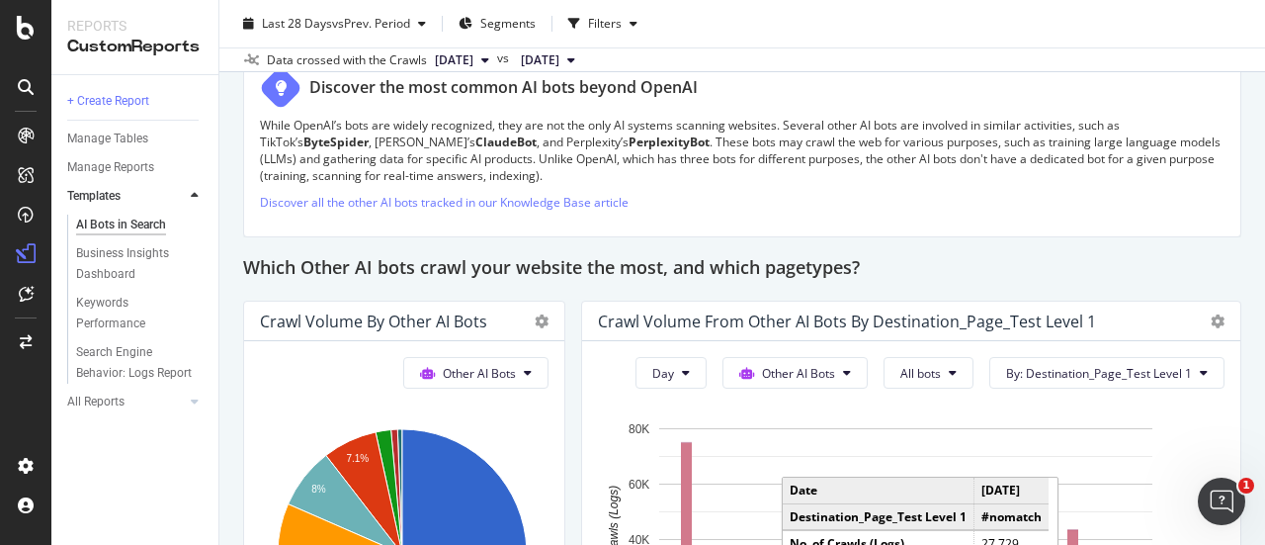
scroll to position [2788, 0]
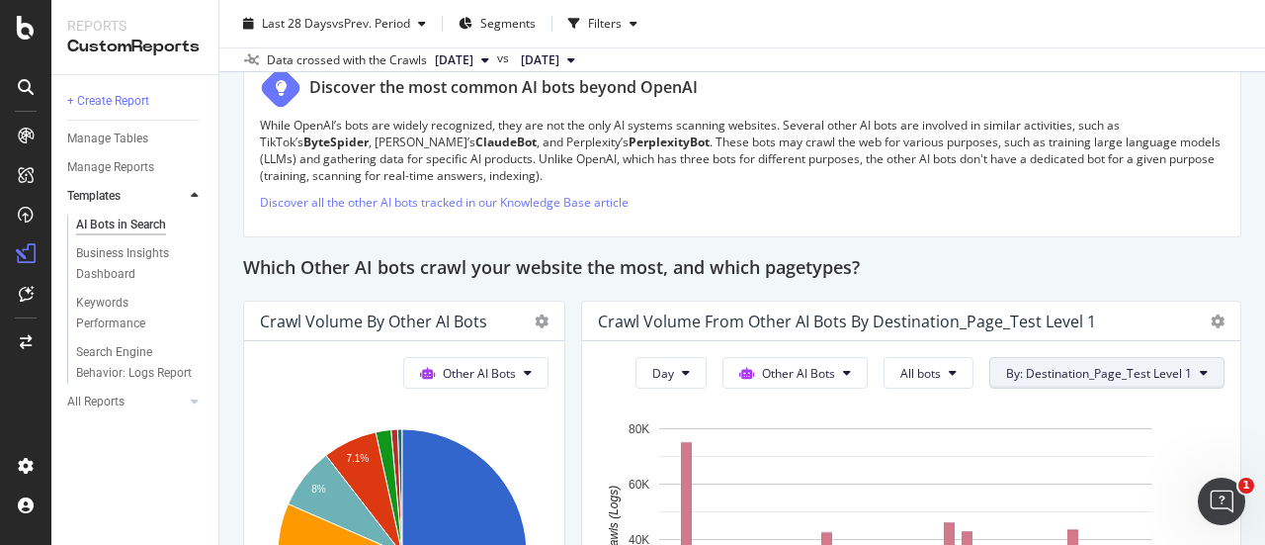
click at [1012, 377] on span "By: Destination_Page_Test Level 1" at bounding box center [1099, 373] width 186 height 17
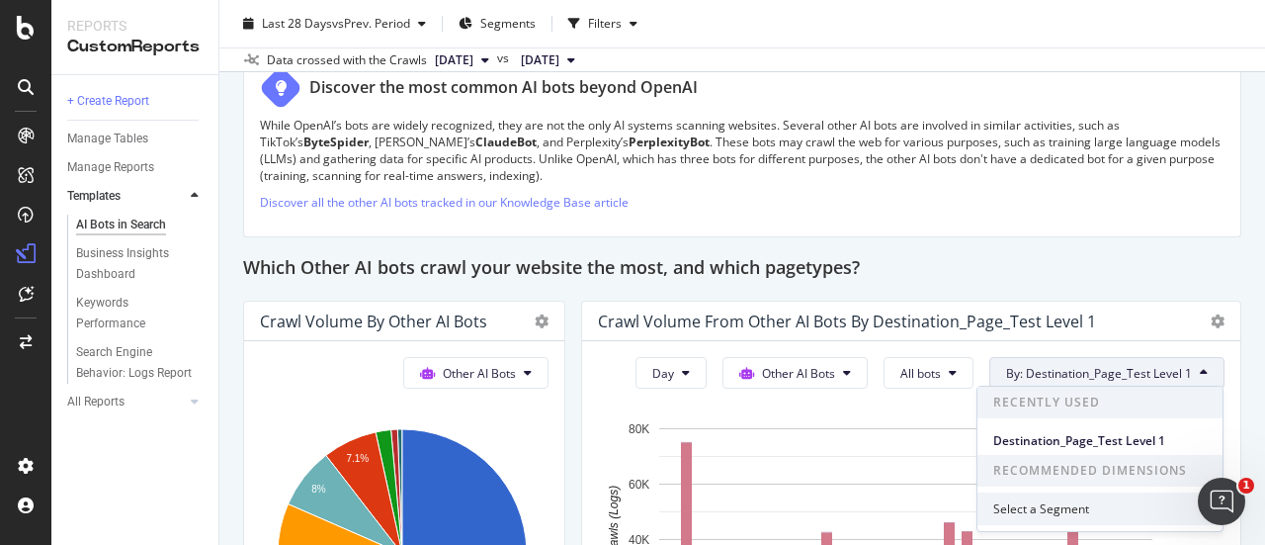
click at [1034, 492] on div "Select a Segment" at bounding box center [1100, 508] width 245 height 33
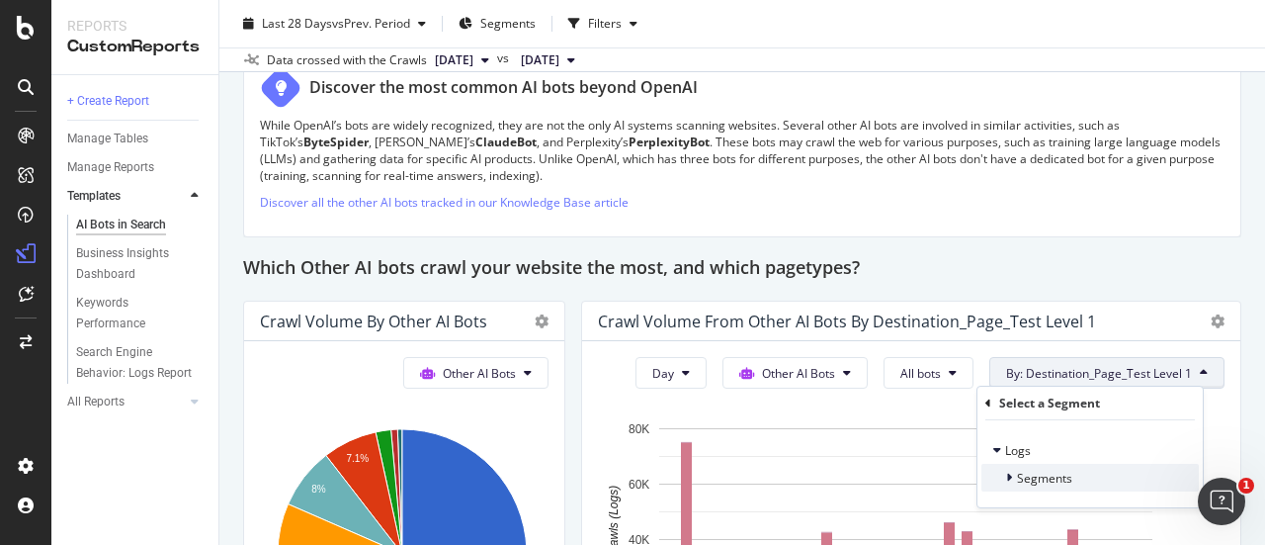
click at [1030, 472] on span "Segments" at bounding box center [1044, 478] width 55 height 17
click at [1089, 475] on span "pagetype Level" at bounding box center [1099, 471] width 83 height 17
click at [1159, 494] on div "Validate" at bounding box center [1165, 493] width 44 height 17
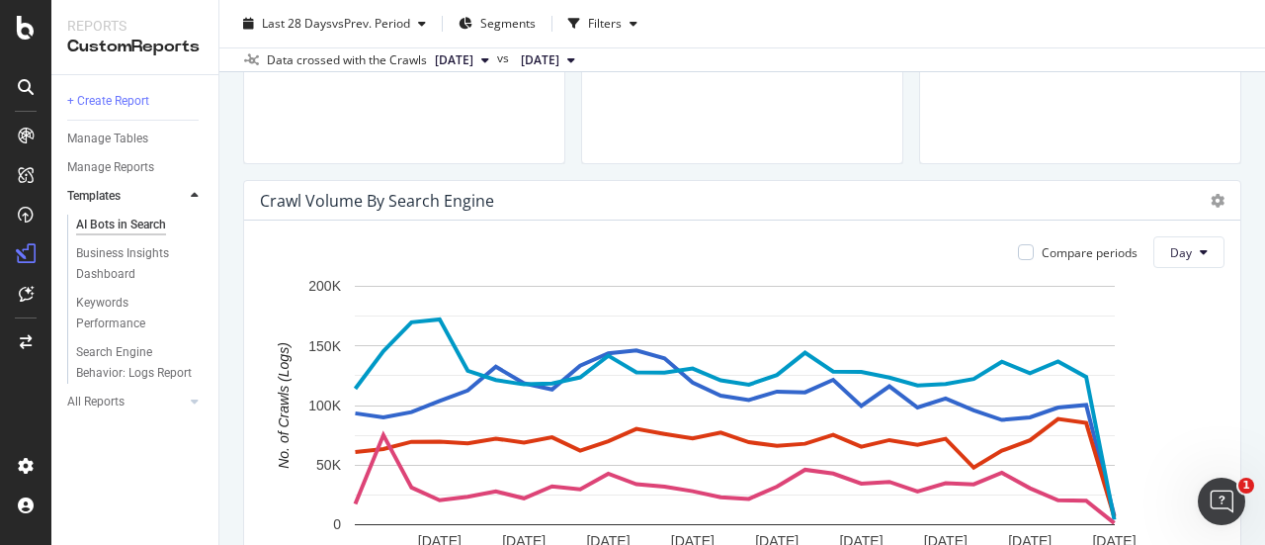
scroll to position [723, 0]
